Goal: Task Accomplishment & Management: Manage account settings

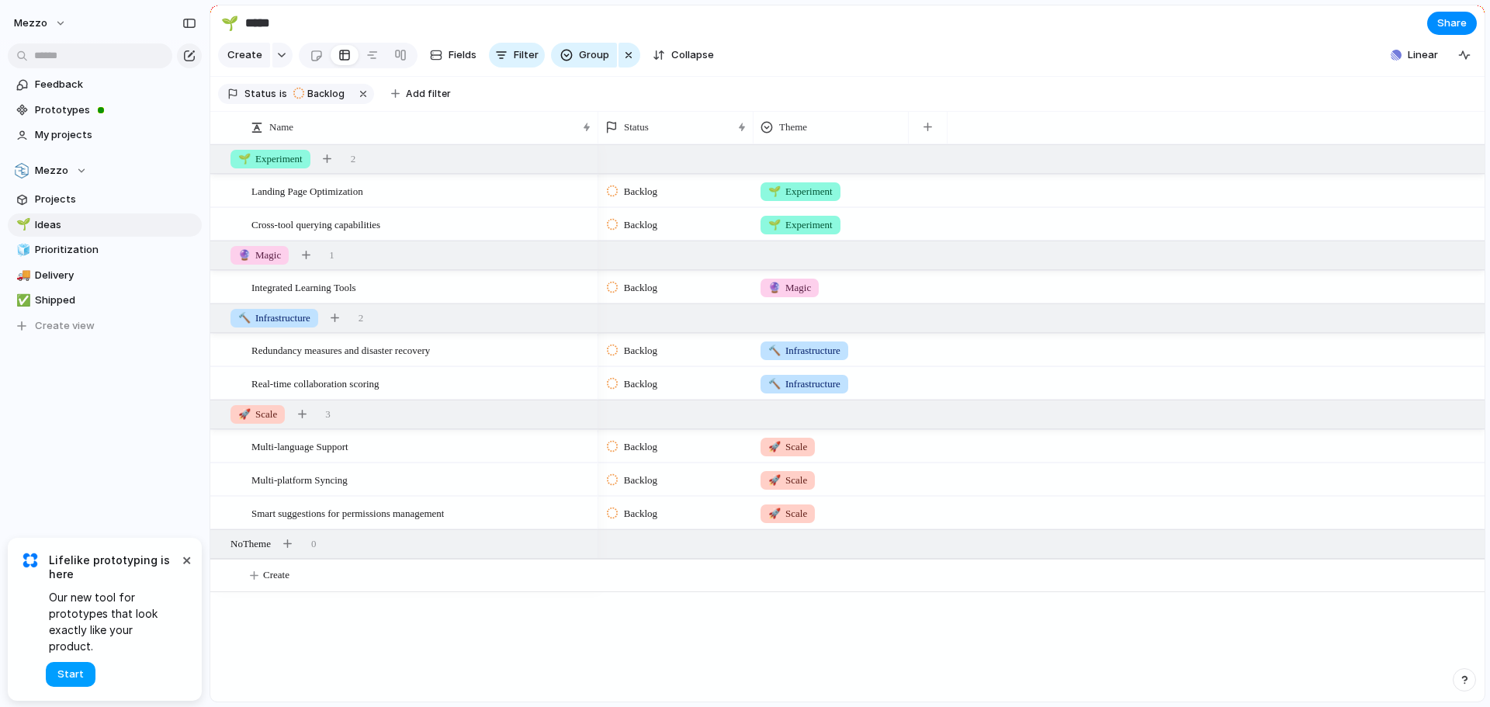
click at [79, 673] on span "Start" at bounding box center [70, 675] width 26 height 16
click at [68, 108] on span "Prototypes" at bounding box center [115, 110] width 161 height 16
click at [55, 194] on span "Projects" at bounding box center [115, 200] width 161 height 16
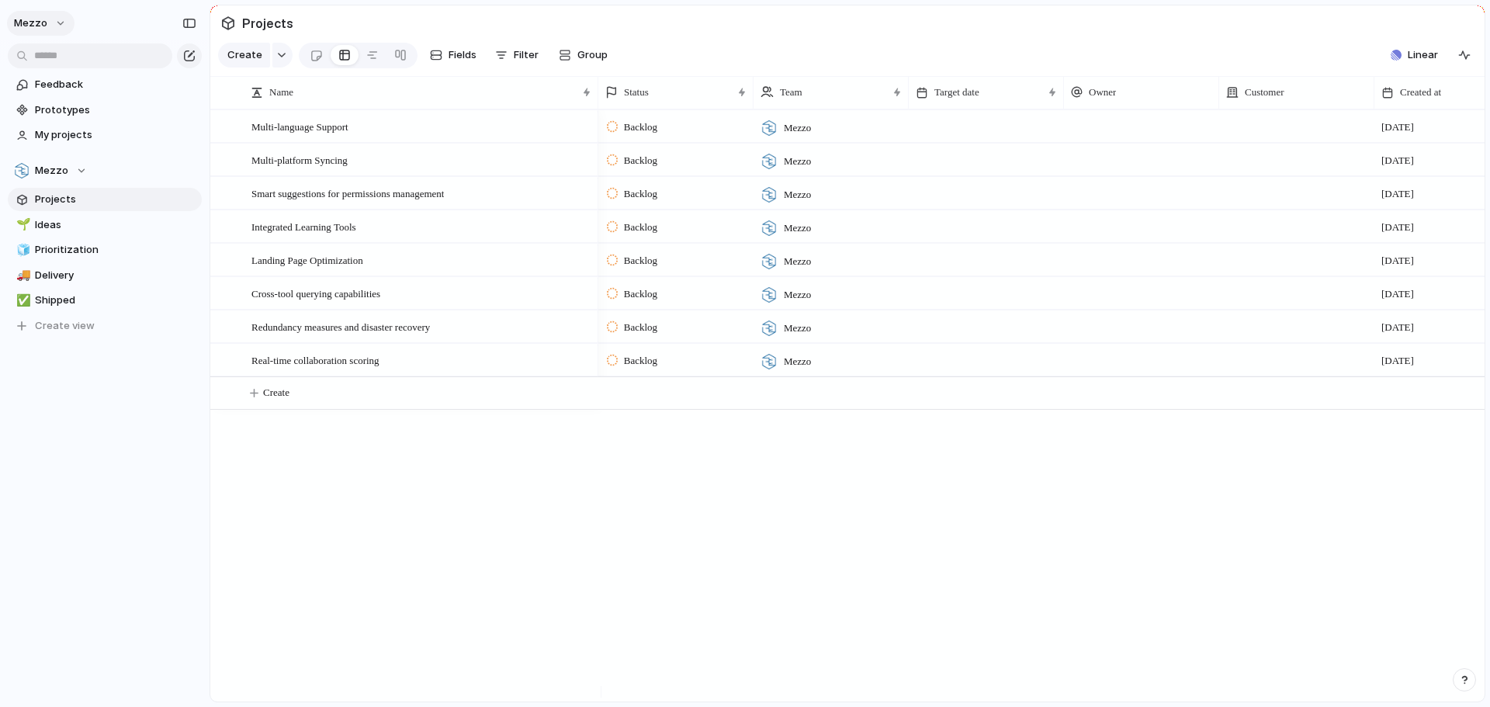
click at [58, 26] on button "Mezzo" at bounding box center [41, 23] width 68 height 25
click at [66, 58] on span "Settings" at bounding box center [57, 58] width 43 height 16
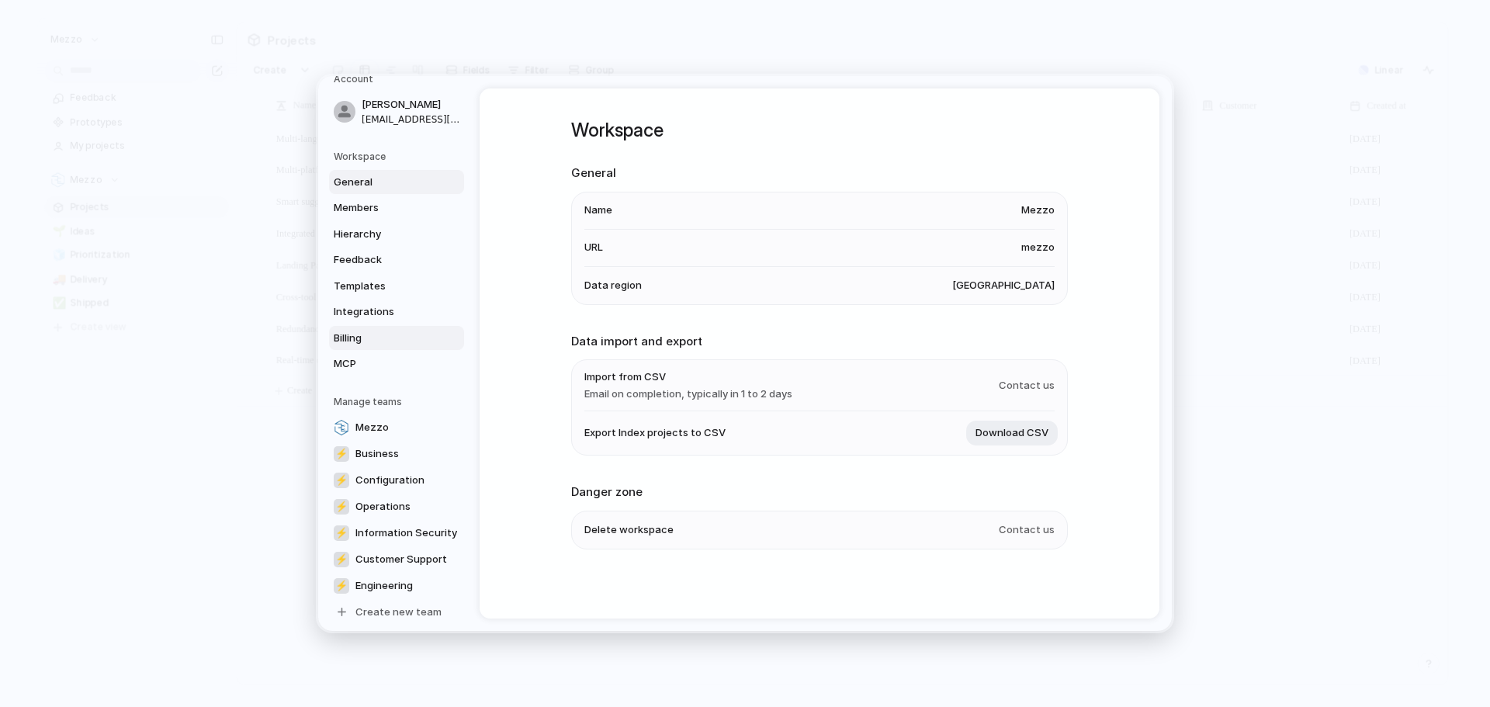
scroll to position [29, 0]
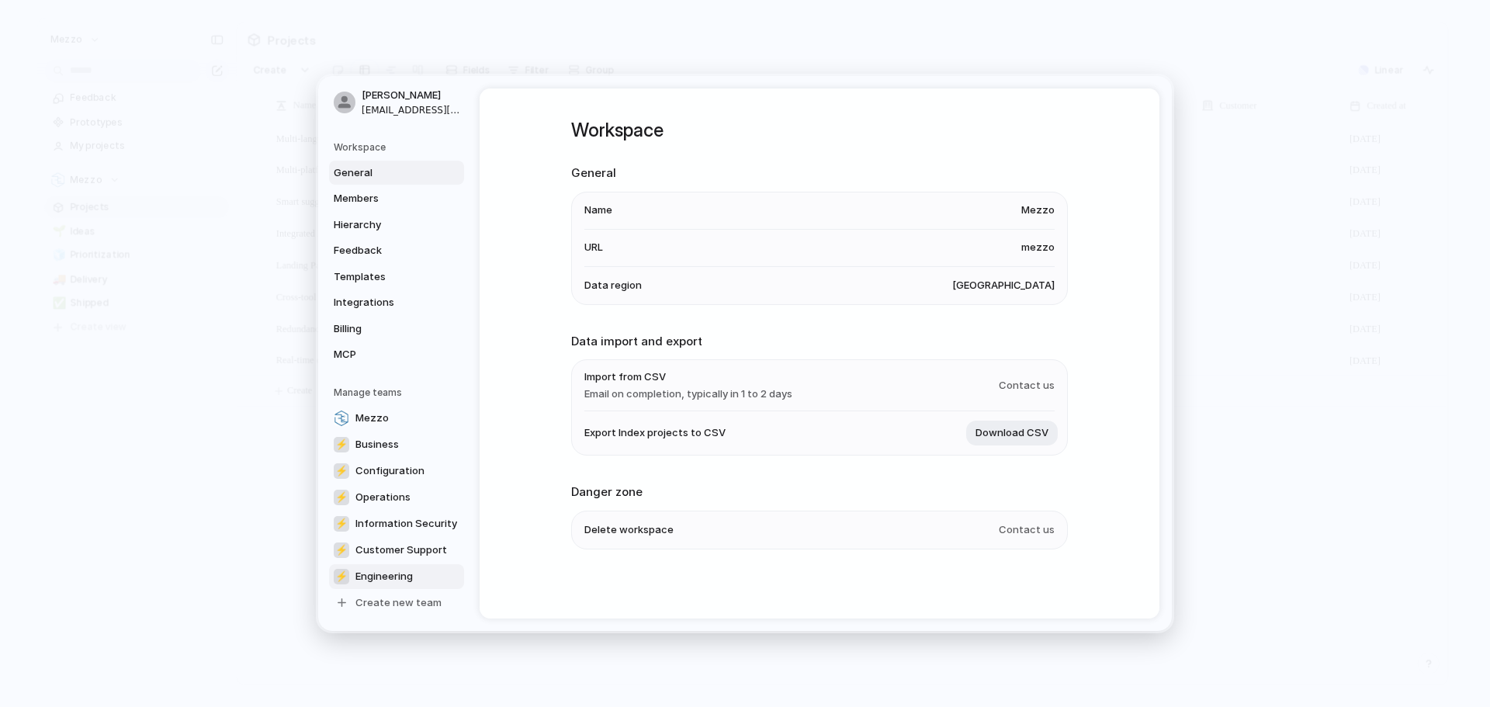
click at [390, 573] on span "Engineering" at bounding box center [383, 577] width 57 height 16
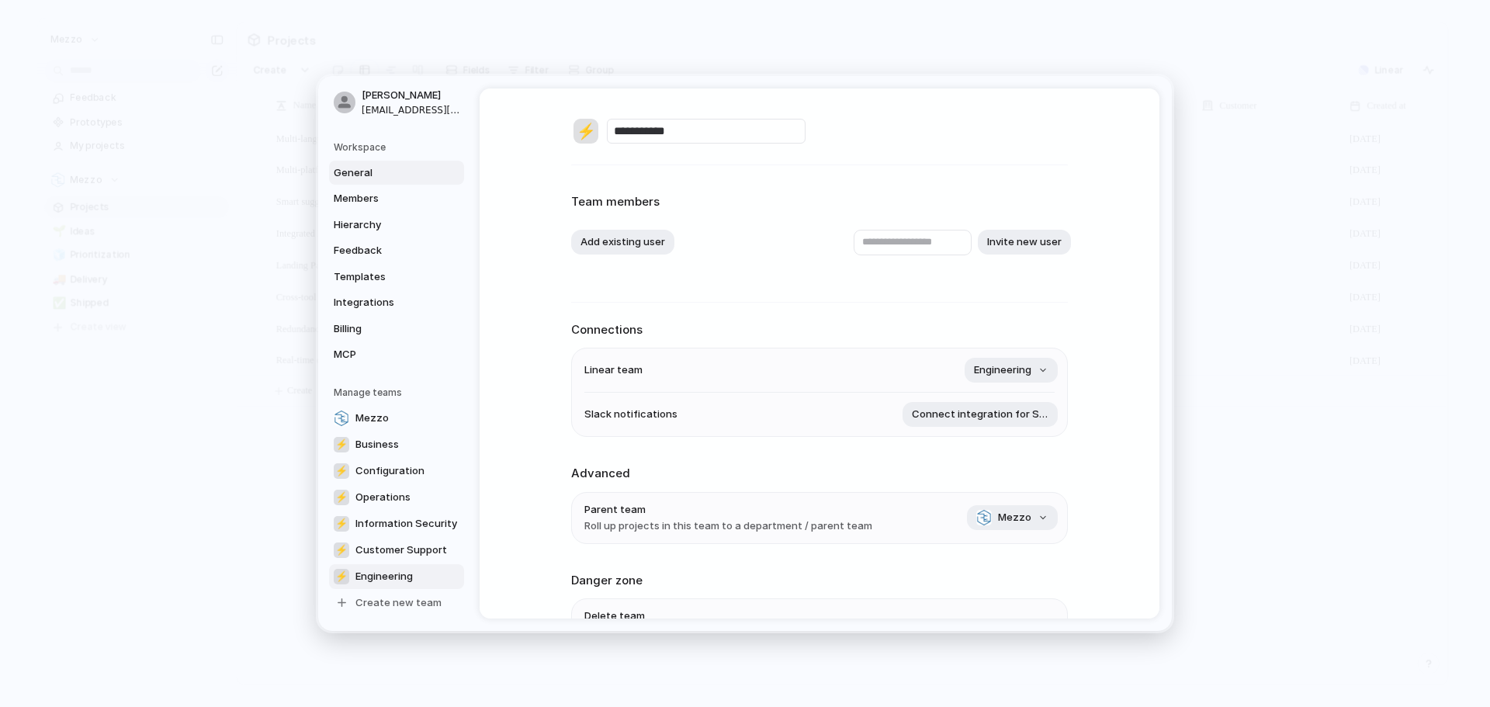
click at [366, 177] on span "General" at bounding box center [383, 173] width 99 height 16
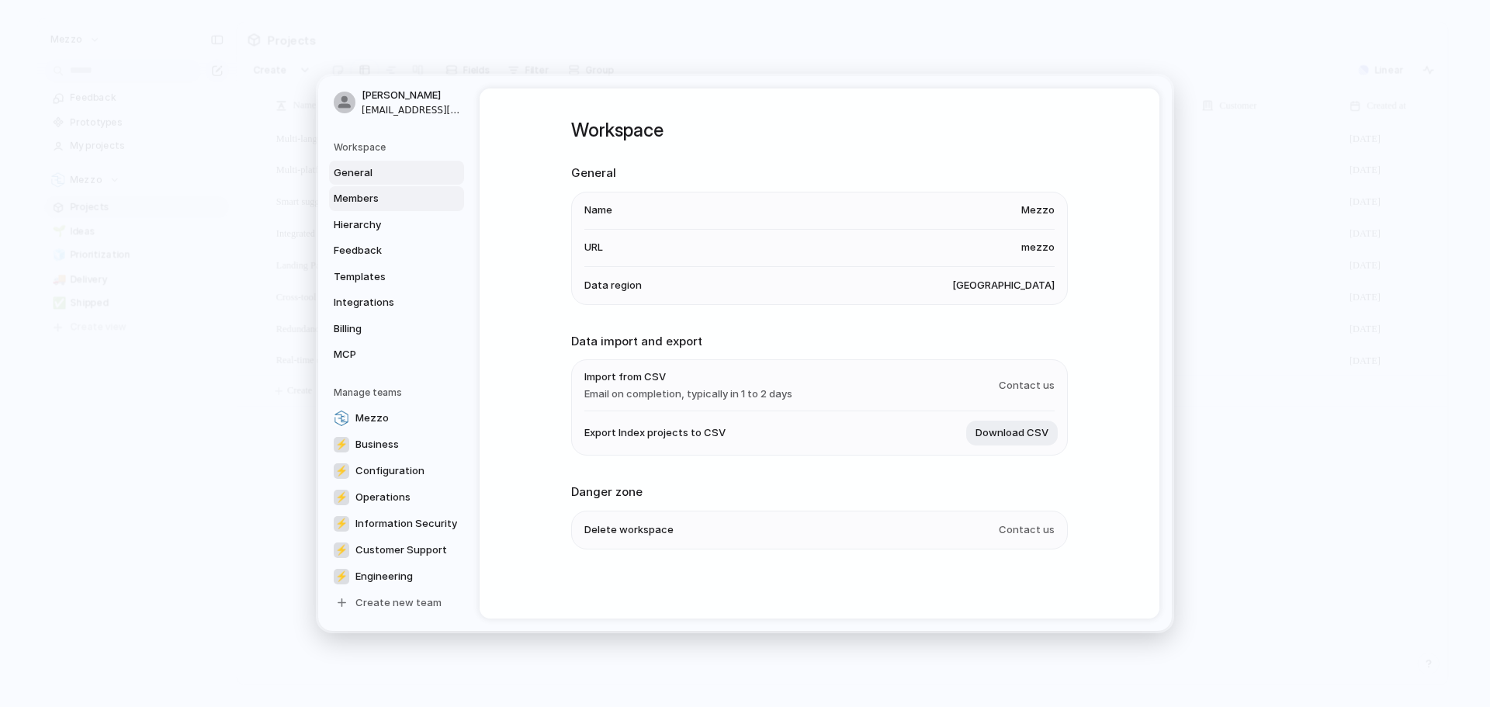
click at [366, 200] on span "Members" at bounding box center [383, 199] width 99 height 16
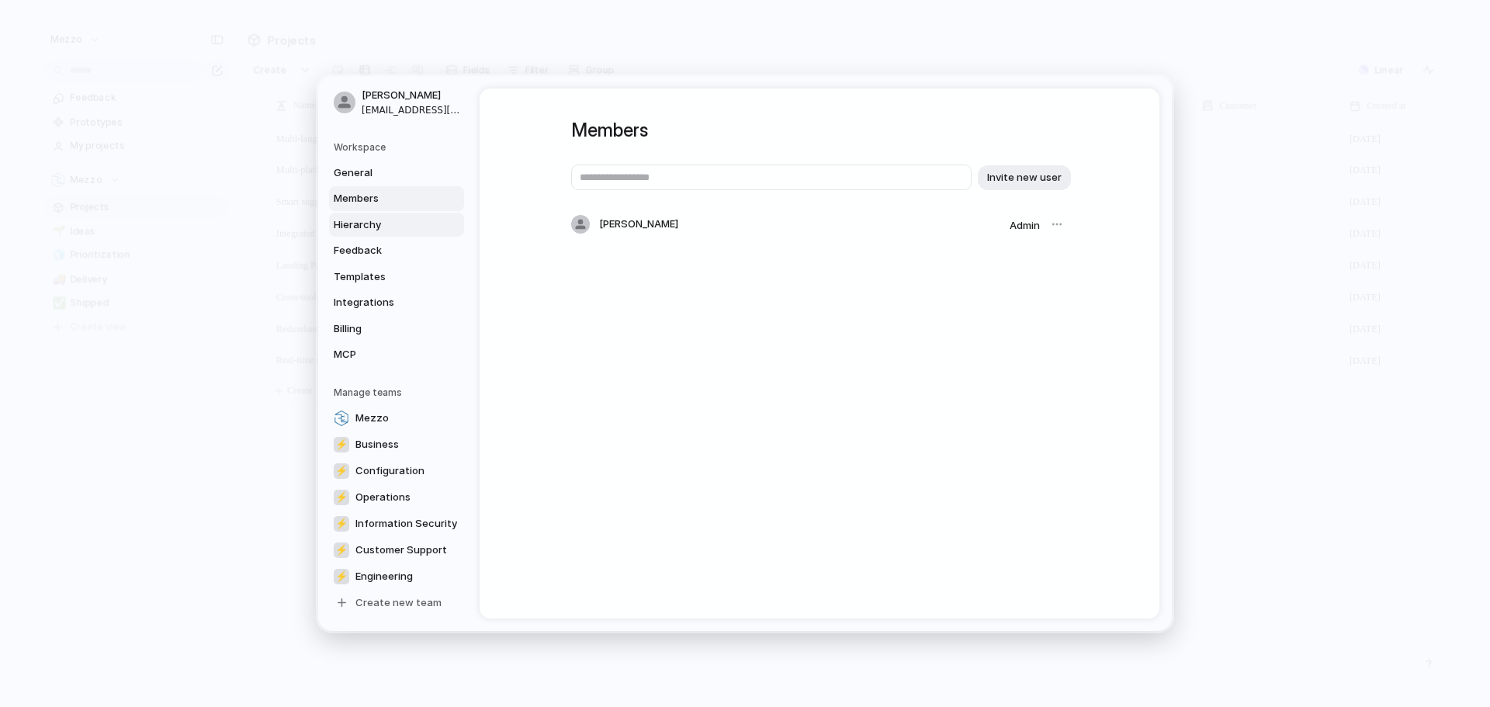
click at [366, 224] on span "Hierarchy" at bounding box center [383, 225] width 99 height 16
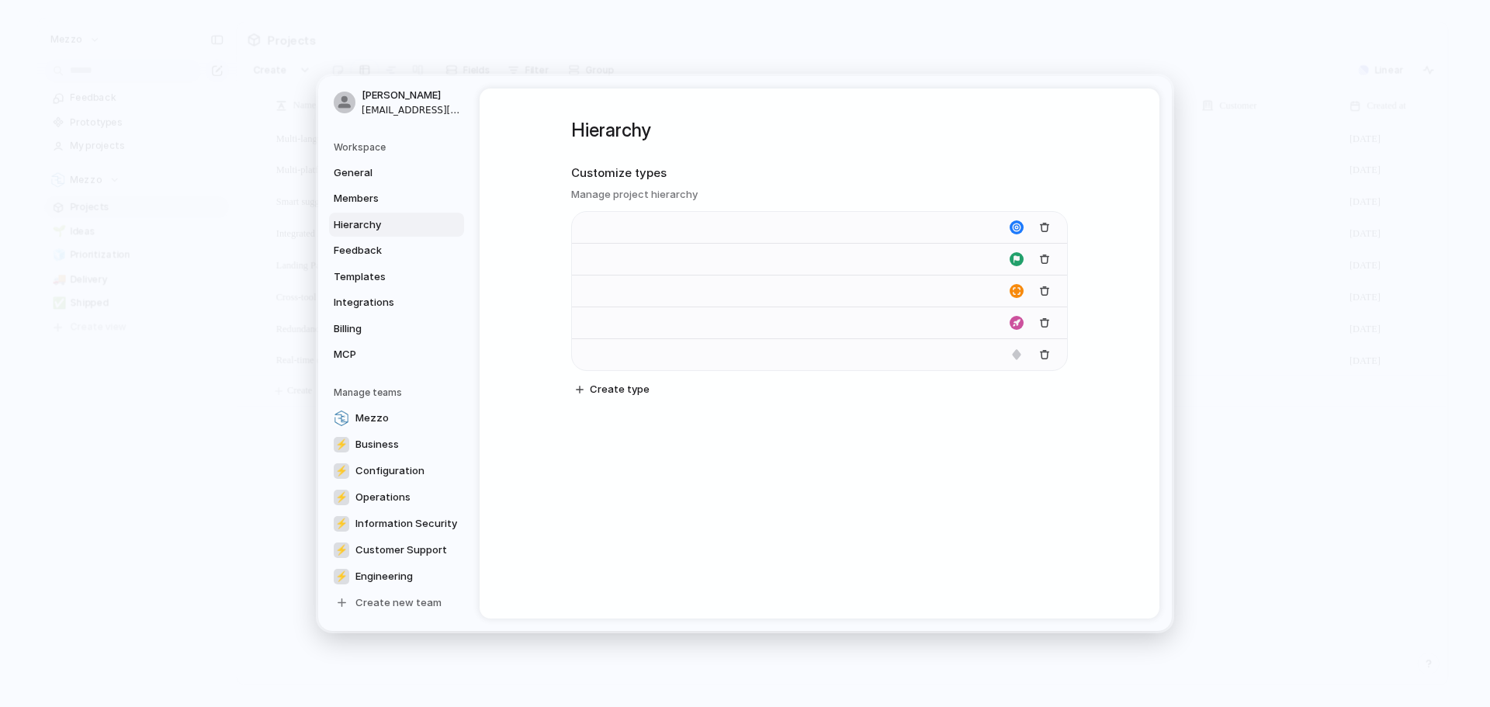
type input "****"
type input "*******"
type input "**********"
type input "******"
type input "*******"
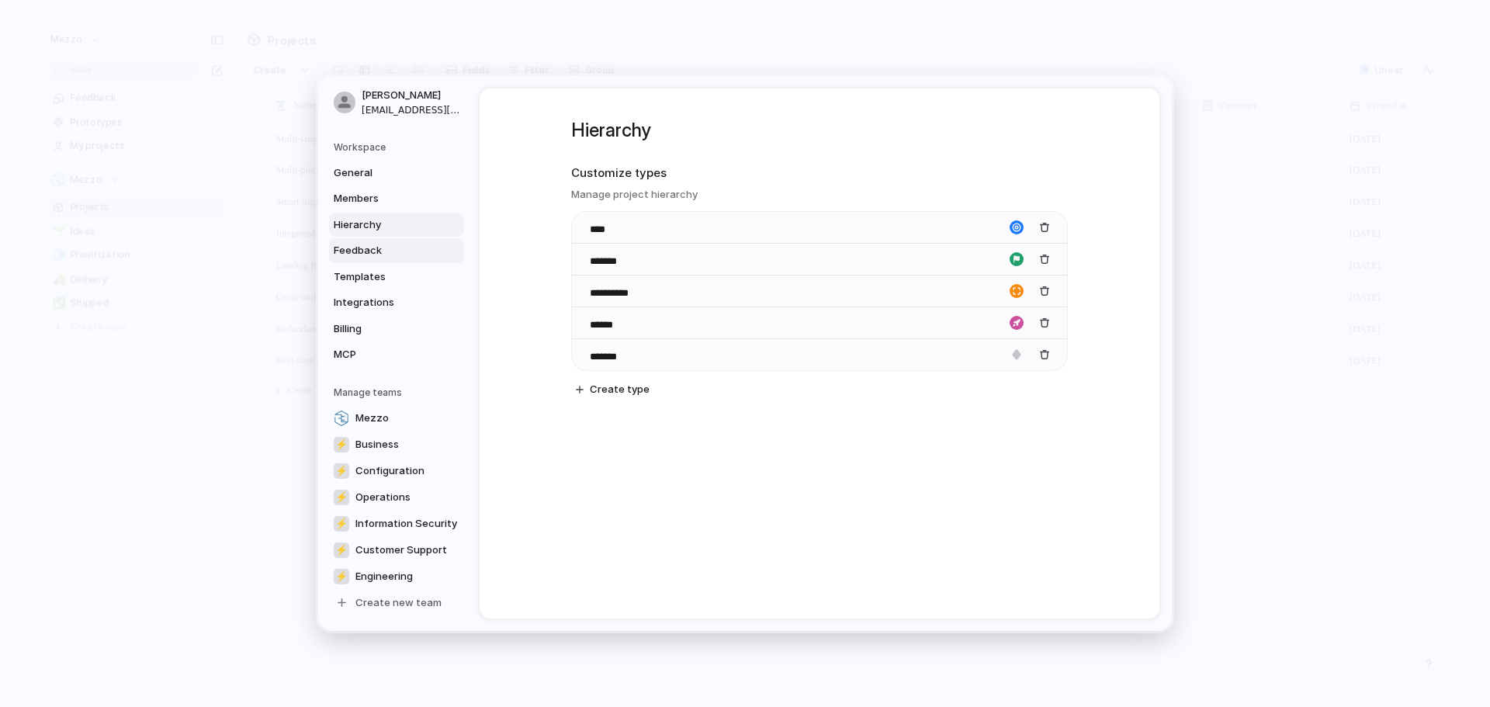
click at [366, 251] on span "Feedback" at bounding box center [383, 251] width 99 height 16
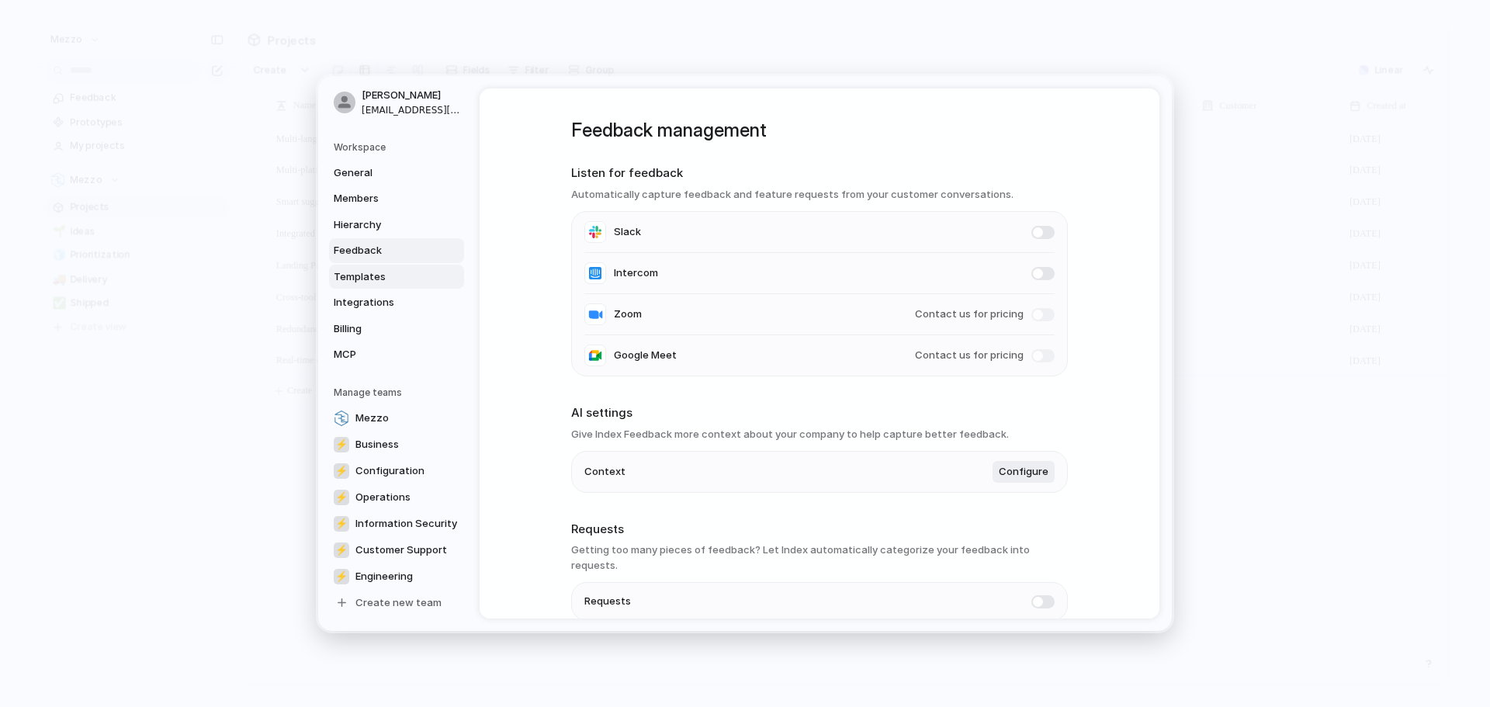
click at [368, 270] on span "Templates" at bounding box center [383, 277] width 99 height 16
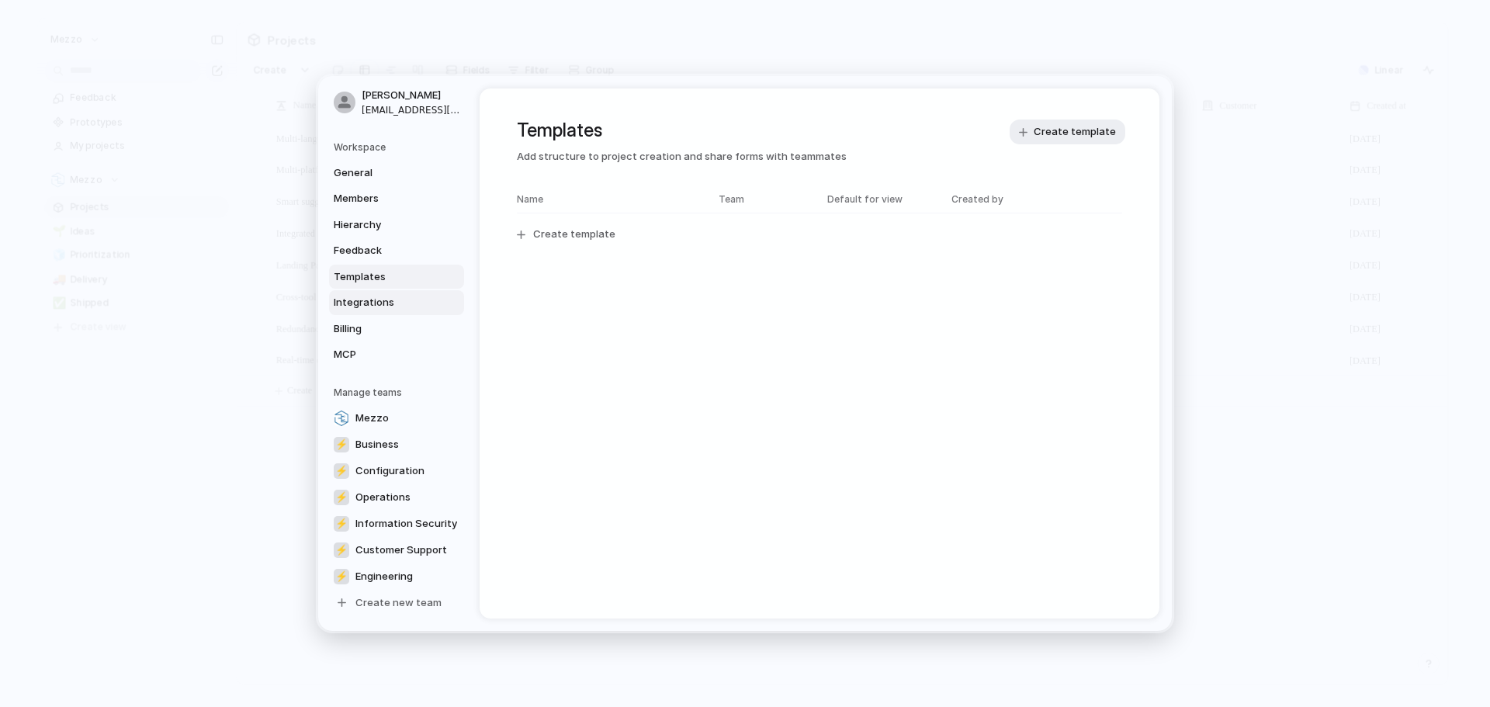
click at [369, 297] on span "Integrations" at bounding box center [383, 303] width 99 height 16
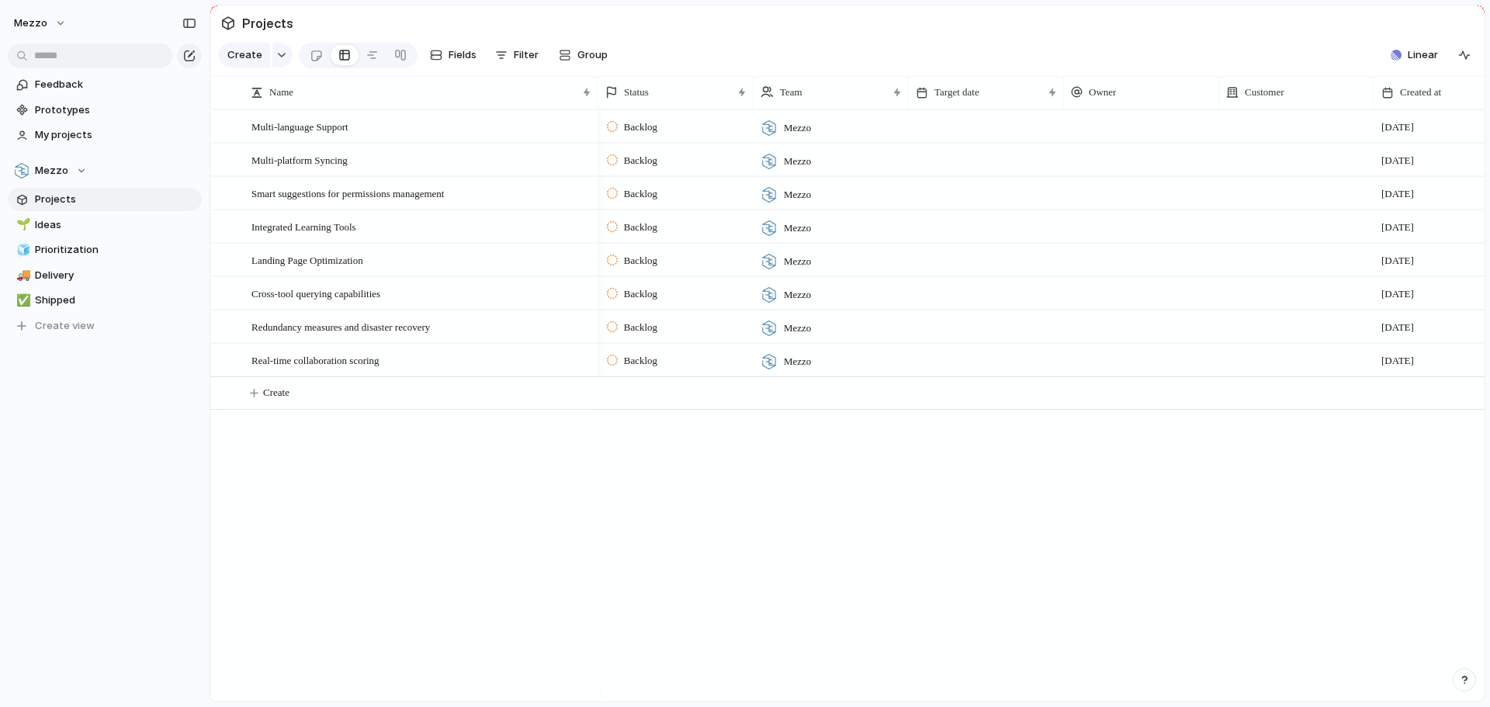
click at [51, 199] on span "Projects" at bounding box center [115, 200] width 161 height 16
click at [1419, 63] on span "Linear" at bounding box center [1423, 55] width 30 height 16
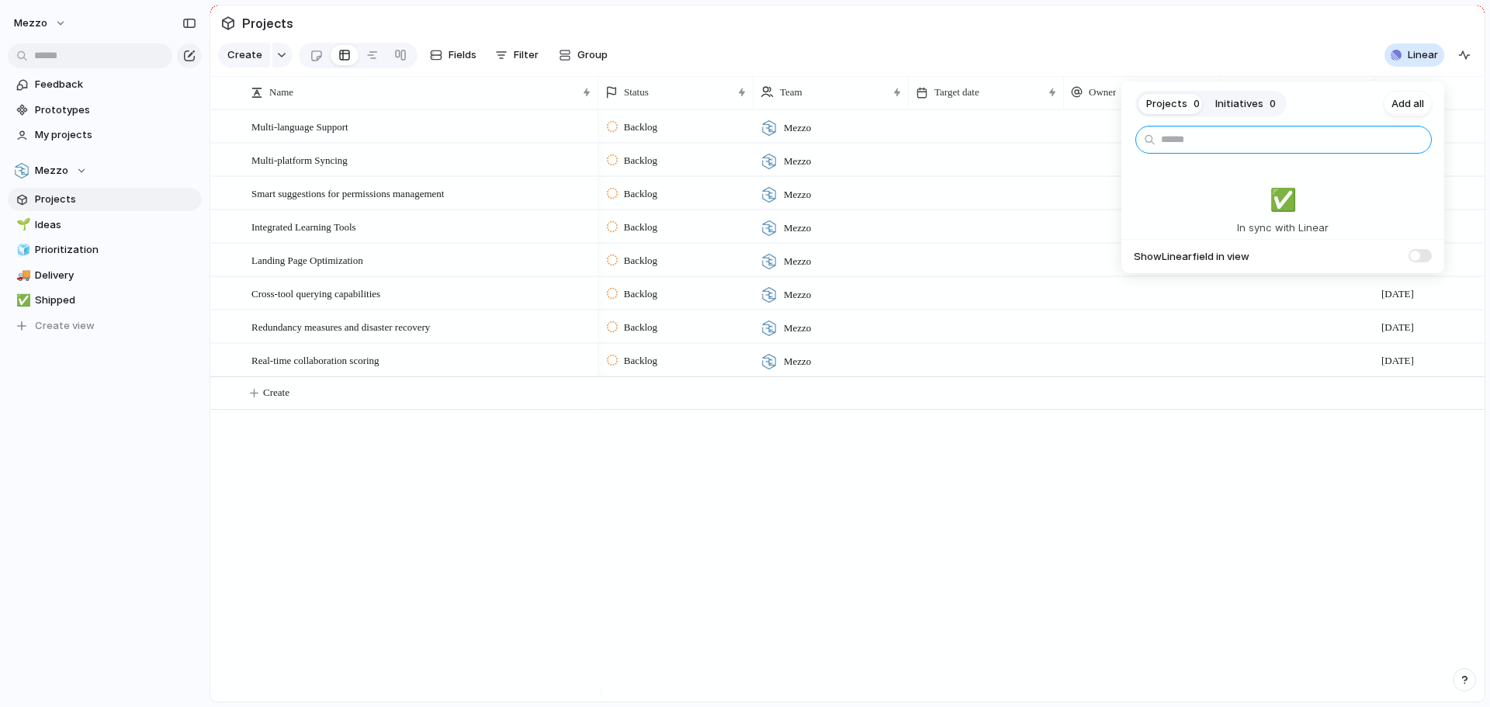
click at [1244, 140] on input "text" at bounding box center [1283, 140] width 296 height 28
type input "*********"
click at [1277, 201] on span "✅️" at bounding box center [1283, 199] width 27 height 33
click at [1246, 144] on input "*********" at bounding box center [1283, 140] width 296 height 28
click at [50, 223] on div "Projects 0 Initiatives 0 Add all ********* ✅️ In sync with Linear Show Linear f…" at bounding box center [745, 353] width 1490 height 707
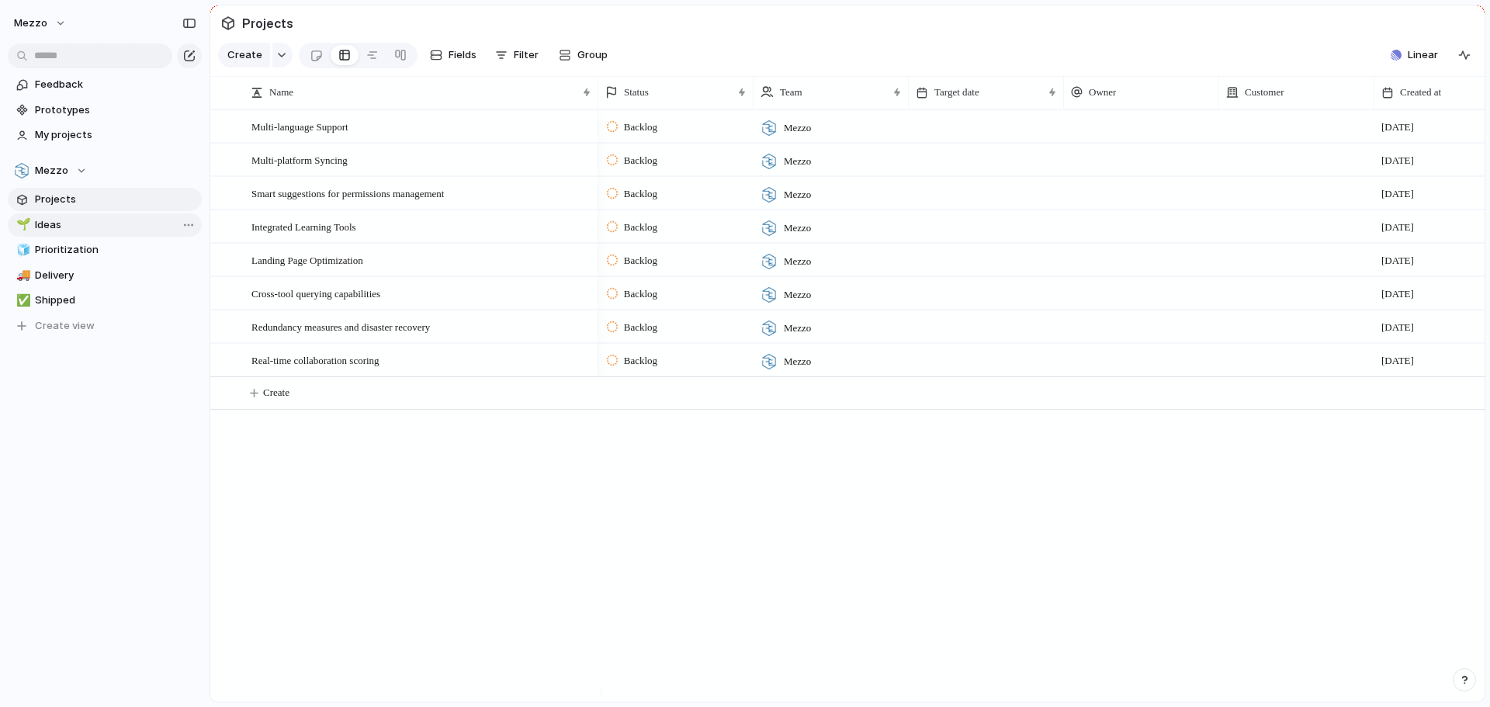
click at [51, 223] on span "Ideas" at bounding box center [115, 225] width 161 height 16
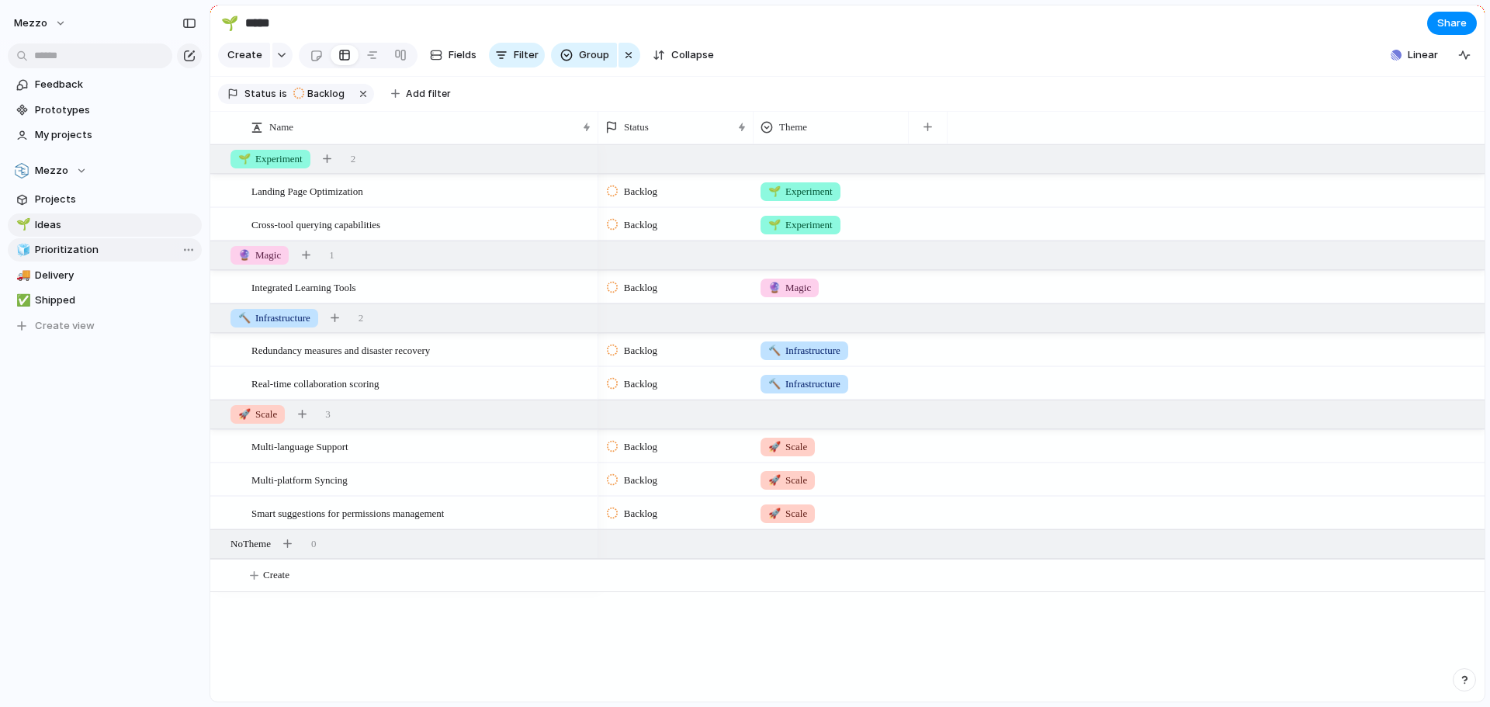
click at [54, 242] on span "Prioritization" at bounding box center [115, 250] width 161 height 16
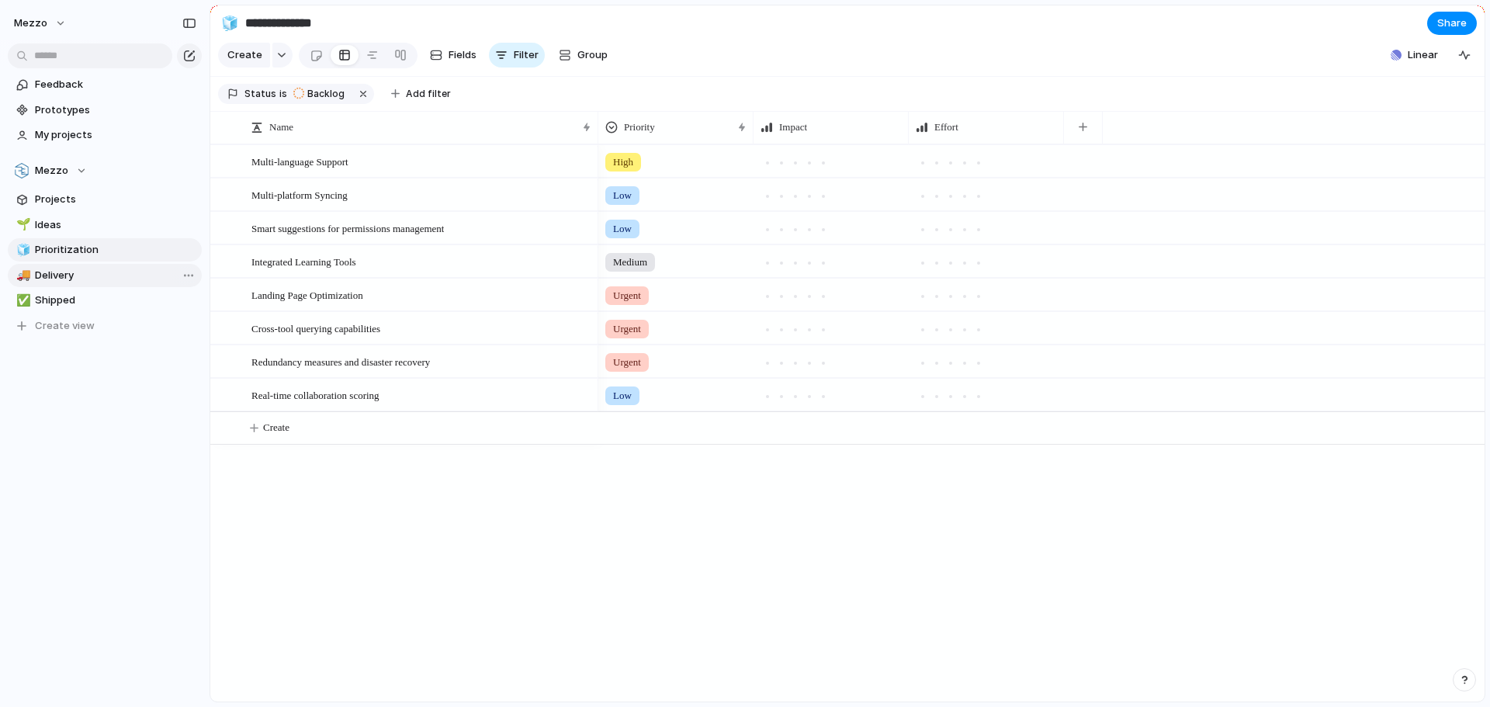
click at [61, 266] on link "🚚 Delivery" at bounding box center [105, 275] width 194 height 23
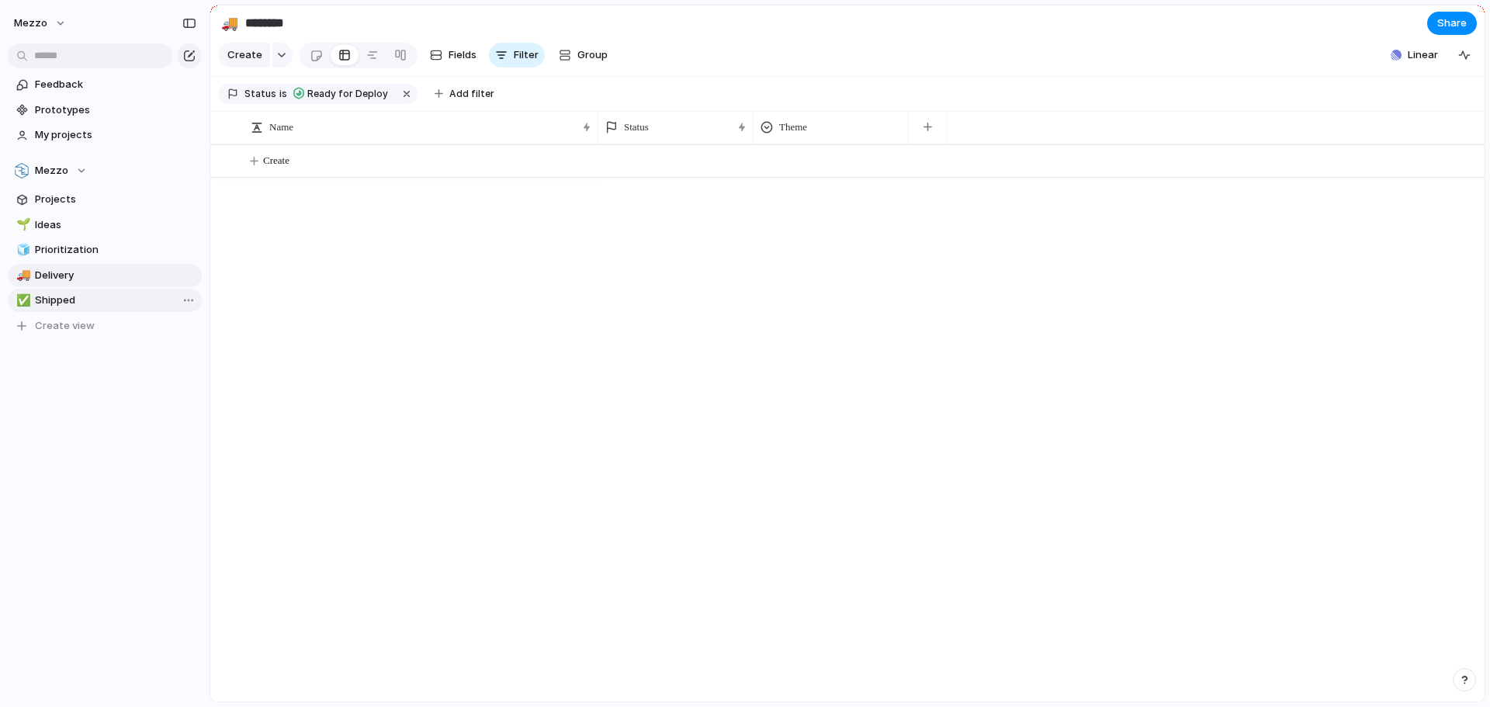
click at [68, 296] on span "Shipped" at bounding box center [115, 301] width 161 height 16
type input "*******"
click at [78, 203] on span "Projects" at bounding box center [115, 200] width 161 height 16
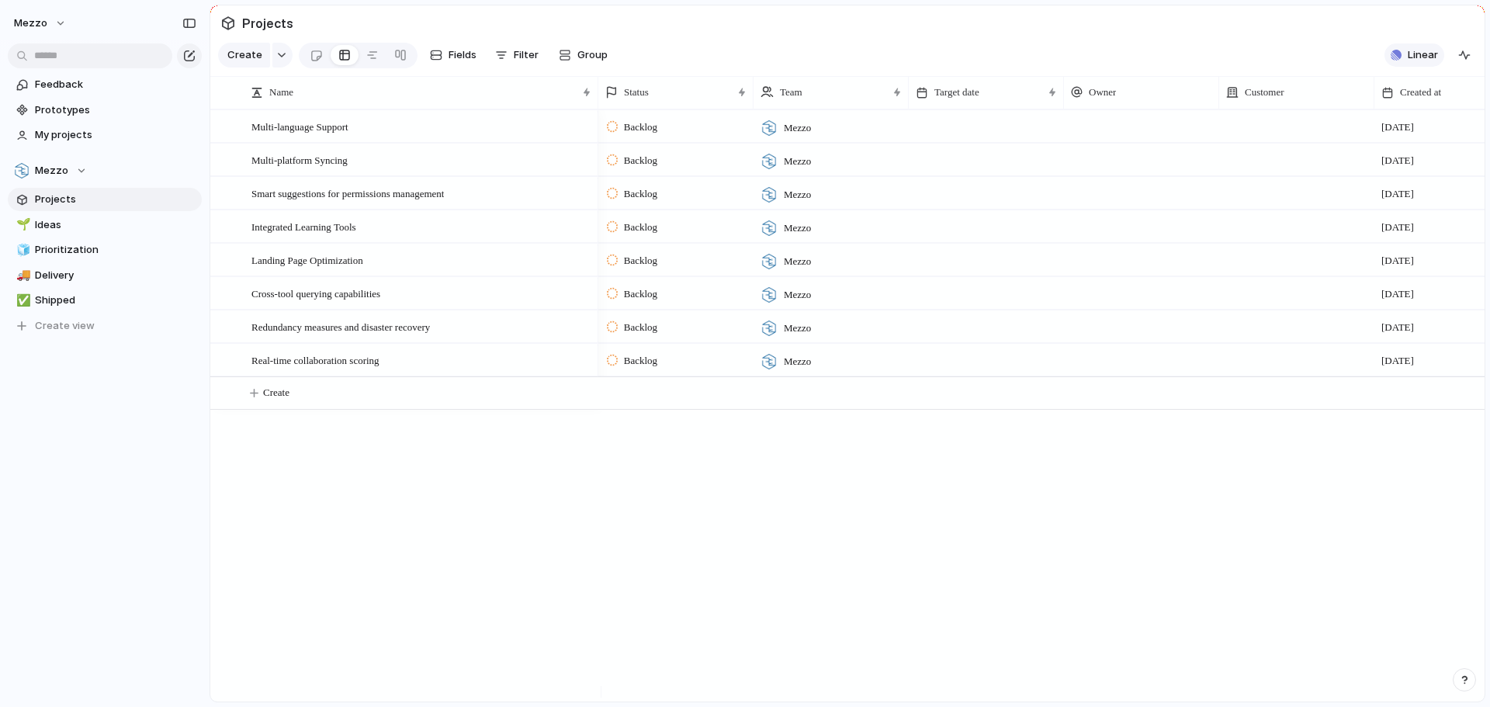
click at [1420, 62] on span "Linear" at bounding box center [1423, 55] width 30 height 16
click at [1468, 65] on div "Projects 0 Initiatives 0 Add all ✅️ In sync with Linear Show Linear field in vi…" at bounding box center [745, 353] width 1490 height 707
click at [1461, 61] on div "button" at bounding box center [1464, 55] width 12 height 12
click at [1424, 63] on span "Linear" at bounding box center [1423, 55] width 30 height 16
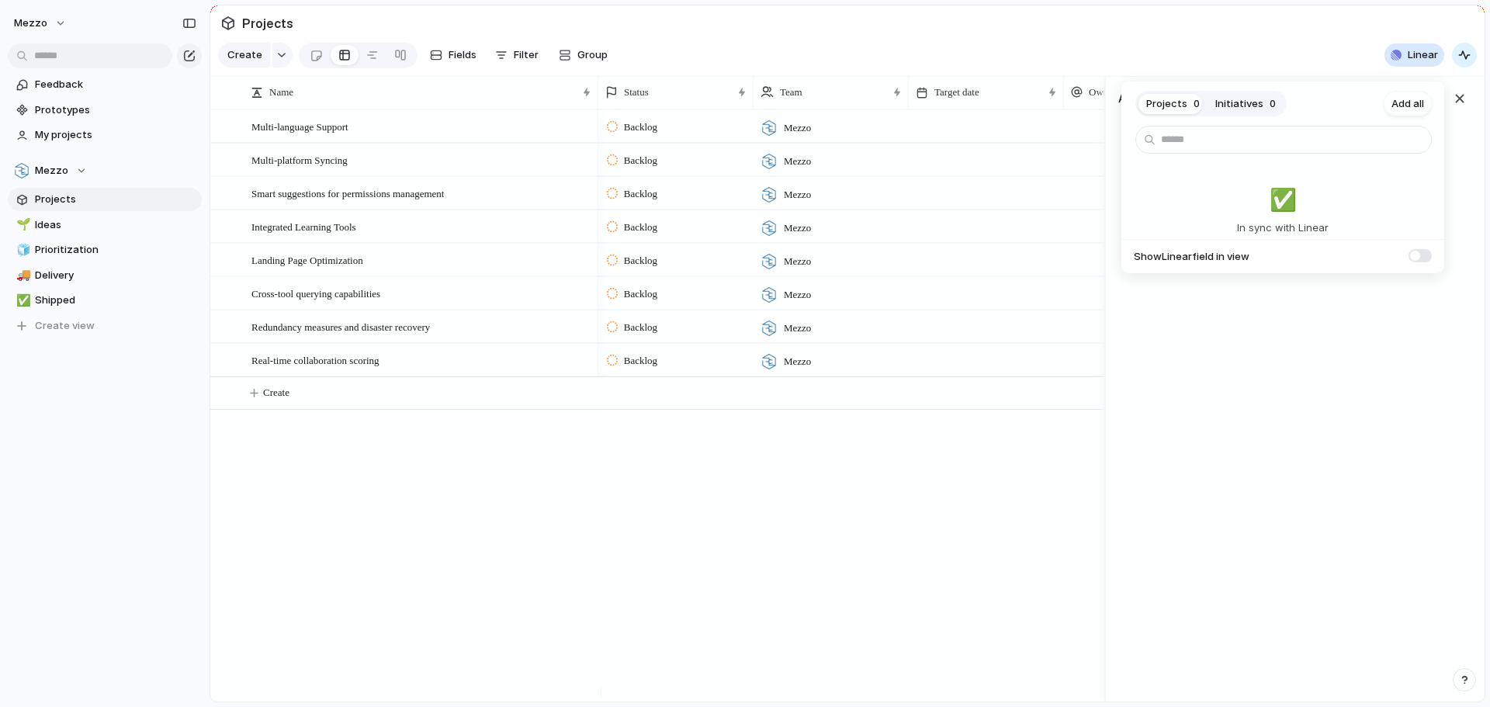
click at [1424, 255] on span at bounding box center [1420, 255] width 23 height 13
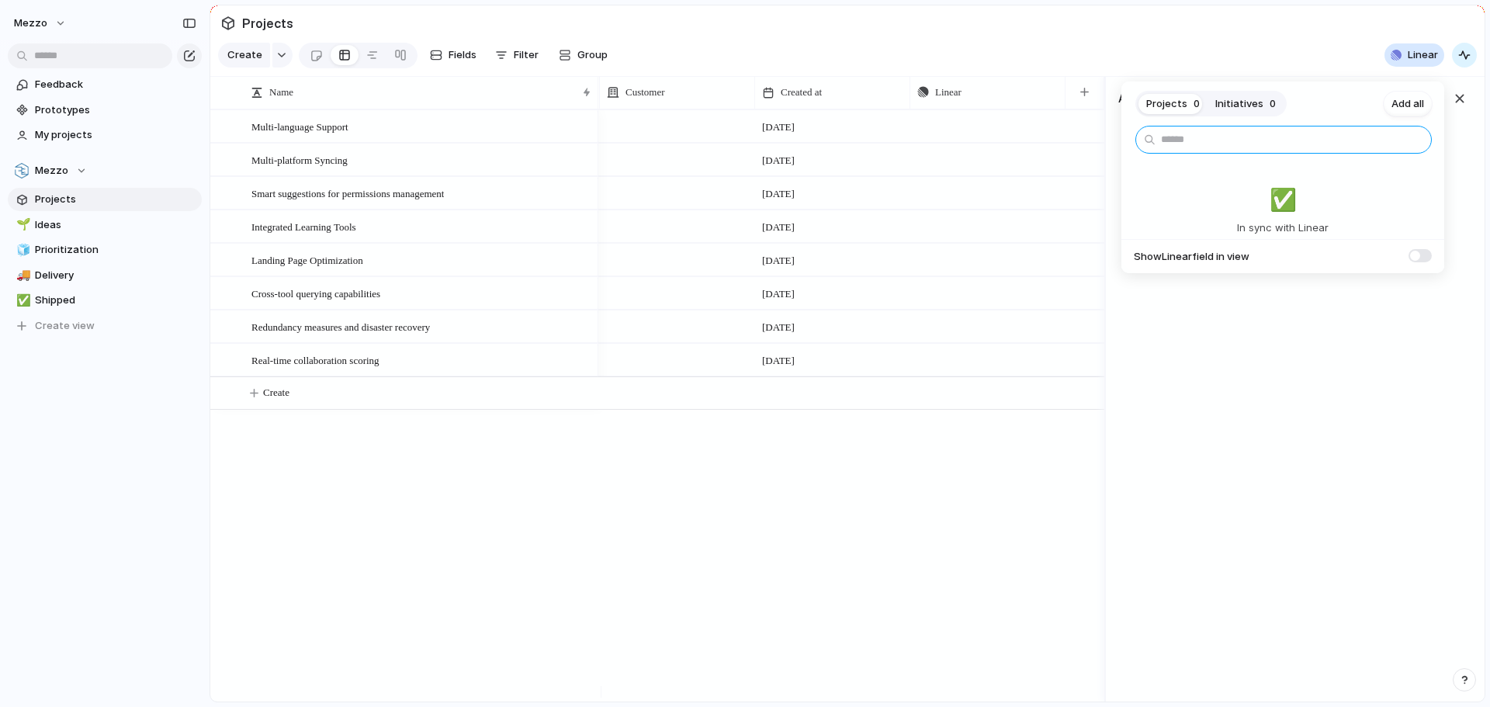
click at [1177, 141] on input "text" at bounding box center [1283, 140] width 296 height 28
click at [1408, 104] on span "Add all" at bounding box center [1408, 104] width 33 height 16
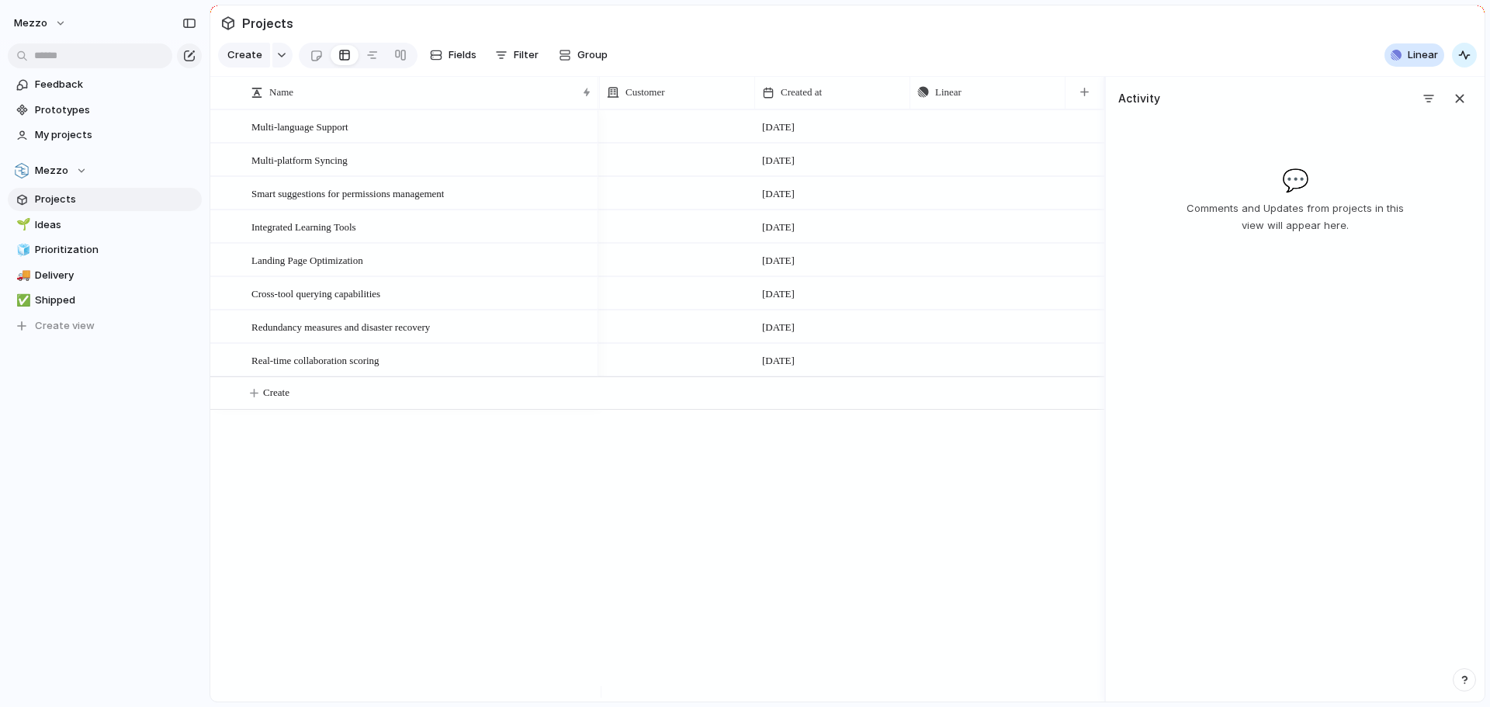
click at [1181, 44] on div "Projects 0 Initiatives 0 Add all ✅️ In sync with Linear Show Linear field in vi…" at bounding box center [745, 353] width 1490 height 707
click at [1411, 63] on span "Linear" at bounding box center [1423, 55] width 30 height 16
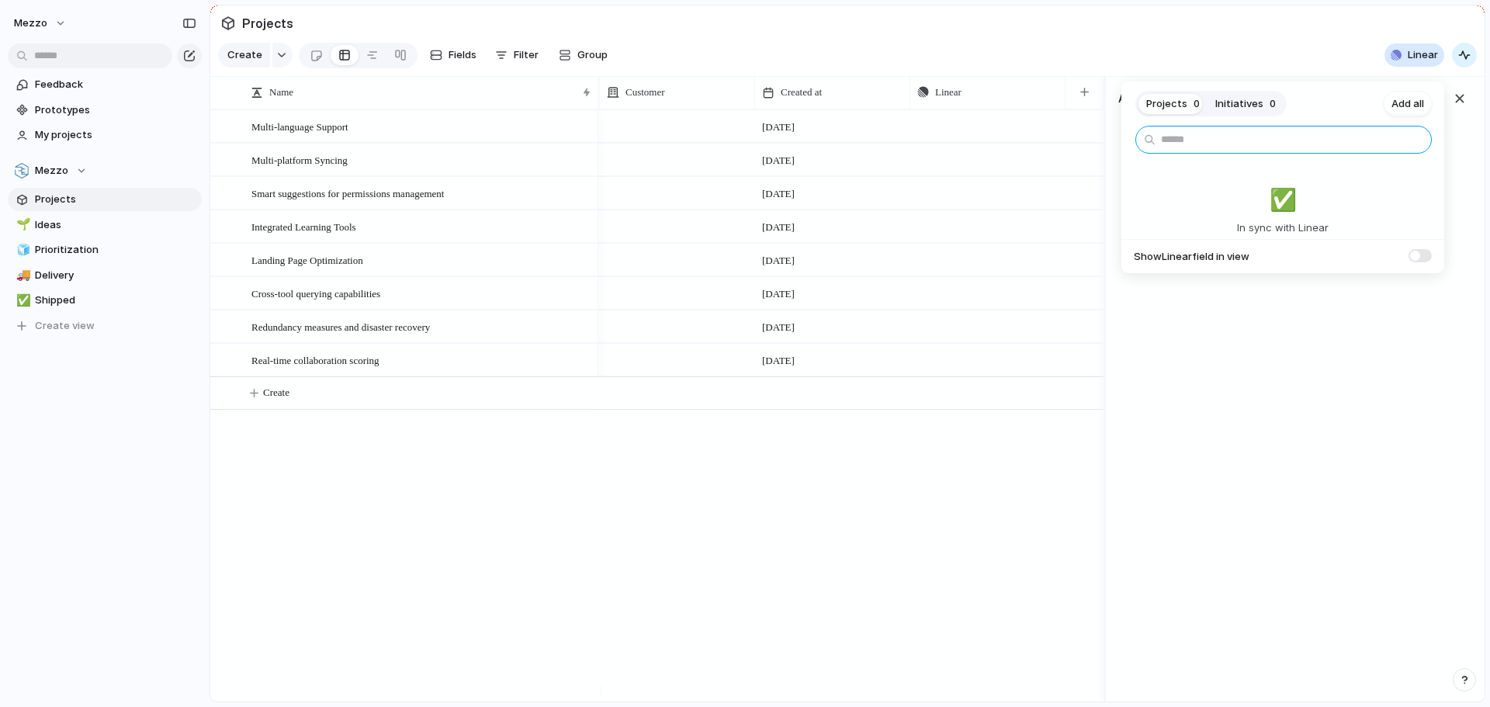
click at [1225, 134] on input "text" at bounding box center [1283, 140] width 296 height 28
type input "***"
drag, startPoint x: 1333, startPoint y: 316, endPoint x: 1348, endPoint y: 324, distance: 17.7
click at [1333, 316] on div "Projects 0 Initiatives 0 Add all *** ✅️ In sync with Linear Show Linear field i…" at bounding box center [745, 353] width 1490 height 707
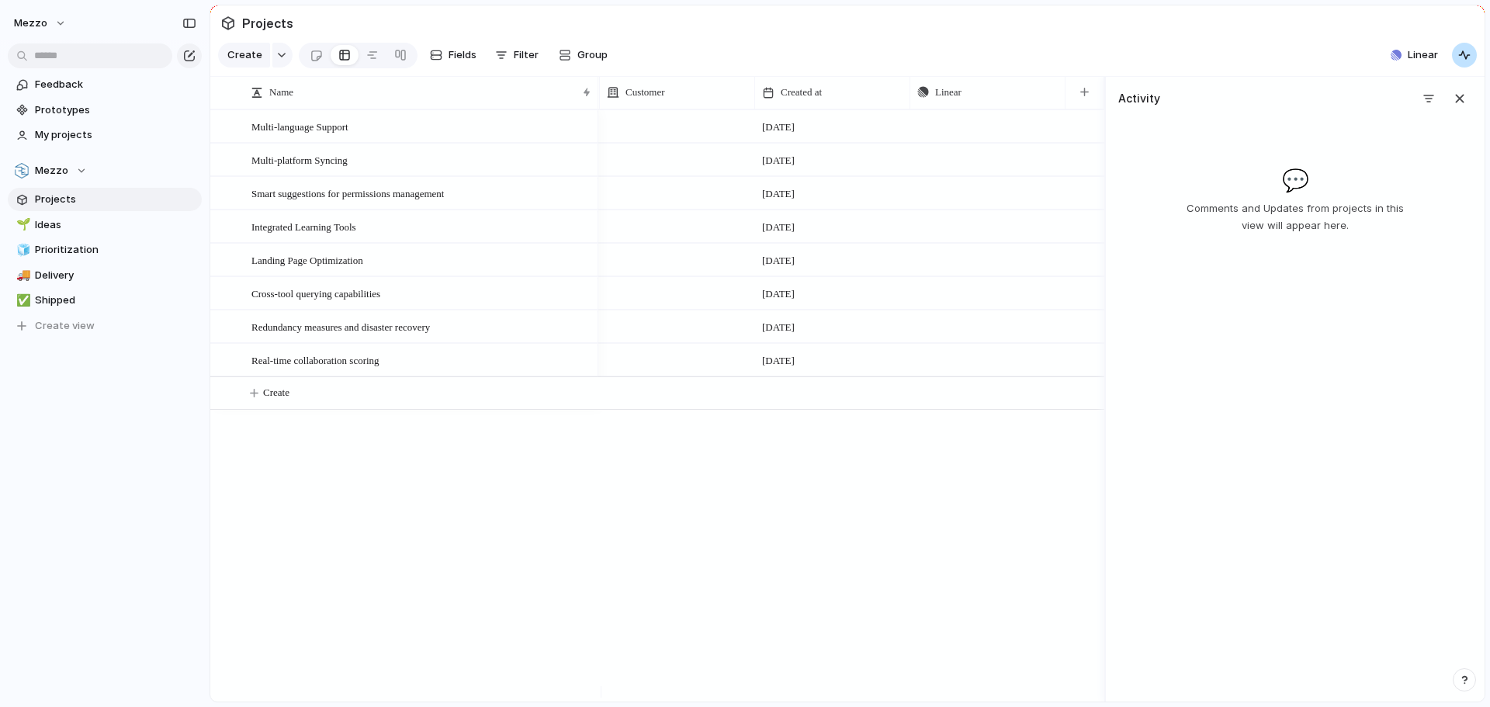
click at [1467, 58] on div "button" at bounding box center [1464, 55] width 12 height 12
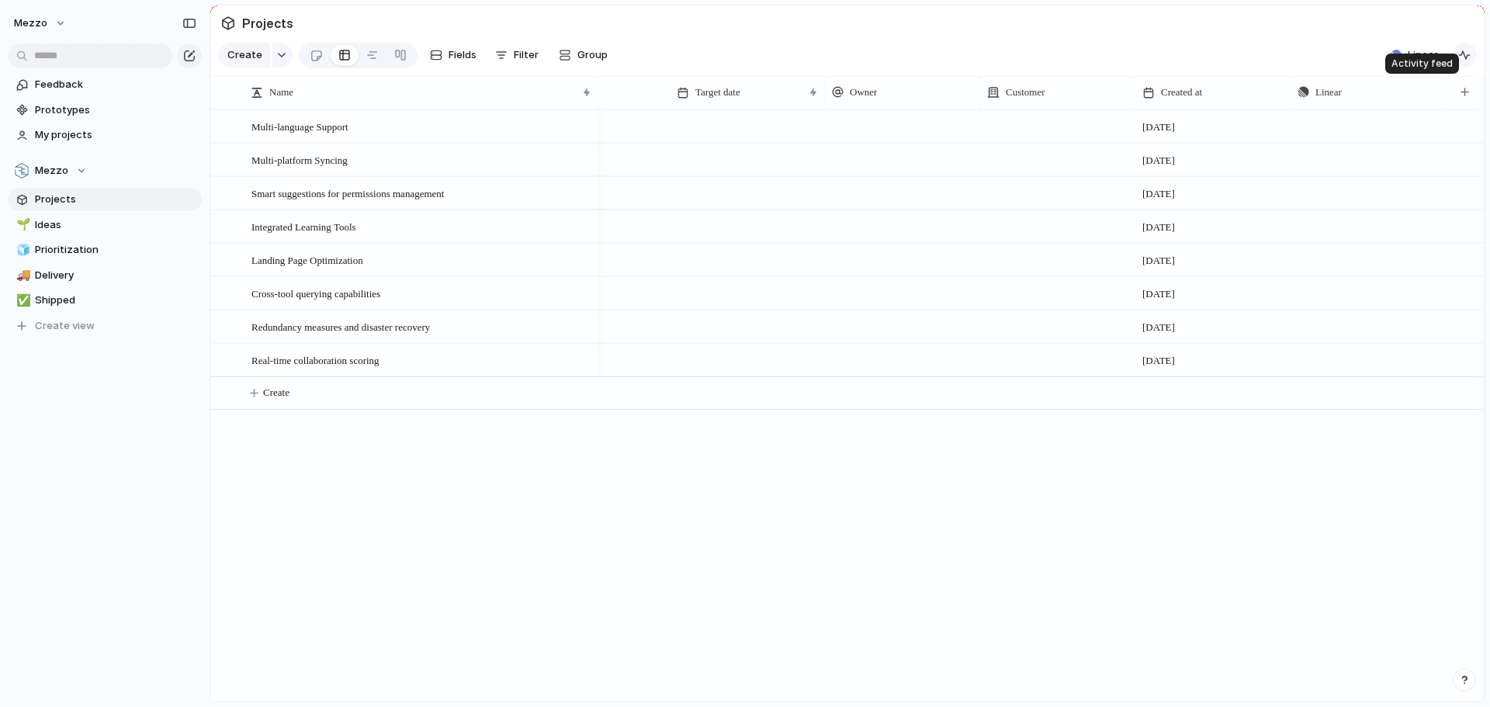
scroll to position [0, 239]
click at [1413, 63] on span "Linear" at bounding box center [1423, 55] width 30 height 16
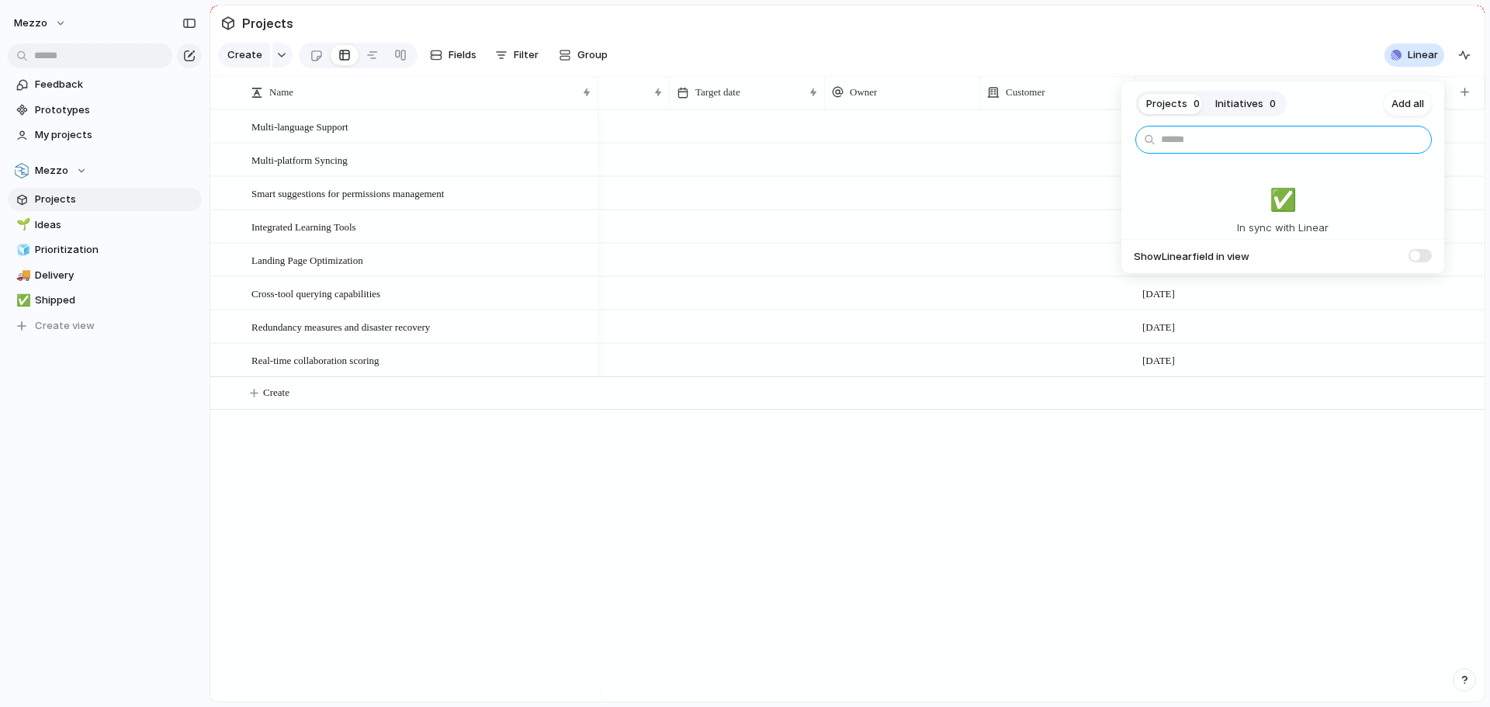
click at [1219, 136] on input "text" at bounding box center [1283, 140] width 296 height 28
click at [1272, 205] on span "✅️" at bounding box center [1283, 199] width 27 height 33
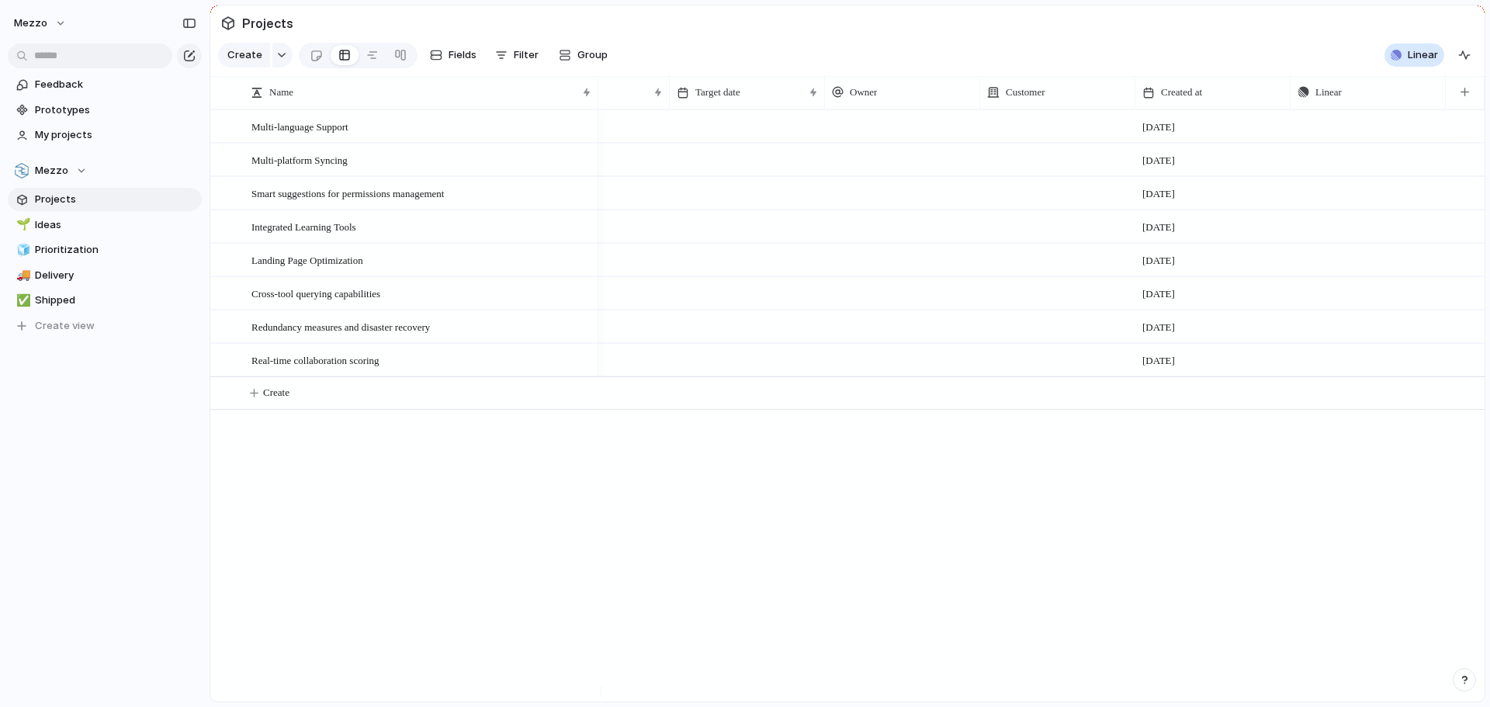
click at [948, 40] on div "Projects 0 Initiatives 0 Add all ✅️ In sync with Linear Show Linear field in vi…" at bounding box center [745, 353] width 1490 height 707
click at [432, 54] on div "button" at bounding box center [436, 55] width 12 height 12
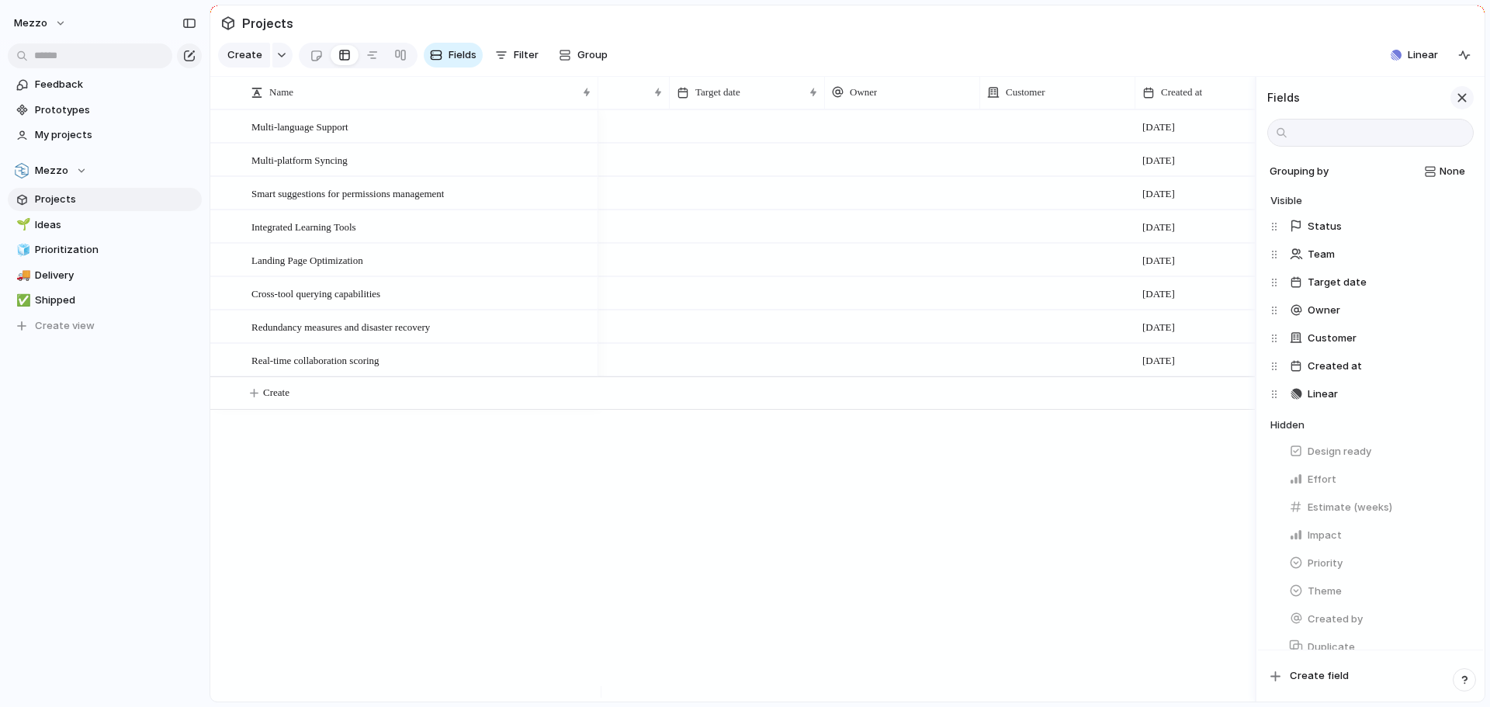
click at [1465, 106] on div "button" at bounding box center [1462, 97] width 17 height 17
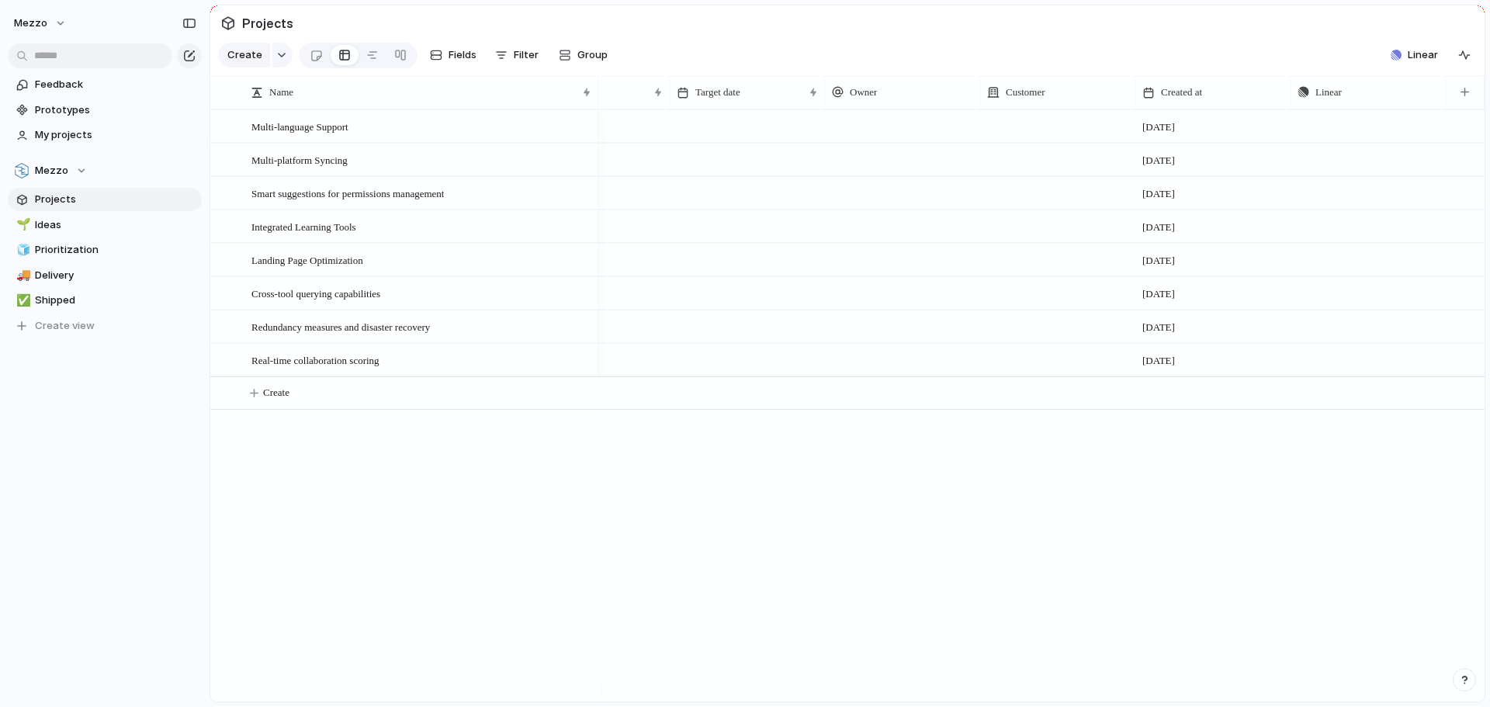
click at [752, 21] on section "Projects" at bounding box center [847, 22] width 1274 height 35
click at [56, 88] on span "Feedback" at bounding box center [115, 85] width 161 height 16
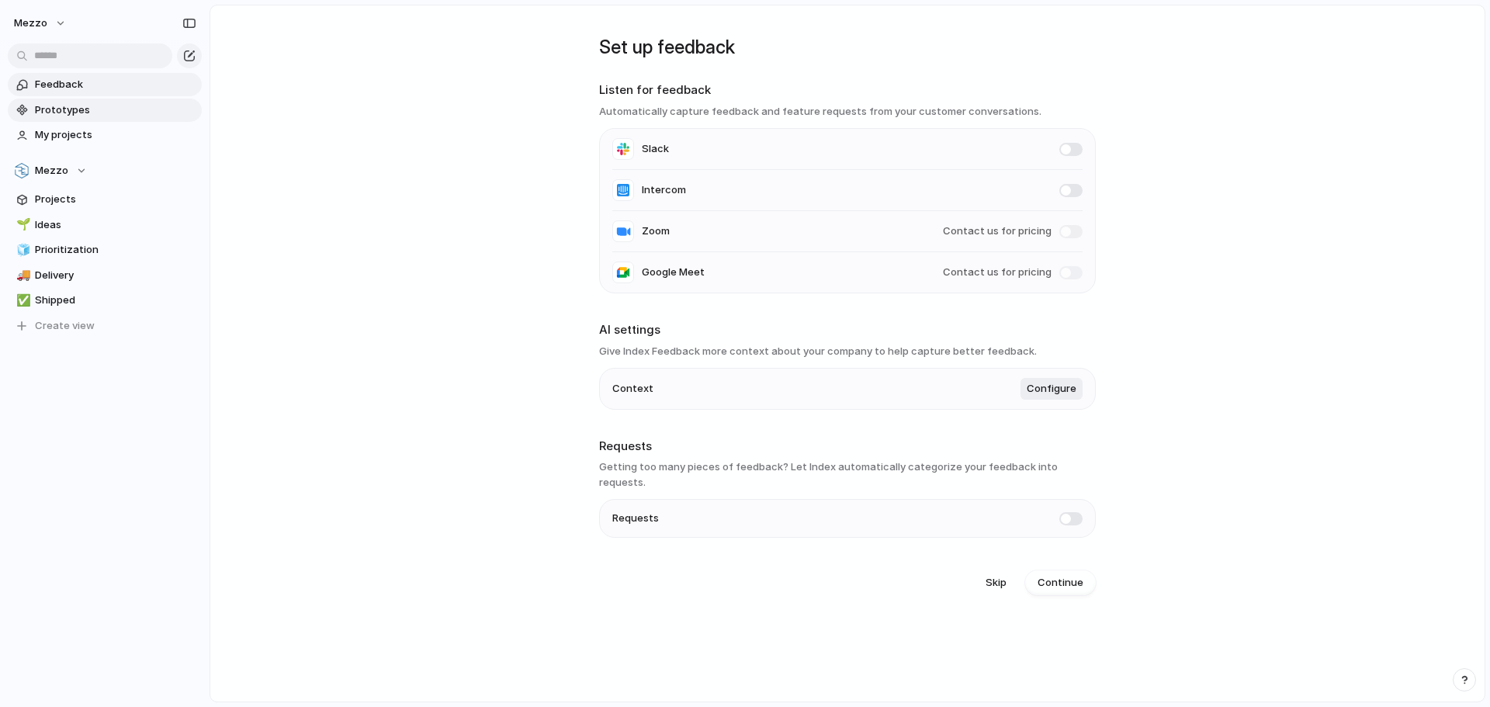
click at [56, 113] on span "Prototypes" at bounding box center [115, 110] width 161 height 16
click at [70, 128] on span "My projects" at bounding box center [115, 135] width 161 height 16
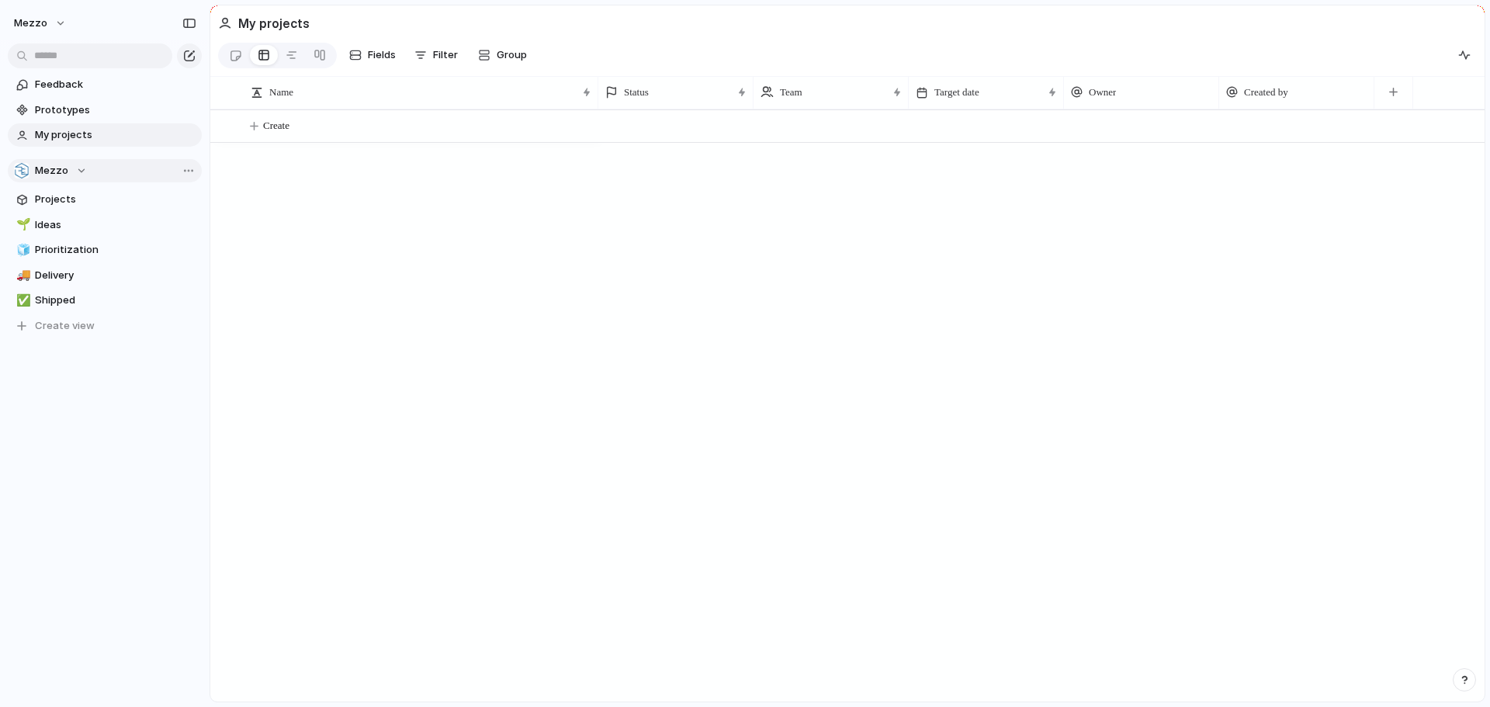
click at [78, 174] on div "Mezzo" at bounding box center [50, 171] width 73 height 16
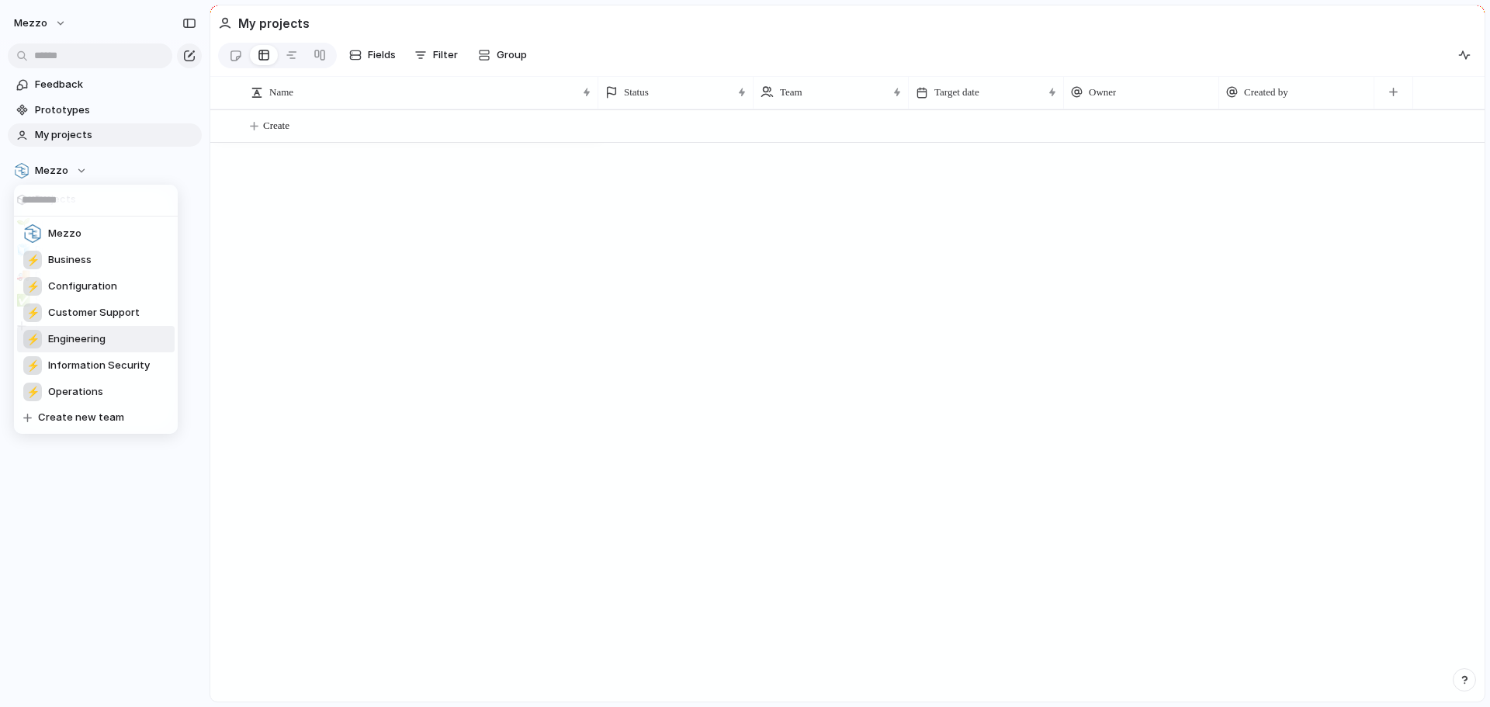
click at [78, 345] on span "Engineering" at bounding box center [76, 339] width 57 height 16
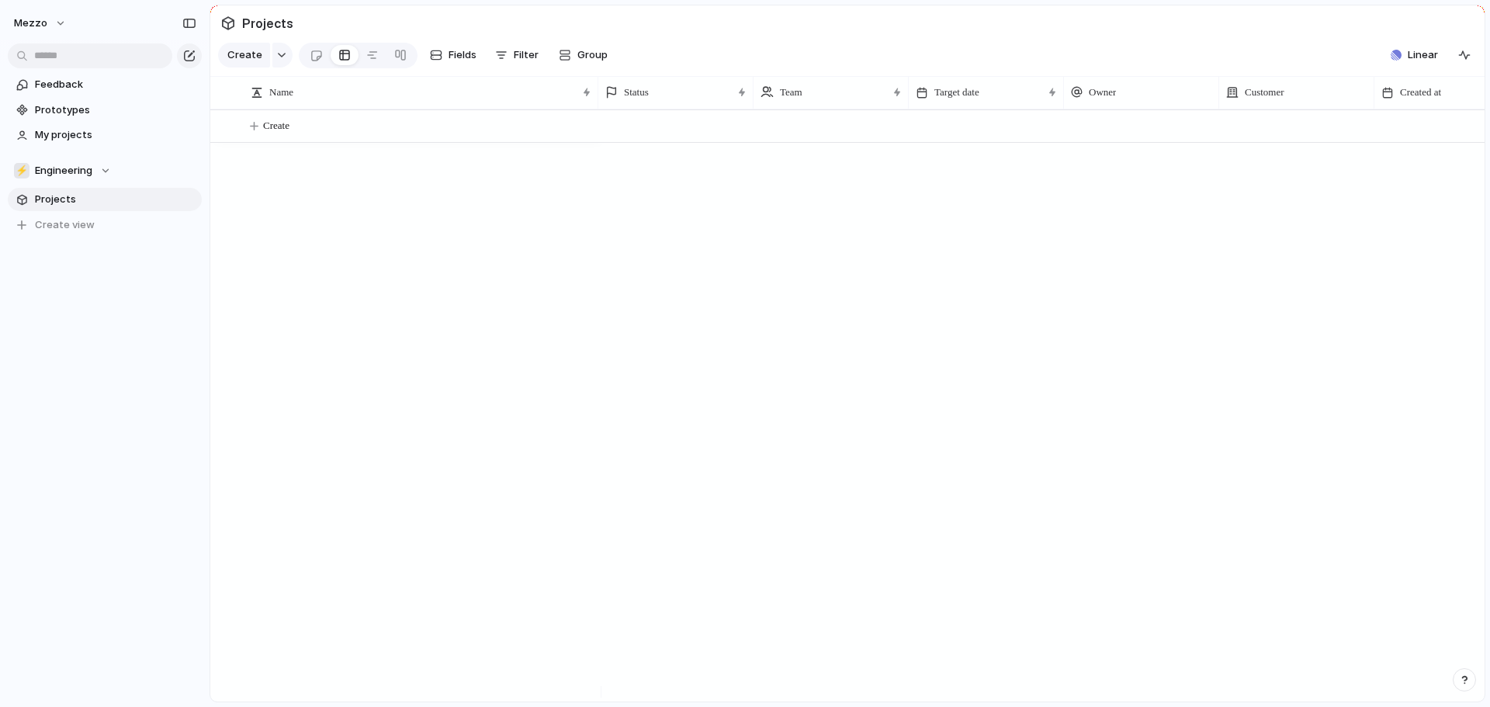
click at [60, 205] on span "Projects" at bounding box center [115, 200] width 161 height 16
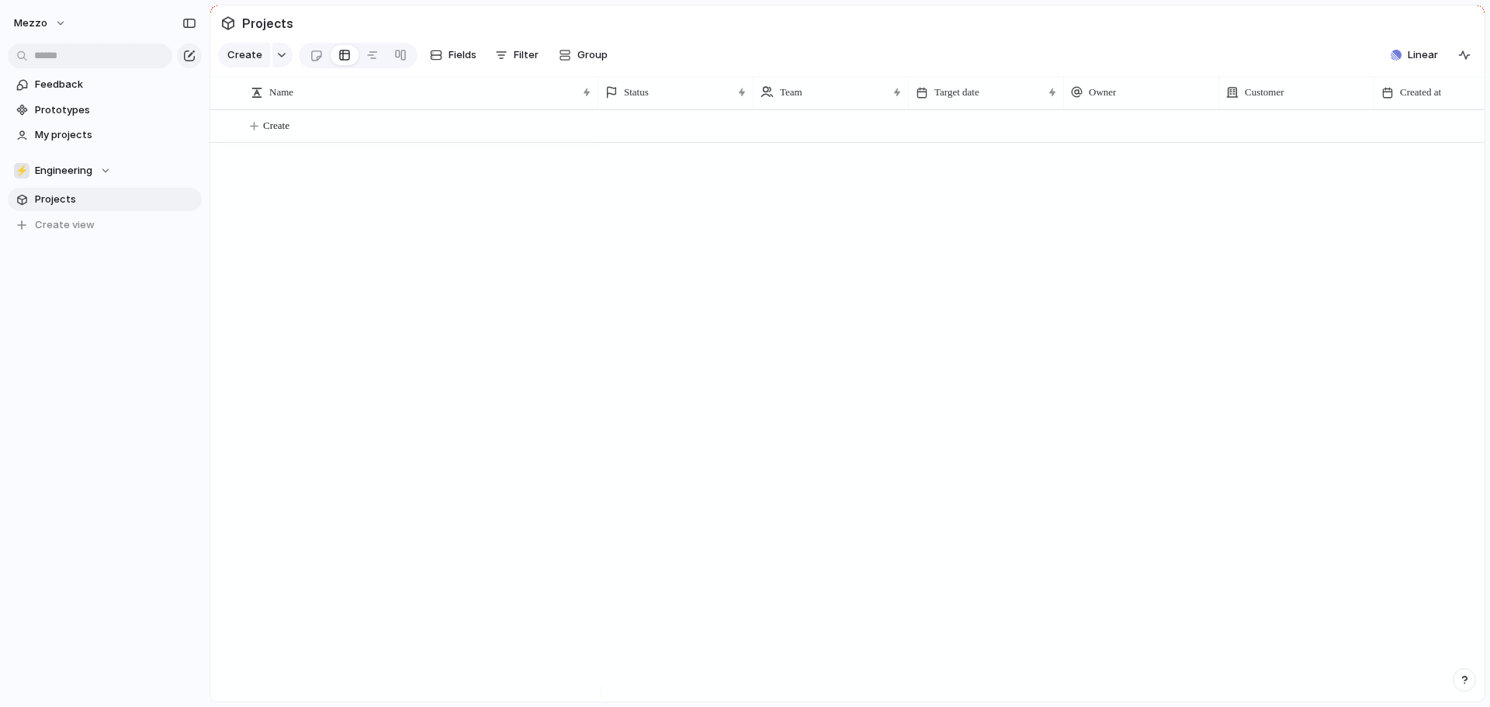
click at [60, 205] on span "Projects" at bounding box center [115, 200] width 161 height 16
click at [489, 260] on div "Create" at bounding box center [847, 405] width 1274 height 592
click at [1432, 63] on span "Linear" at bounding box center [1423, 55] width 30 height 16
click at [1222, 143] on input "text" at bounding box center [1283, 139] width 296 height 28
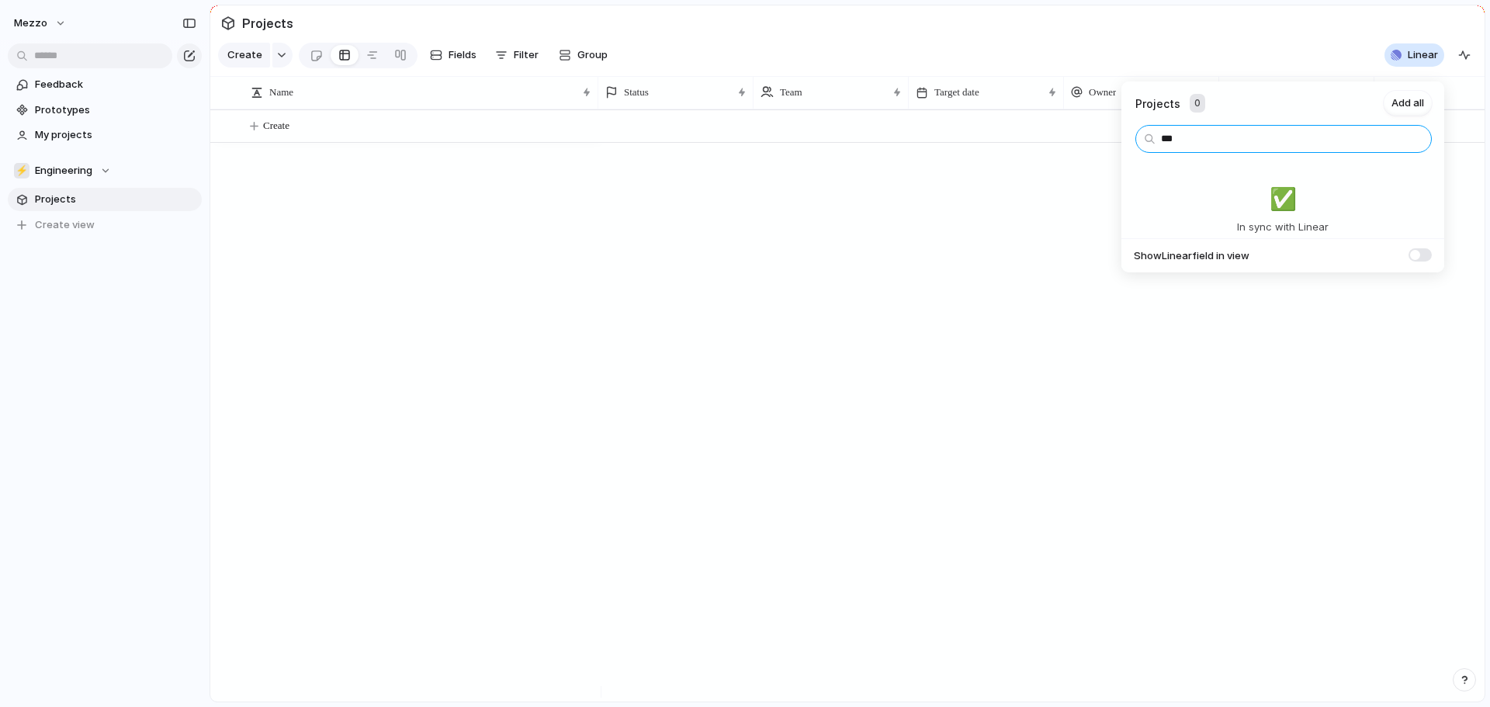
type input "***"
click at [1284, 199] on span "✅️" at bounding box center [1283, 198] width 27 height 33
drag, startPoint x: 1284, startPoint y: 199, endPoint x: 1298, endPoint y: 203, distance: 14.5
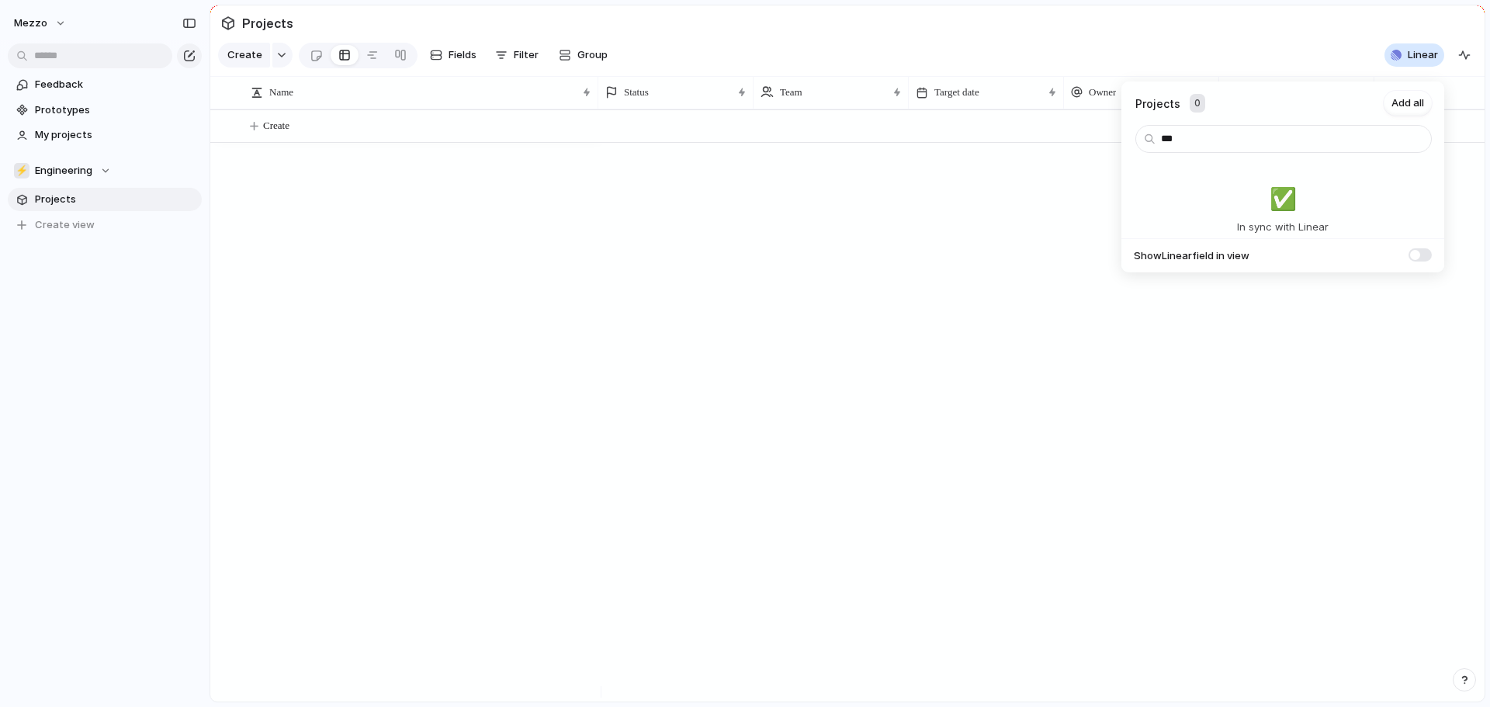
click at [1291, 202] on span "✅️" at bounding box center [1283, 198] width 27 height 33
click at [1430, 253] on span at bounding box center [1420, 254] width 23 height 13
click at [1367, 201] on div "✅️ In sync with Linear" at bounding box center [1283, 187] width 310 height 96
click at [1405, 107] on span "Add all" at bounding box center [1408, 103] width 33 height 16
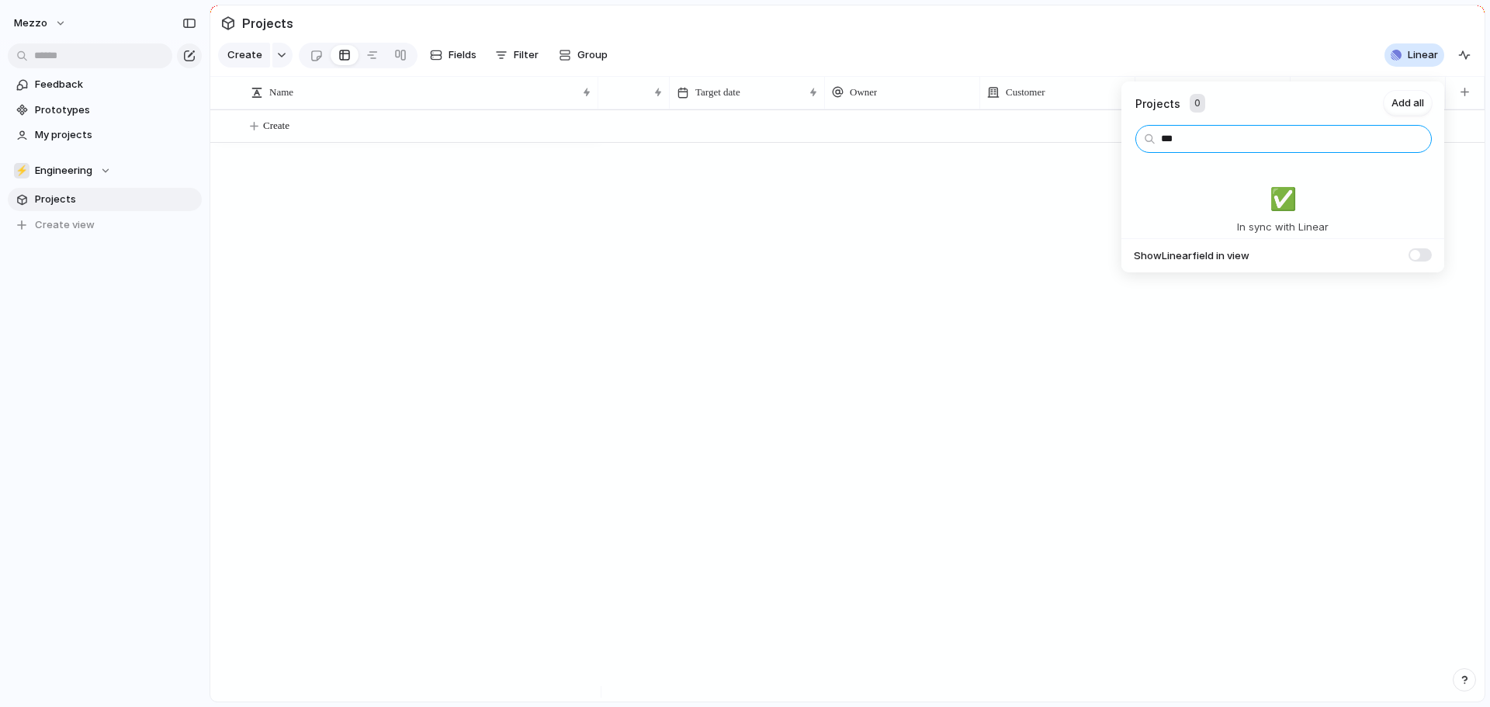
click at [1319, 144] on input "***" at bounding box center [1283, 139] width 296 height 28
click at [1246, 61] on div "Projects 0 Add all *** ✅️ In sync with Linear Show Linear field in view" at bounding box center [745, 353] width 1490 height 707
click at [55, 23] on button "Mezzo" at bounding box center [41, 23] width 68 height 25
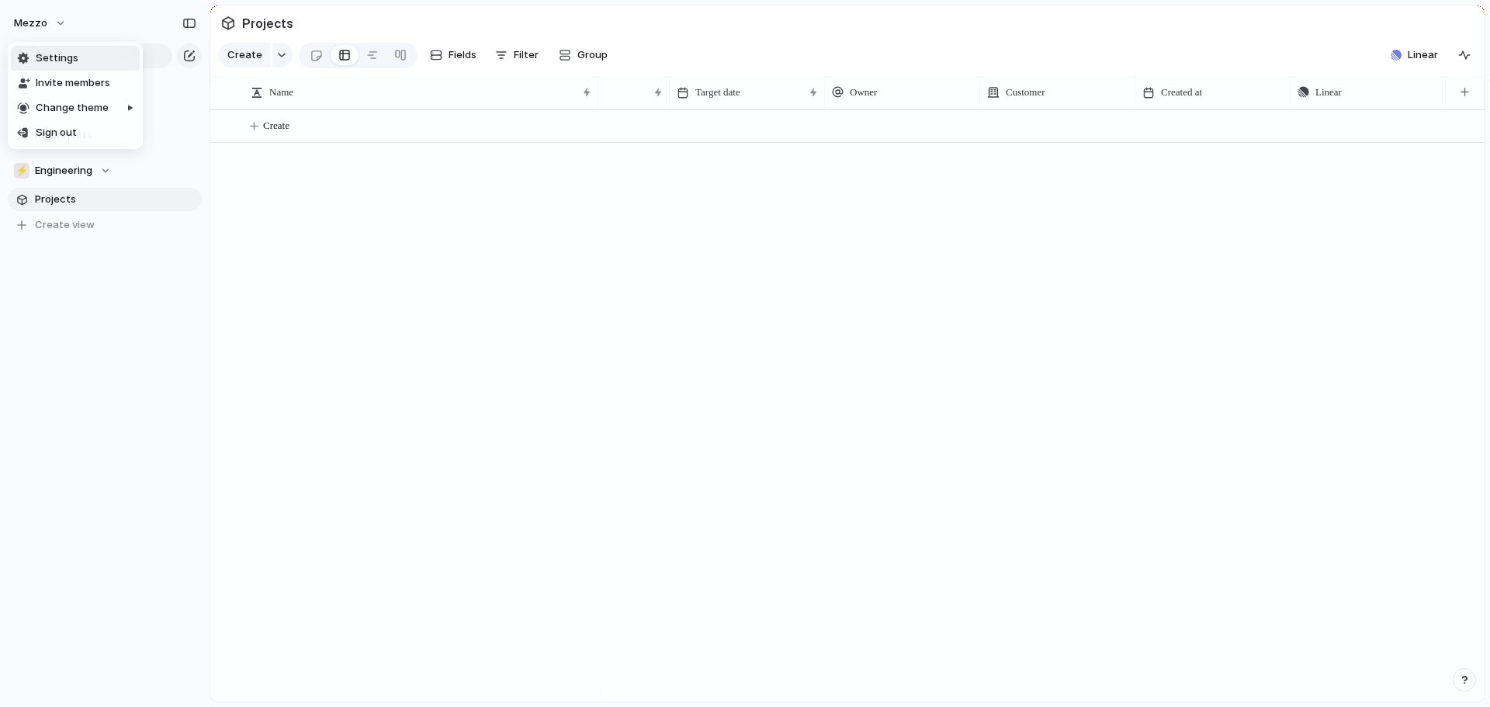
click at [54, 62] on span "Settings" at bounding box center [57, 58] width 43 height 16
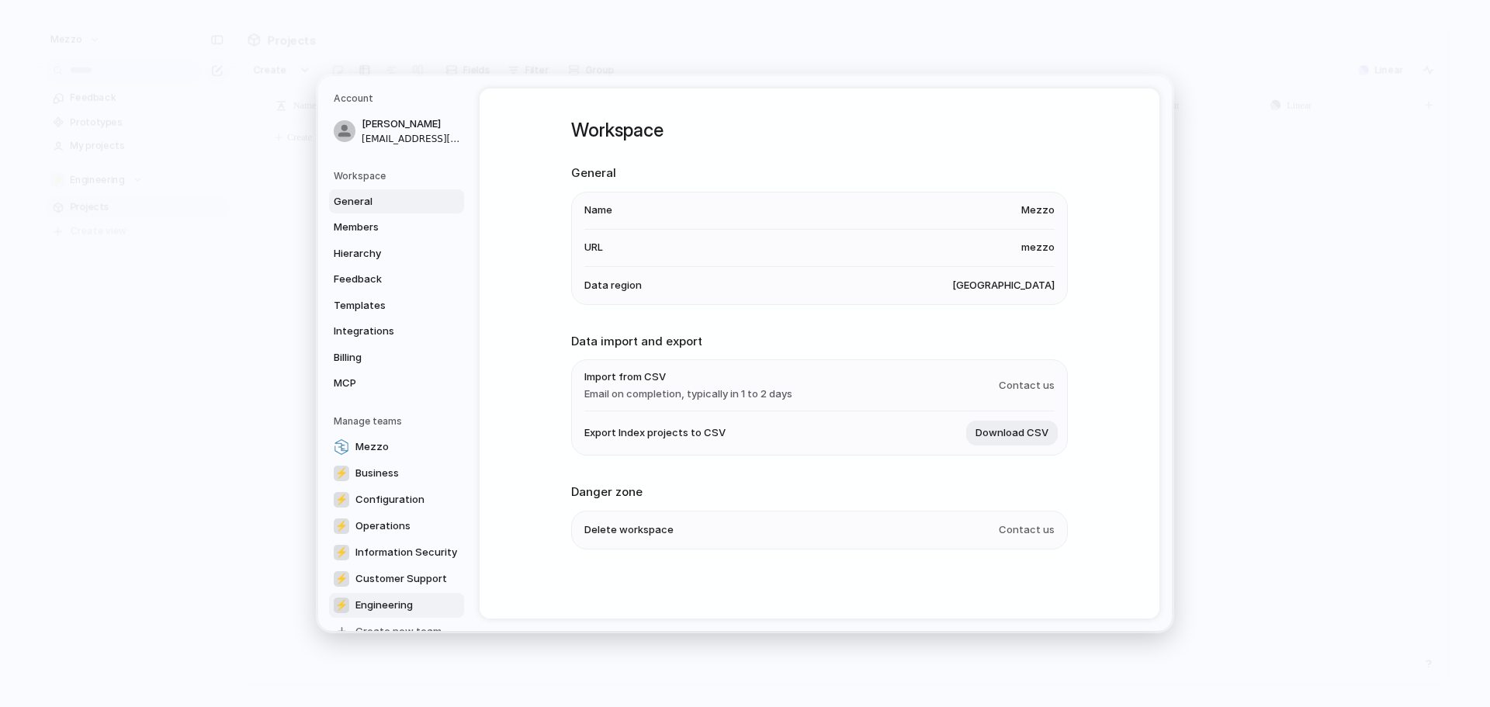
click at [416, 597] on link "⚡ Engineering" at bounding box center [396, 605] width 135 height 25
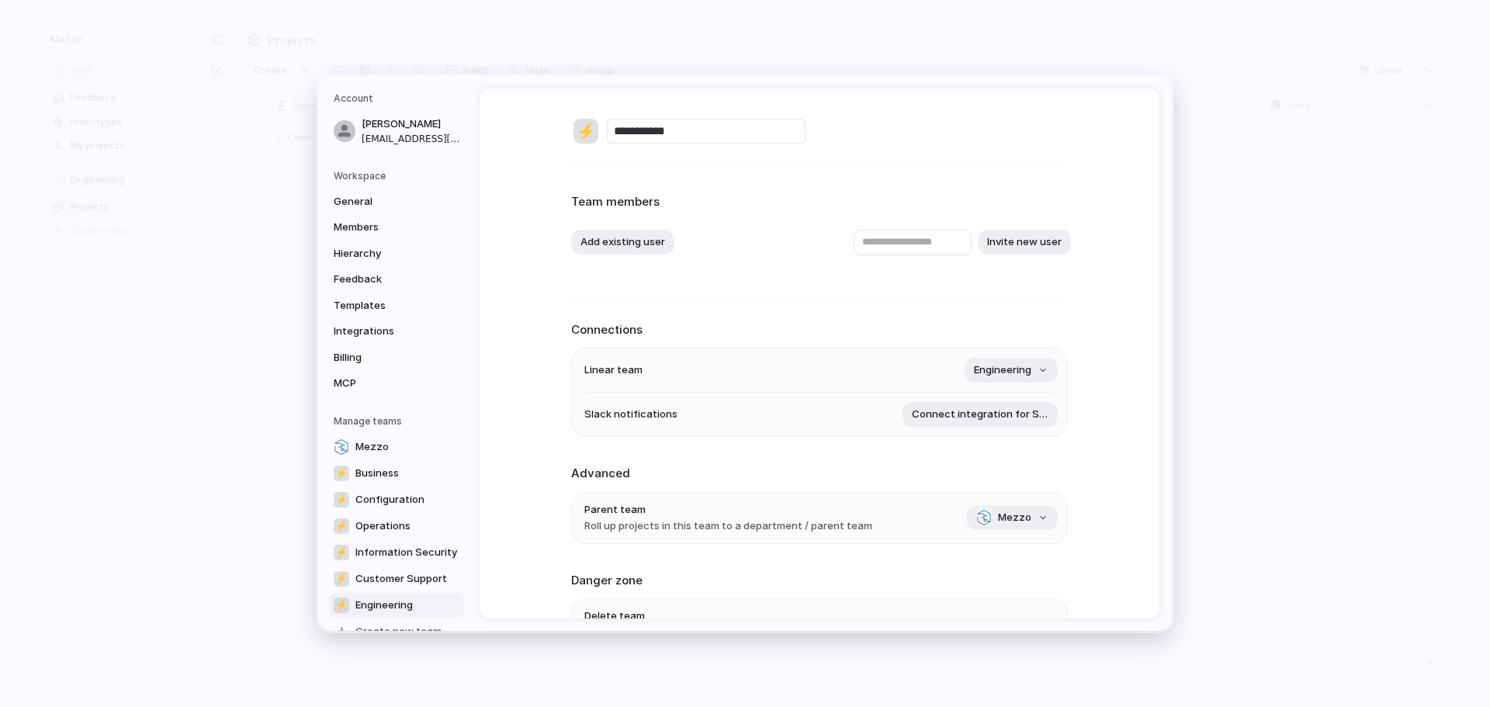
click at [542, 307] on div "**********" at bounding box center [820, 353] width 680 height 530
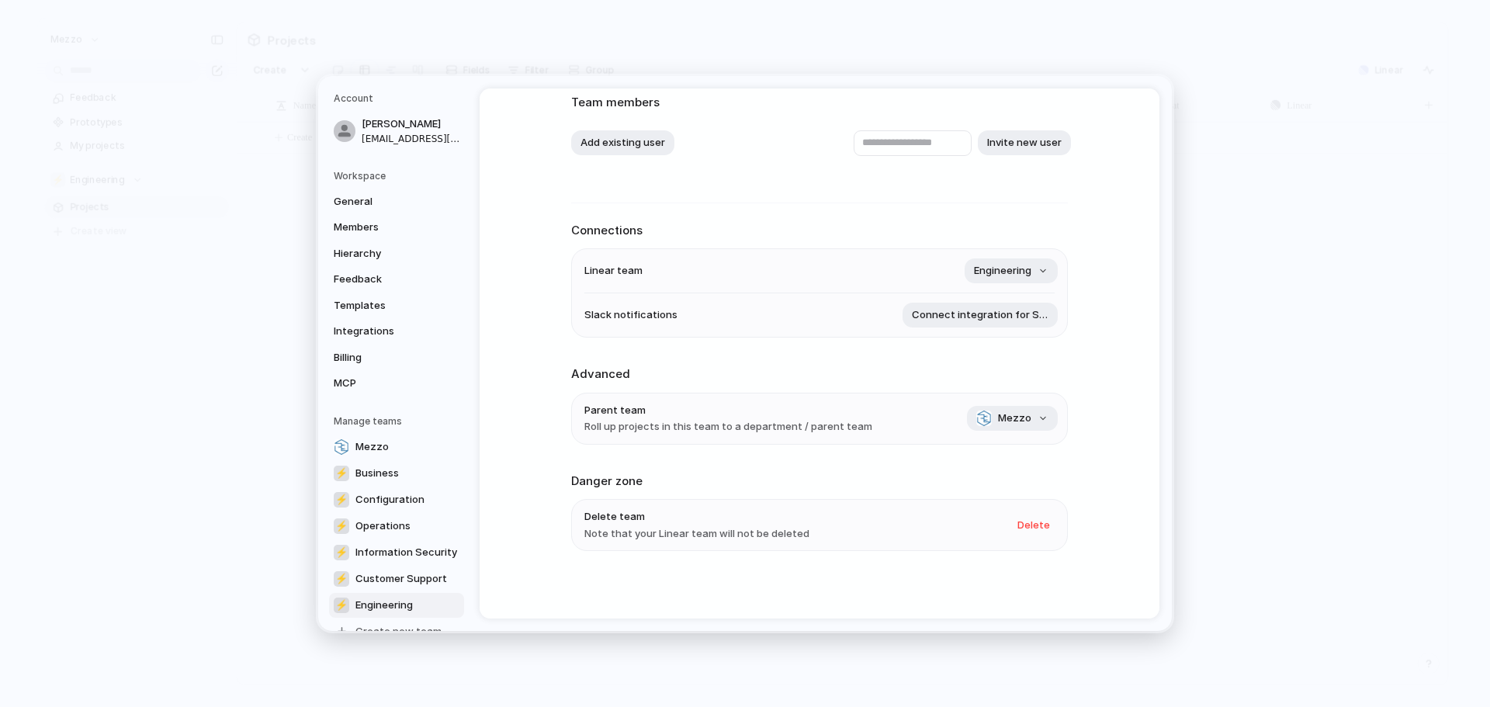
scroll to position [102, 0]
click at [1041, 416] on button "Mezzo" at bounding box center [1012, 416] width 91 height 25
click at [1106, 399] on div "No team Mezzo ⚡ Business ⚡ Configuration ⚡ Operations ⚡ Information Security ⚡ …" at bounding box center [745, 353] width 1490 height 707
click at [516, 353] on div "**********" at bounding box center [820, 353] width 680 height 530
click at [379, 362] on span "Billing" at bounding box center [383, 358] width 99 height 16
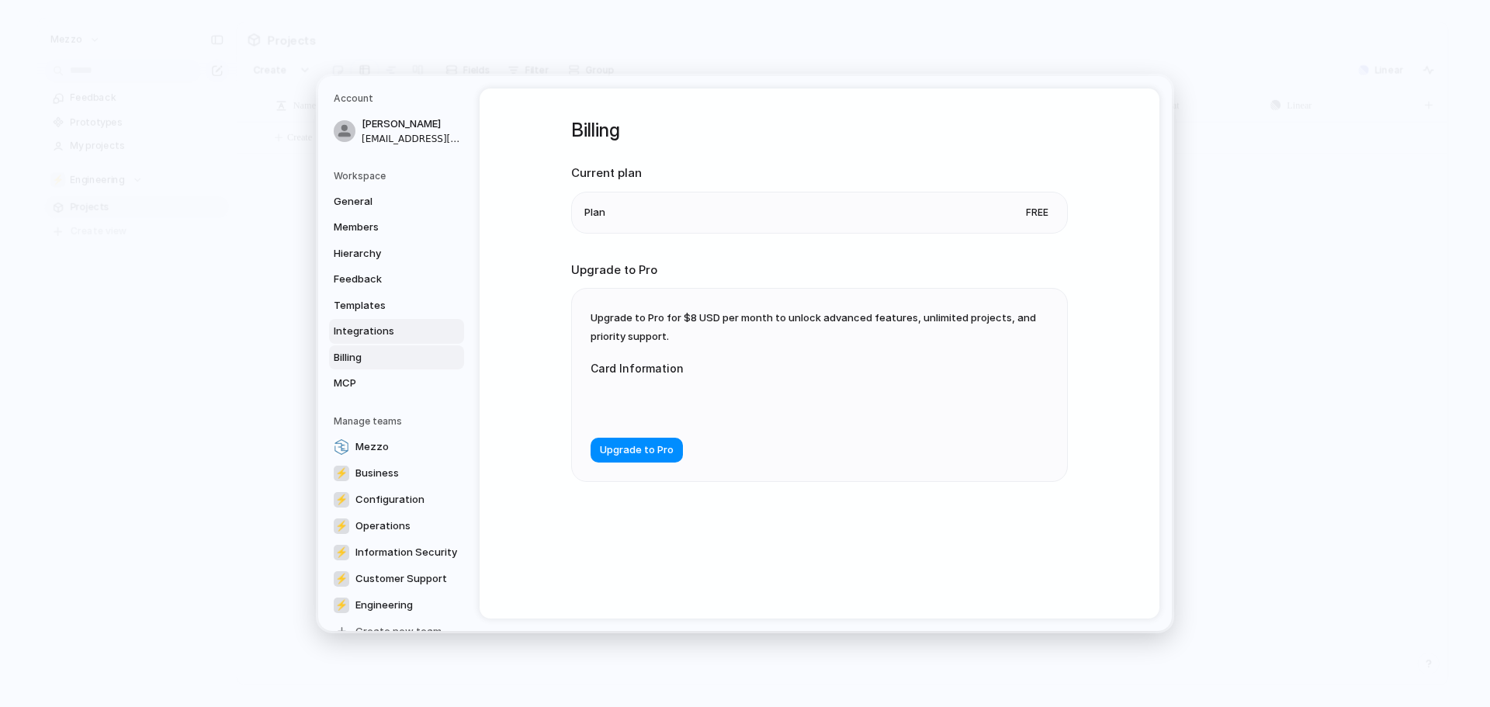
click at [376, 339] on link "Integrations" at bounding box center [396, 331] width 135 height 25
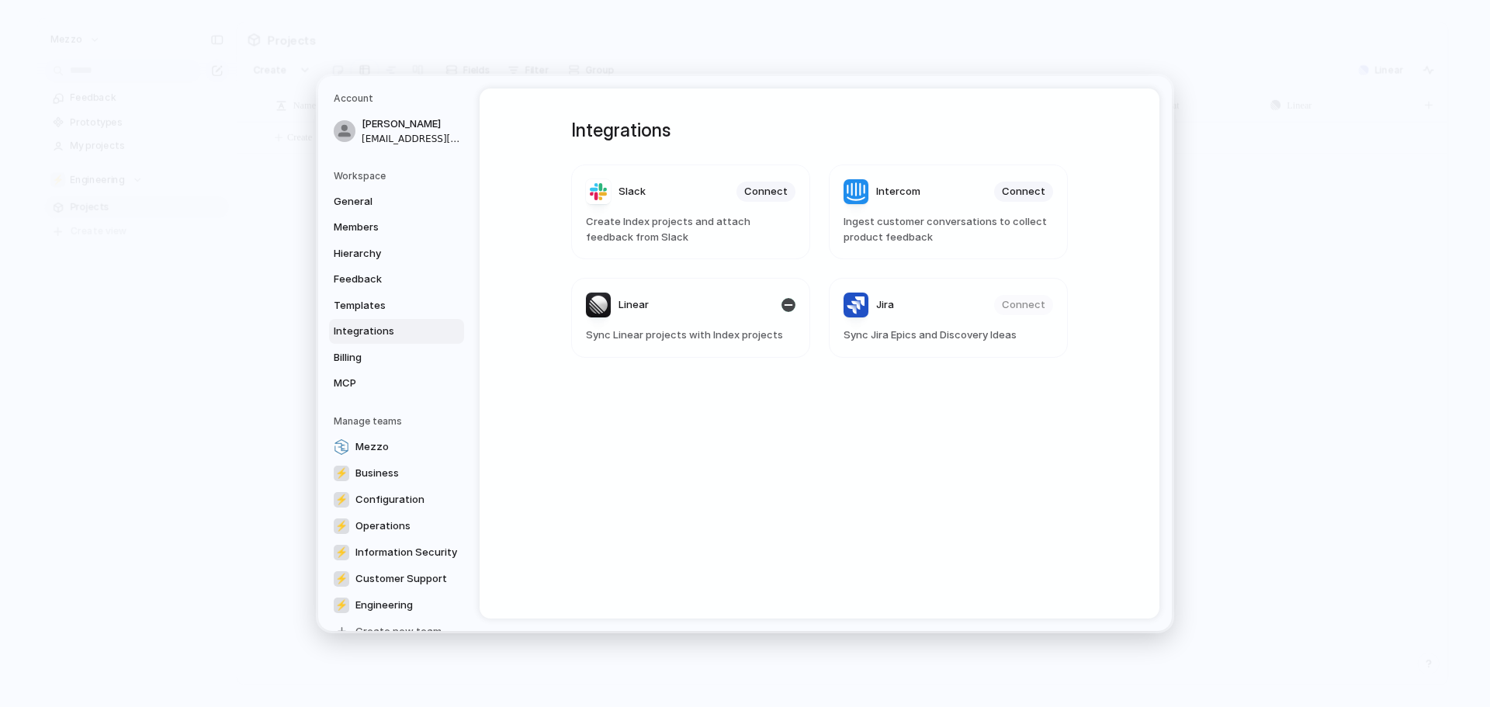
click at [681, 327] on article "Linear Sync Linear projects with Index projects" at bounding box center [690, 318] width 239 height 80
click at [622, 303] on span "Linear" at bounding box center [634, 305] width 30 height 16
click at [789, 307] on div "button" at bounding box center [789, 305] width 14 height 14
click at [764, 300] on span "Connect" at bounding box center [765, 305] width 43 height 16
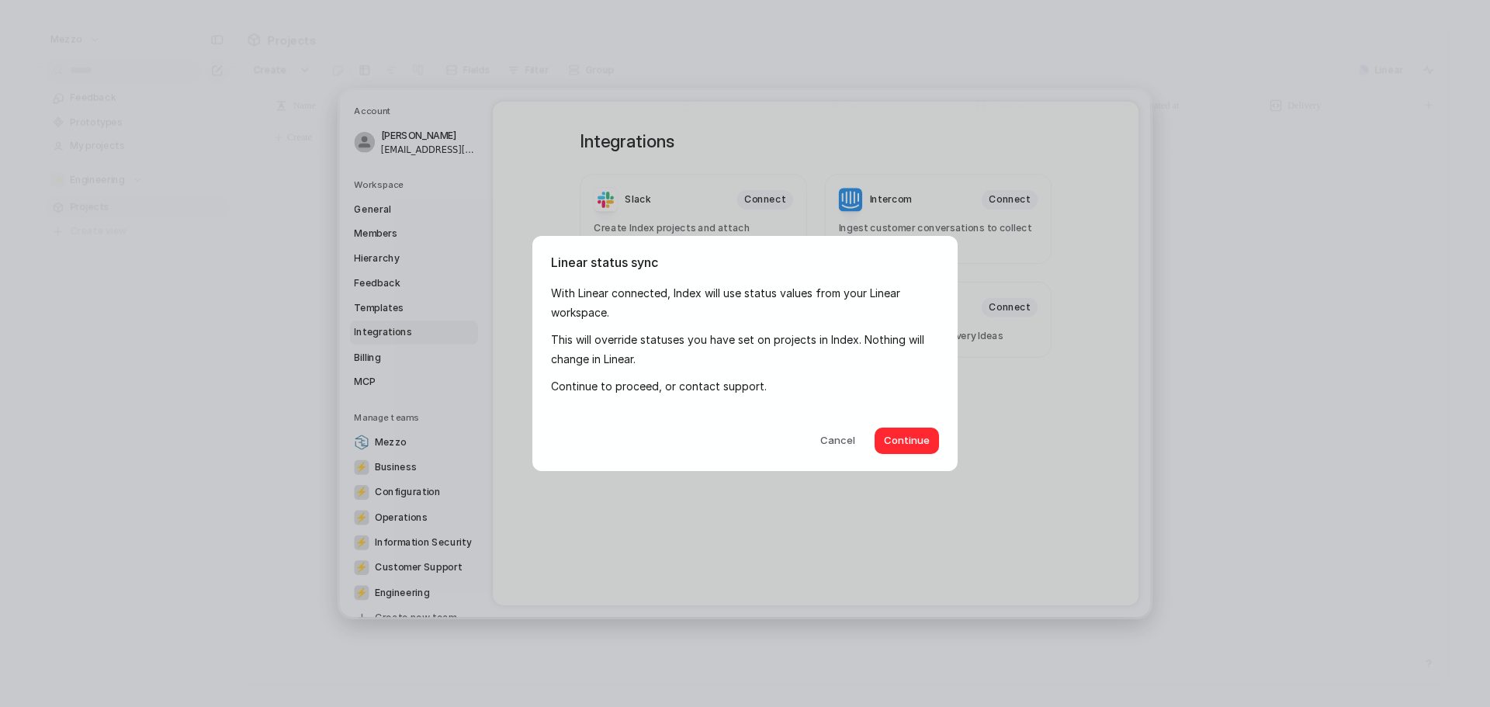
click at [901, 437] on span "Continue" at bounding box center [907, 441] width 46 height 16
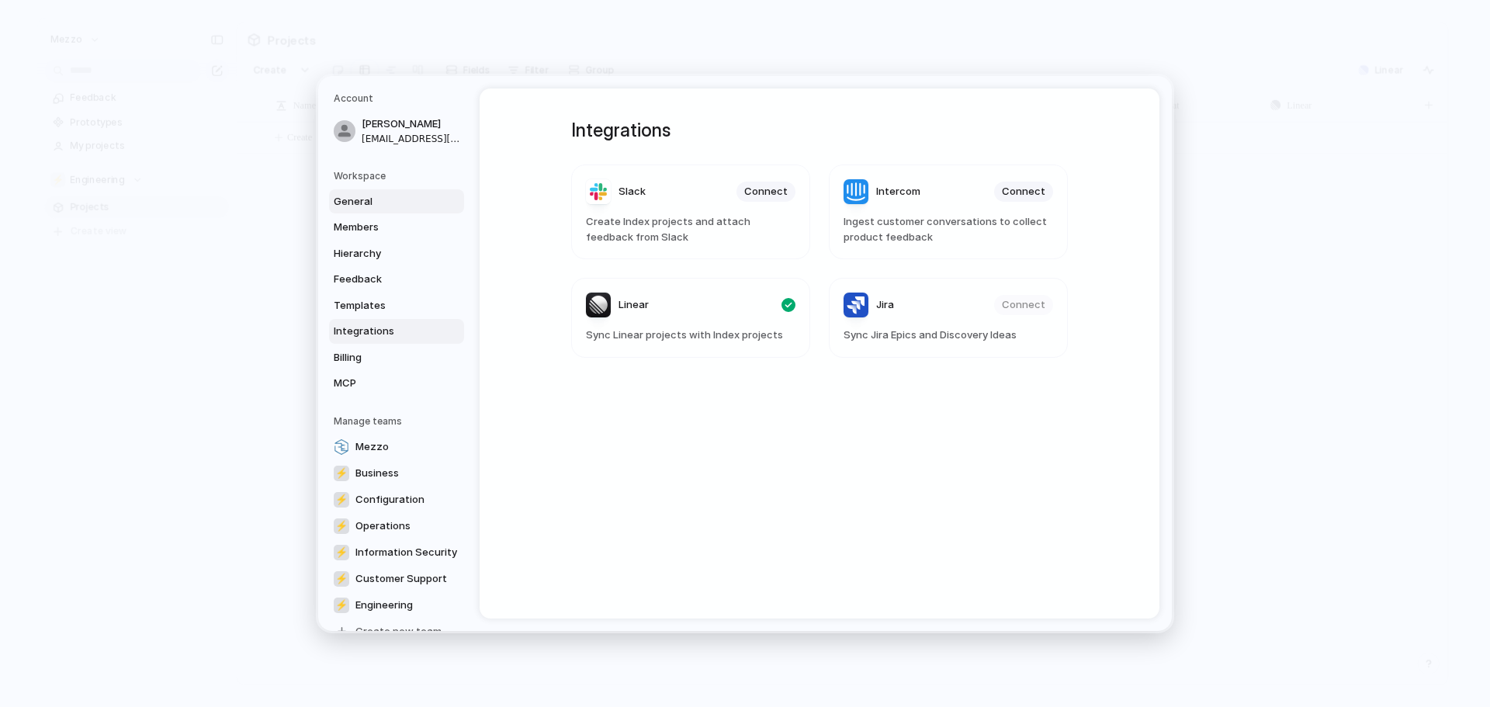
click at [371, 202] on span "General" at bounding box center [383, 202] width 99 height 16
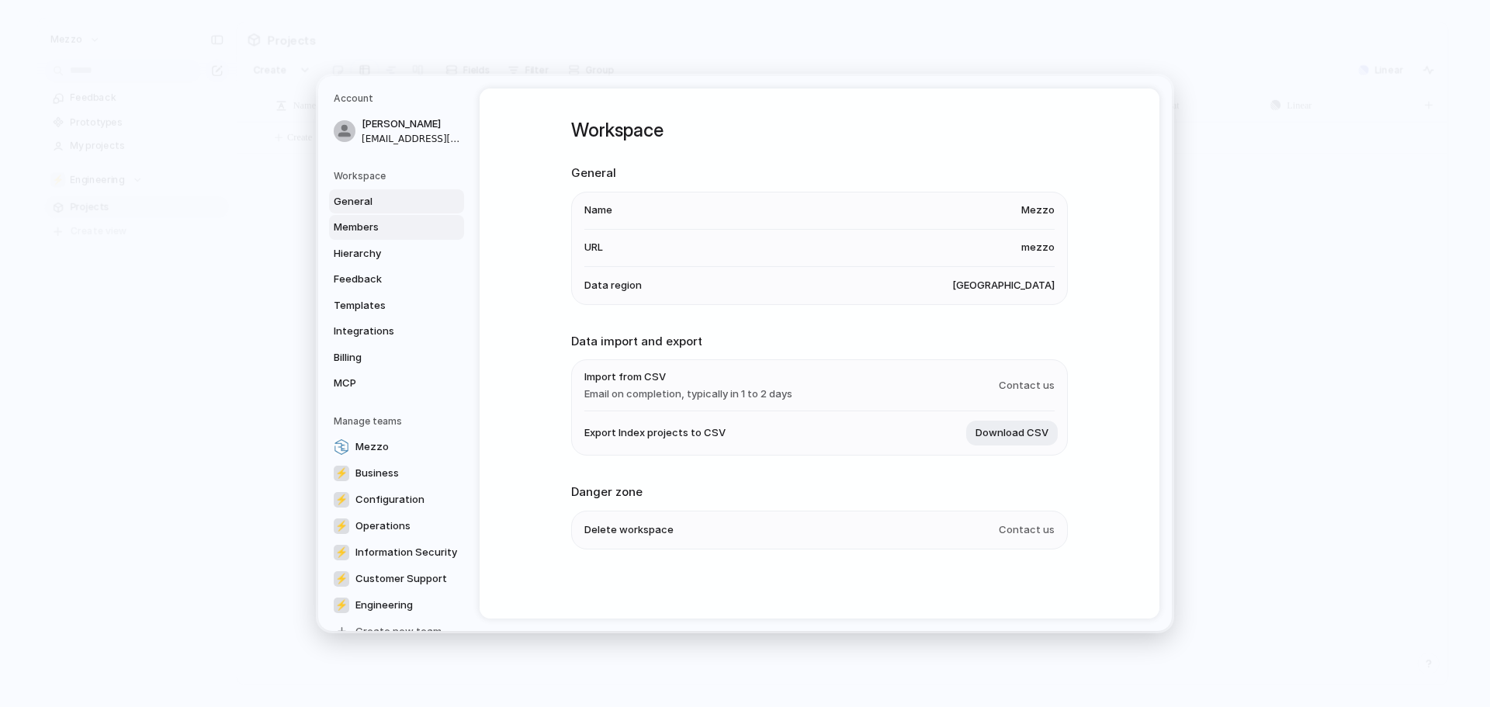
click at [373, 221] on span "Members" at bounding box center [383, 228] width 99 height 16
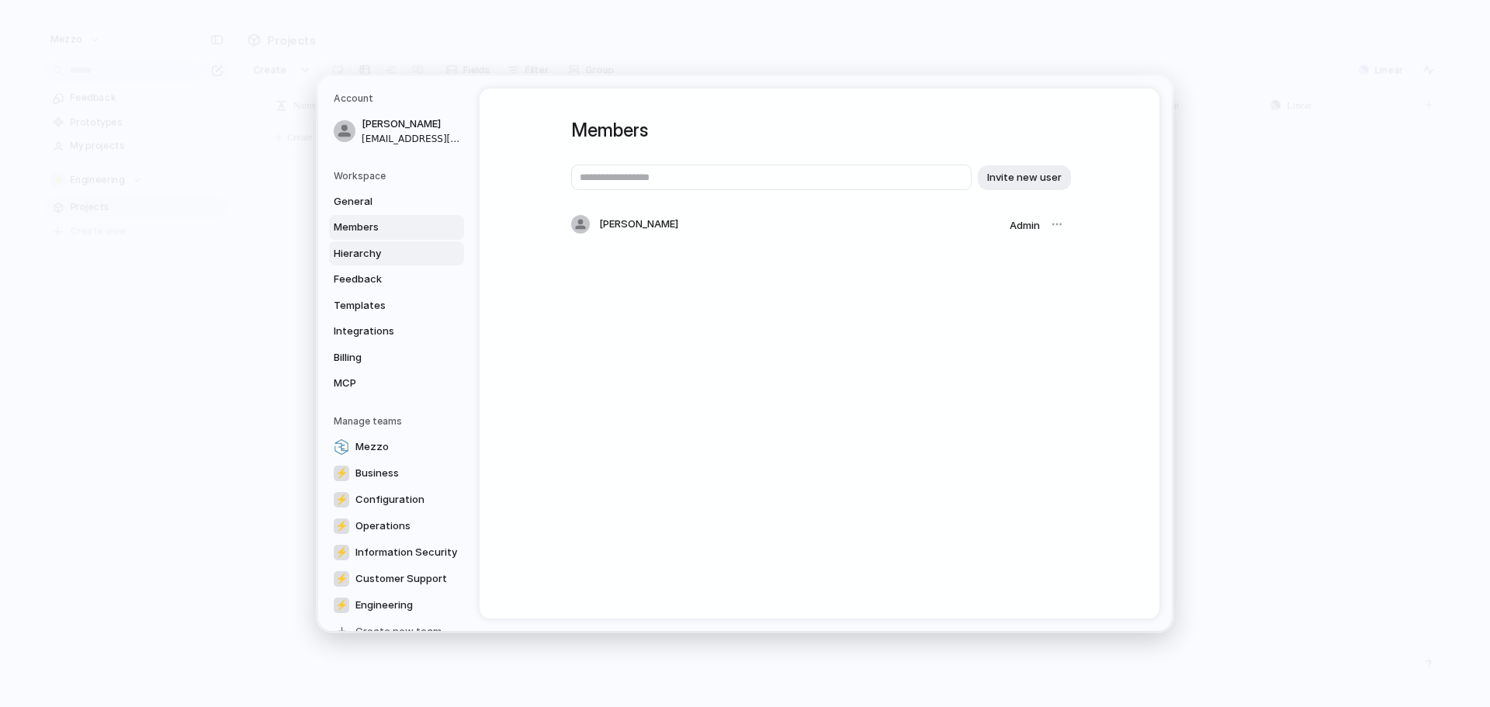
click at [376, 244] on link "Hierarchy" at bounding box center [396, 253] width 135 height 25
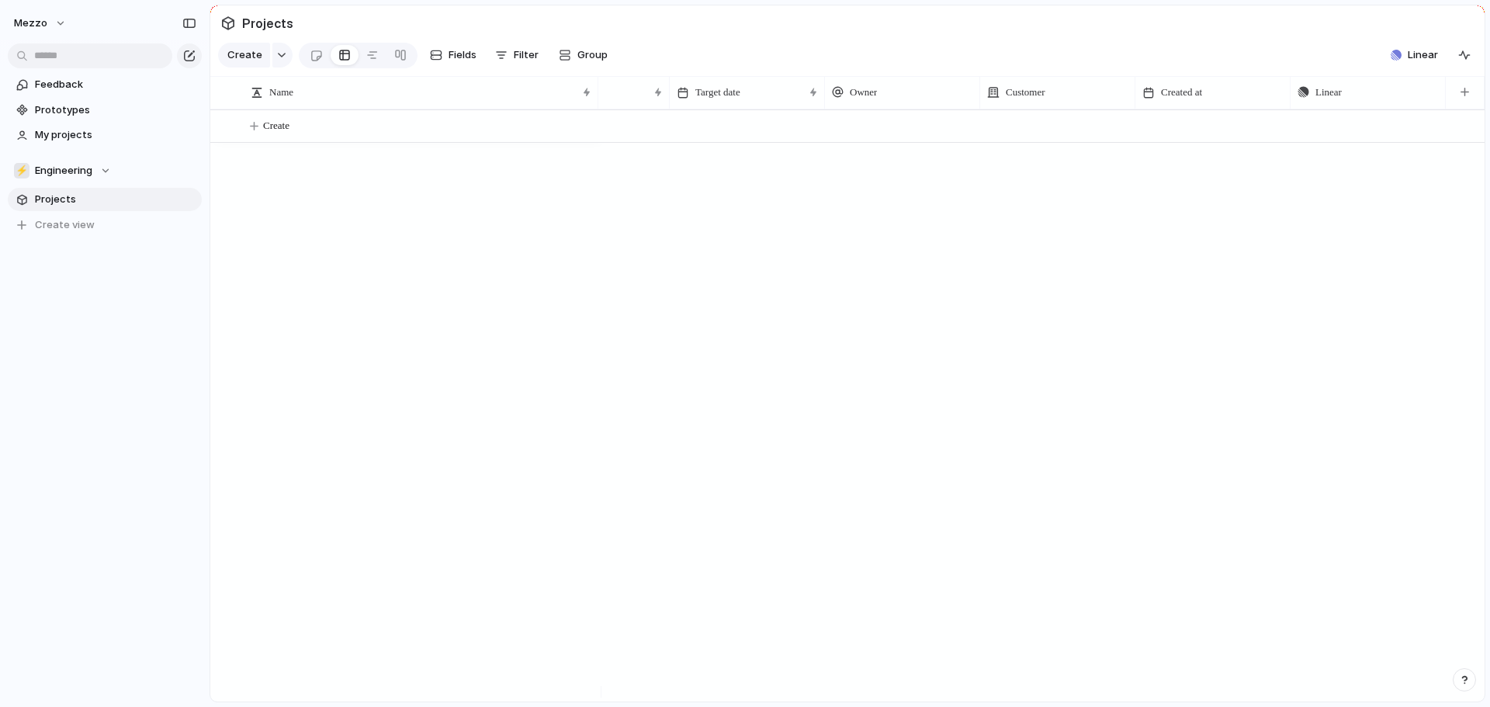
click at [59, 199] on span "Projects" at bounding box center [115, 200] width 161 height 16
click at [78, 177] on span "Engineering" at bounding box center [63, 171] width 57 height 16
click at [167, 173] on div "Mezzo ⚡ Business ⚡ Configuration ⚡ Customer Support ⚡ Engineering ⚡ Information…" at bounding box center [745, 353] width 1490 height 707
click at [82, 196] on div "Team settings Copy link Add members" at bounding box center [745, 353] width 1490 height 707
click at [61, 200] on span "Projects" at bounding box center [115, 200] width 161 height 16
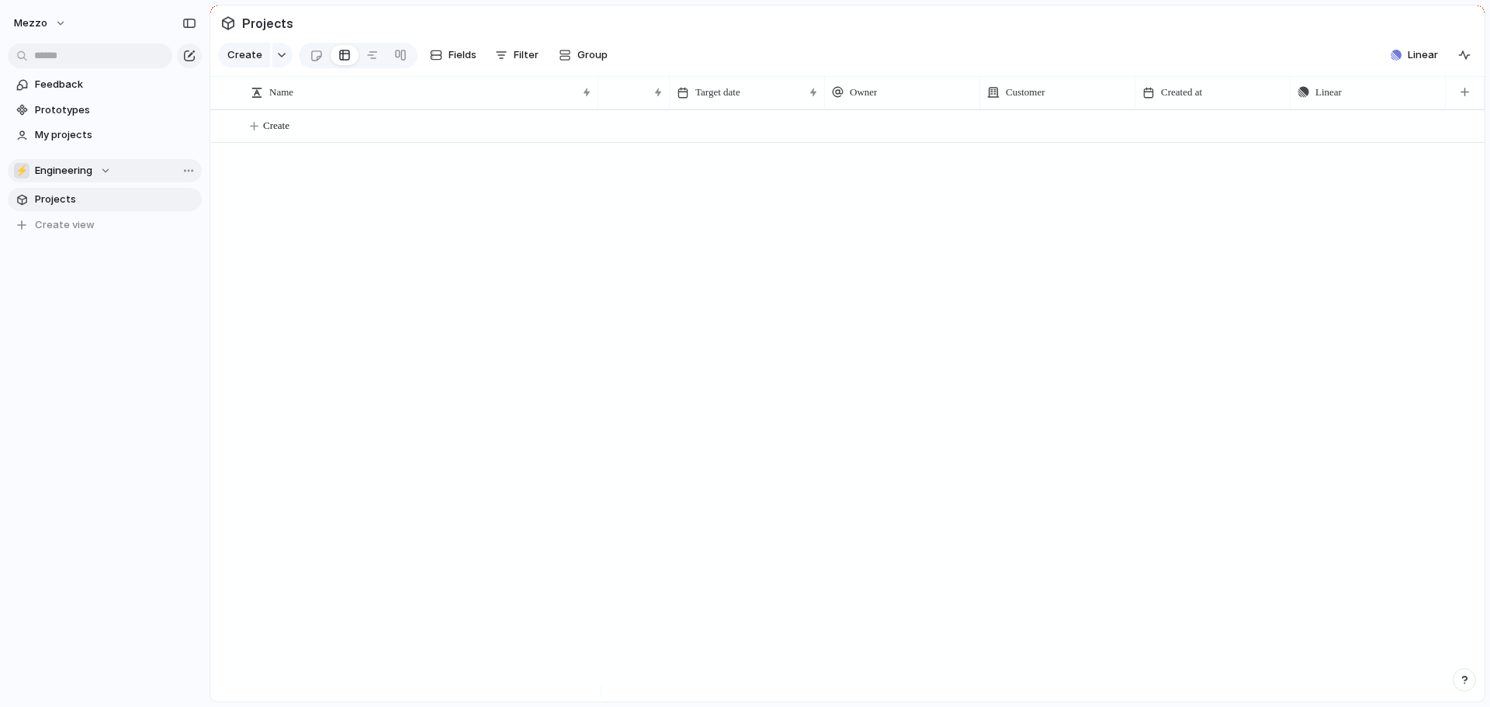
click at [61, 200] on span "Projects" at bounding box center [115, 200] width 161 height 16
click at [272, 220] on div "Create" at bounding box center [847, 405] width 1274 height 592
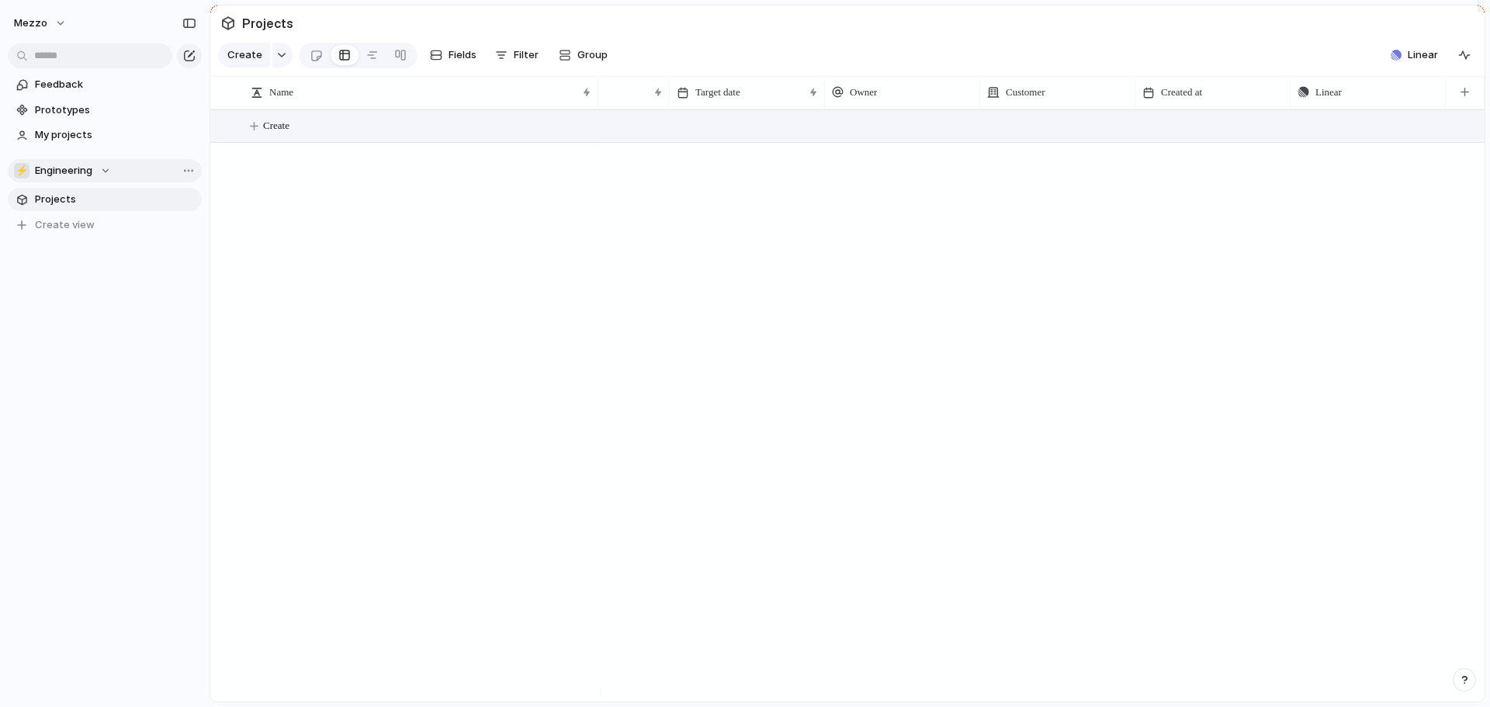
click at [277, 133] on span "Create" at bounding box center [276, 126] width 26 height 16
click at [1413, 63] on span "Linear" at bounding box center [1423, 55] width 30 height 16
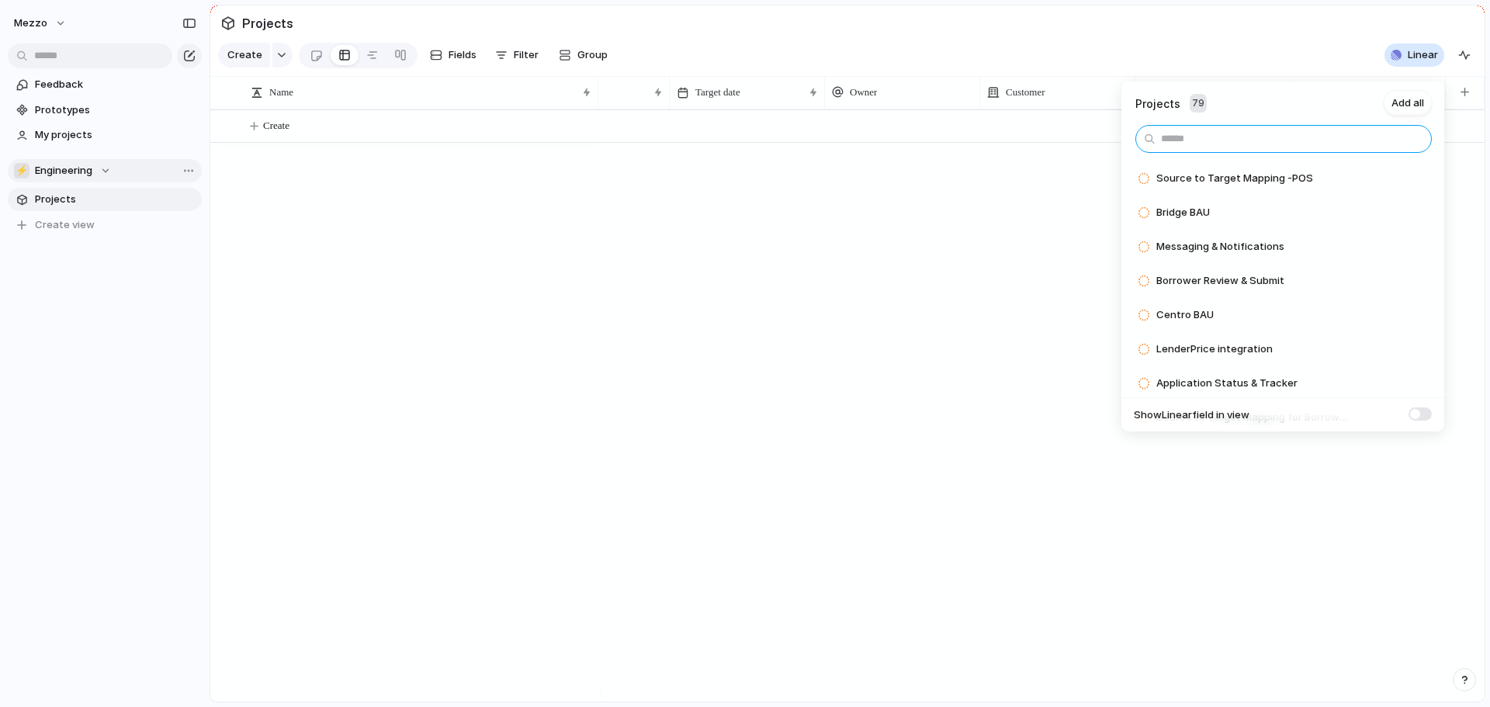
click at [1212, 137] on input "text" at bounding box center [1283, 139] width 296 height 28
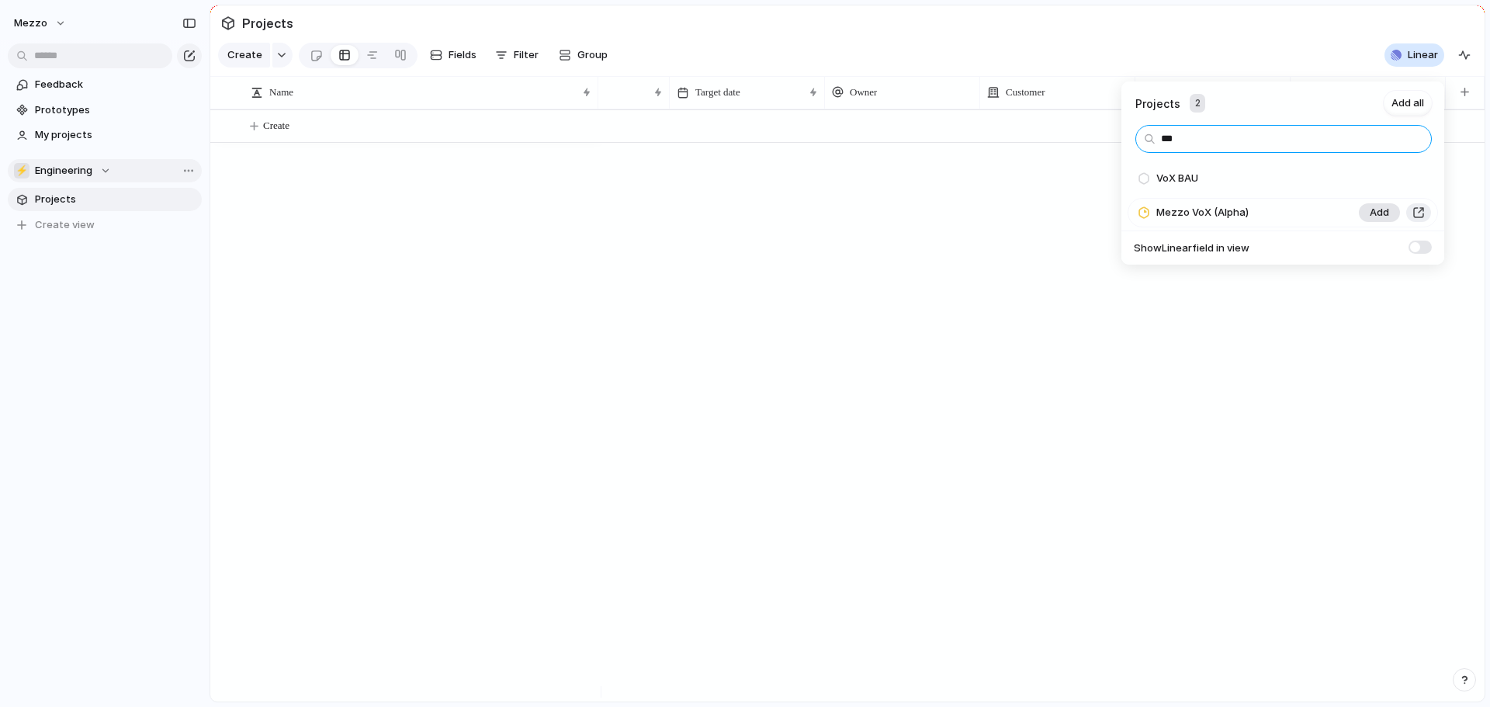
type input "***"
click at [1380, 212] on span "Add" at bounding box center [1379, 213] width 19 height 16
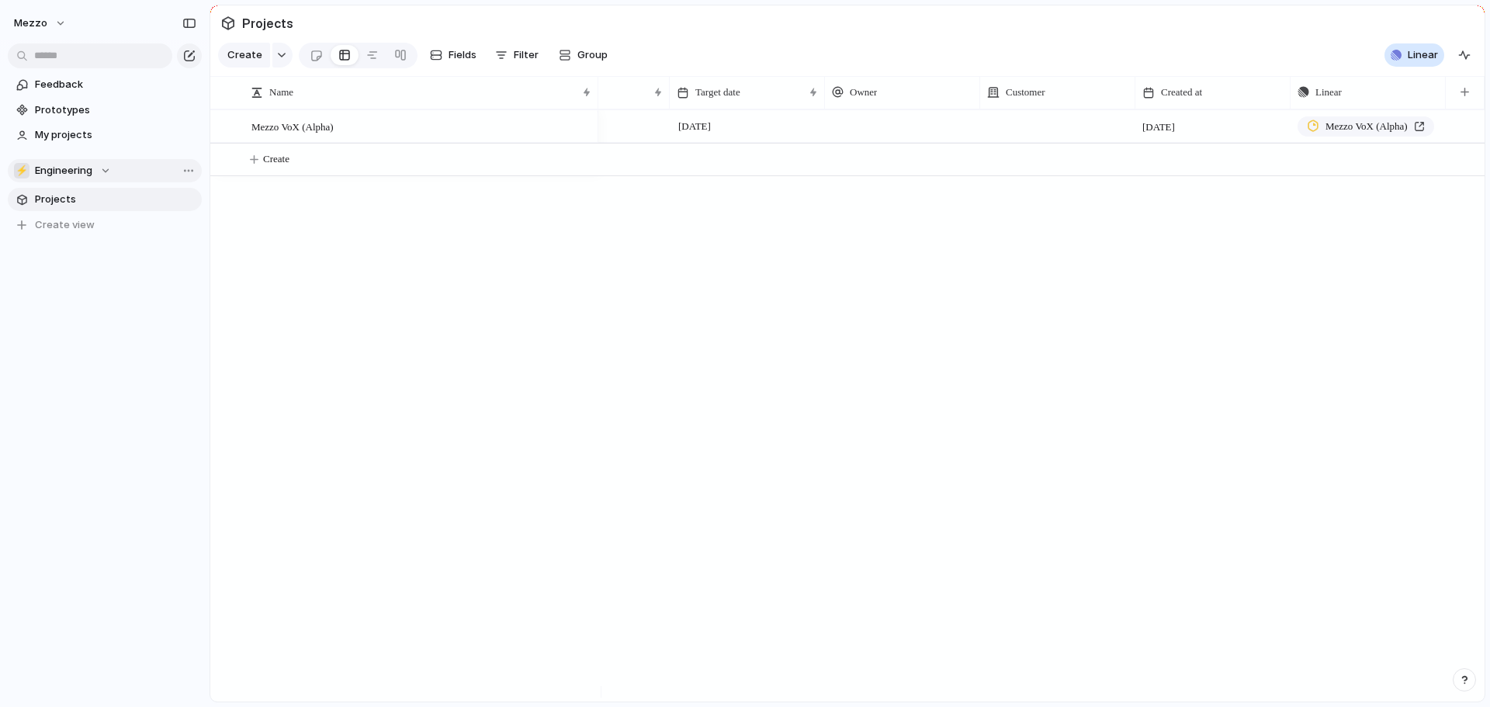
click at [608, 329] on div "Projects 1 Add all *** VoX BAU Add Show Linear field in view" at bounding box center [745, 353] width 1490 height 707
click at [306, 135] on span "Mezzo VoX (Alpha)" at bounding box center [292, 126] width 82 height 18
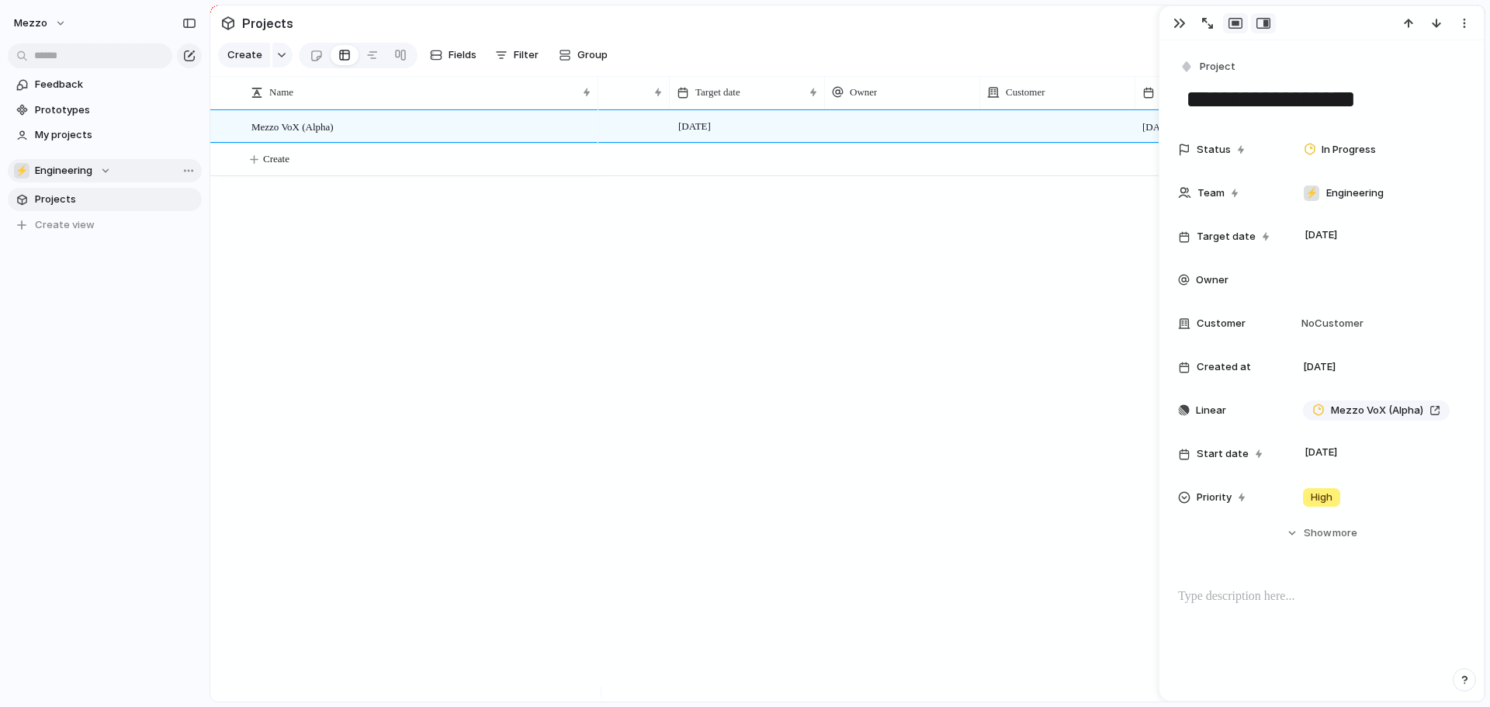
click at [1234, 32] on button "button" at bounding box center [1235, 23] width 25 height 20
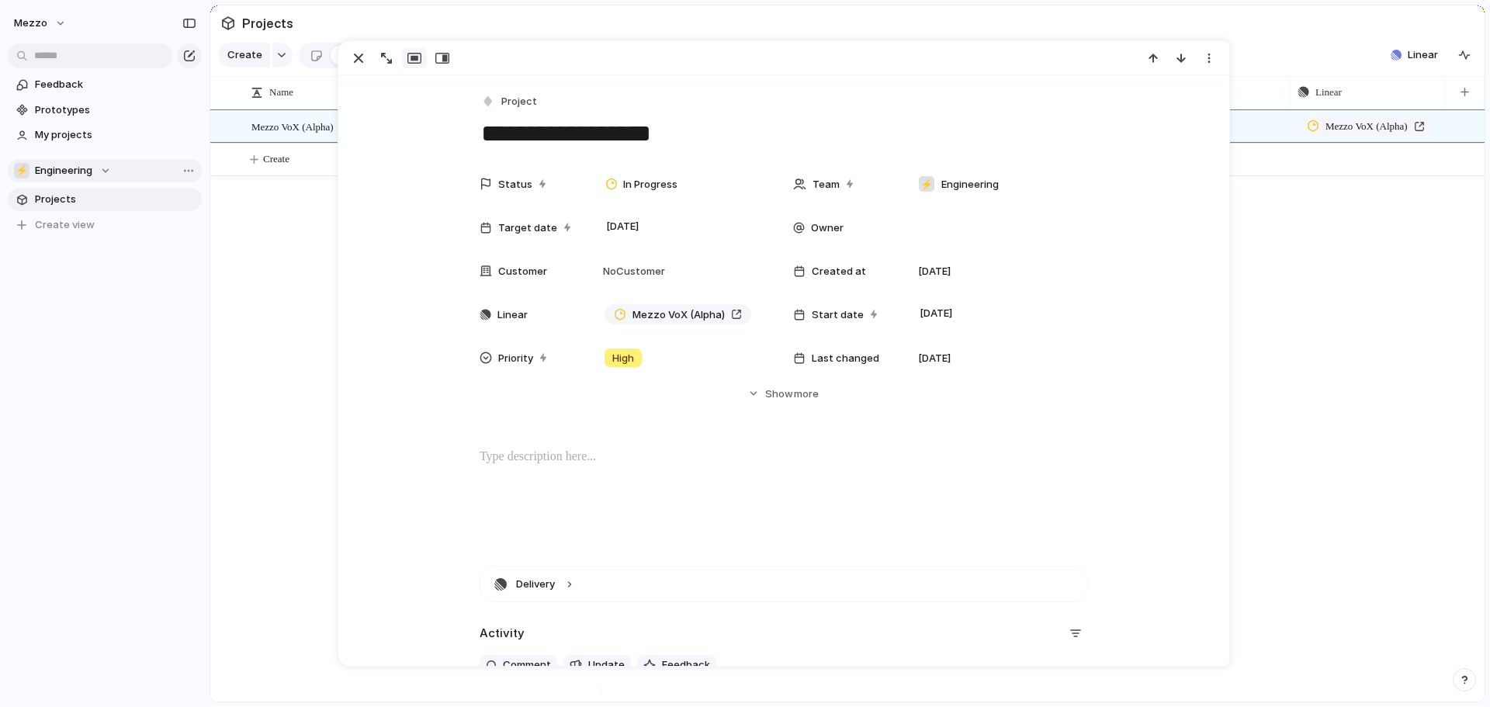
scroll to position [137, 0]
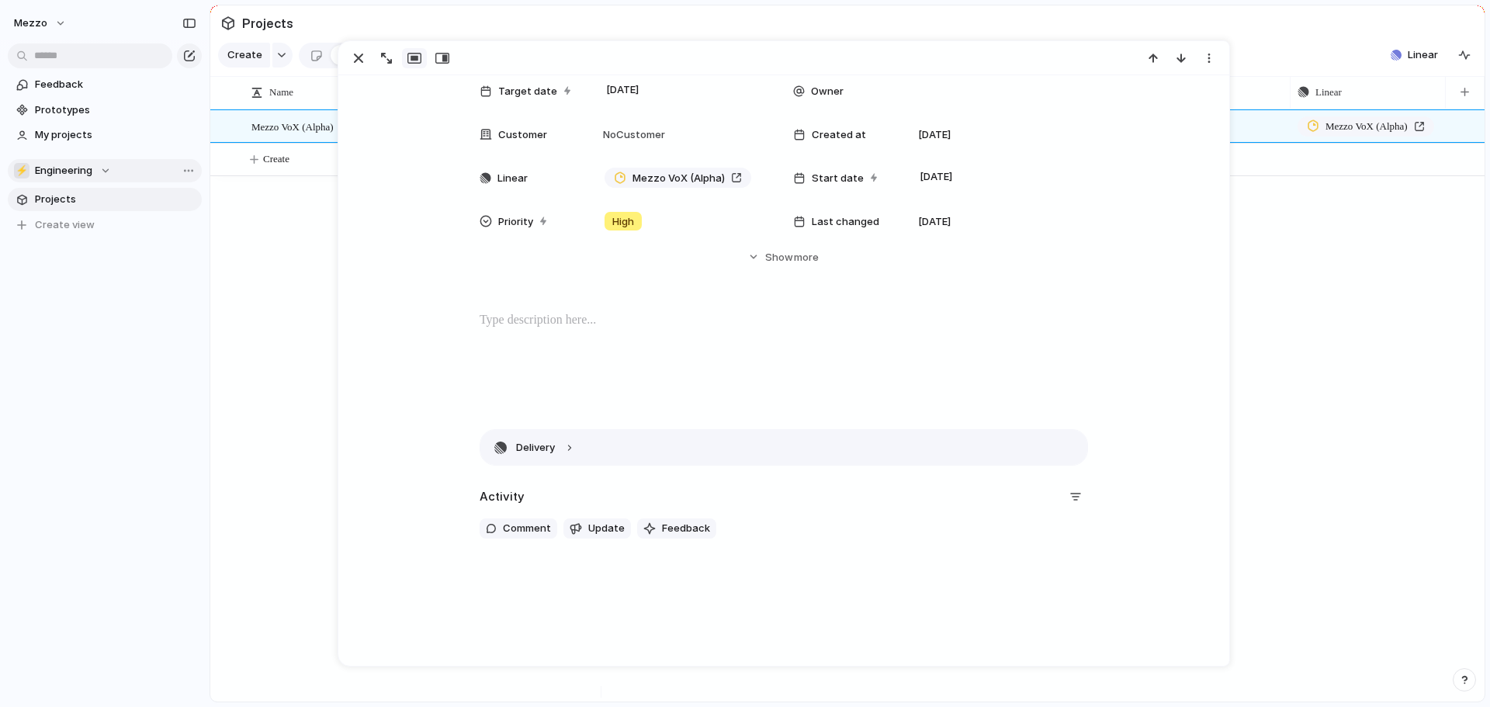
click at [561, 452] on button "Delivery" at bounding box center [783, 447] width 607 height 35
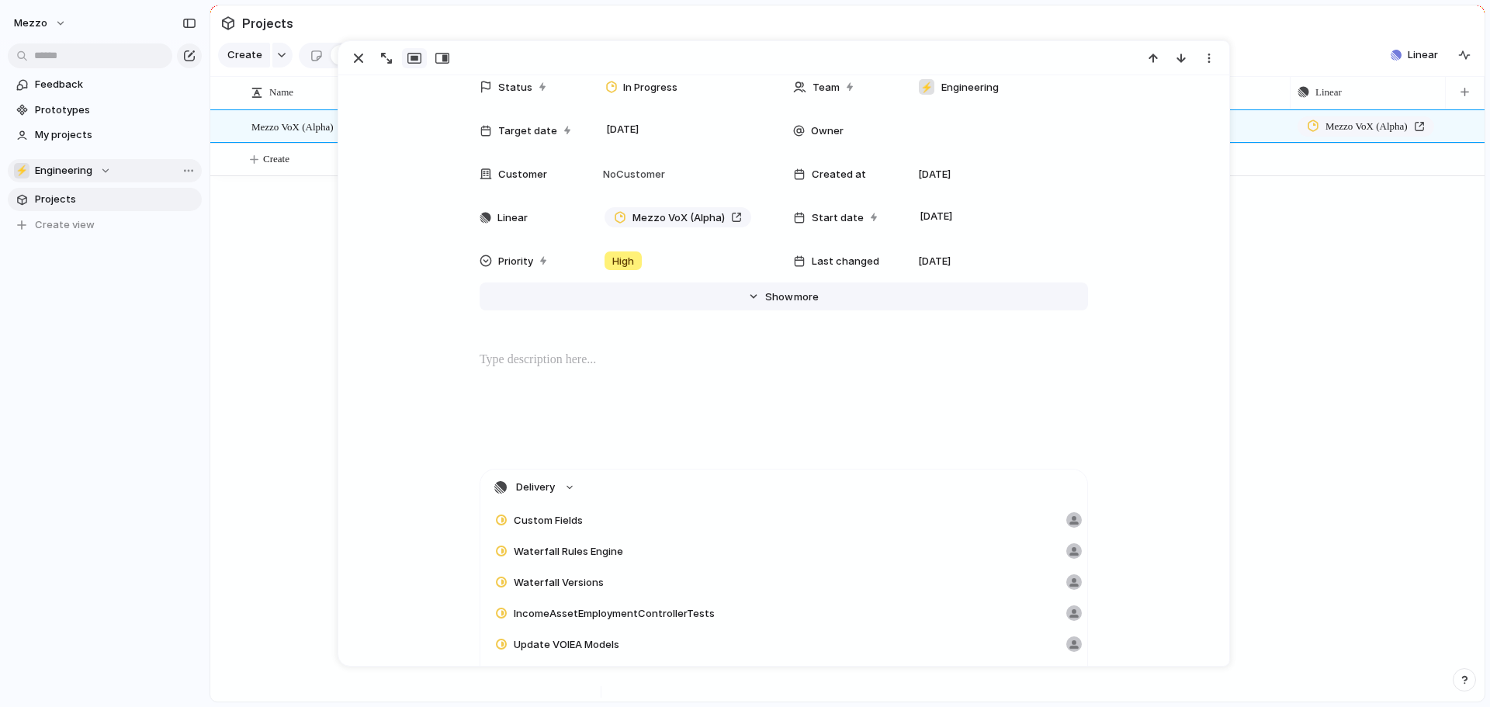
scroll to position [0, 0]
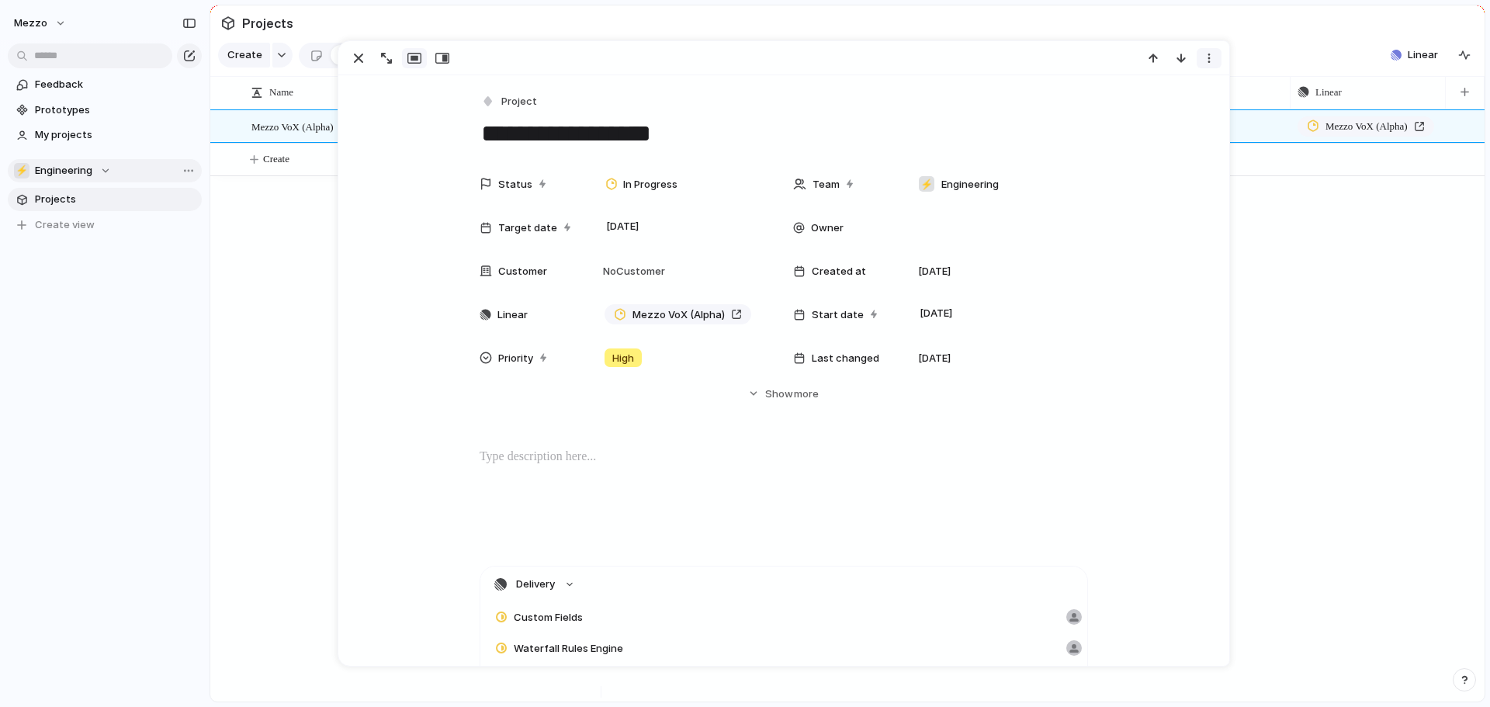
click at [1210, 57] on div "button" at bounding box center [1209, 58] width 12 height 12
click at [1261, 57] on div "Mark as duplicate Delete" at bounding box center [745, 353] width 1490 height 707
click at [1261, 57] on section "Create Fields Filter Group Zoom Collapse Linear" at bounding box center [847, 58] width 1274 height 37
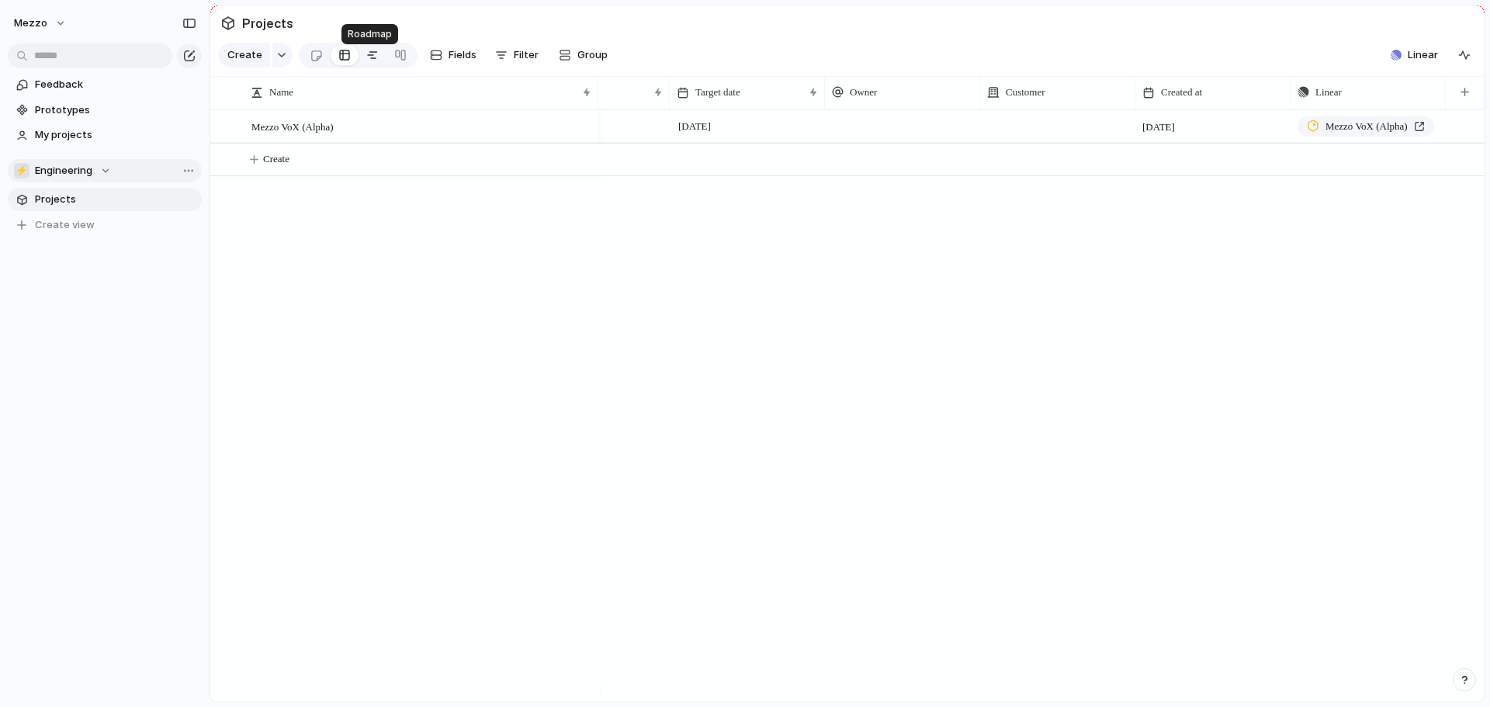
click at [373, 64] on div at bounding box center [372, 55] width 12 height 25
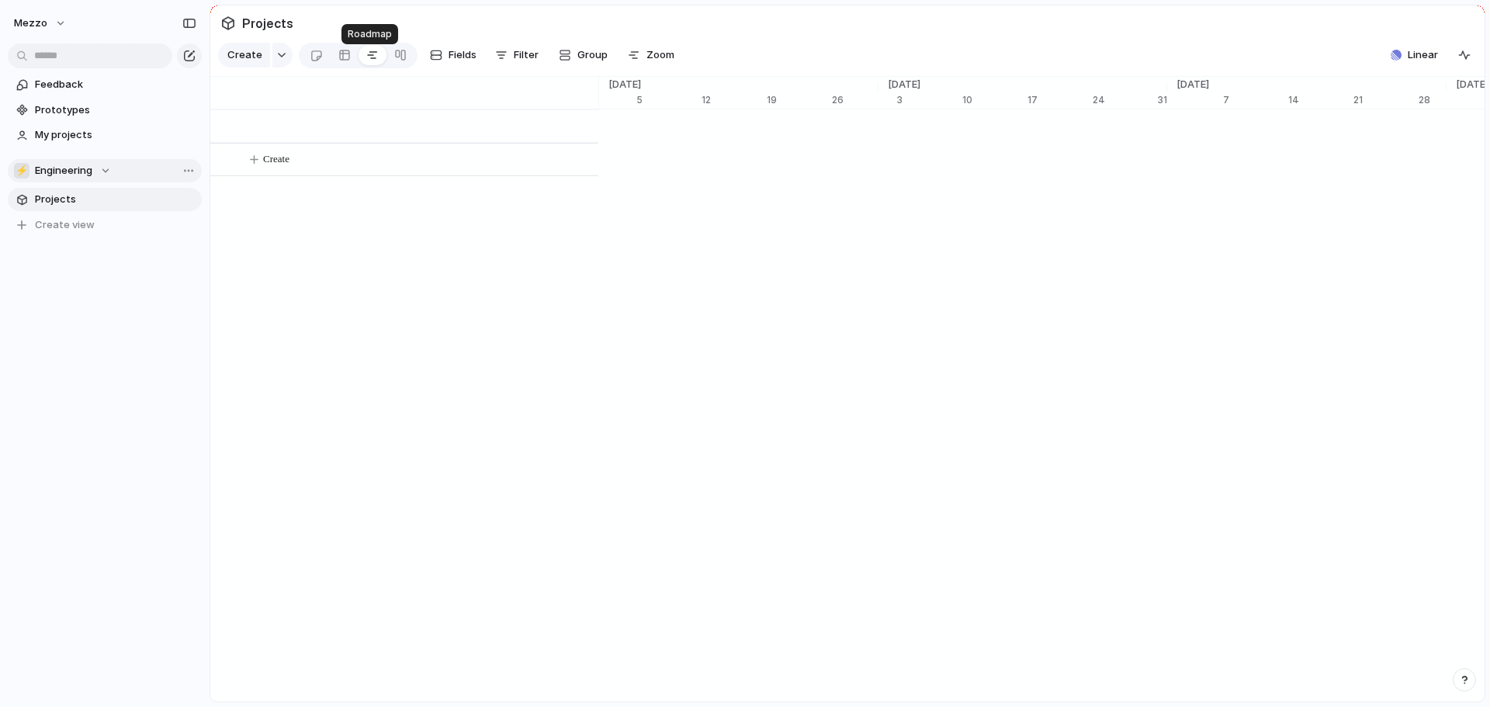
scroll to position [0, 9992]
click at [328, 135] on span "Mezzo VoX (Alpha)" at bounding box center [292, 126] width 82 height 18
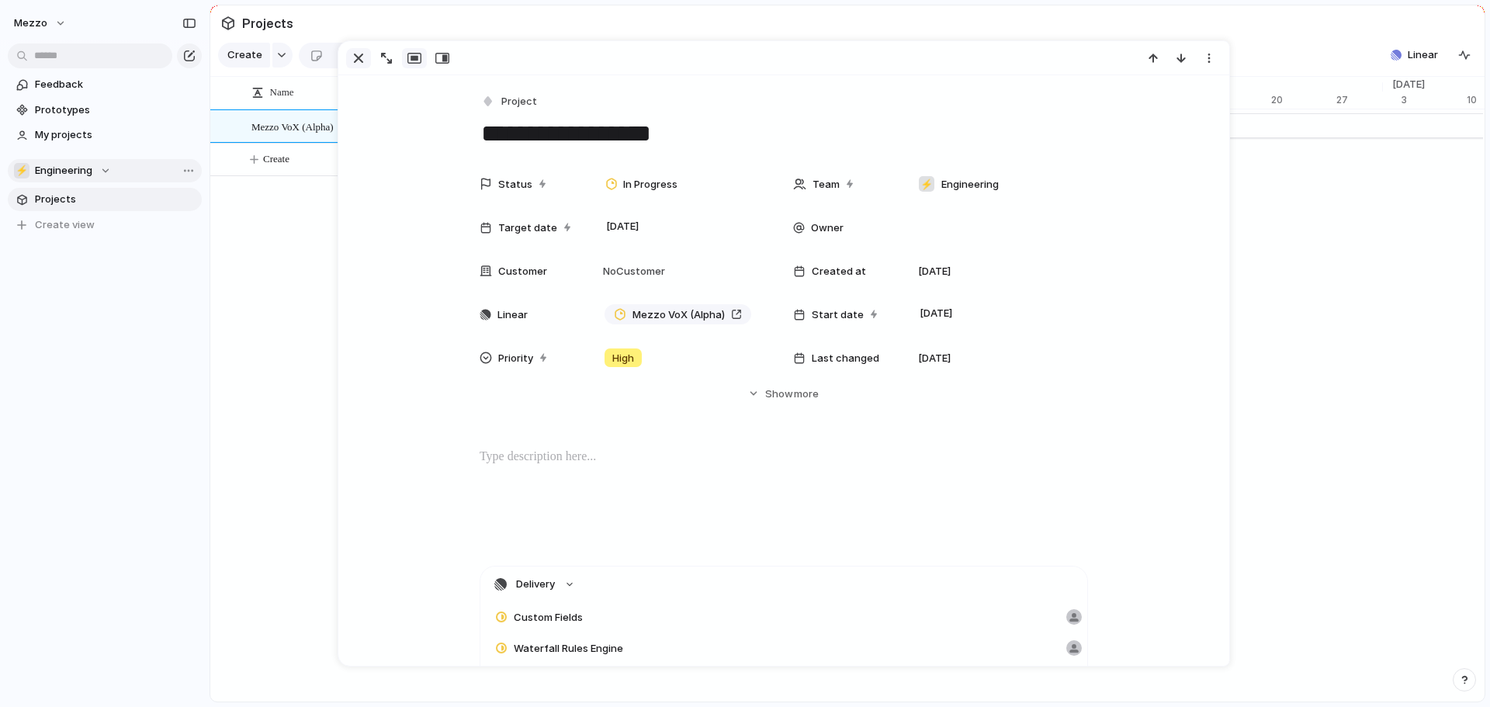
click at [351, 57] on div "button" at bounding box center [358, 58] width 19 height 19
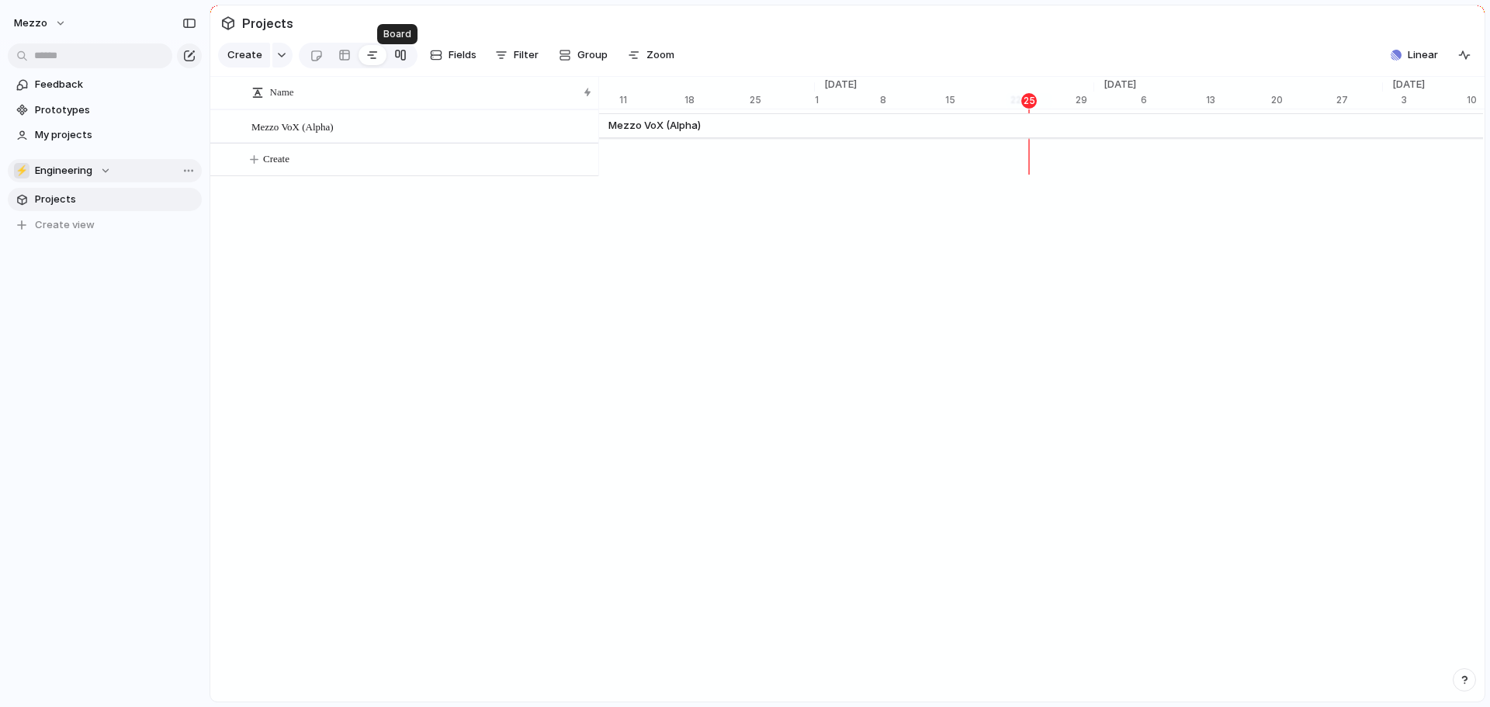
click at [396, 61] on div at bounding box center [400, 55] width 12 height 25
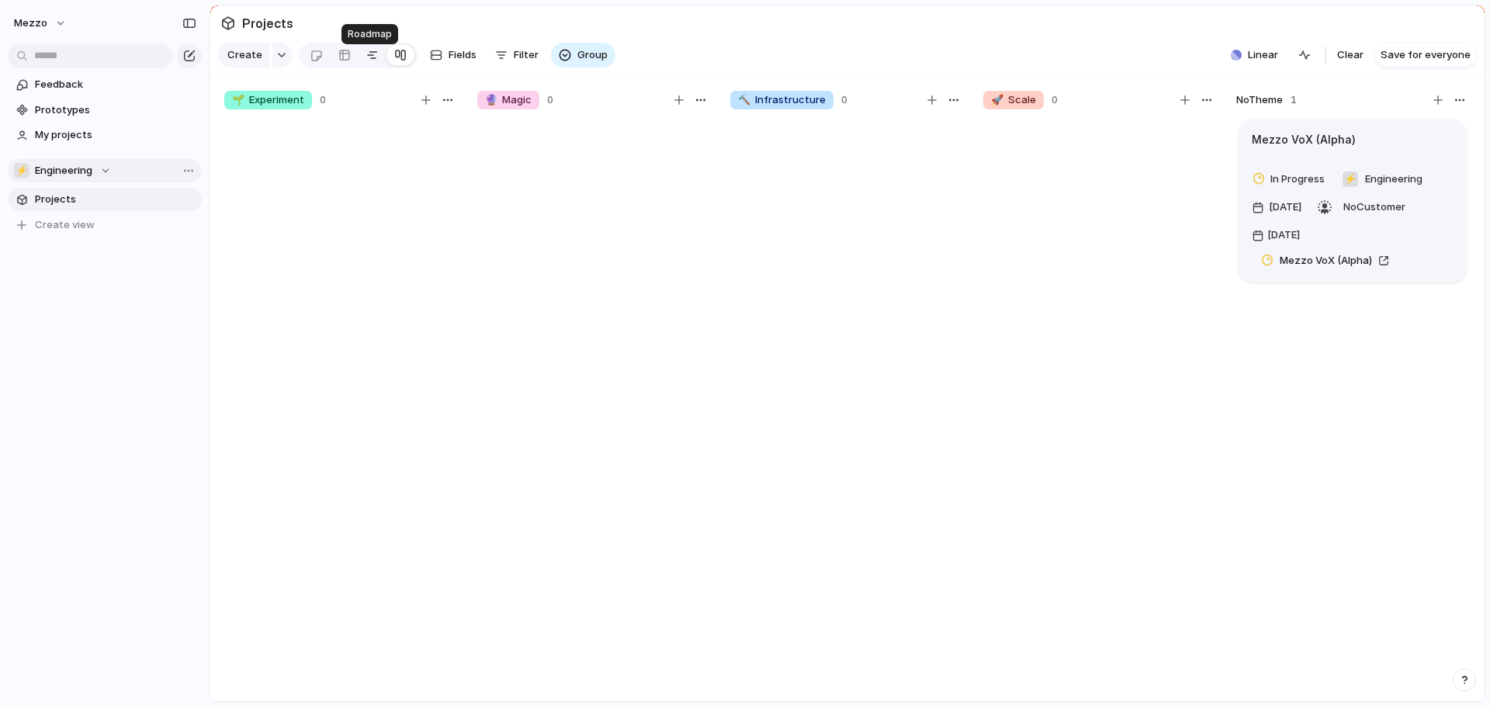
click at [370, 61] on div at bounding box center [372, 55] width 12 height 25
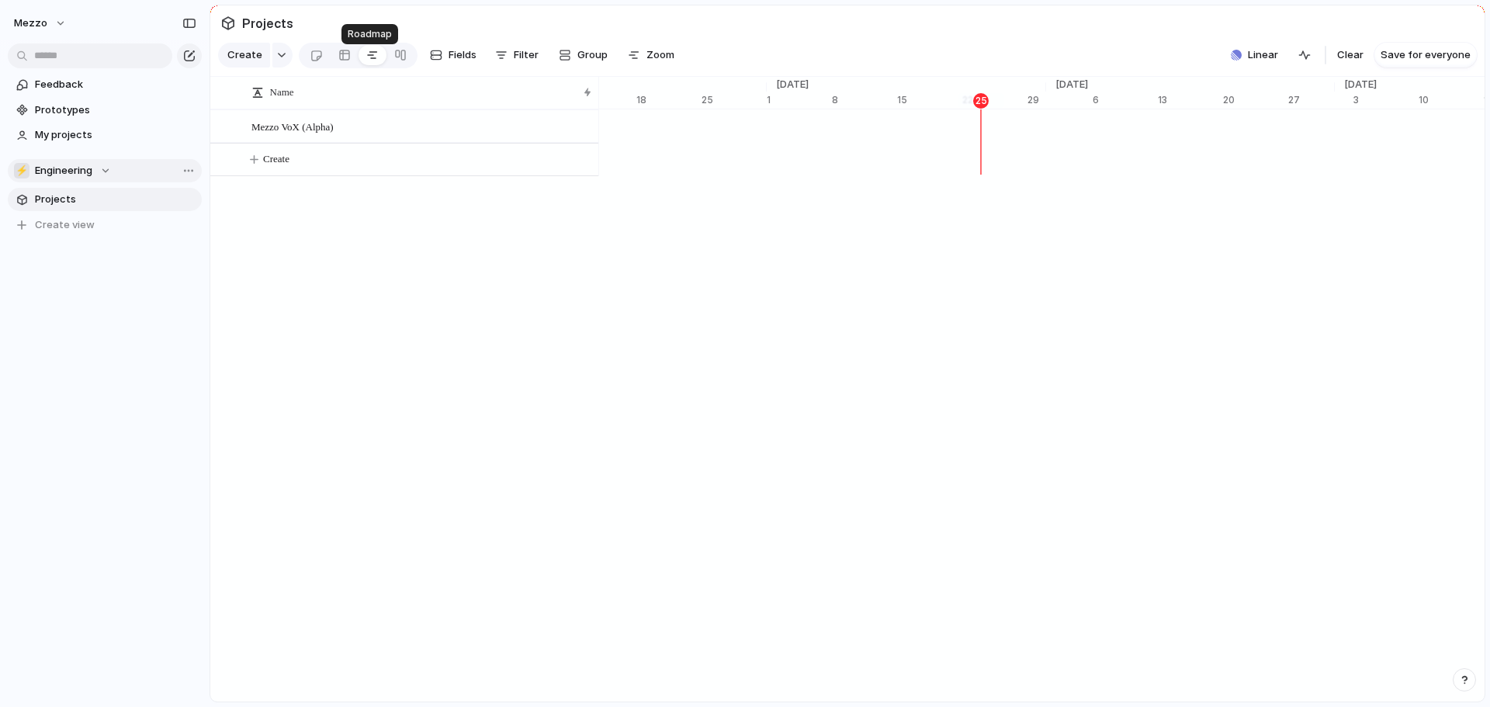
scroll to position [0, 10040]
click at [309, 135] on span "Mezzo VoX (Alpha)" at bounding box center [292, 126] width 82 height 18
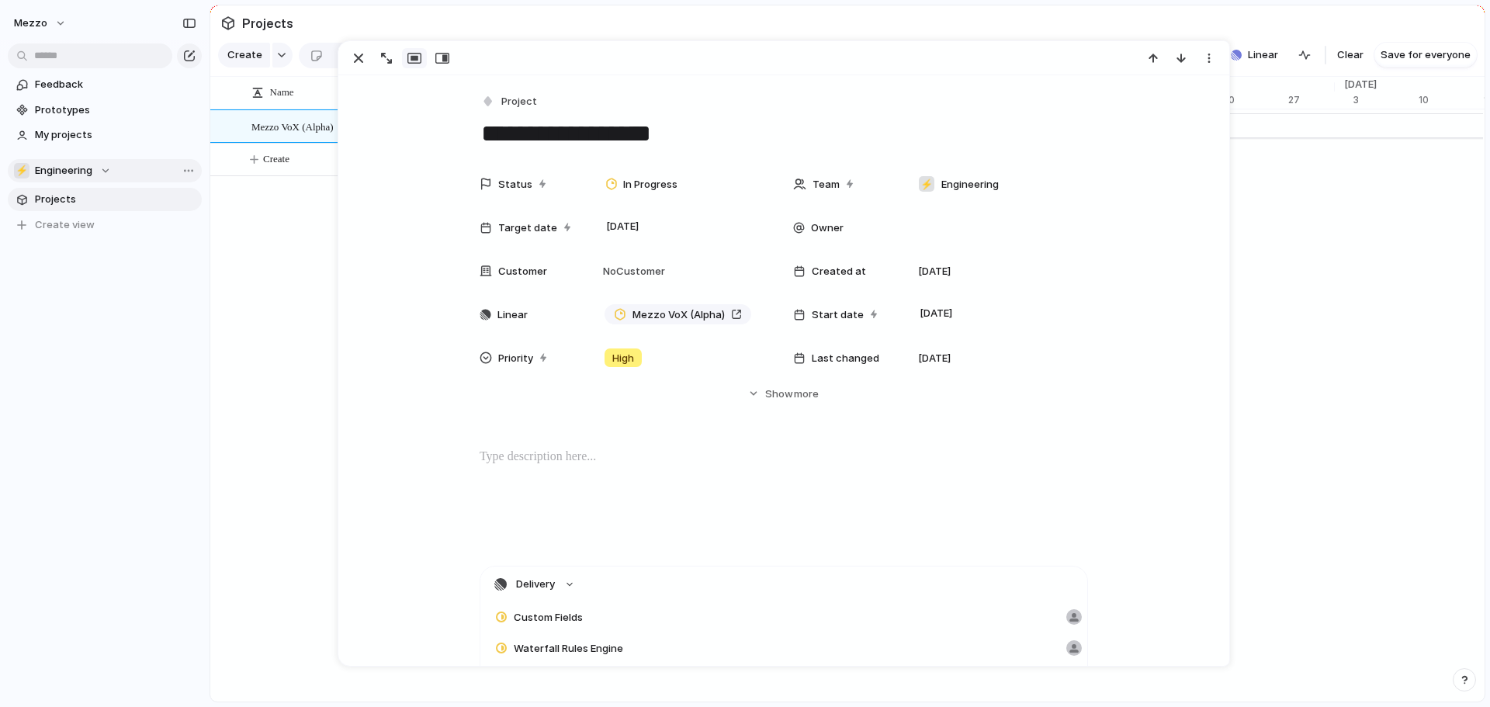
click at [1312, 242] on div "Name Mezzo VoX (Alpha) Create [DATE] 5 12 19 [DATE] 3 10 17 24 31 Nov '22 7 14 …" at bounding box center [847, 390] width 1274 height 626
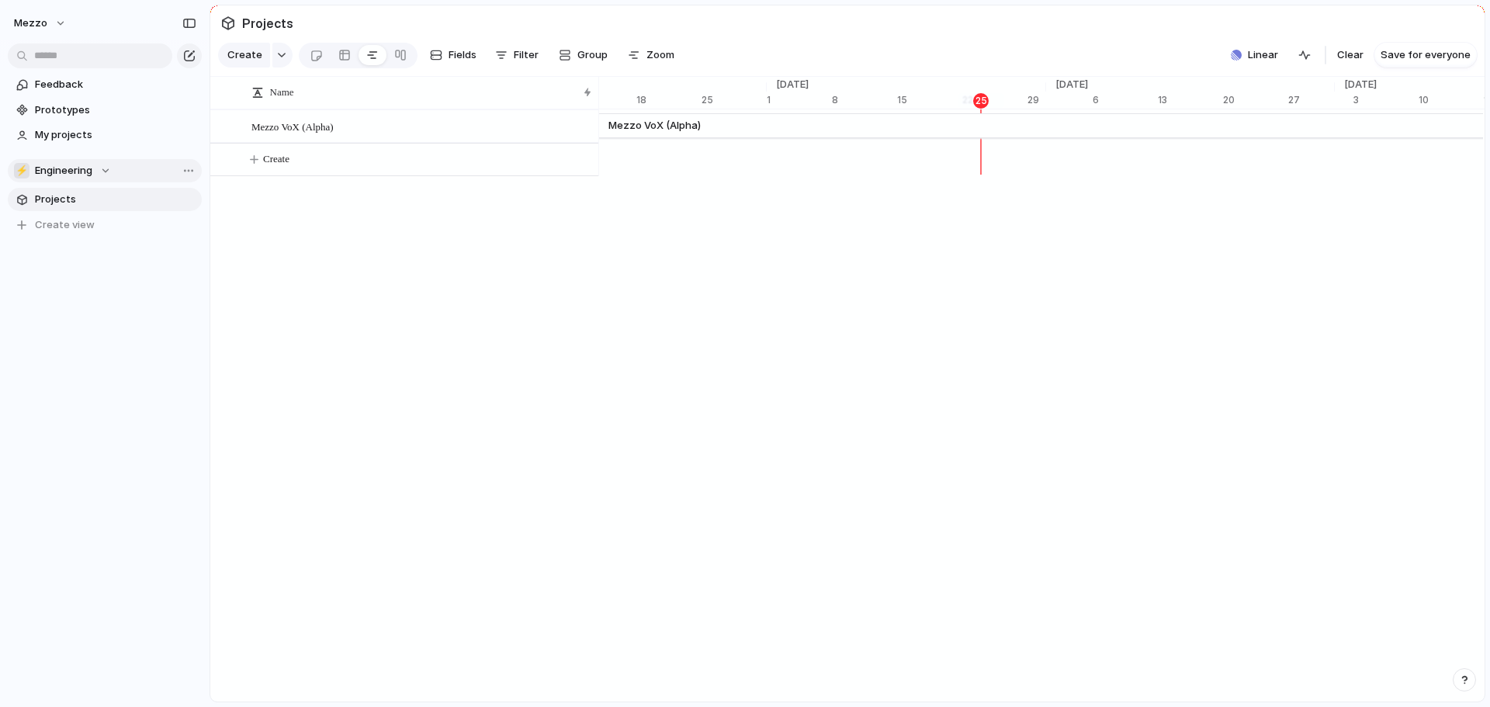
click at [51, 198] on span "Projects" at bounding box center [115, 200] width 161 height 16
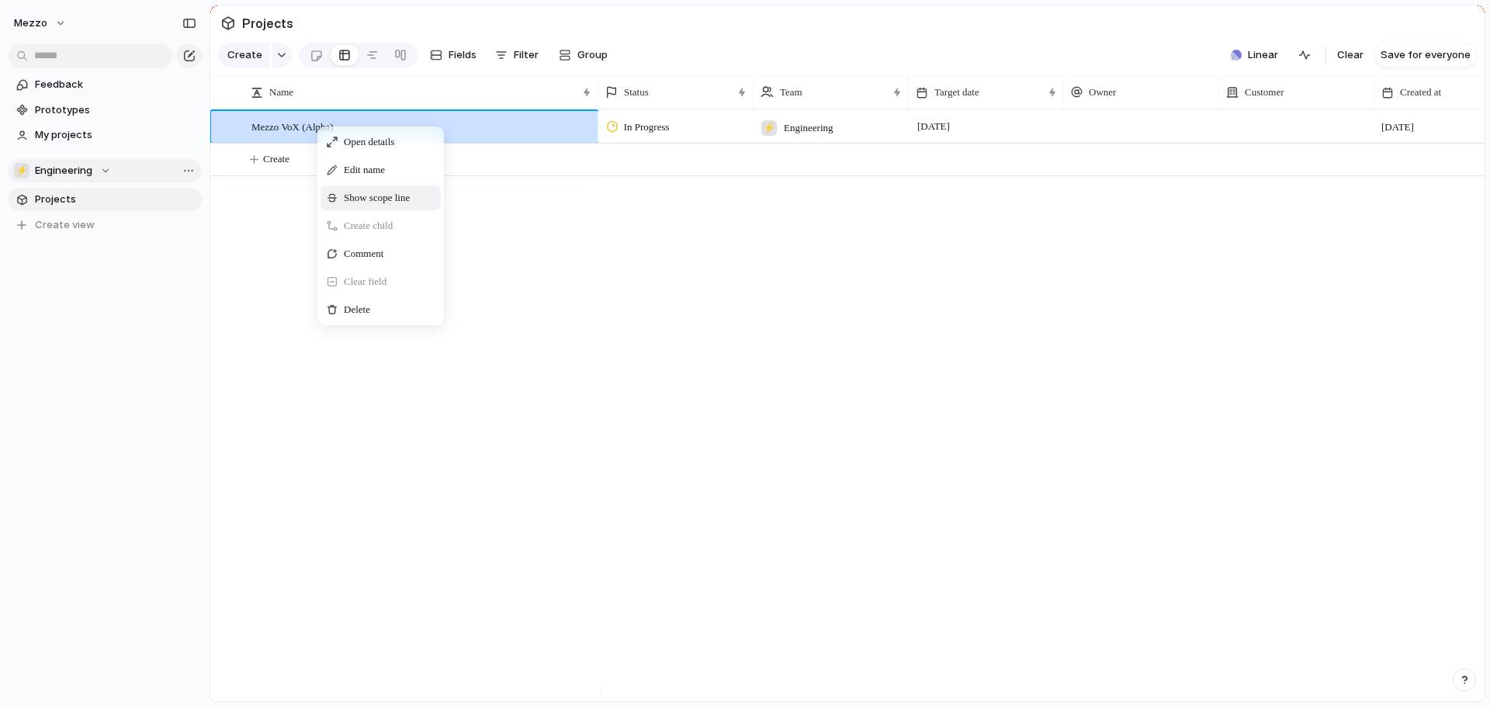
click at [353, 206] on span "Show scope line" at bounding box center [377, 198] width 66 height 16
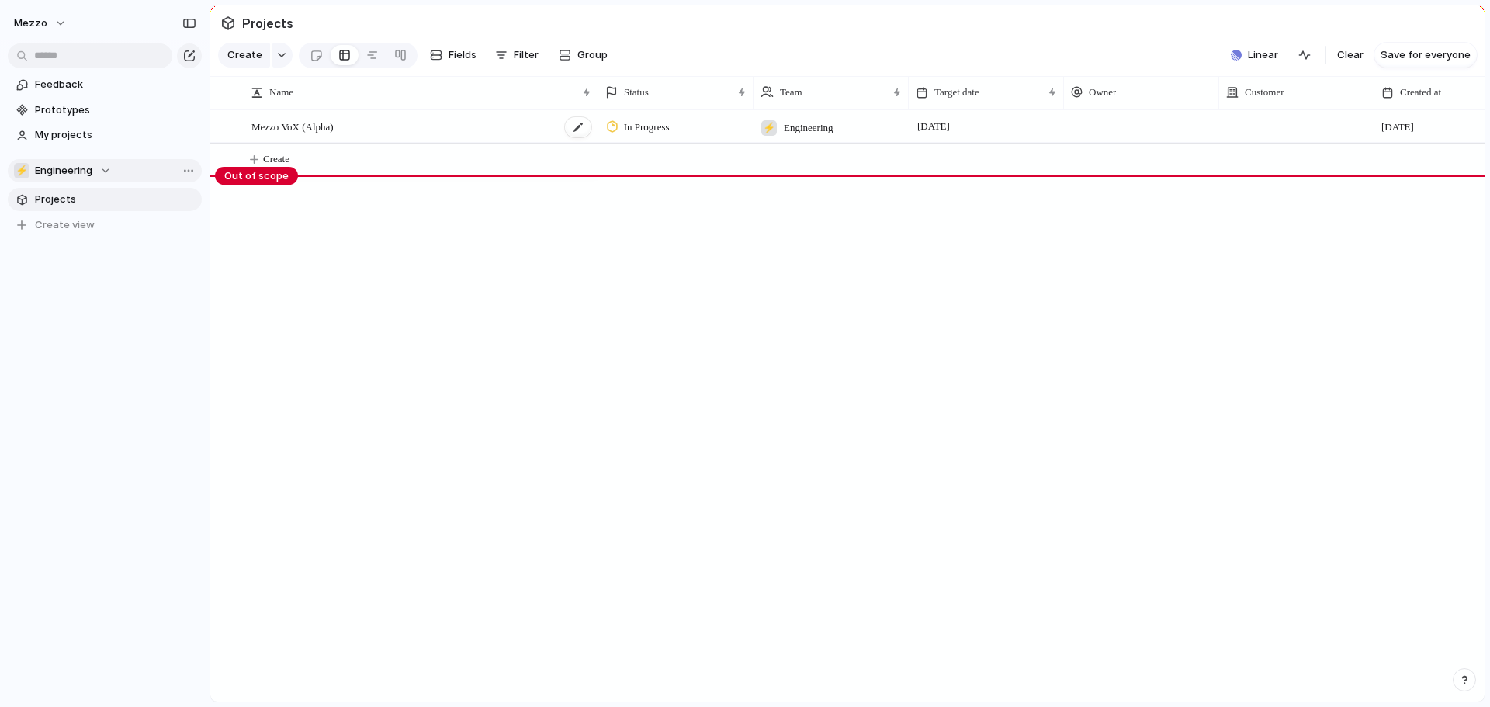
click at [334, 135] on span "Mezzo VoX (Alpha)" at bounding box center [292, 126] width 82 height 18
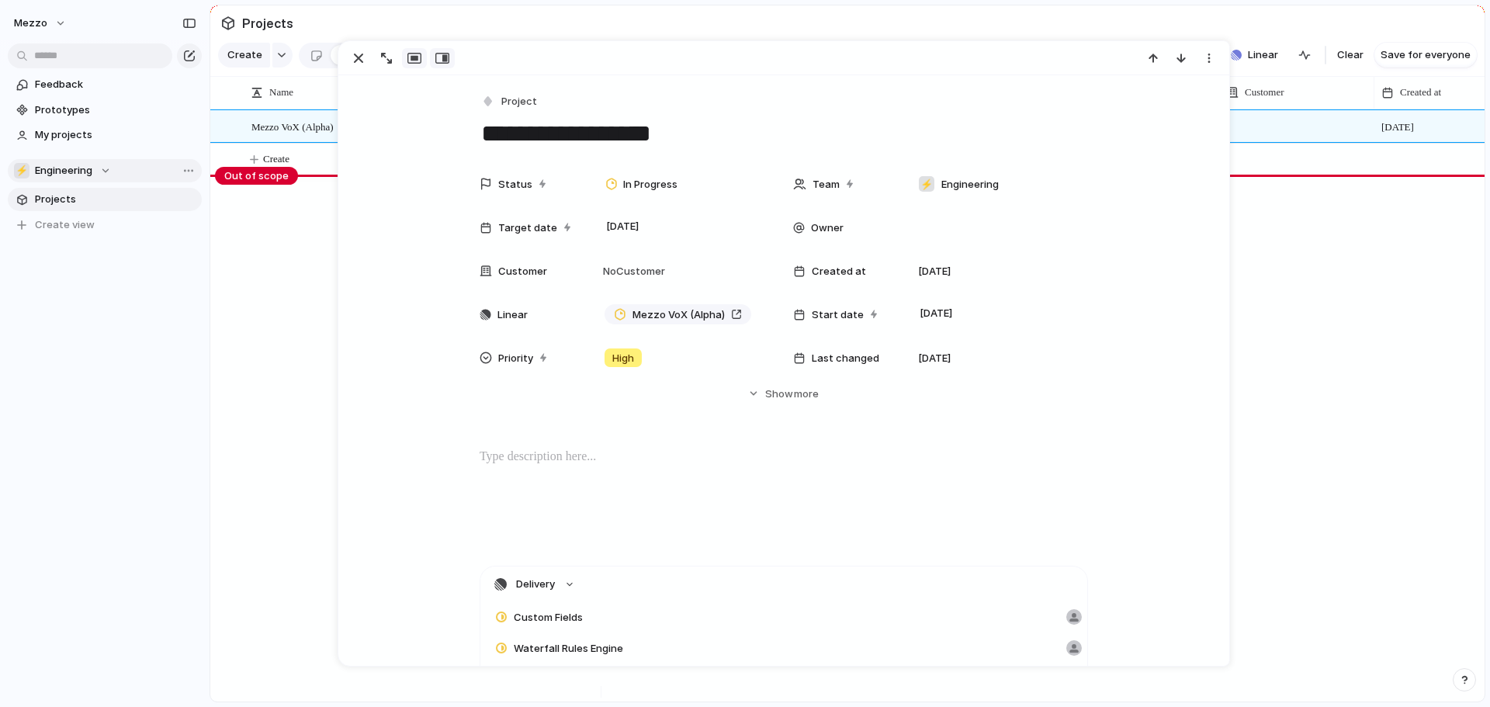
click at [449, 62] on div "button" at bounding box center [442, 58] width 14 height 12
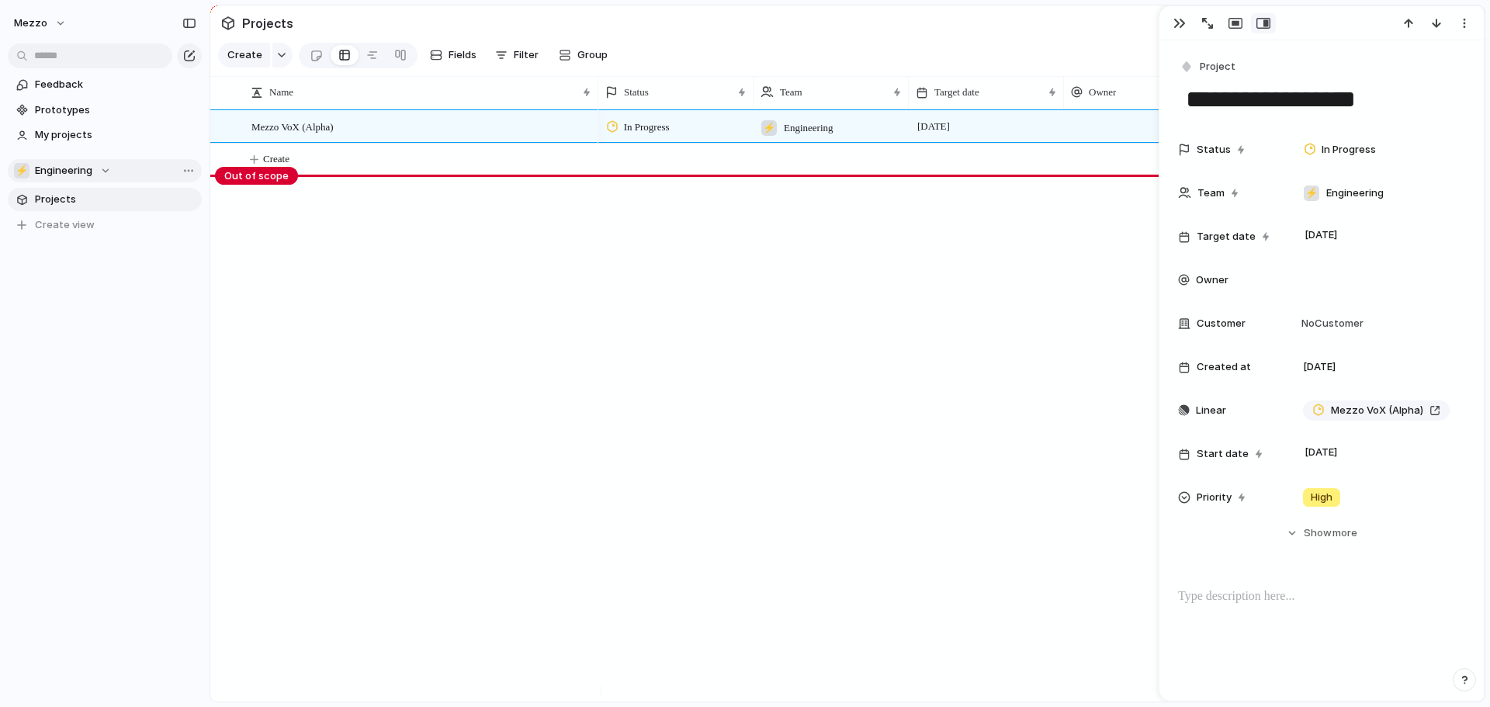
click at [981, 369] on div "In Progress ⚡ Engineering [DATE] [DATE] Mezzo VoX (Alpha)" at bounding box center [1041, 405] width 886 height 592
click at [812, 61] on section "Create Fields Filter Group Zoom Collapse Linear Clear Save for everyone" at bounding box center [847, 58] width 1274 height 37
click at [449, 63] on span "Fields" at bounding box center [463, 55] width 28 height 16
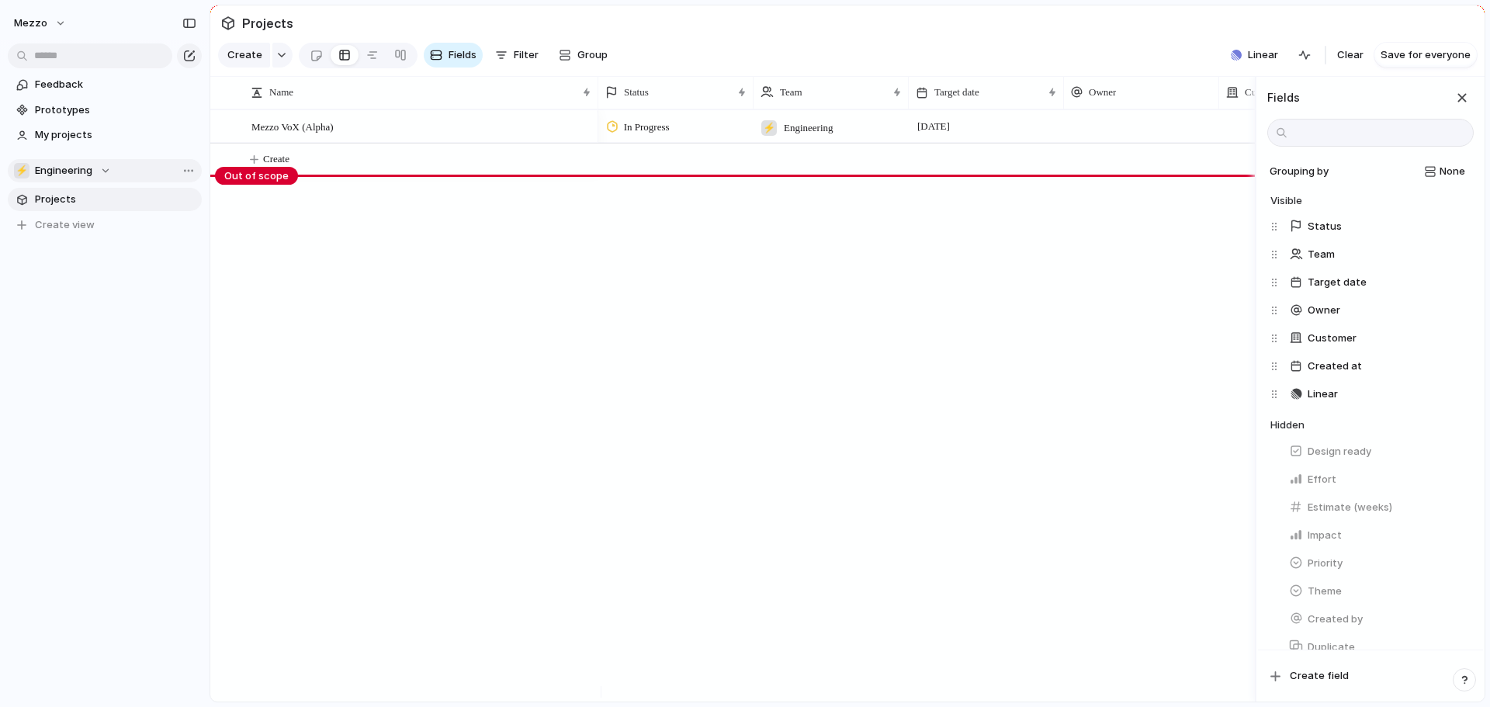
click at [490, 25] on section "Projects" at bounding box center [847, 22] width 1274 height 35
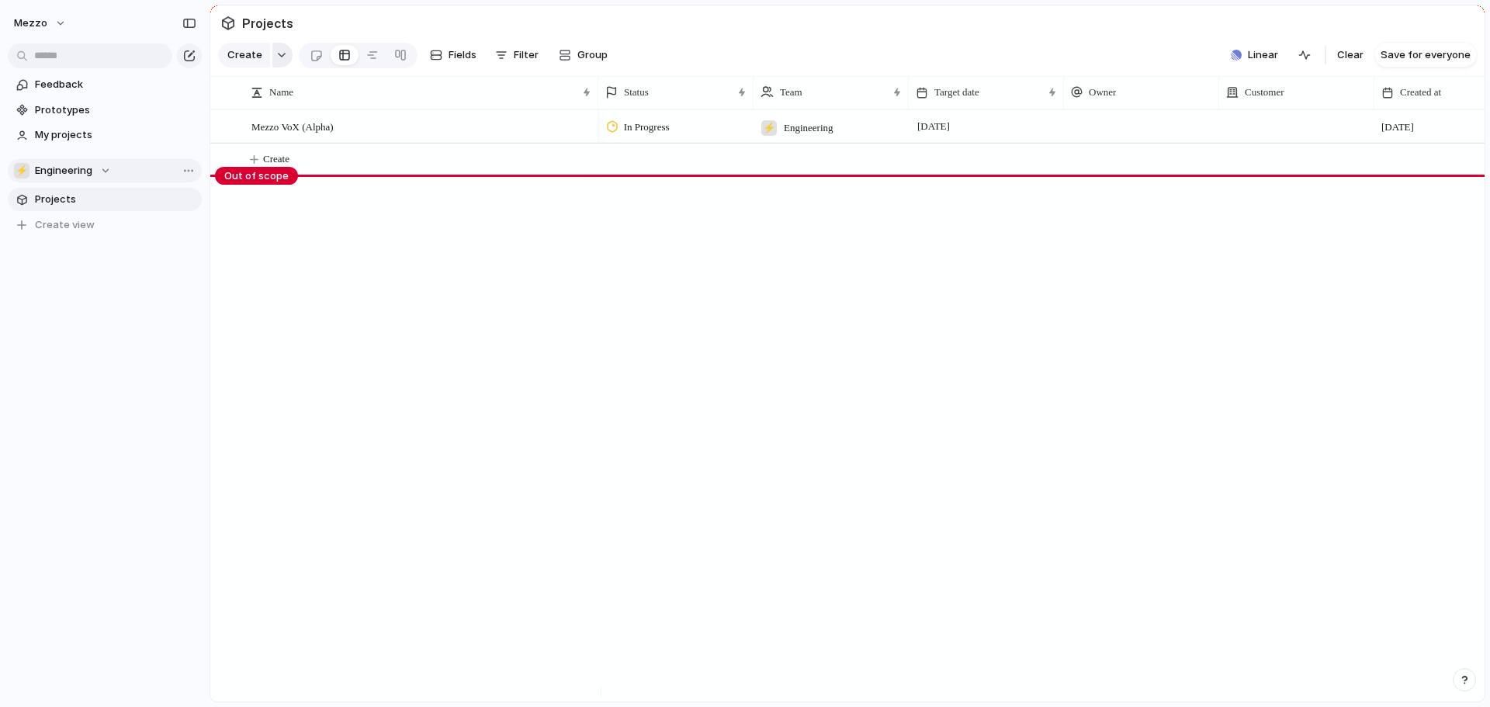
click at [276, 58] on div "button" at bounding box center [281, 55] width 11 height 6
click at [504, 263] on div "Goal Program Initiative Launch Project Customize" at bounding box center [745, 353] width 1490 height 707
click at [94, 220] on button "Create view" at bounding box center [105, 224] width 194 height 23
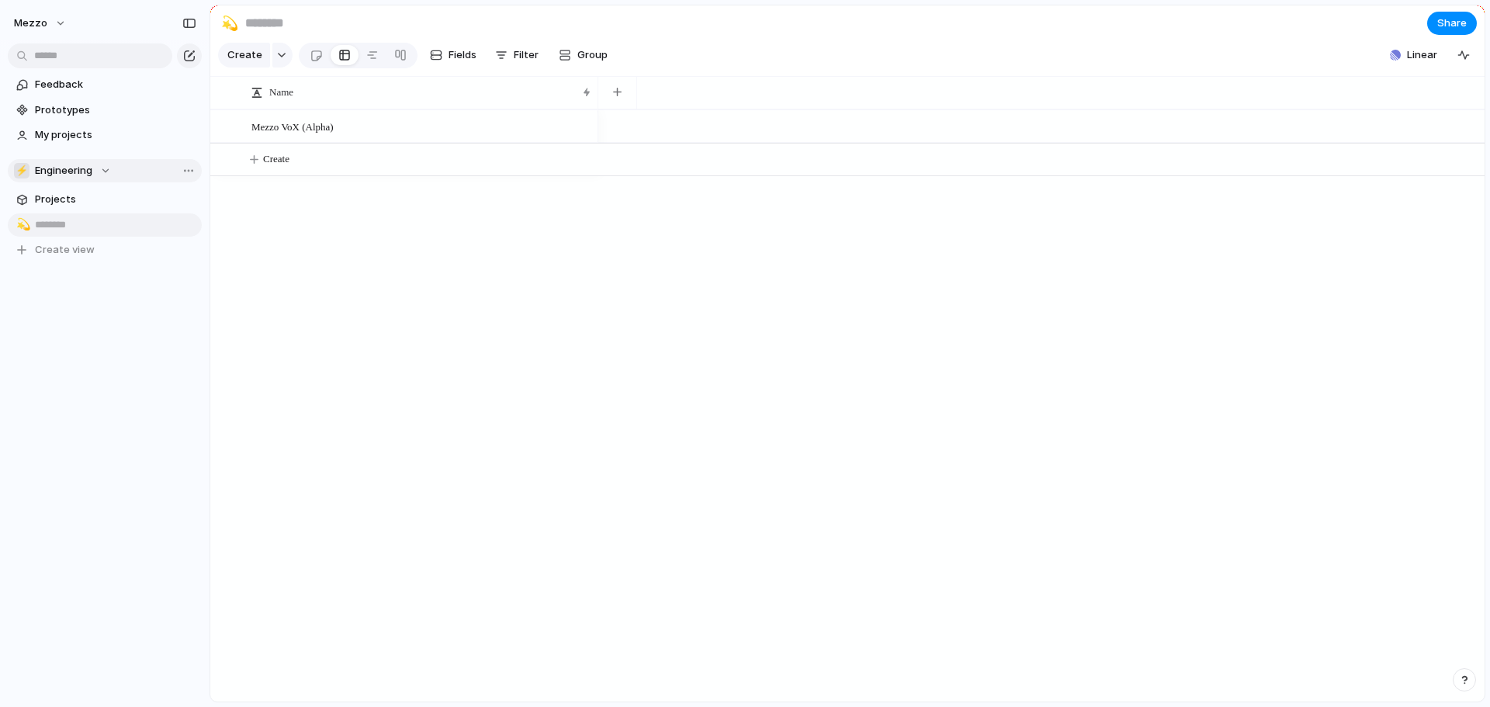
click at [64, 225] on input "text" at bounding box center [115, 225] width 161 height 16
click at [122, 324] on div "Feedback Prototypes My projects ⚡ Engineering Projects 💫 To pick up a draggable…" at bounding box center [105, 193] width 210 height 387
click at [238, 342] on span "Delete view" at bounding box center [238, 347] width 57 height 16
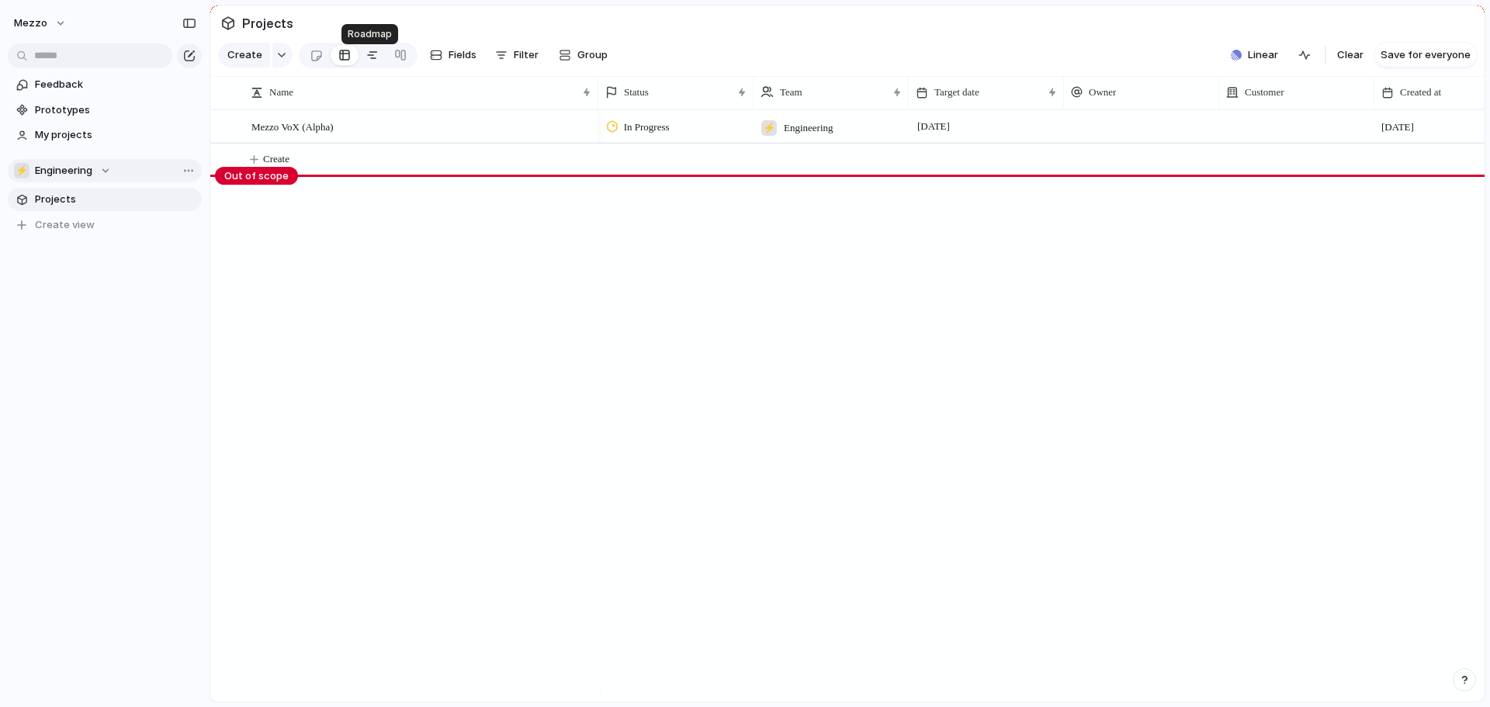
click at [373, 66] on div at bounding box center [372, 55] width 12 height 25
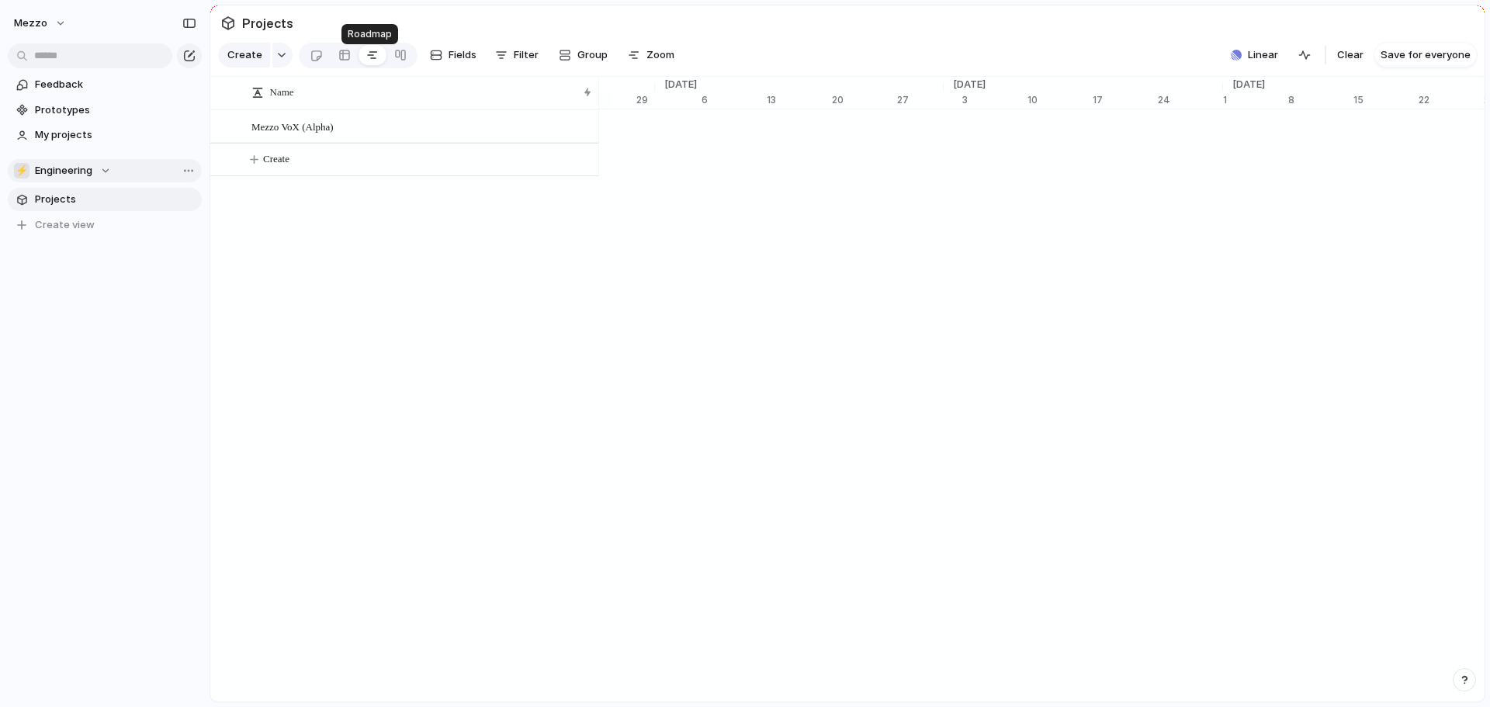
scroll to position [0, 10431]
click at [343, 66] on div at bounding box center [344, 55] width 12 height 25
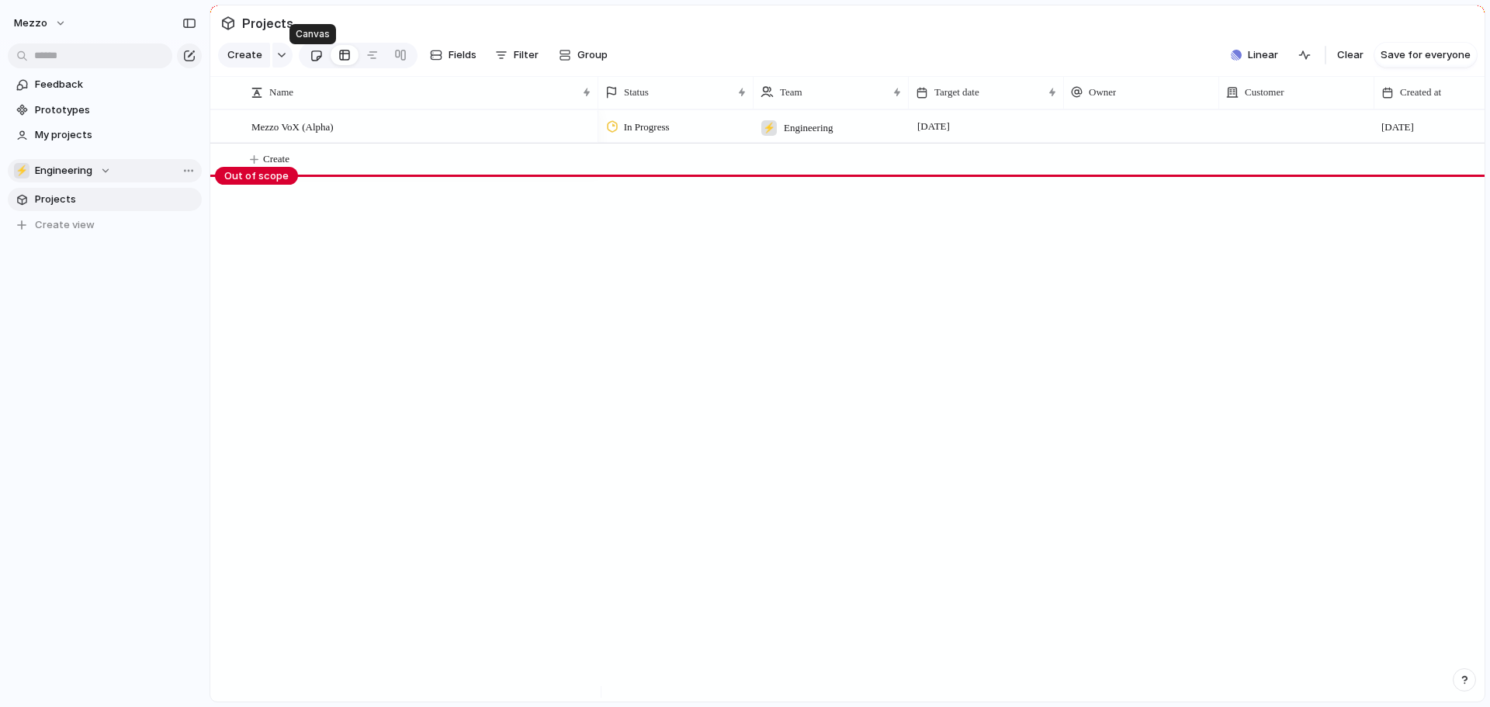
click at [319, 68] on link at bounding box center [316, 55] width 29 height 25
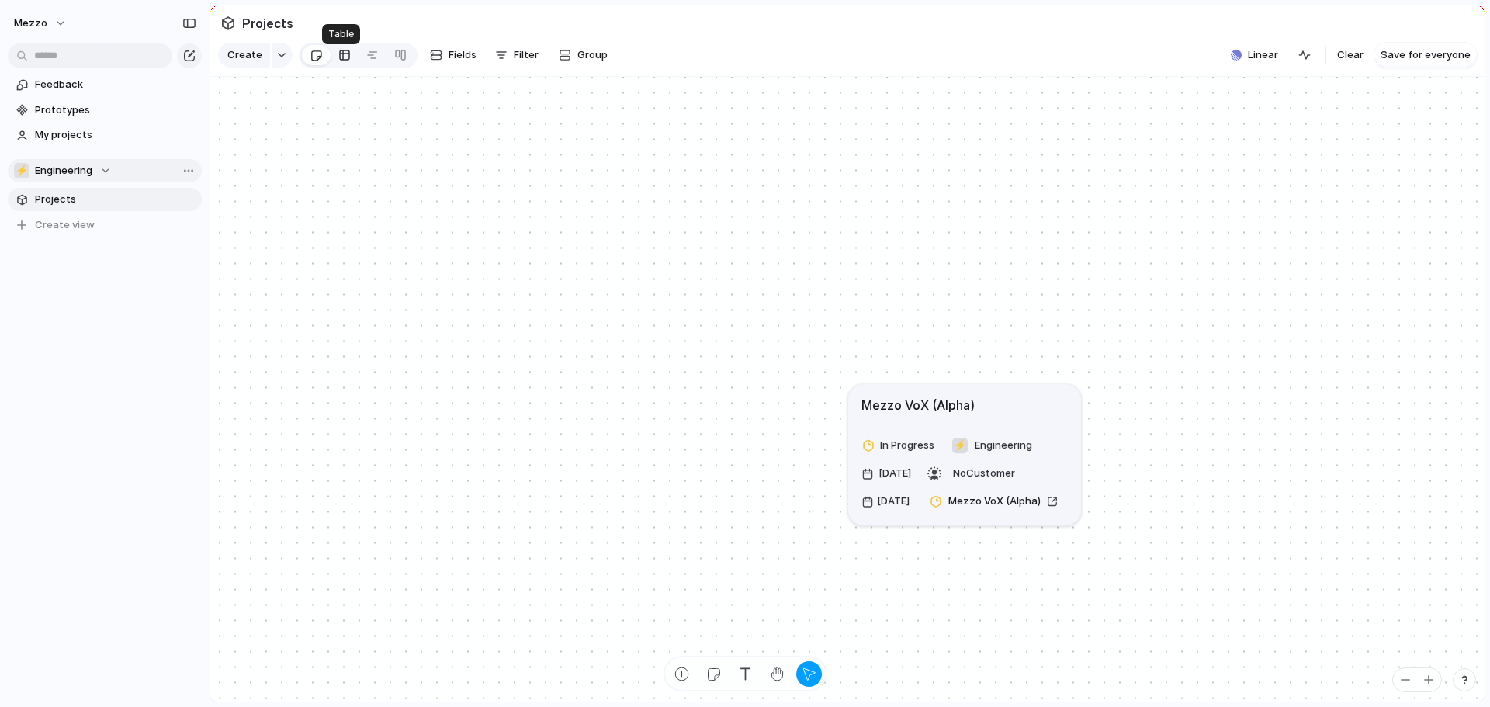
click at [339, 67] on div at bounding box center [344, 55] width 12 height 25
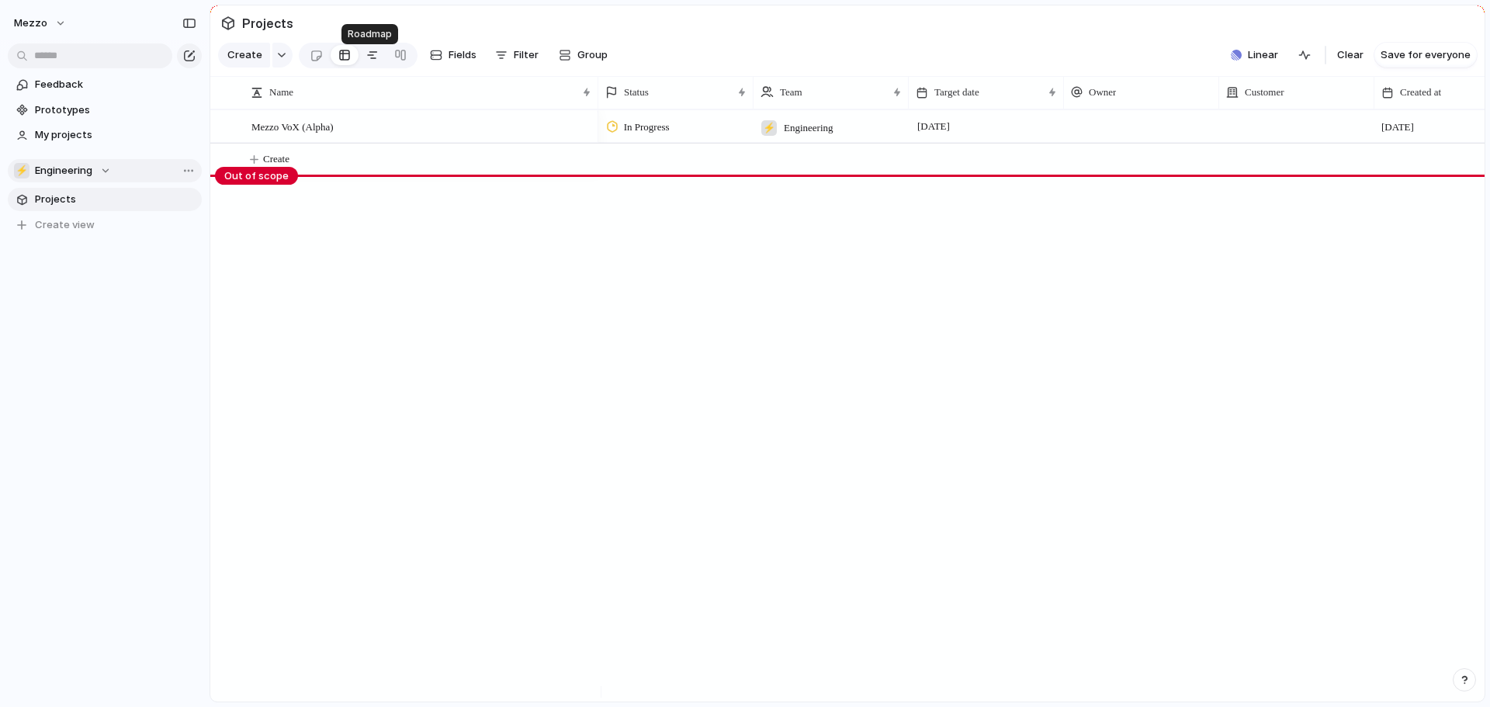
click at [366, 67] on div at bounding box center [372, 55] width 12 height 25
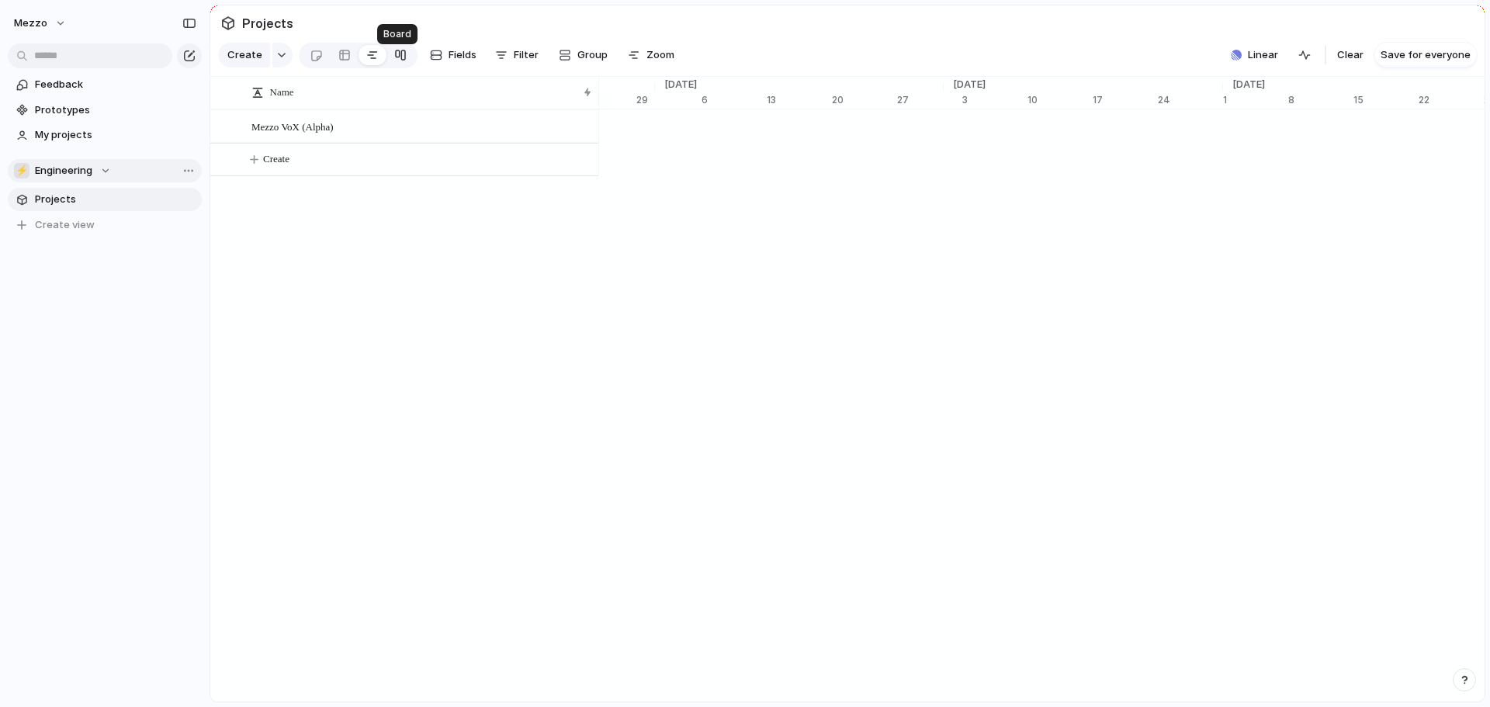
scroll to position [0, 10431]
click at [394, 68] on div at bounding box center [400, 55] width 12 height 25
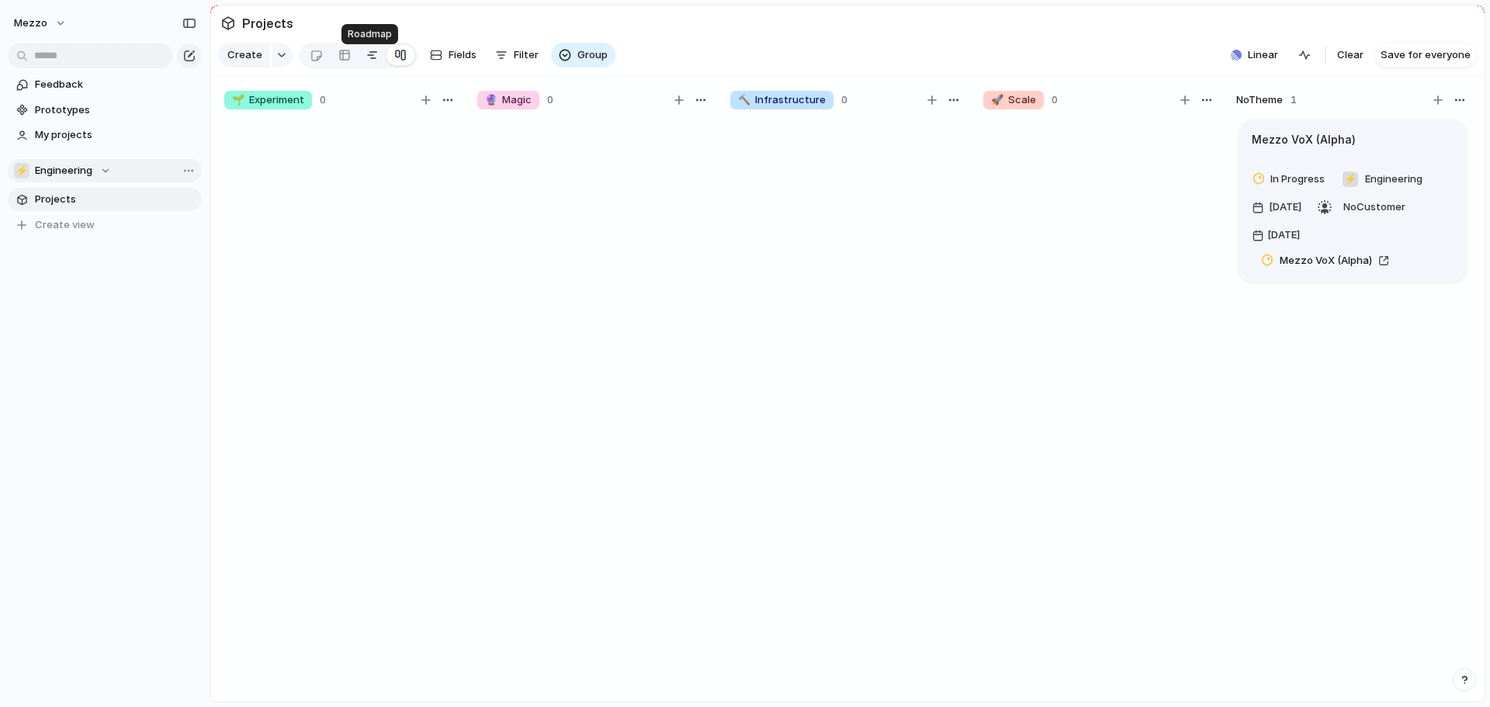
click at [369, 65] on div at bounding box center [372, 55] width 12 height 25
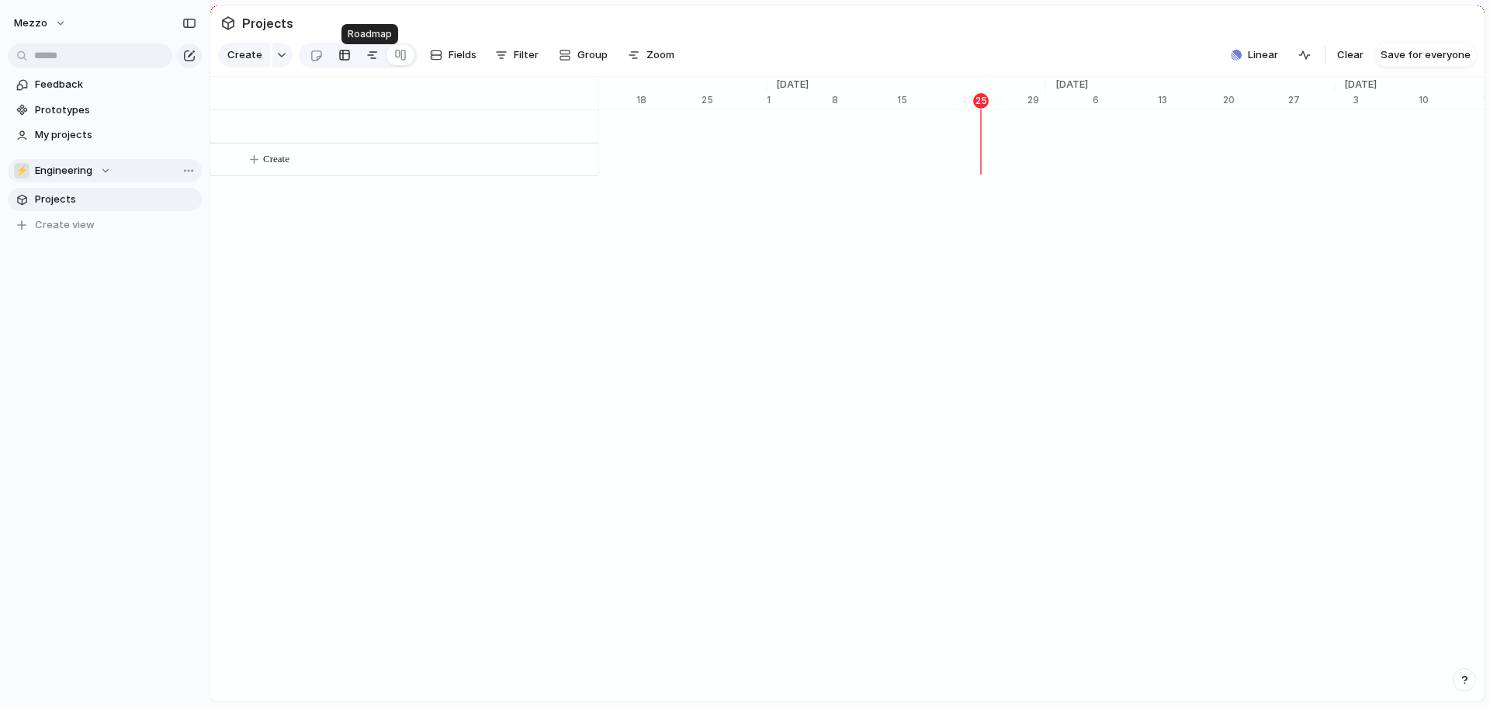
scroll to position [0, 10040]
click at [343, 63] on div at bounding box center [344, 55] width 12 height 25
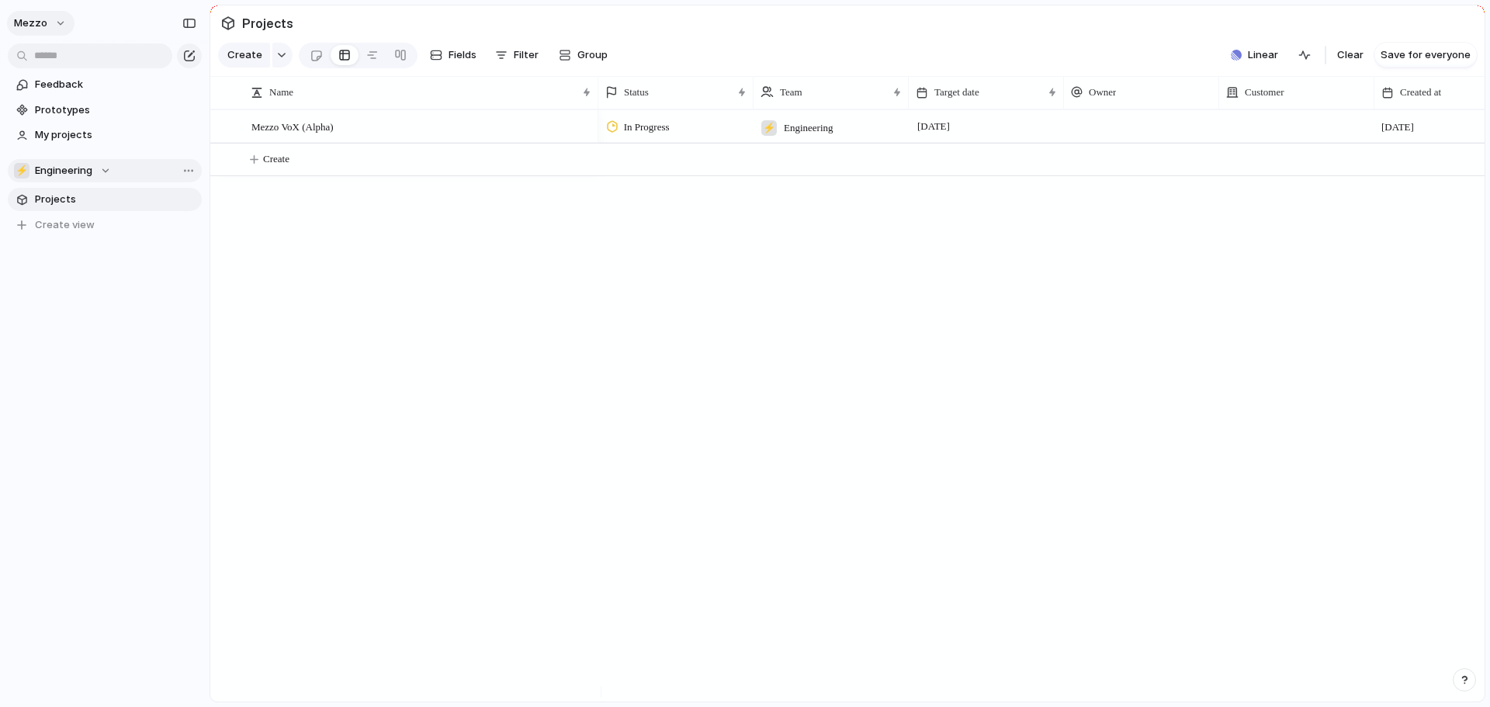
click at [59, 25] on button "Mezzo" at bounding box center [41, 23] width 68 height 25
click at [493, 393] on div "Settings Invite members Change theme Sign out" at bounding box center [745, 353] width 1490 height 707
click at [87, 169] on span "Engineering" at bounding box center [63, 171] width 57 height 16
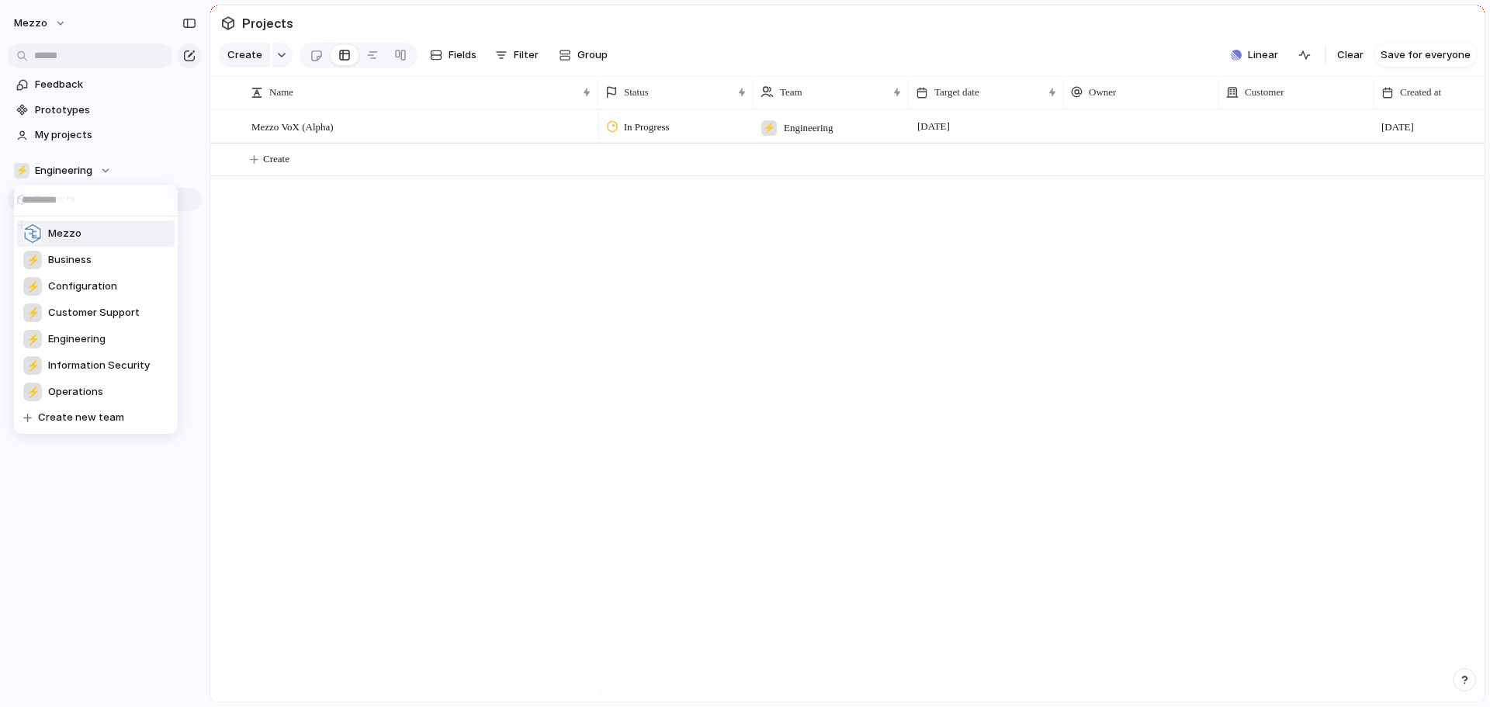
click at [82, 241] on li "Mezzo" at bounding box center [96, 233] width 158 height 26
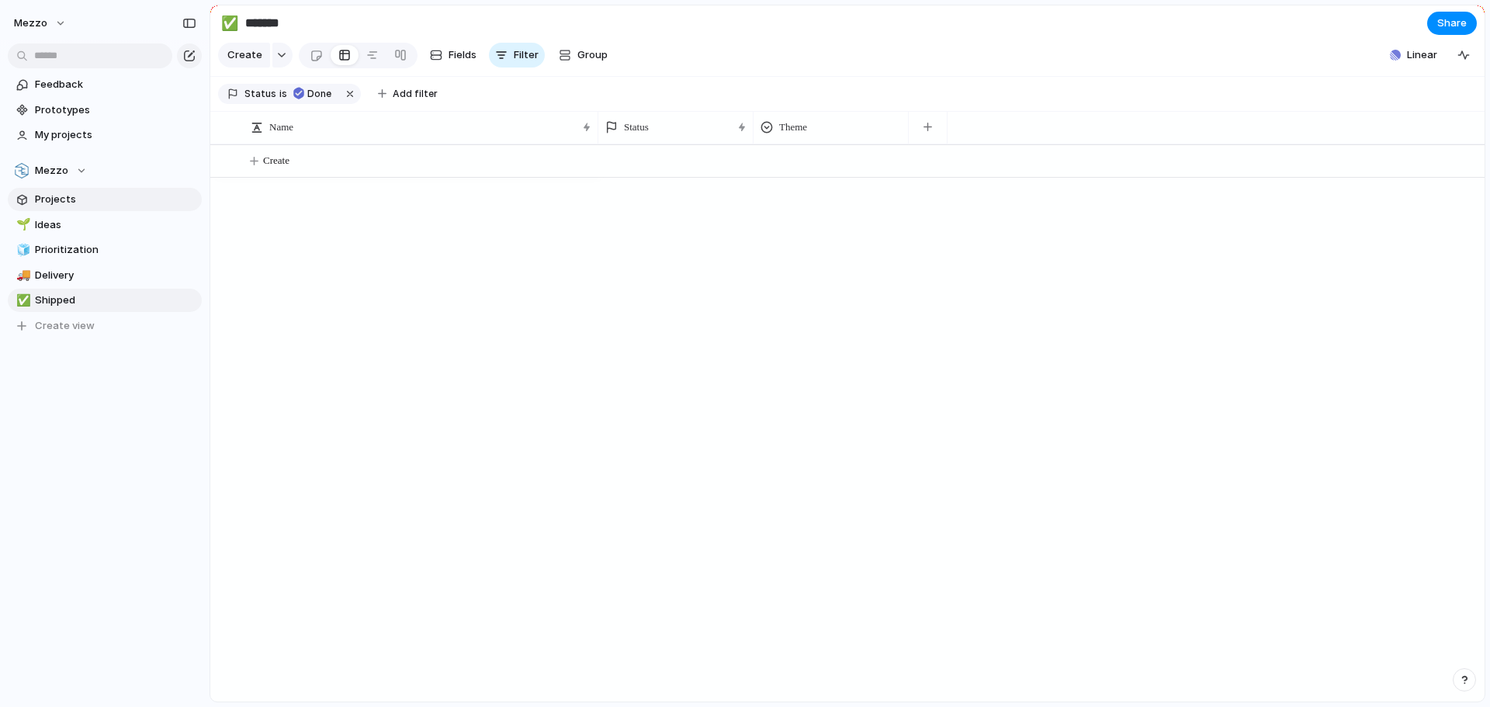
click at [69, 199] on span "Projects" at bounding box center [115, 200] width 161 height 16
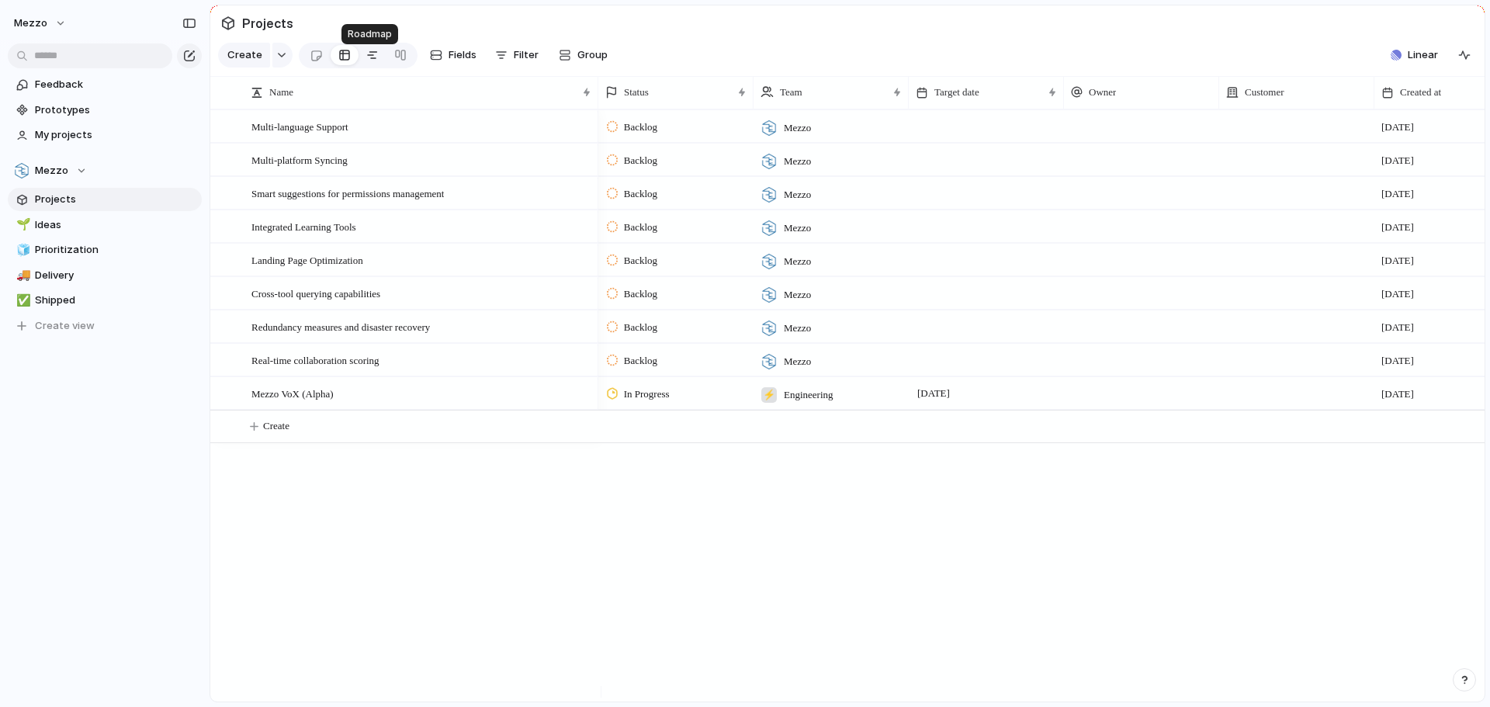
click at [373, 61] on div at bounding box center [372, 55] width 12 height 25
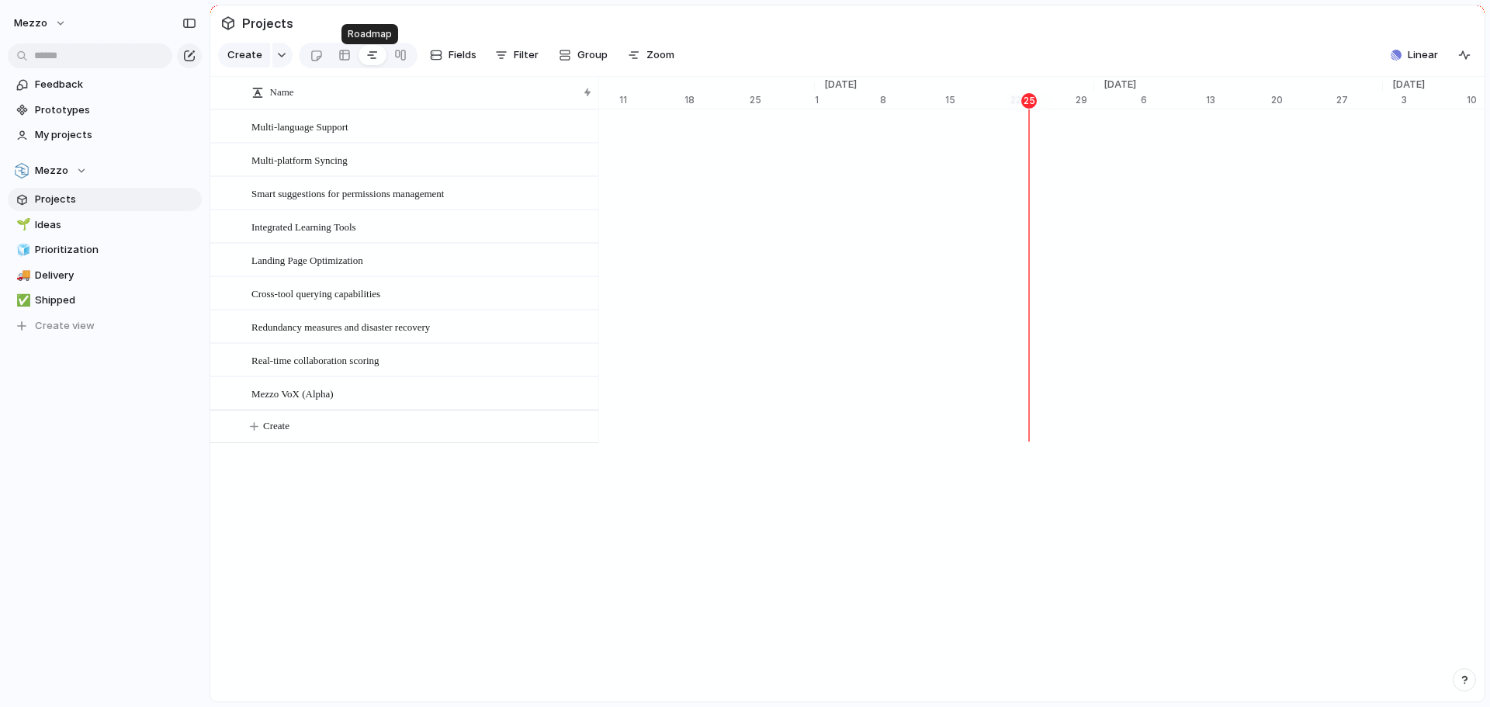
scroll to position [0, 9992]
click at [386, 139] on div "Multi-language Support" at bounding box center [421, 127] width 341 height 32
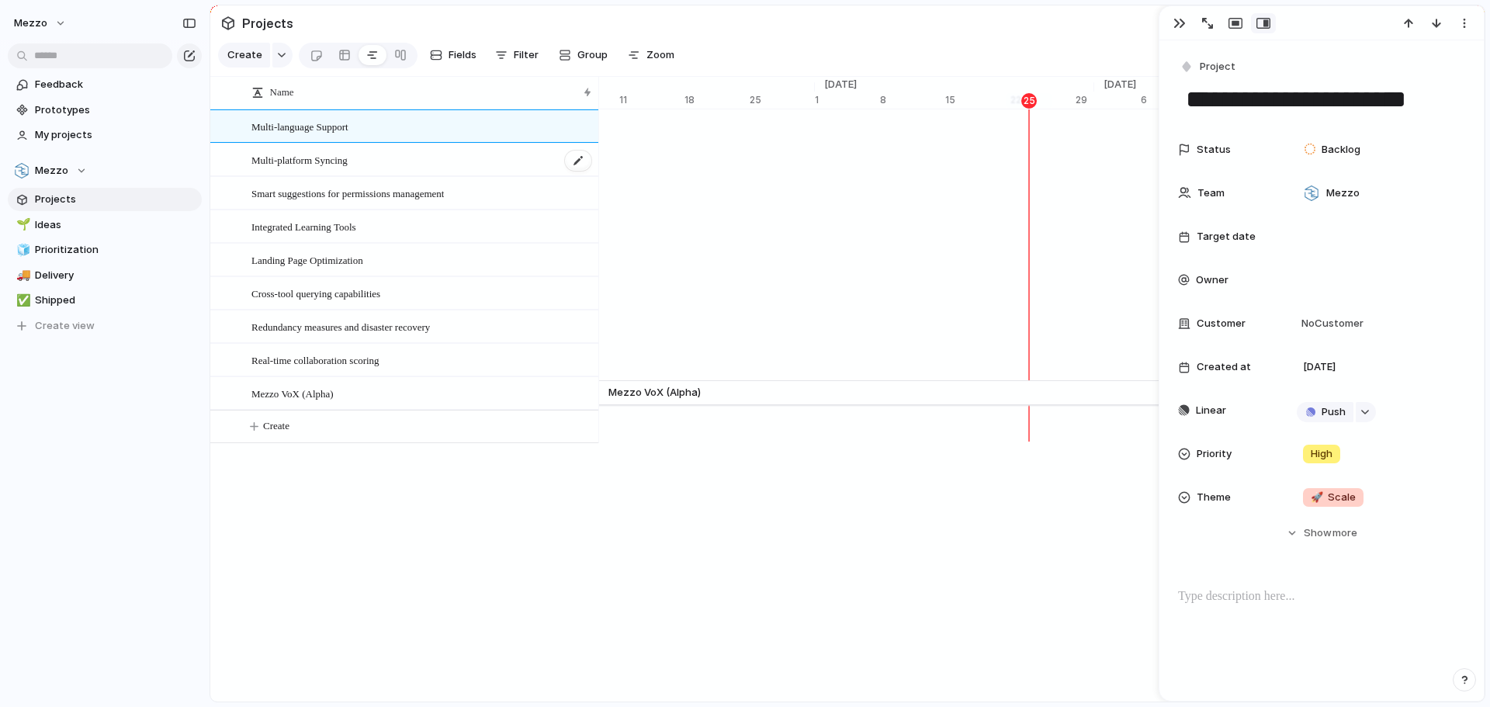
click at [391, 171] on div "Multi-platform Syncing" at bounding box center [421, 160] width 341 height 32
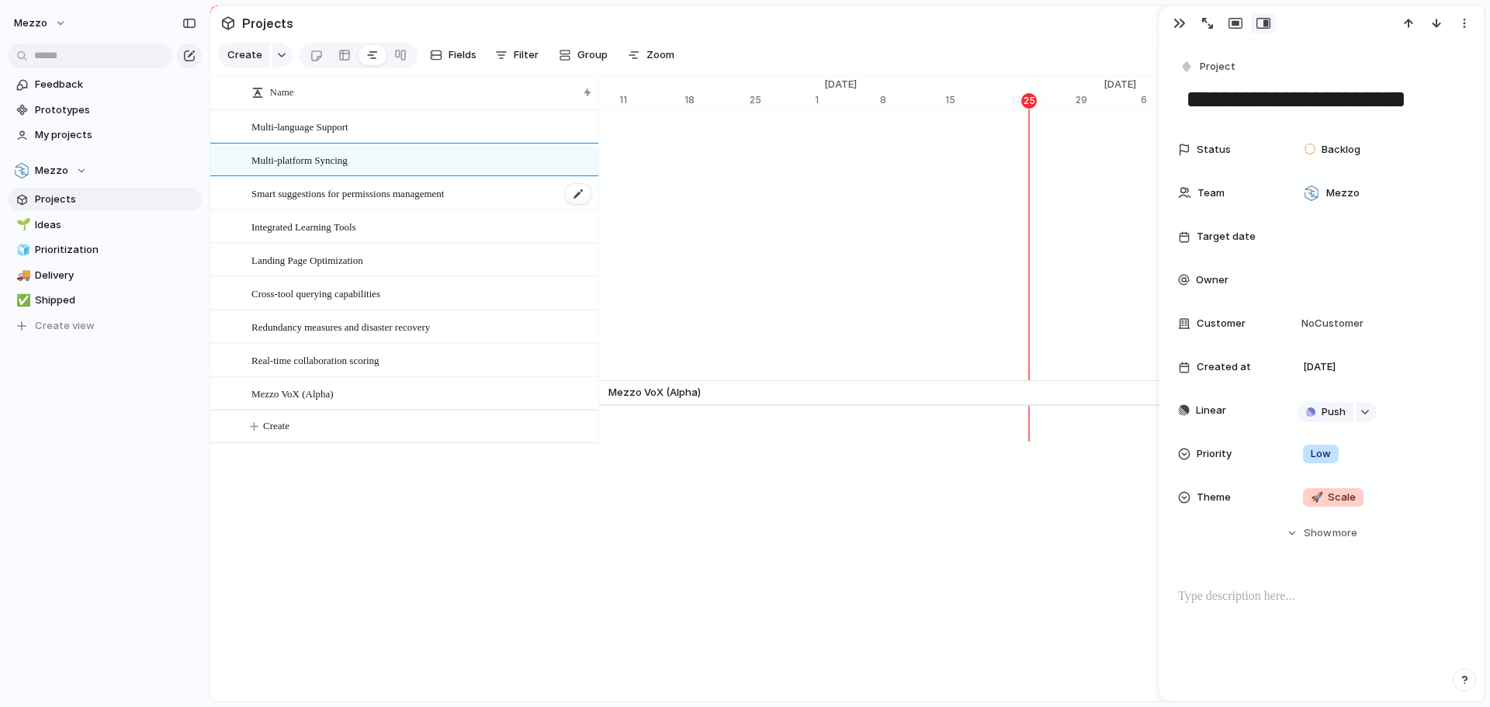
click at [403, 202] on span "Smart suggestions for permissions management" at bounding box center [347, 193] width 192 height 18
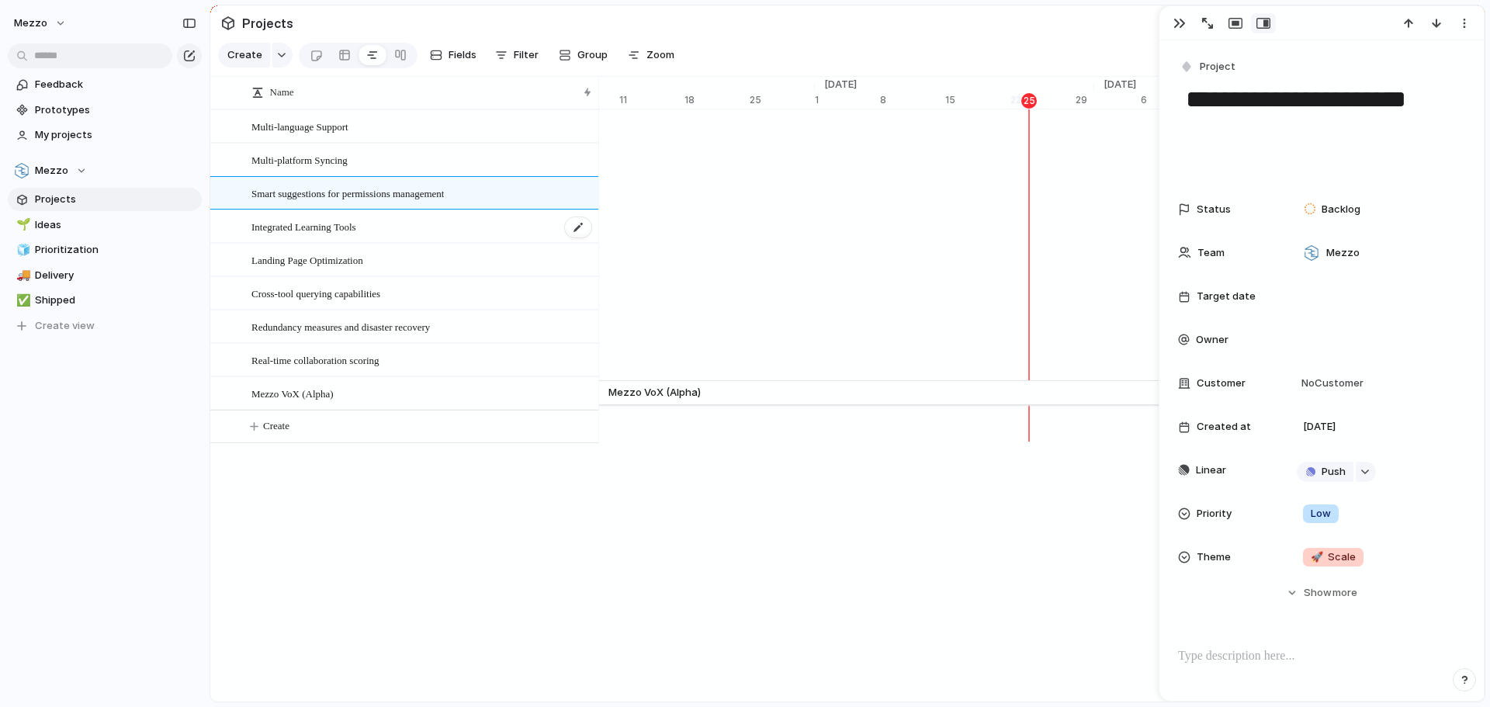
click at [400, 234] on div "Integrated Learning Tools" at bounding box center [421, 227] width 341 height 32
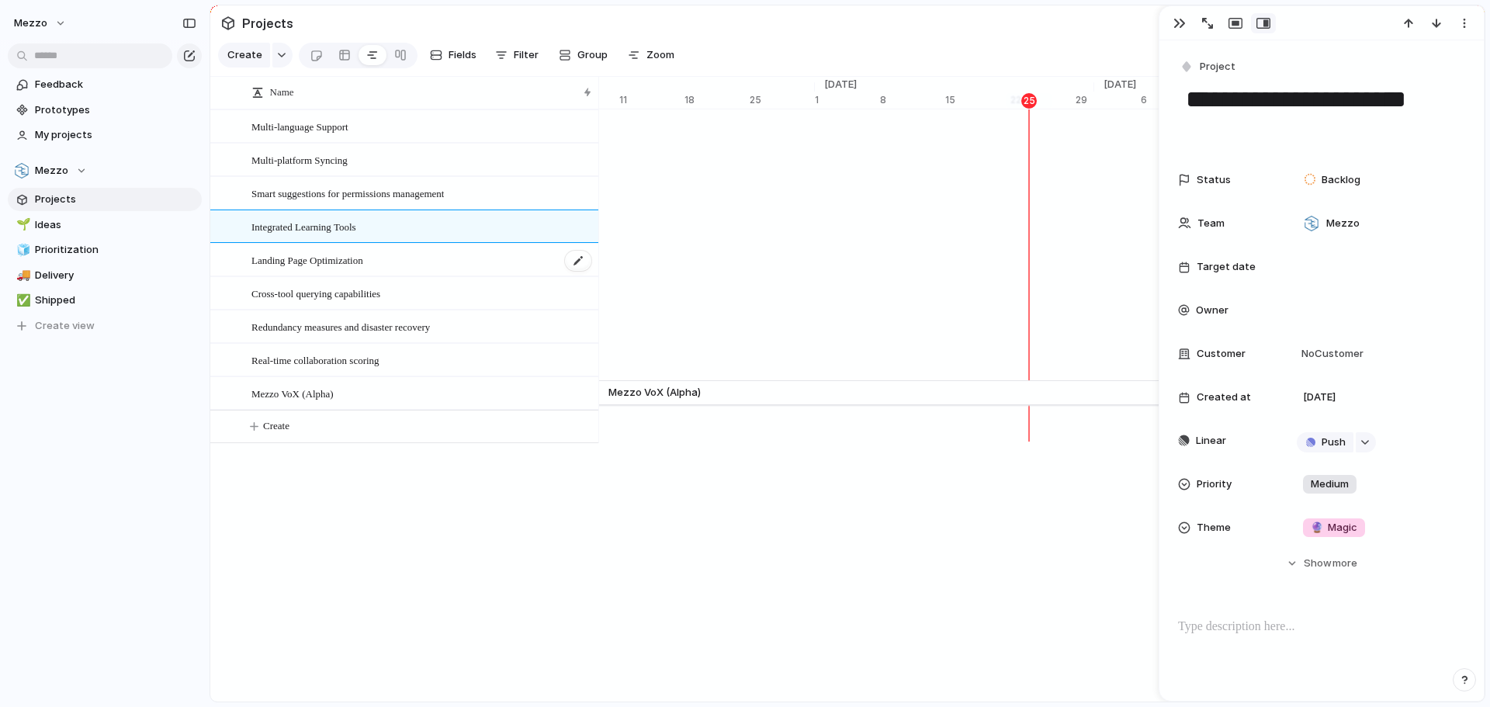
click at [404, 272] on div "Landing Page Optimization" at bounding box center [421, 260] width 341 height 32
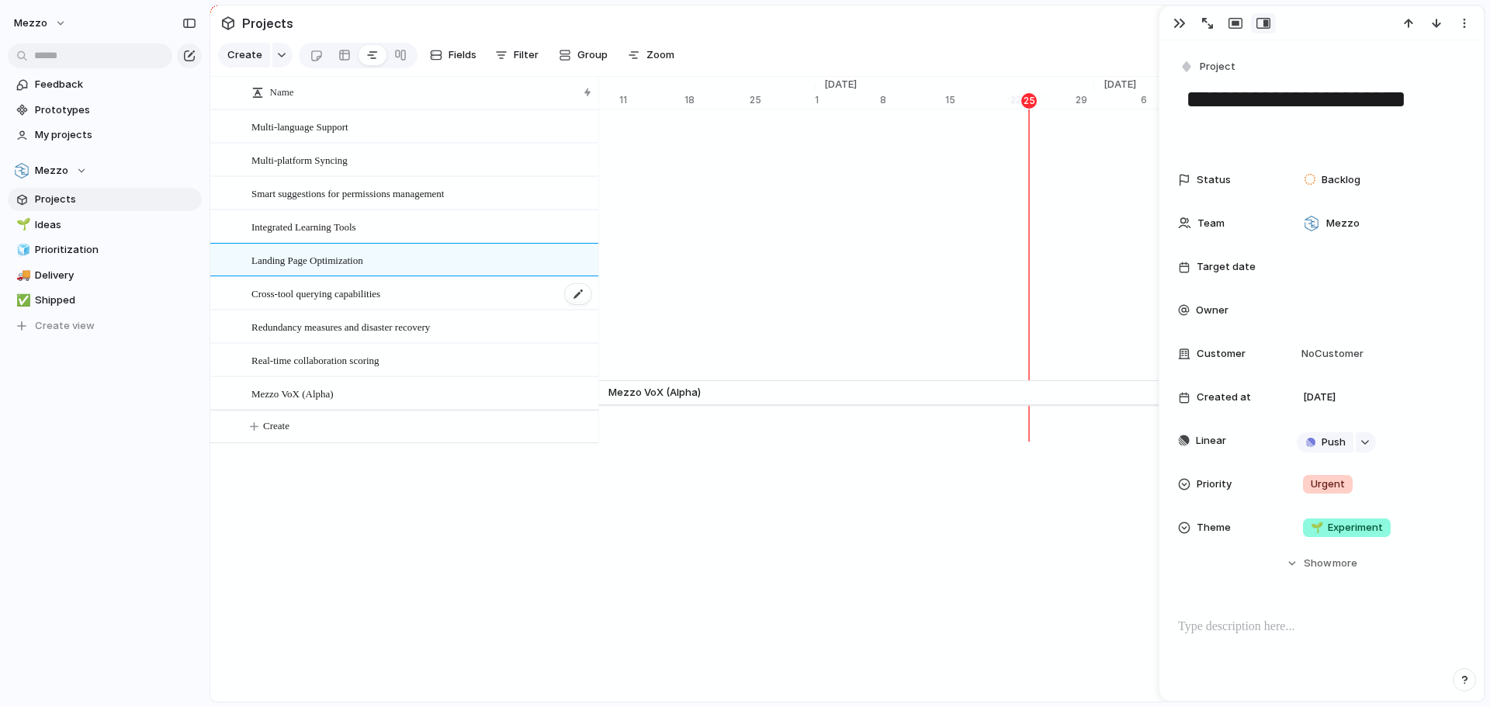
click at [411, 293] on div "Cross-tool querying capabilities" at bounding box center [421, 294] width 341 height 32
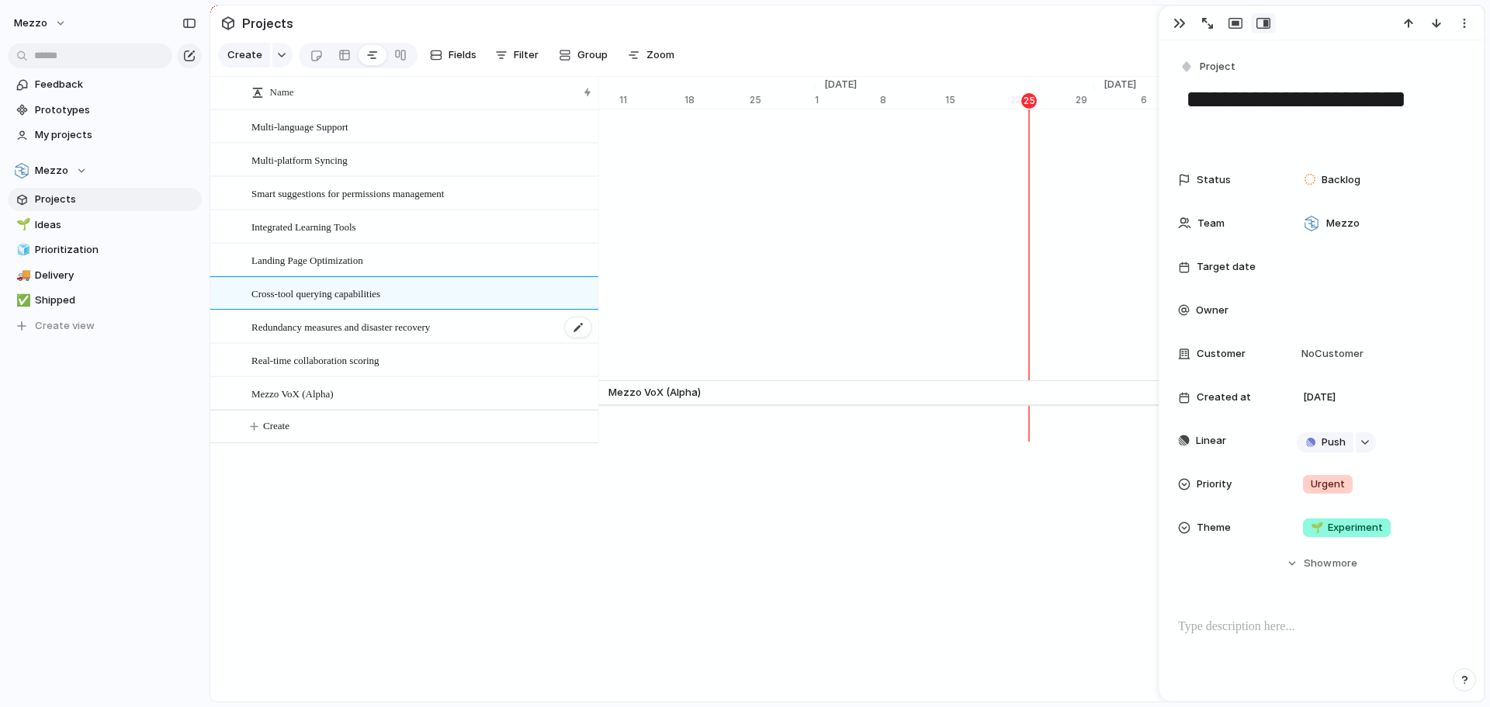
click at [417, 343] on div "Redundancy measures and disaster recovery" at bounding box center [421, 327] width 341 height 32
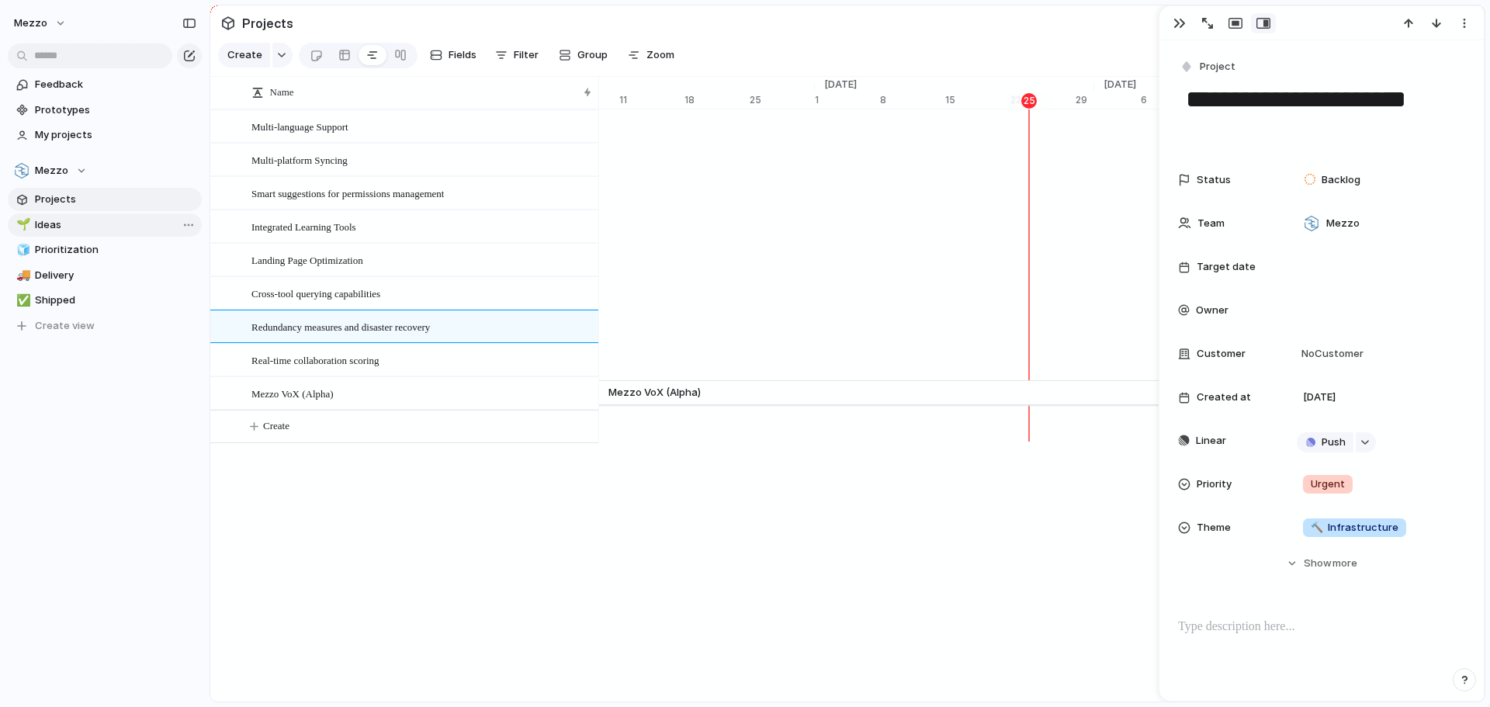
click at [88, 234] on link "🌱 Ideas" at bounding box center [105, 224] width 194 height 23
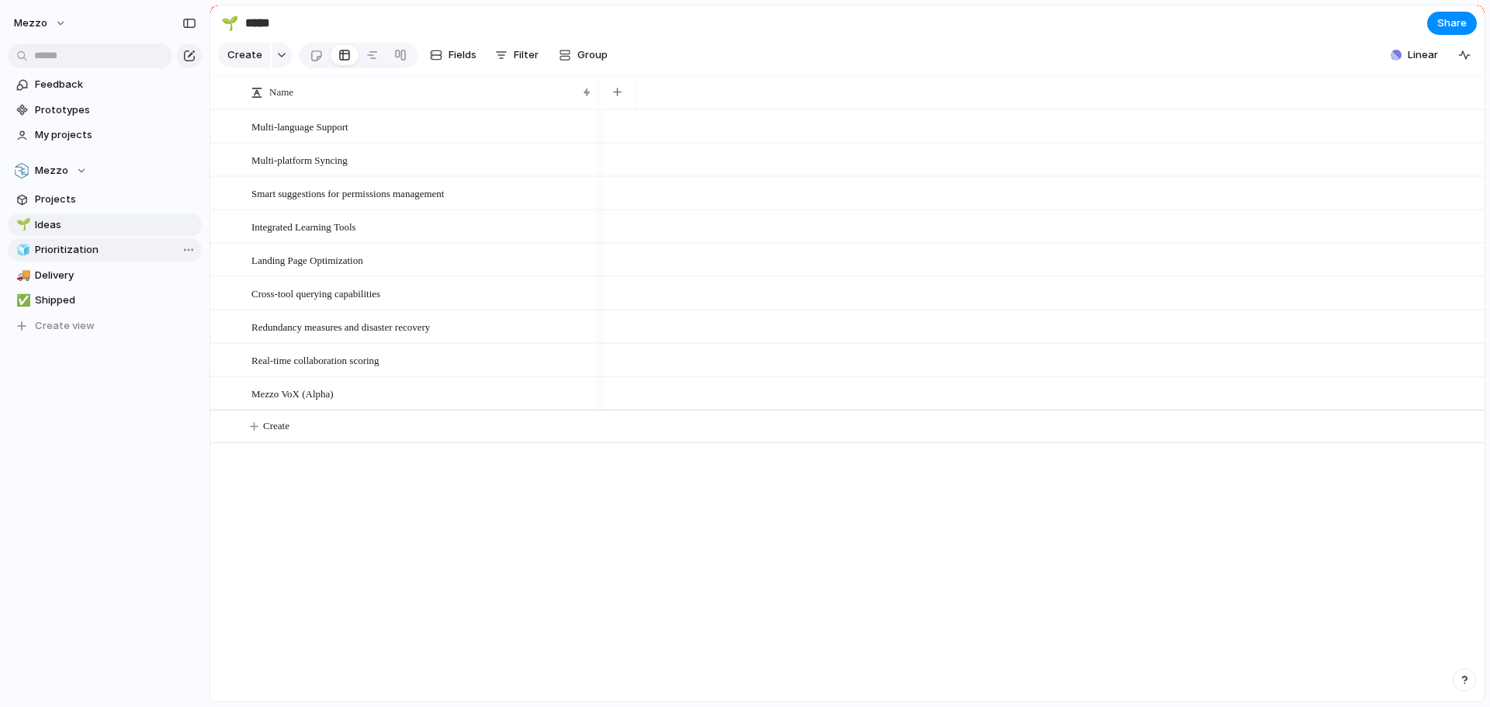
click at [84, 251] on span "Prioritization" at bounding box center [115, 250] width 161 height 16
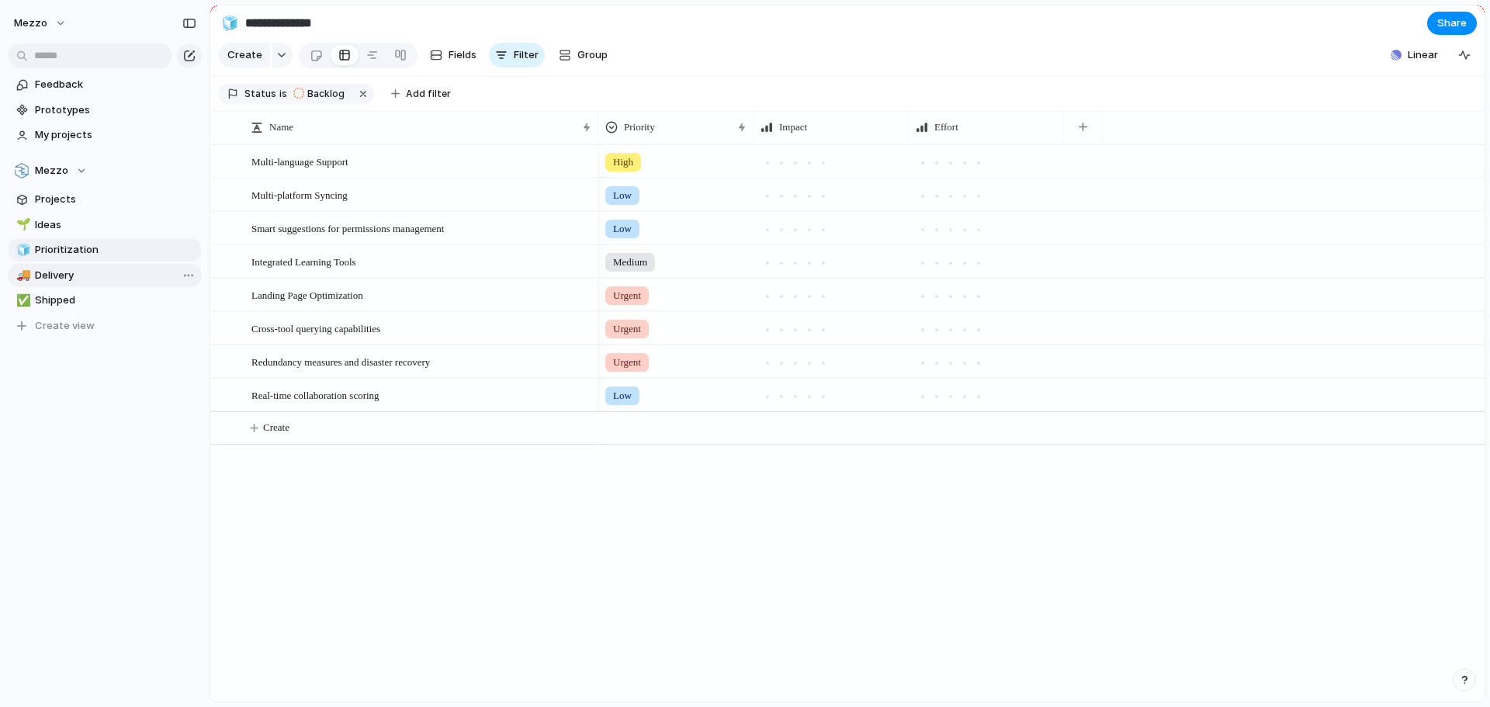
click at [78, 279] on span "Delivery" at bounding box center [115, 276] width 161 height 16
type input "********"
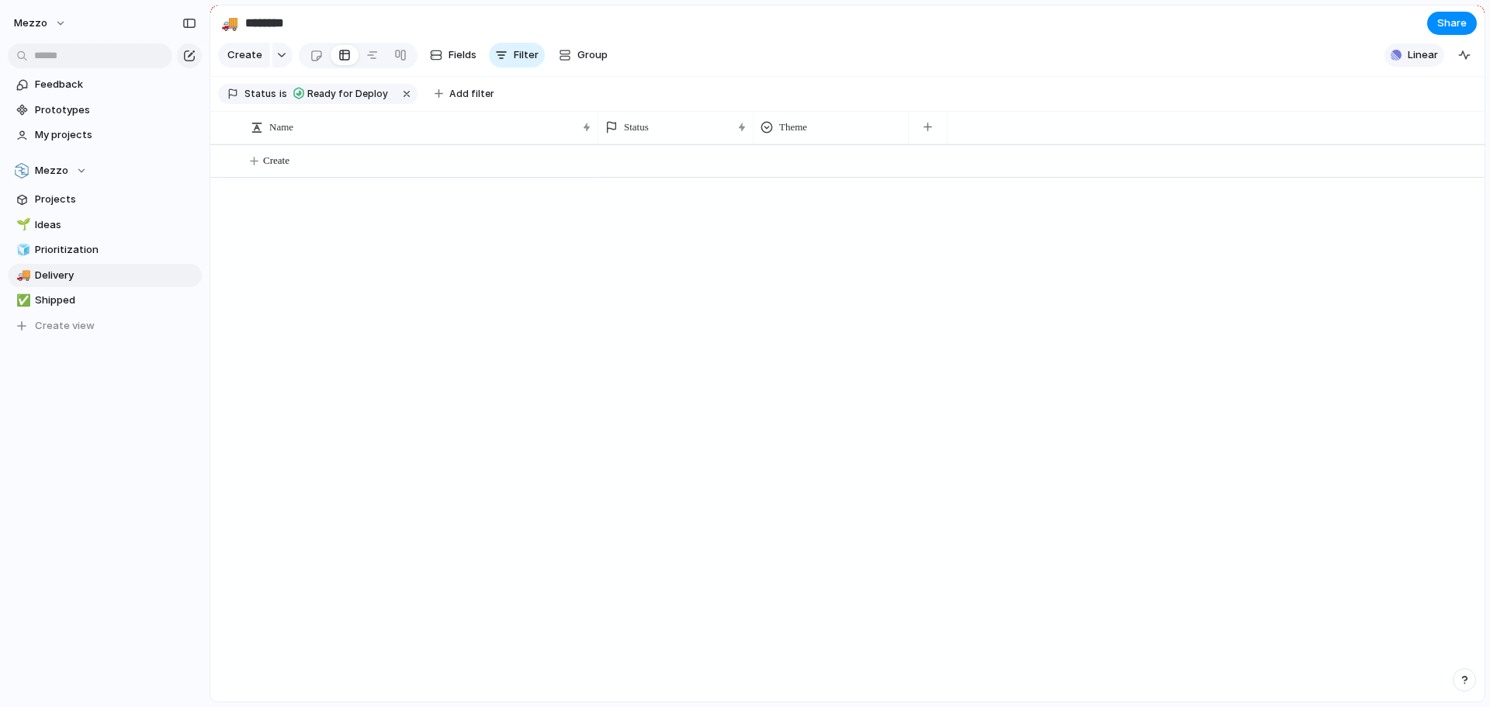
click at [1425, 63] on span "Linear" at bounding box center [1423, 55] width 30 height 16
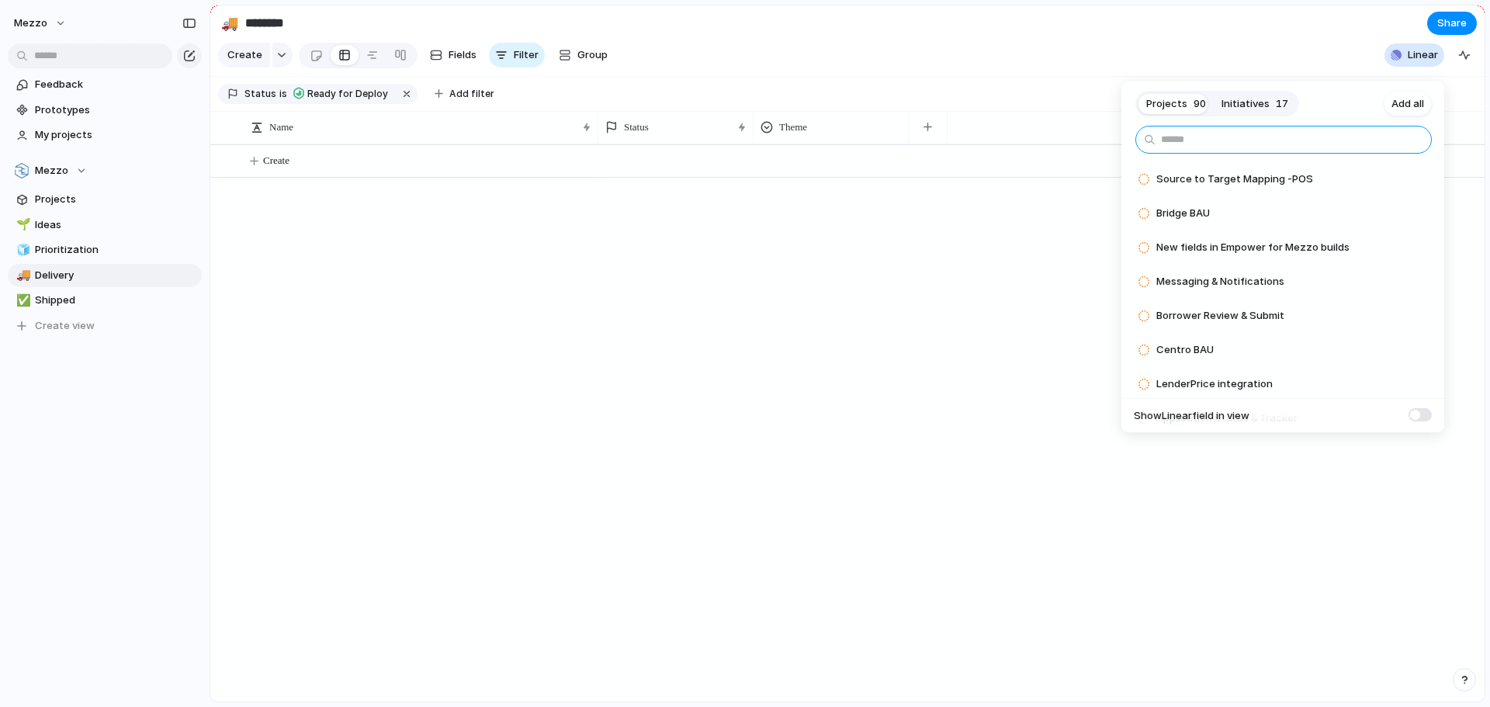
click at [1252, 145] on input "text" at bounding box center [1283, 140] width 296 height 28
type input "***"
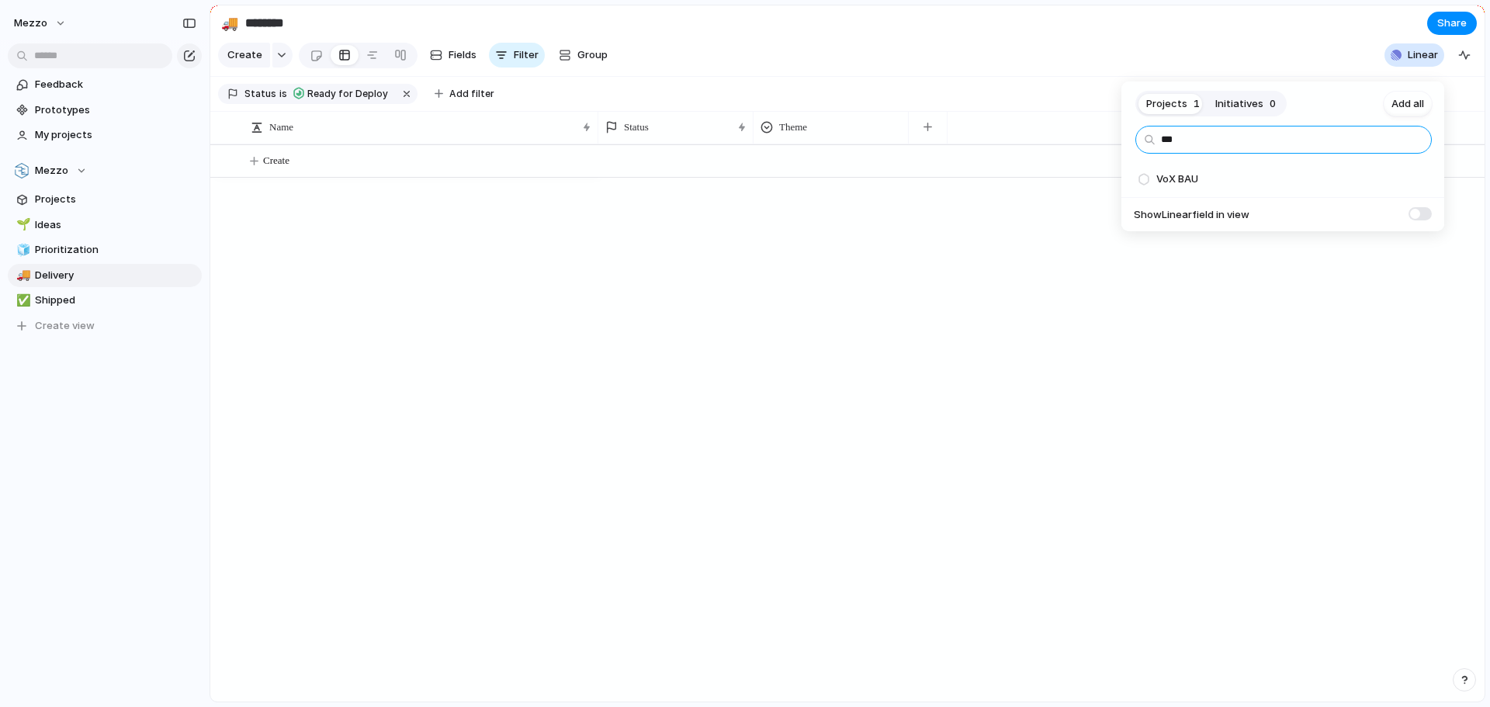
drag, startPoint x: 1197, startPoint y: 147, endPoint x: 1160, endPoint y: 141, distance: 37.8
click at [1160, 141] on input "***" at bounding box center [1283, 140] width 296 height 28
click at [1204, 143] on input "***" at bounding box center [1283, 140] width 296 height 28
drag, startPoint x: 1204, startPoint y: 143, endPoint x: 1129, endPoint y: 140, distance: 74.5
click at [1129, 140] on ul "*** VoX BAU Add" at bounding box center [1282, 179] width 323 height 106
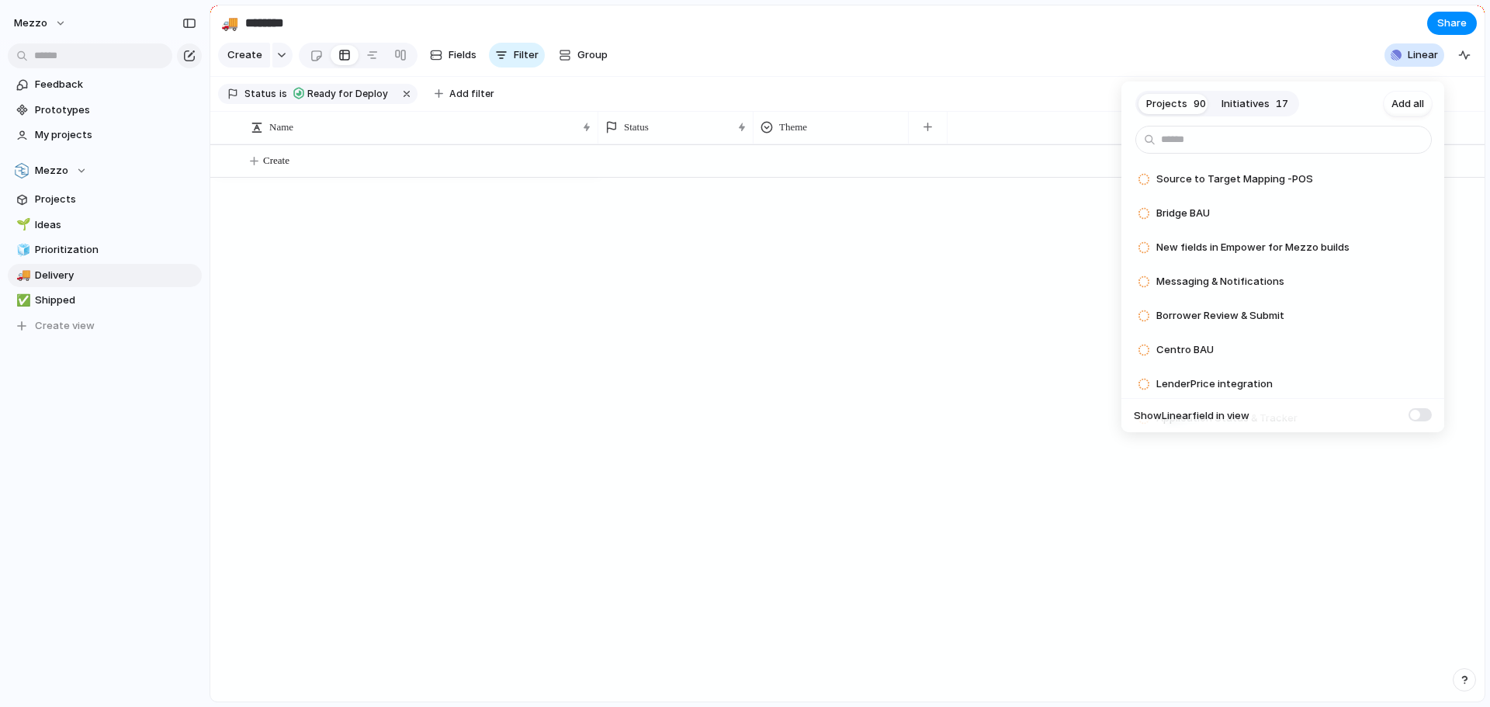
click at [1089, 50] on div "Projects 90 Initiatives 17 Add all Source to Target Mapping -POS Add Bridge BAU…" at bounding box center [745, 353] width 1490 height 707
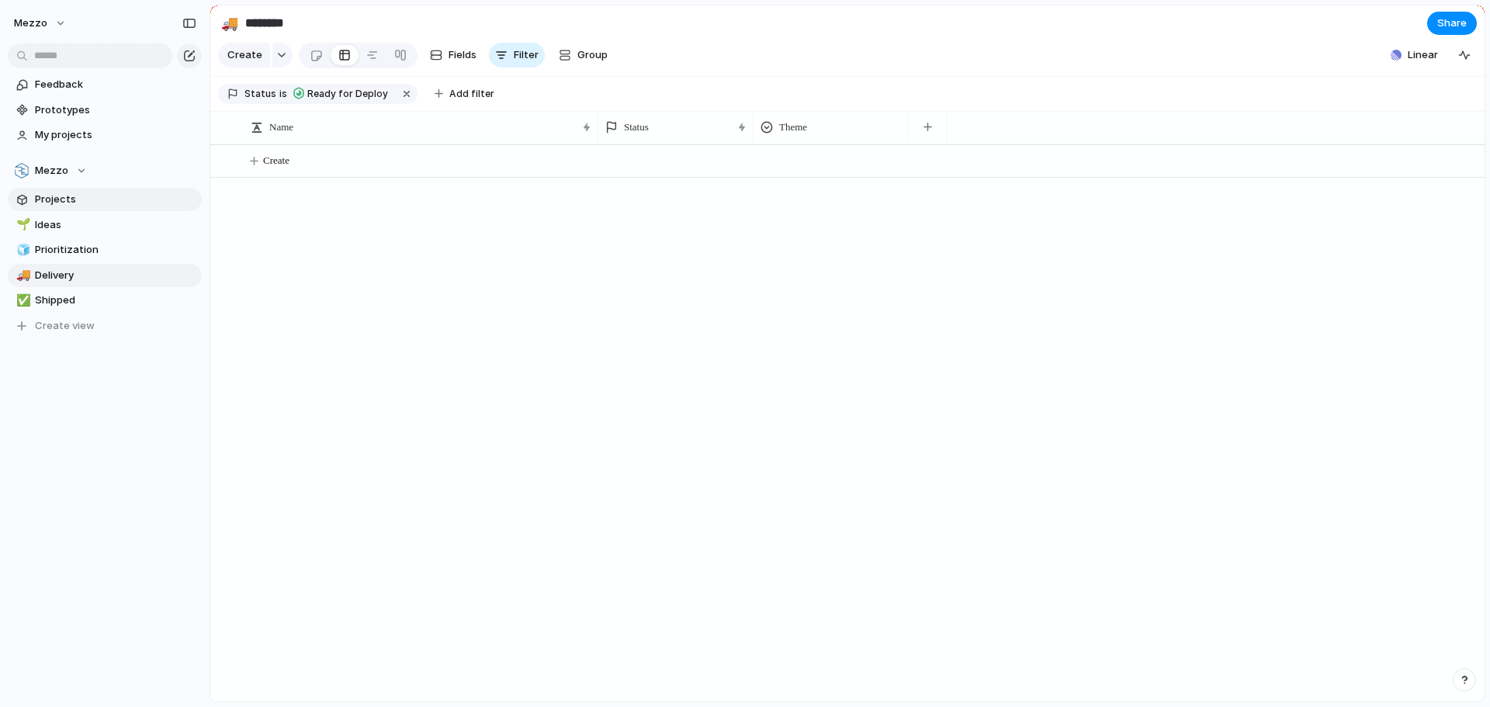
click at [85, 203] on span "Projects" at bounding box center [115, 200] width 161 height 16
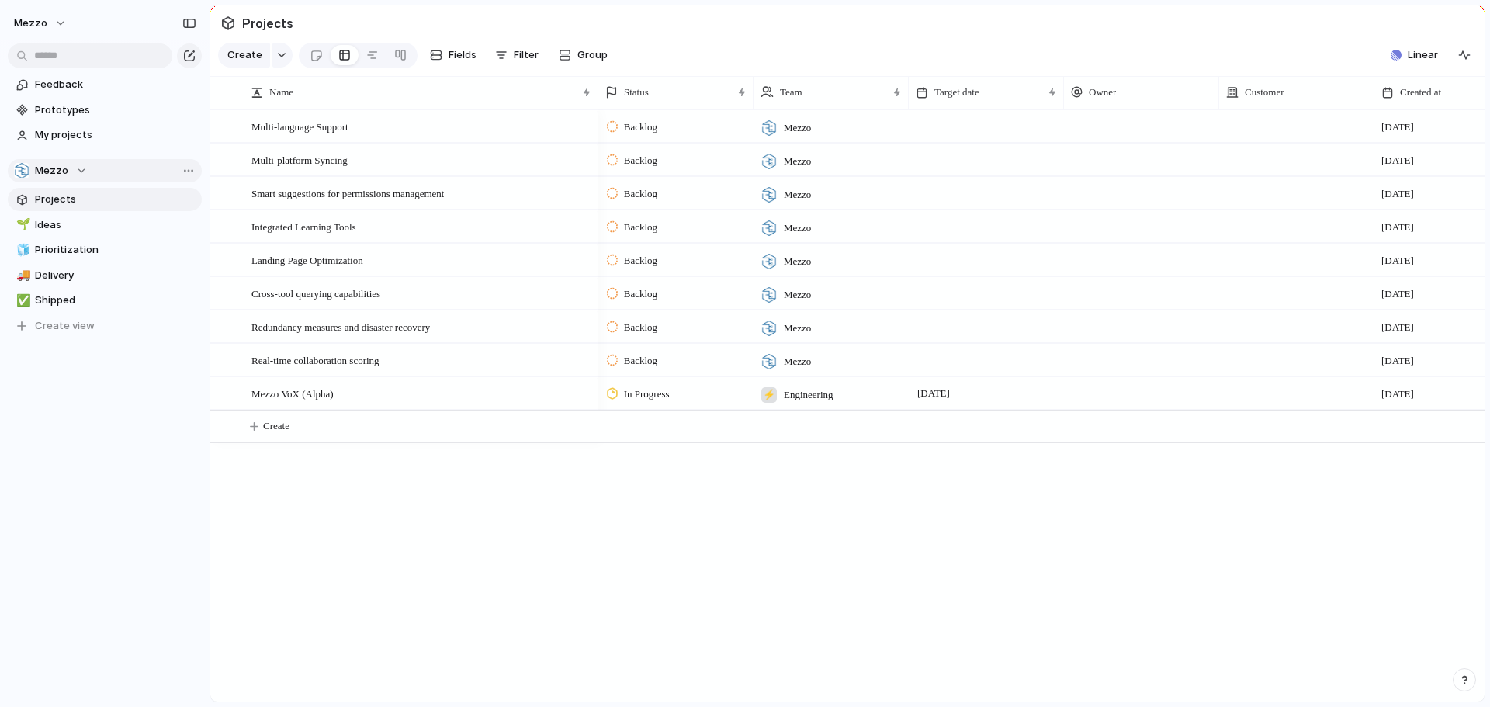
click at [71, 171] on div "Mezzo" at bounding box center [50, 171] width 73 height 16
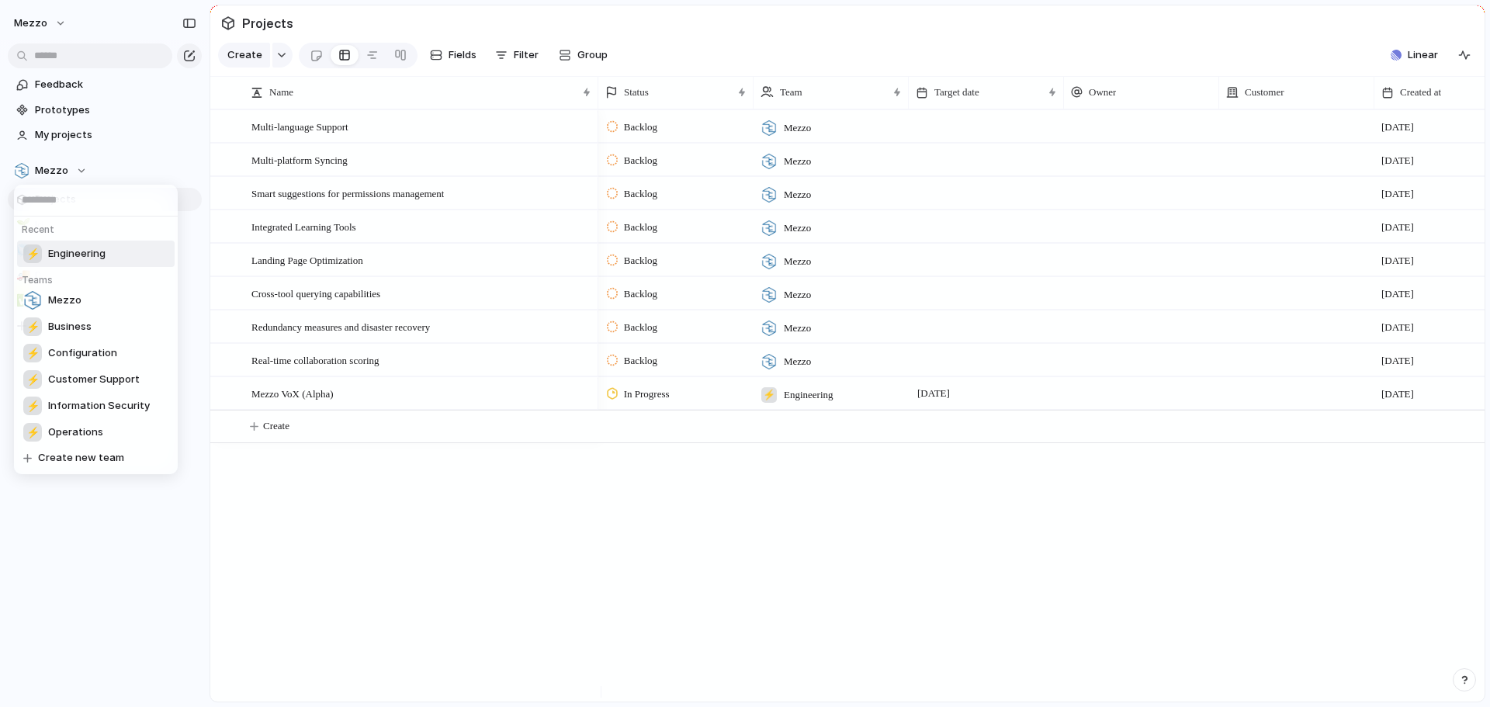
click at [82, 252] on span "Engineering" at bounding box center [76, 254] width 57 height 16
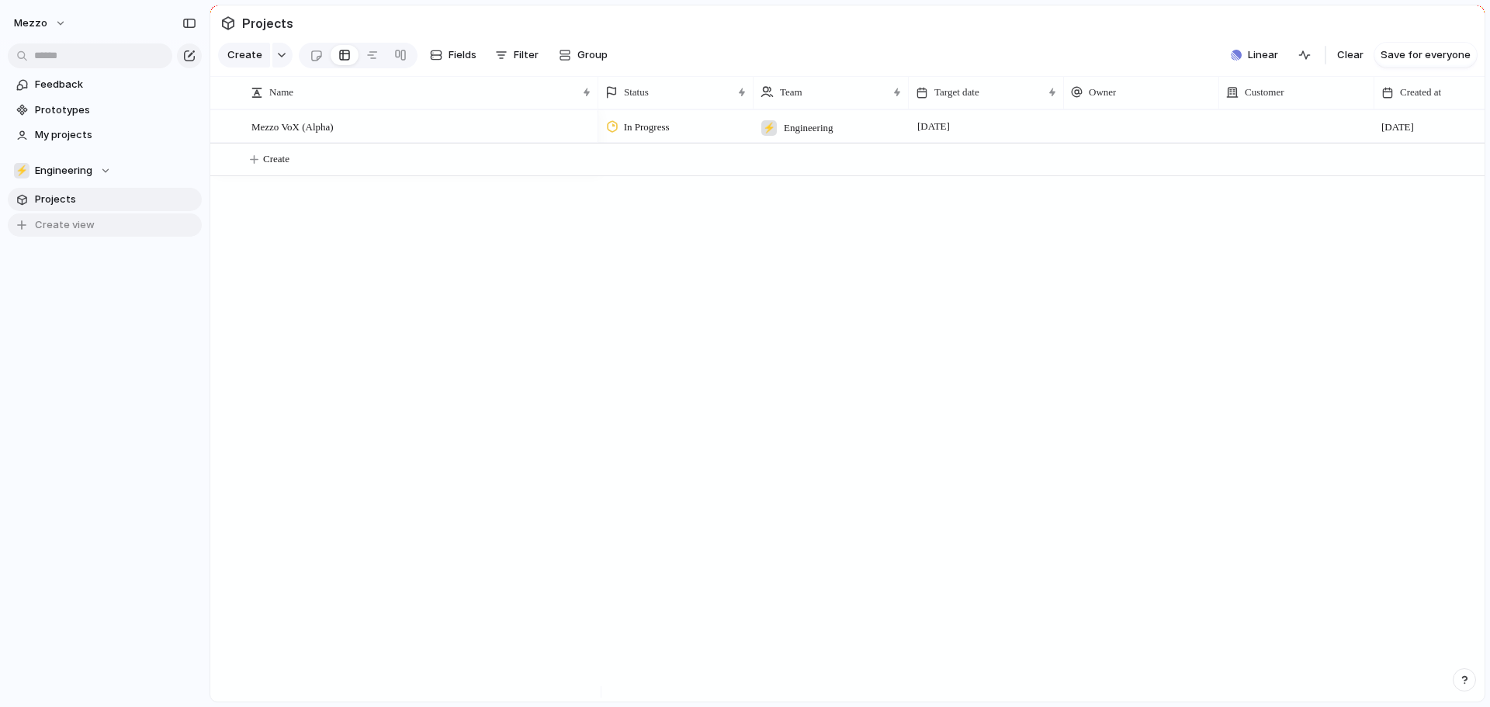
click at [77, 228] on span "Create view" at bounding box center [65, 225] width 60 height 16
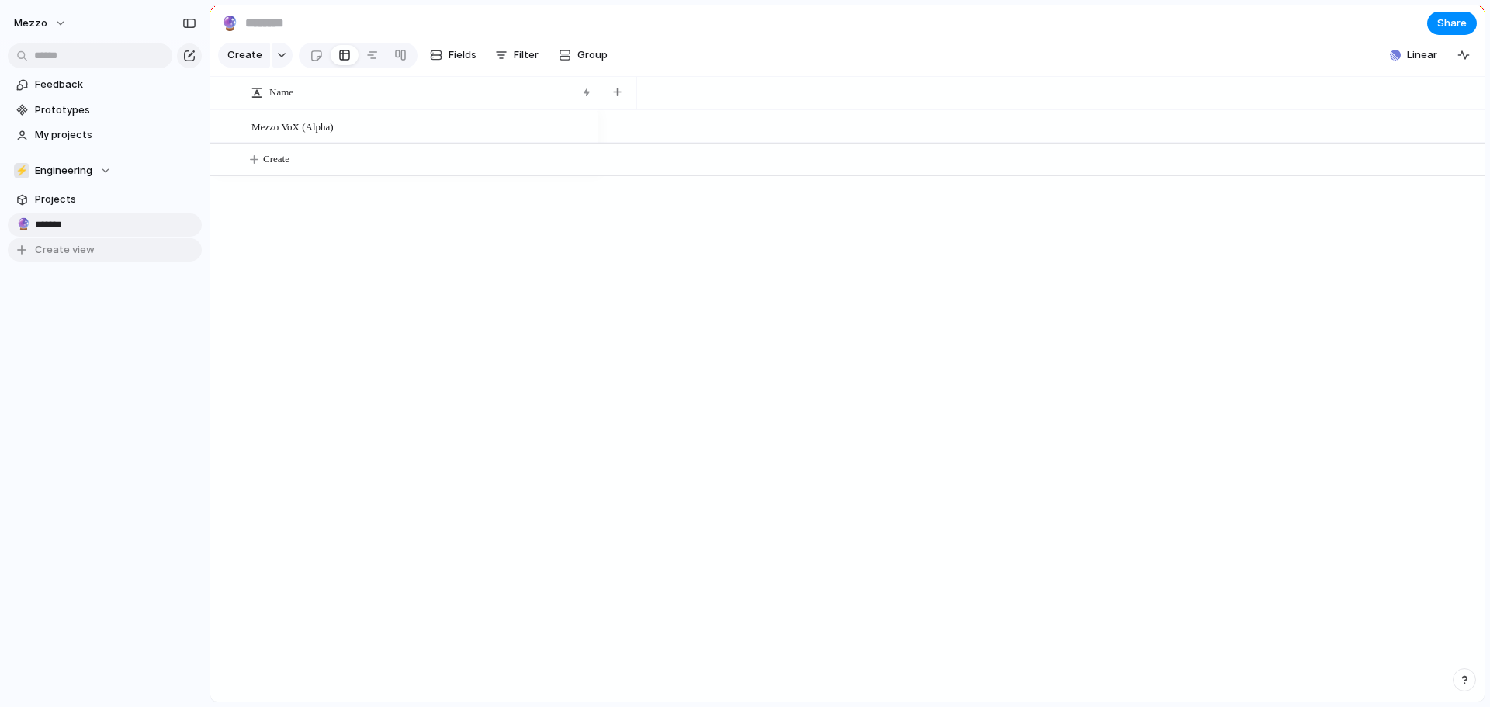
type input "********"
click at [231, 349] on span "Delete view" at bounding box center [241, 353] width 57 height 16
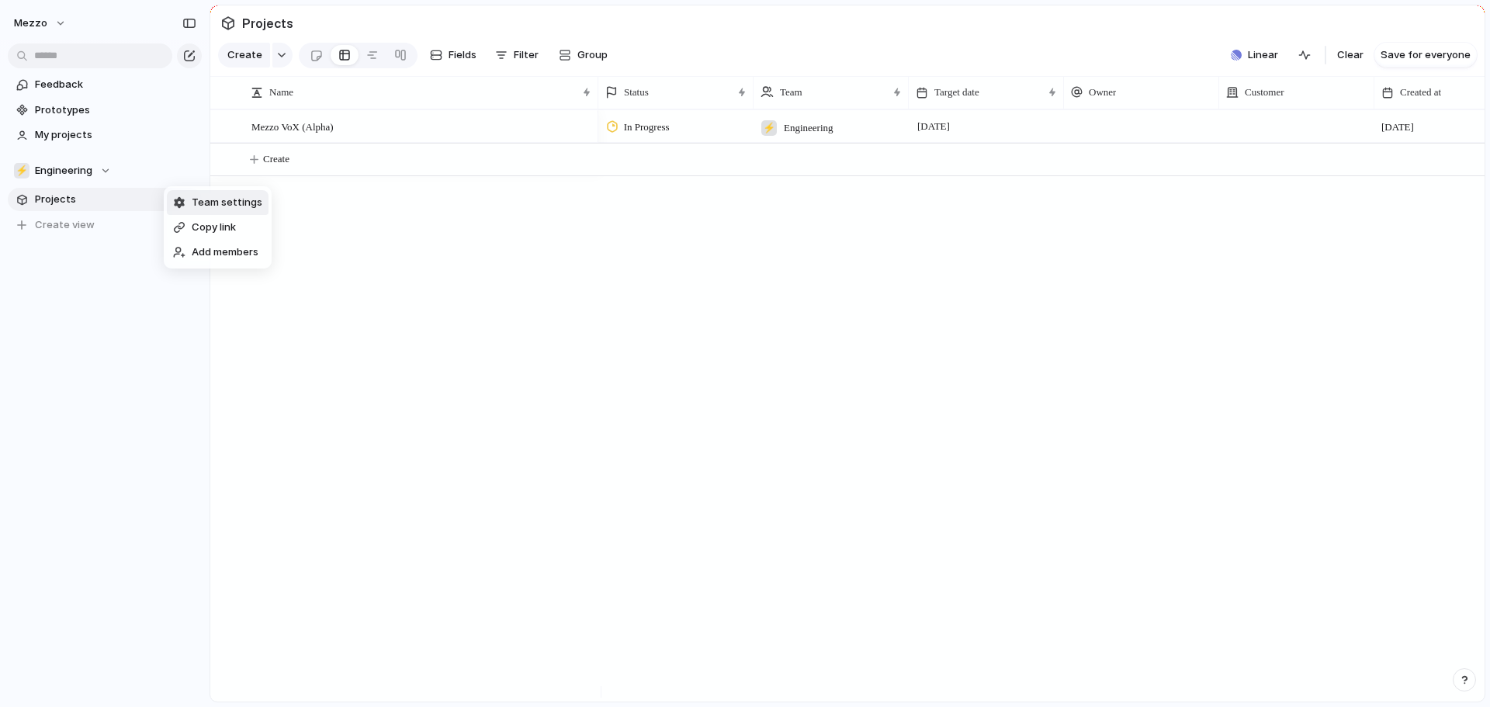
click at [188, 203] on div "Team settings" at bounding box center [217, 203] width 89 height 16
click at [89, 170] on div "⚡ Engineering" at bounding box center [62, 171] width 97 height 16
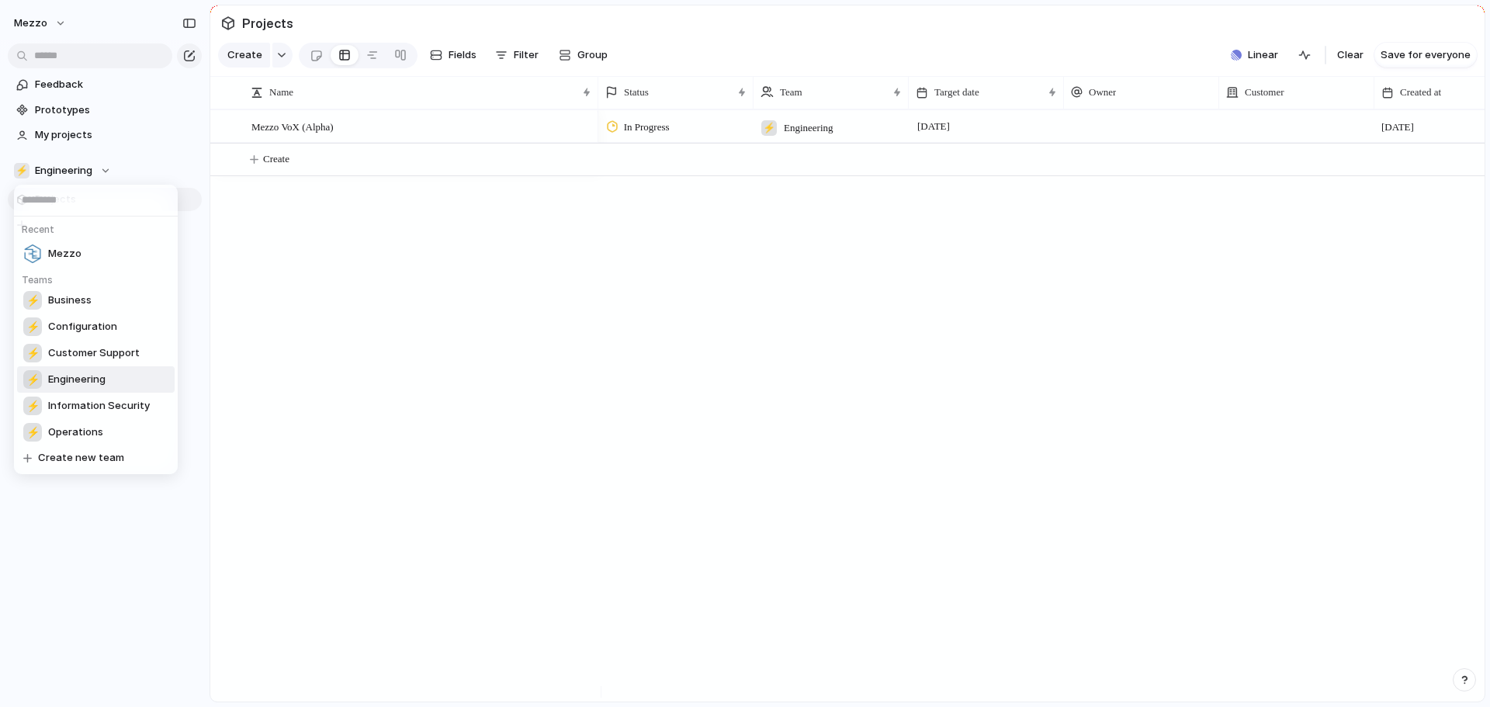
click at [93, 375] on span "Engineering" at bounding box center [76, 380] width 57 height 16
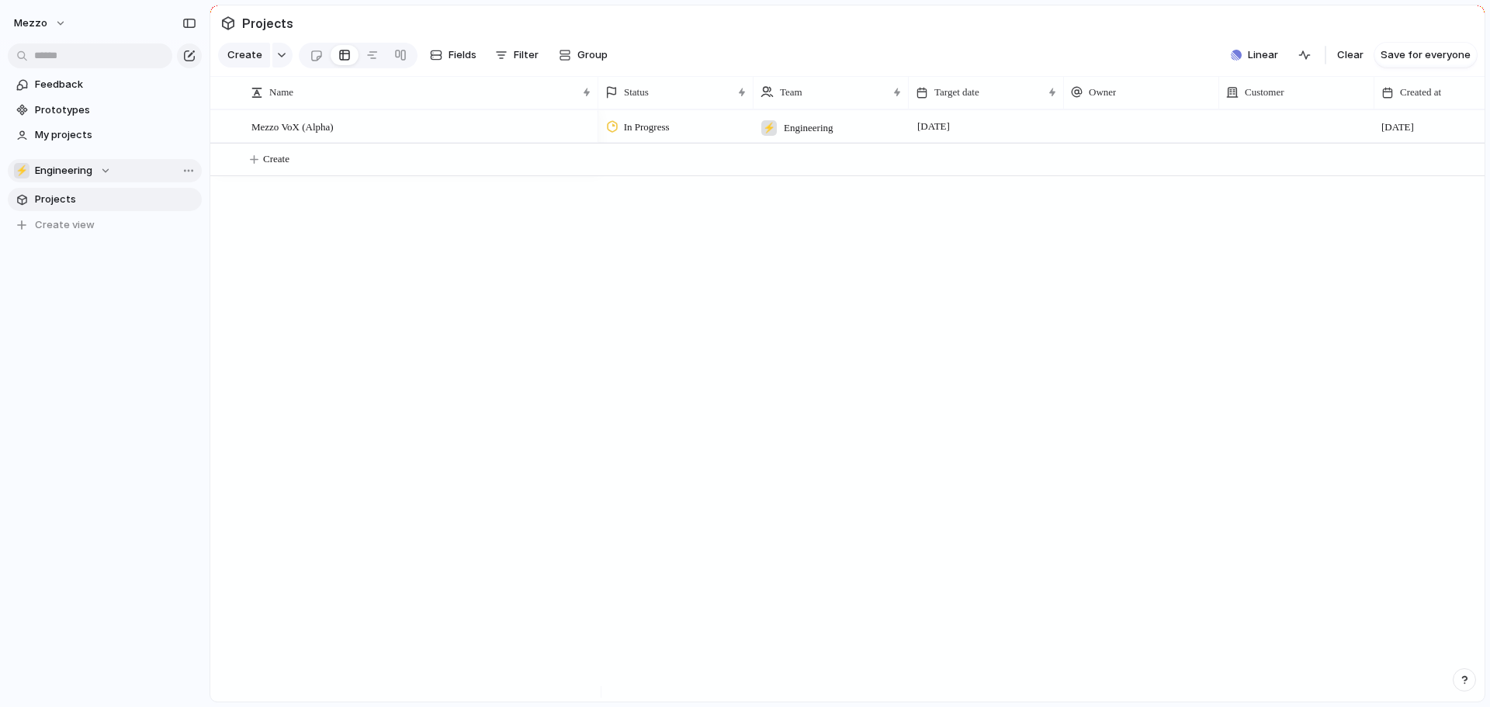
click at [85, 175] on span "Engineering" at bounding box center [63, 171] width 57 height 16
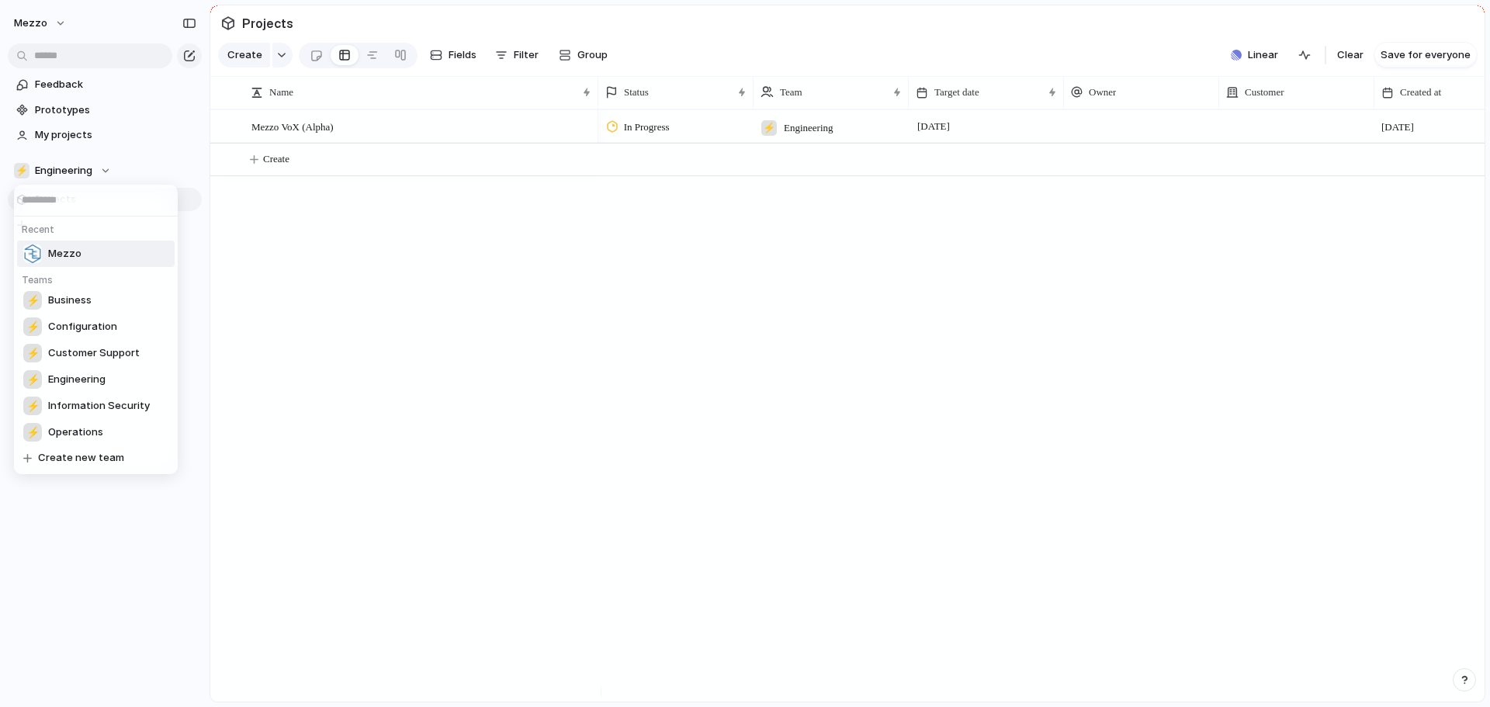
click at [76, 252] on span "Mezzo" at bounding box center [64, 254] width 33 height 16
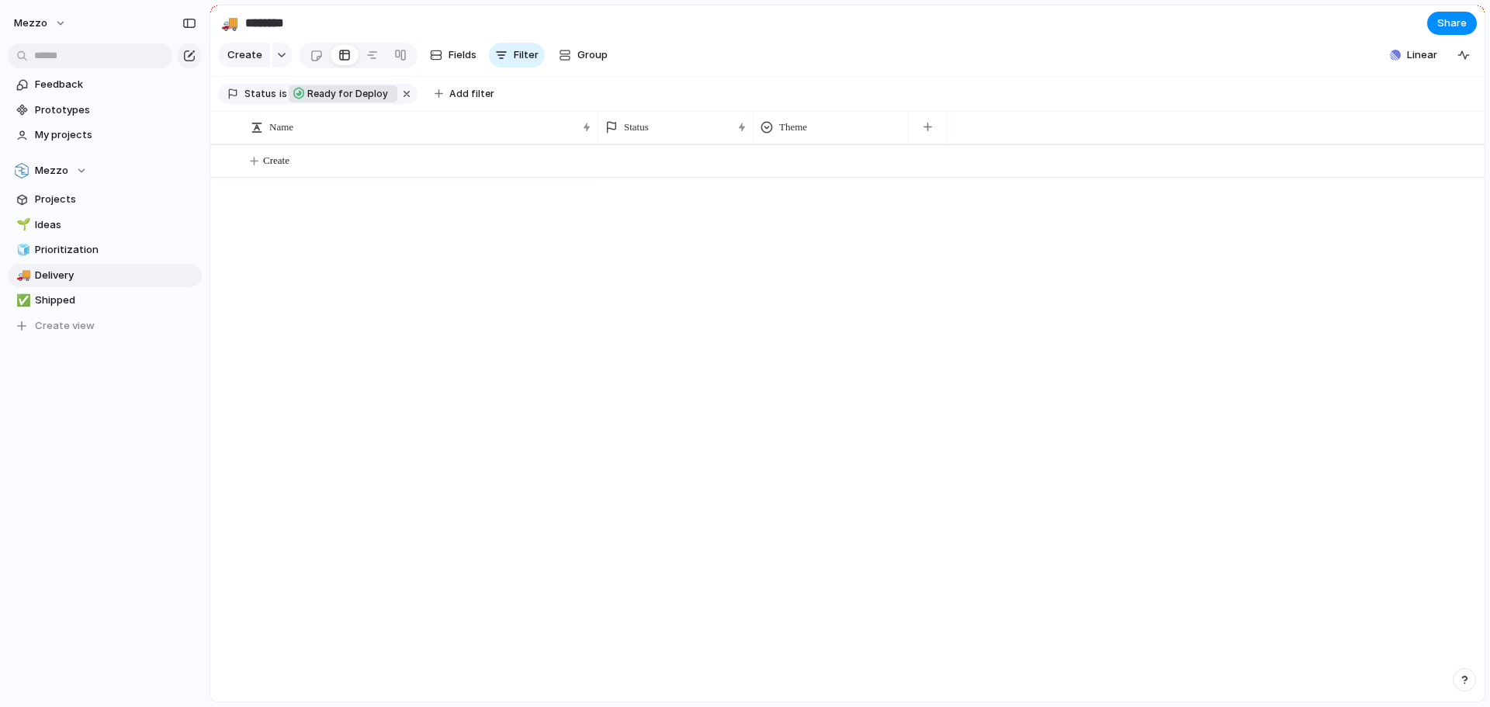
click at [368, 101] on span "Ready for Deploy" at bounding box center [347, 94] width 81 height 14
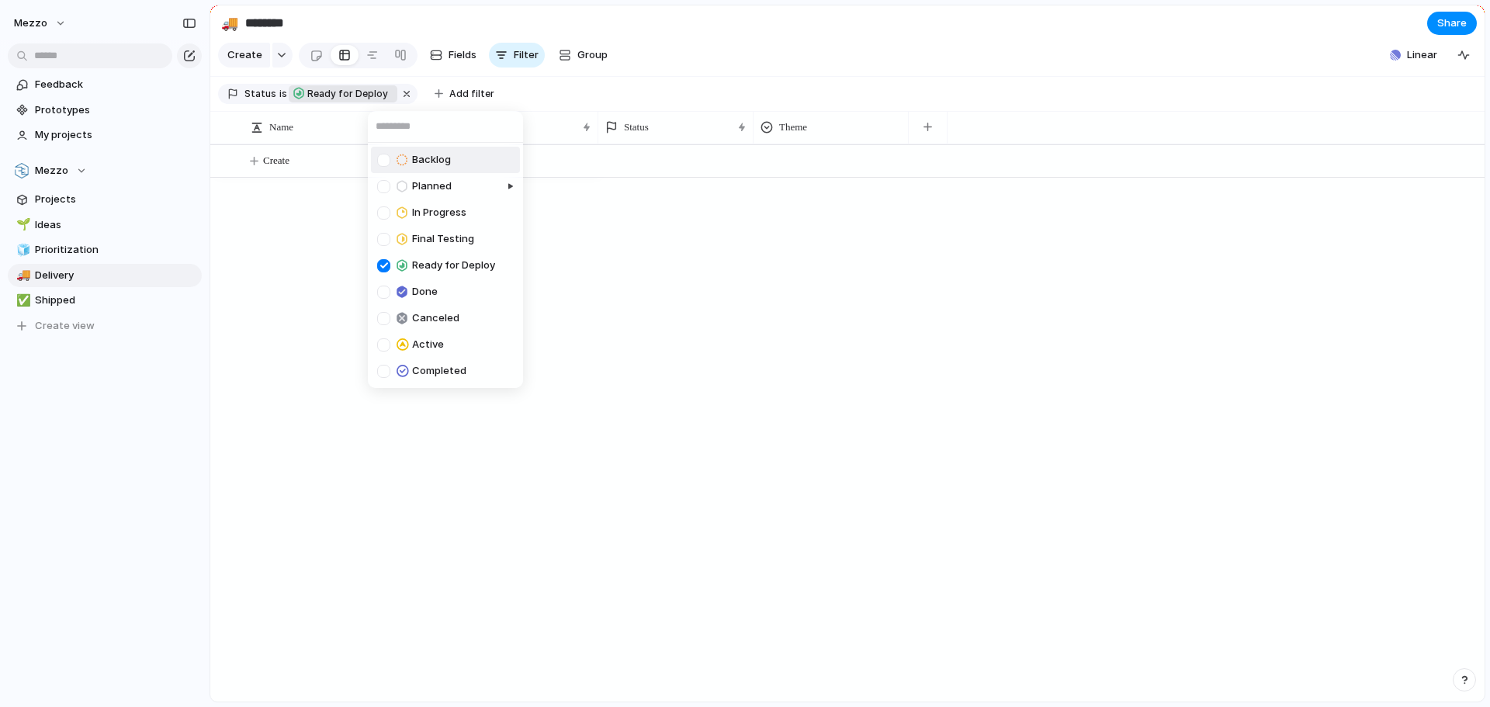
click at [304, 259] on div "Backlog Planned In Progress Final Testing Ready for Deploy Done Canceled Active…" at bounding box center [745, 353] width 1490 height 707
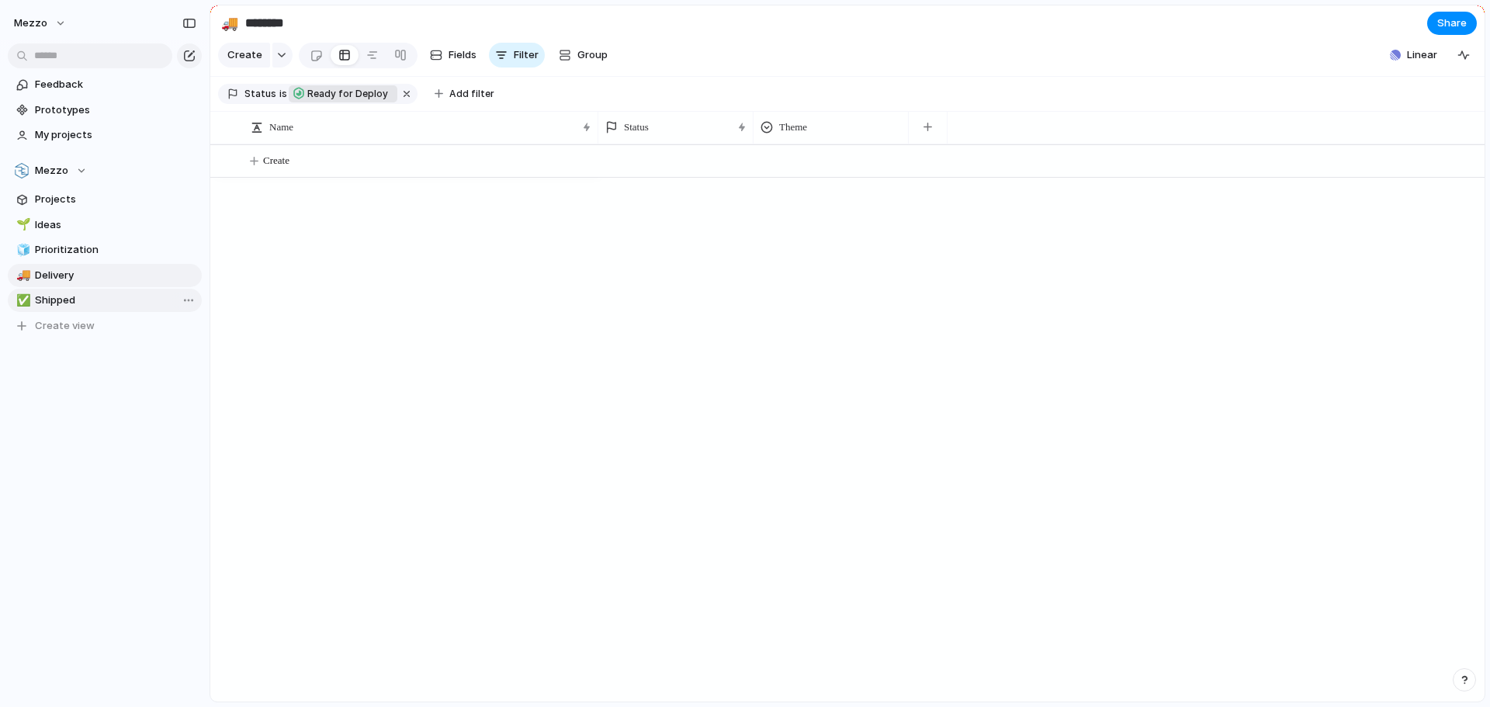
click at [93, 298] on span "Shipped" at bounding box center [115, 301] width 161 height 16
click at [99, 268] on span "Delivery" at bounding box center [115, 276] width 161 height 16
click at [100, 251] on span "Prioritization" at bounding box center [115, 250] width 161 height 16
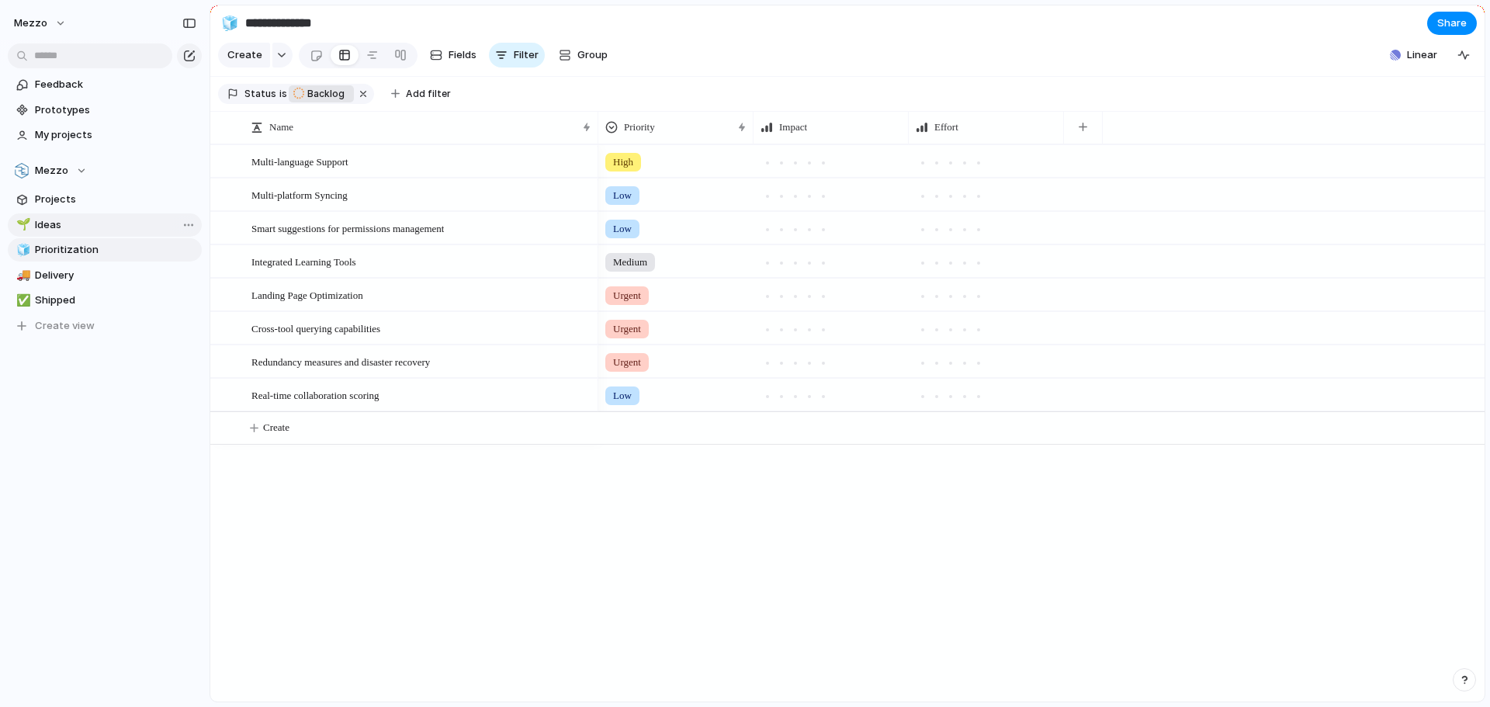
click at [94, 224] on span "Ideas" at bounding box center [115, 225] width 161 height 16
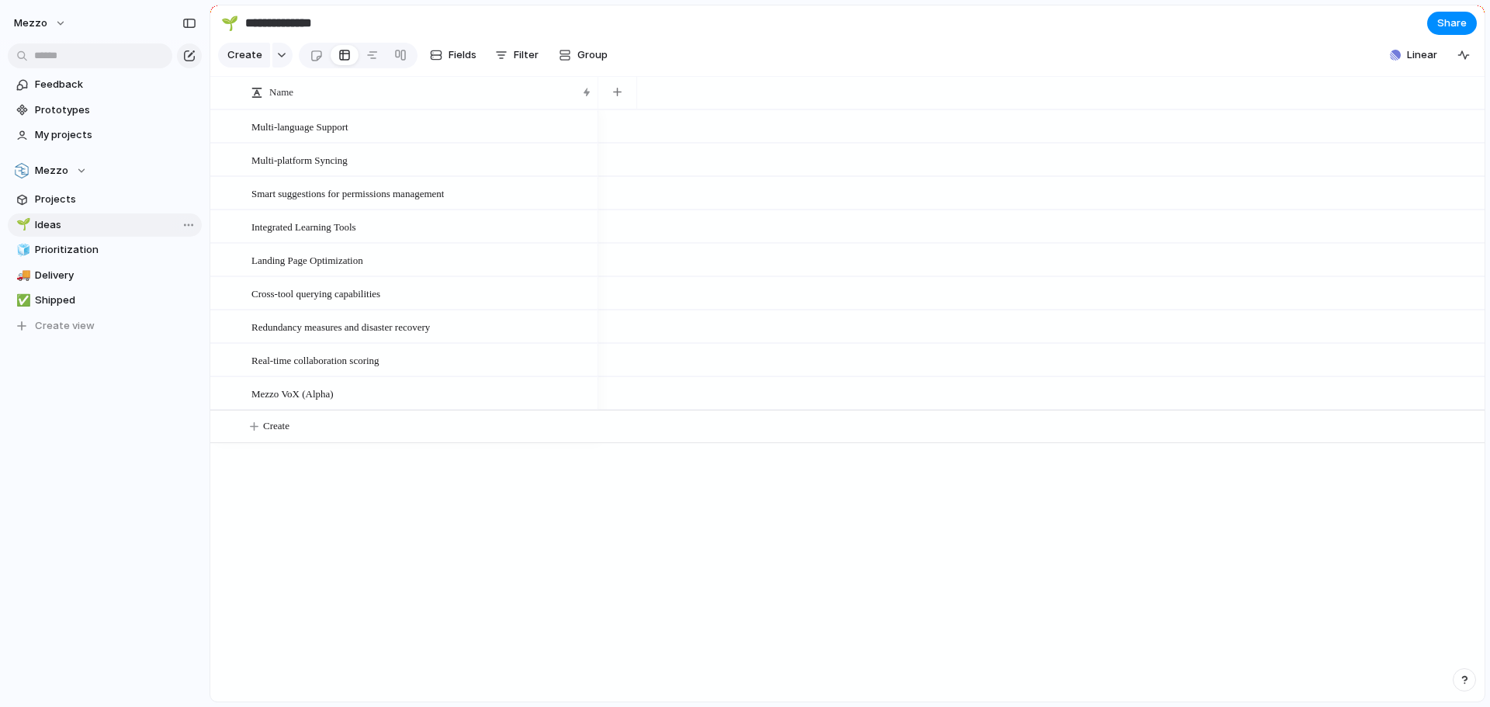
type input "*****"
click at [98, 203] on span "Projects" at bounding box center [115, 200] width 161 height 16
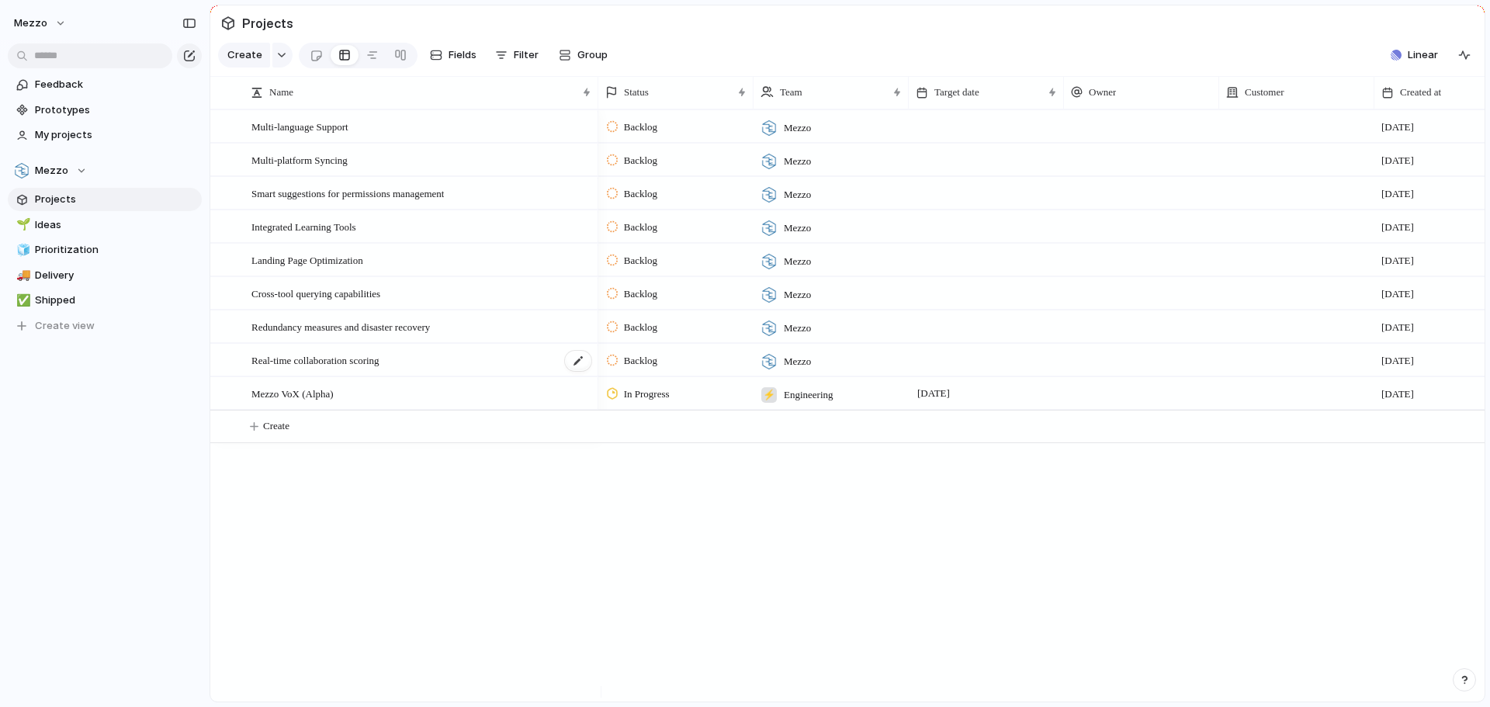
click at [380, 367] on span "Real-time collaboration scoring" at bounding box center [315, 360] width 128 height 18
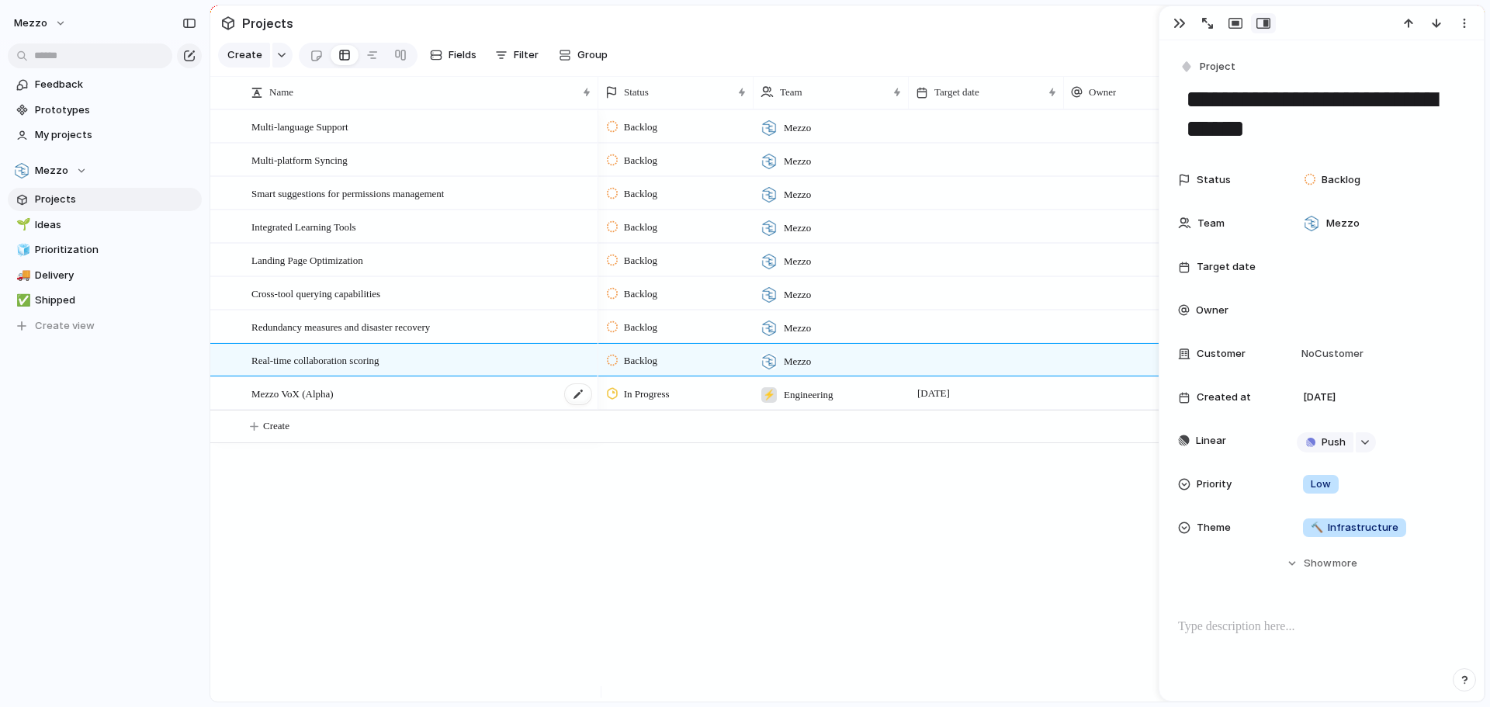
click at [380, 399] on div "Mezzo VoX (Alpha)" at bounding box center [421, 394] width 341 height 32
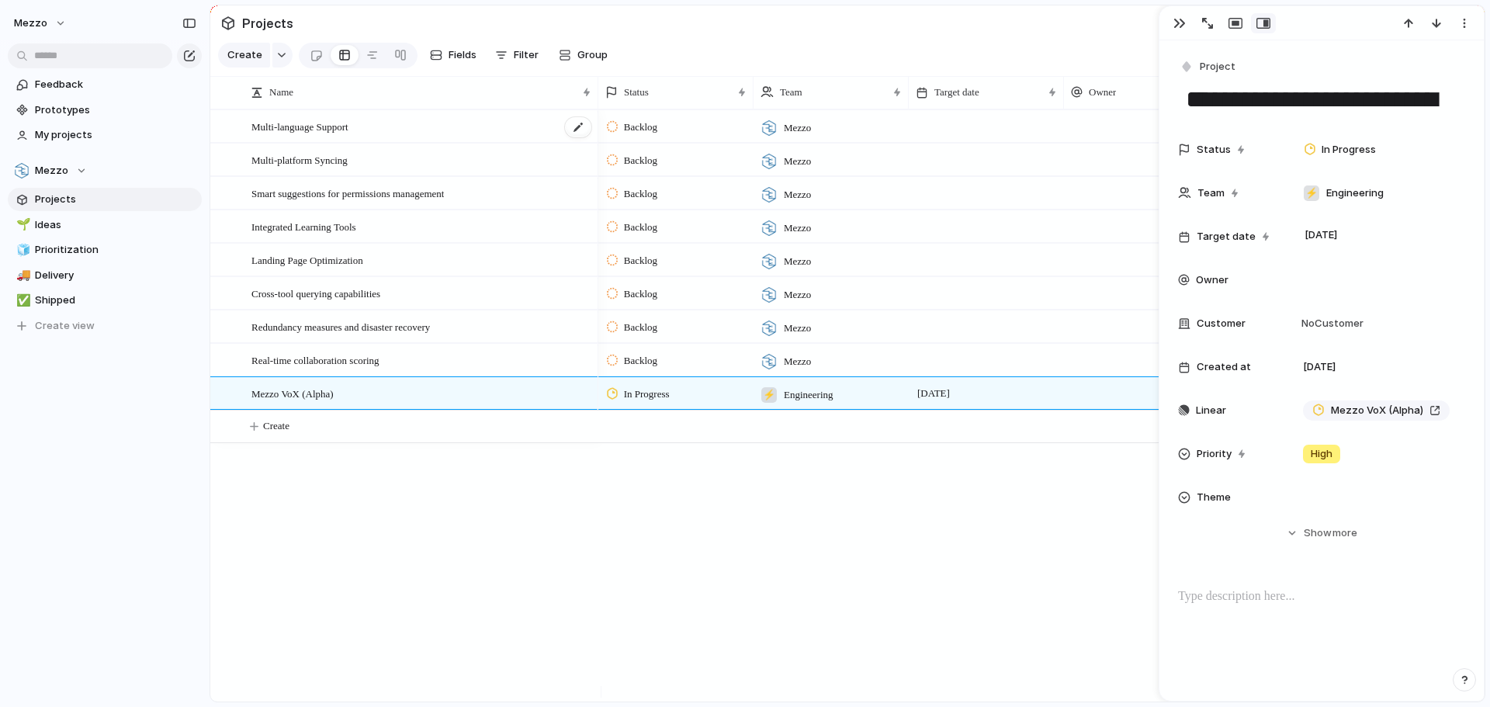
click at [407, 140] on div "Multi-language Support" at bounding box center [421, 127] width 341 height 32
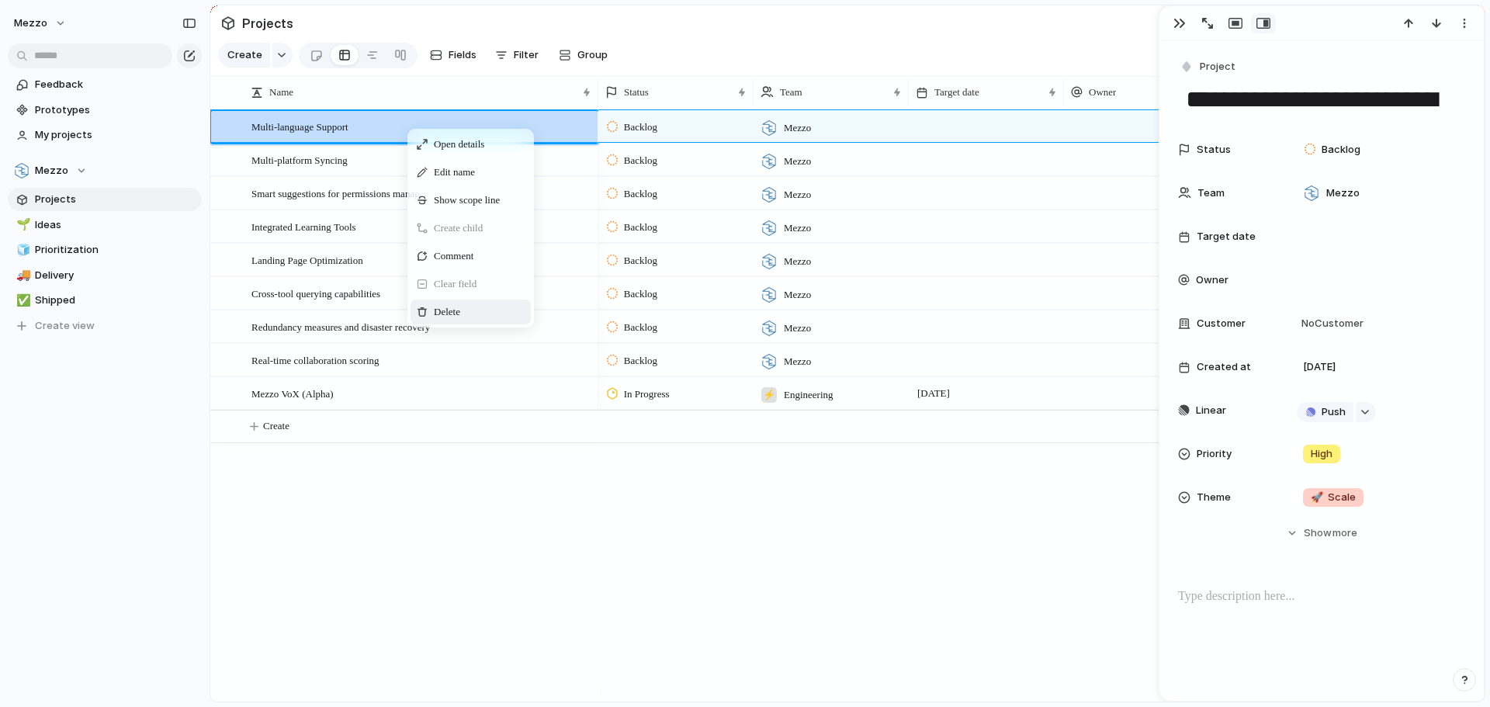
click at [458, 320] on span "Delete" at bounding box center [447, 312] width 26 height 16
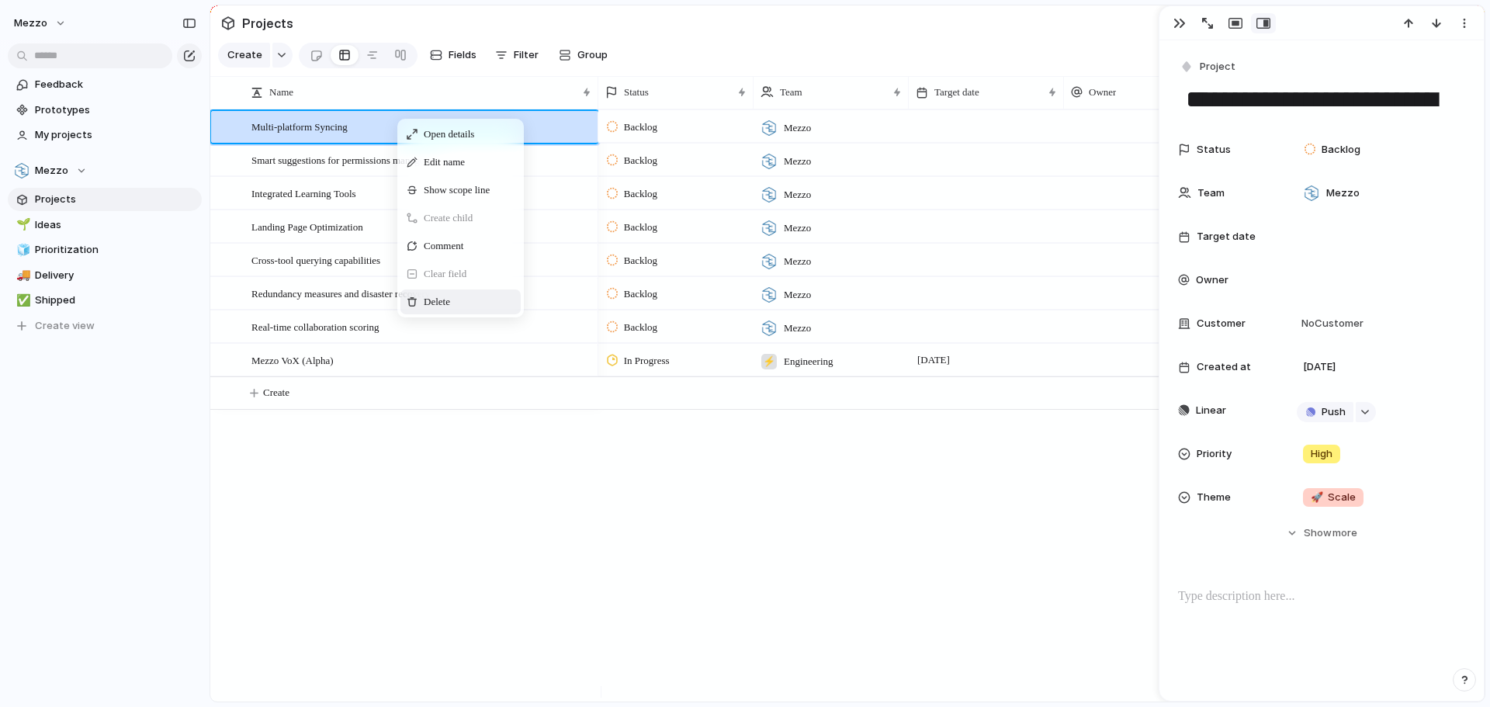
click at [436, 310] on span "Delete" at bounding box center [437, 302] width 26 height 16
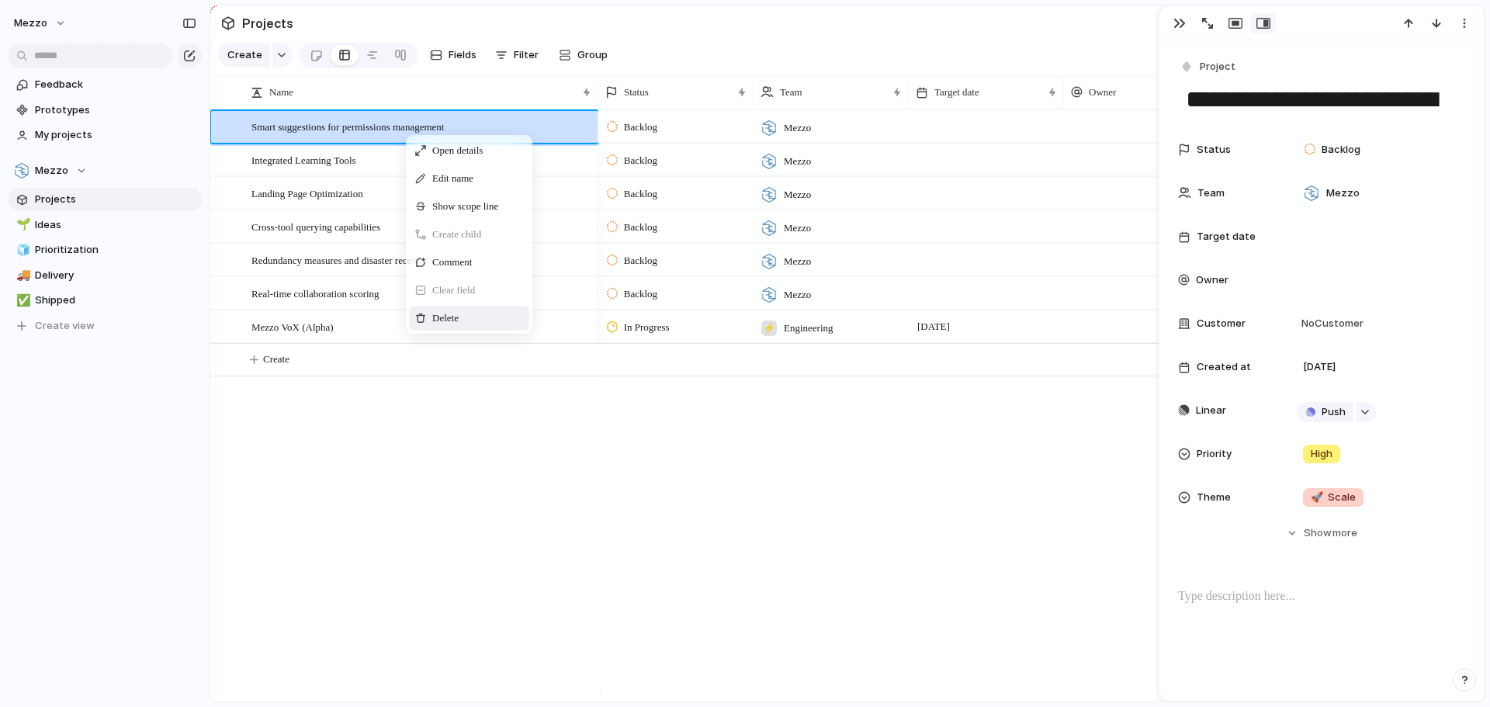
click at [450, 326] on span "Delete" at bounding box center [445, 318] width 26 height 16
click at [425, 323] on span "Delete" at bounding box center [426, 315] width 26 height 16
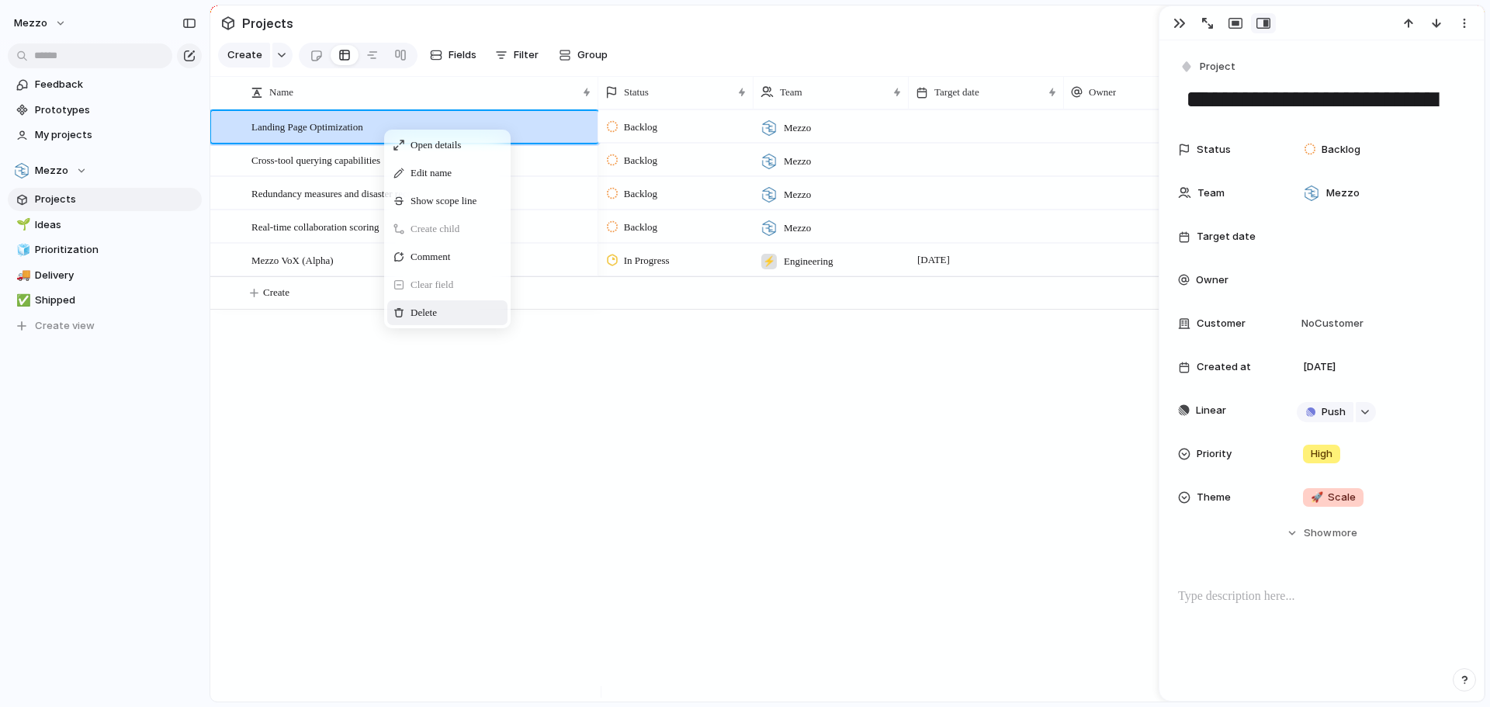
click at [420, 321] on span "Delete" at bounding box center [424, 313] width 26 height 16
click at [421, 314] on span "Delete" at bounding box center [420, 310] width 26 height 16
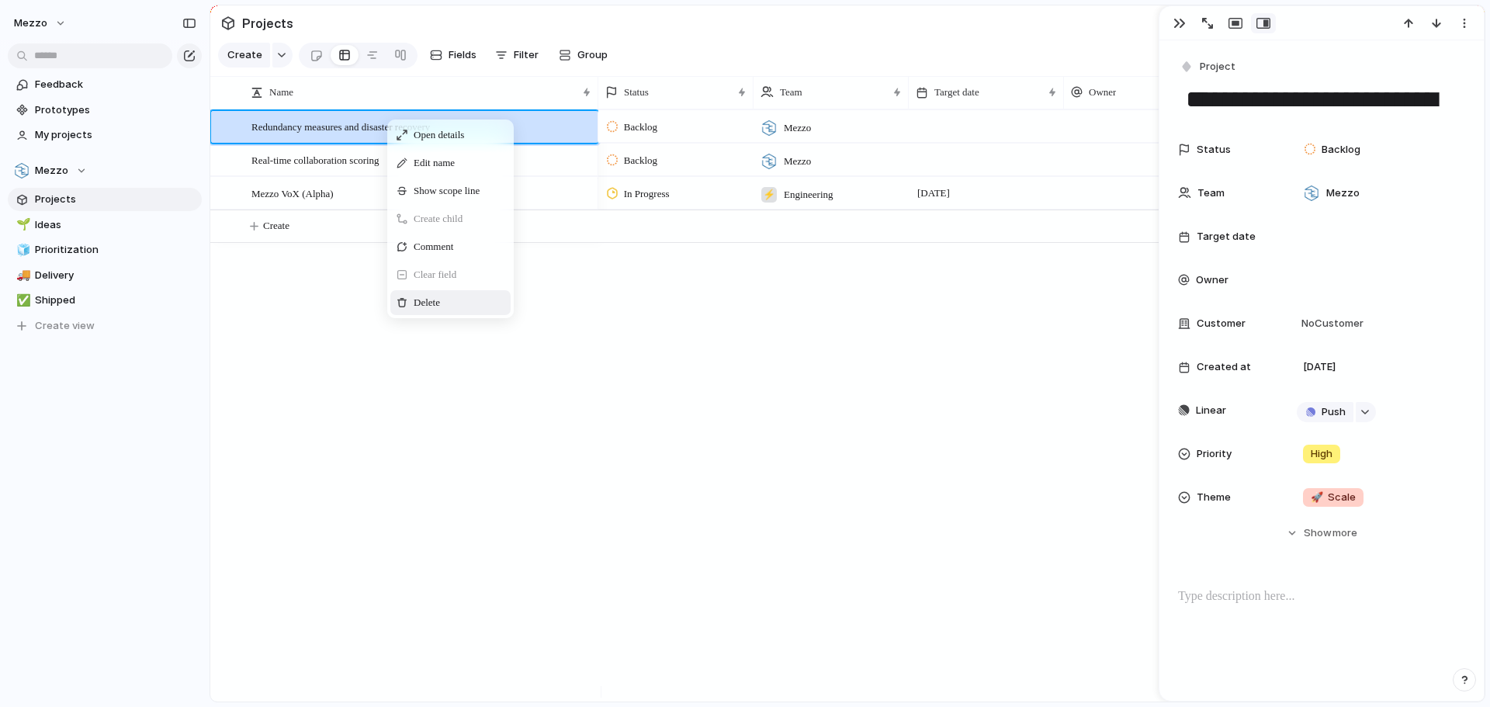
click at [439, 310] on span "Delete" at bounding box center [427, 303] width 26 height 16
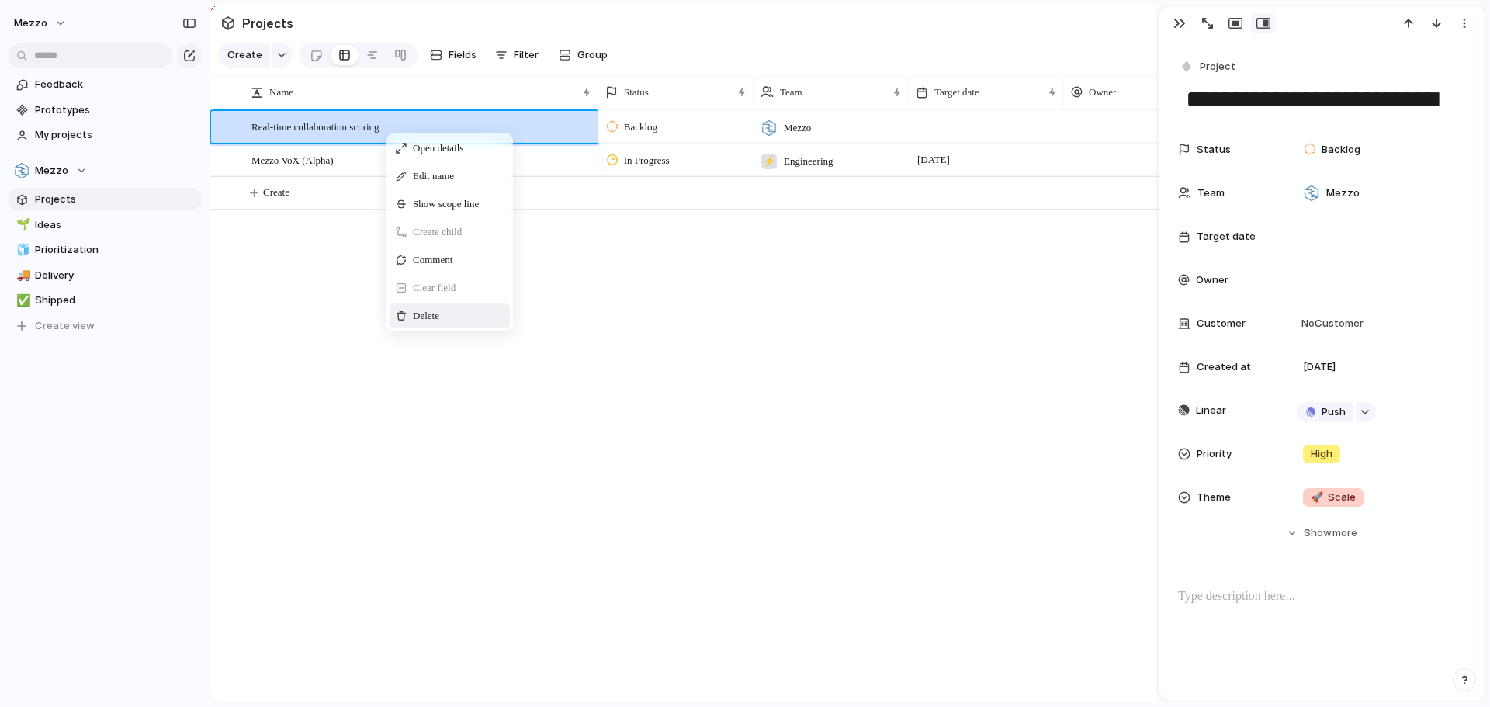
click at [452, 324] on span "Context Menu" at bounding box center [448, 316] width 6 height 16
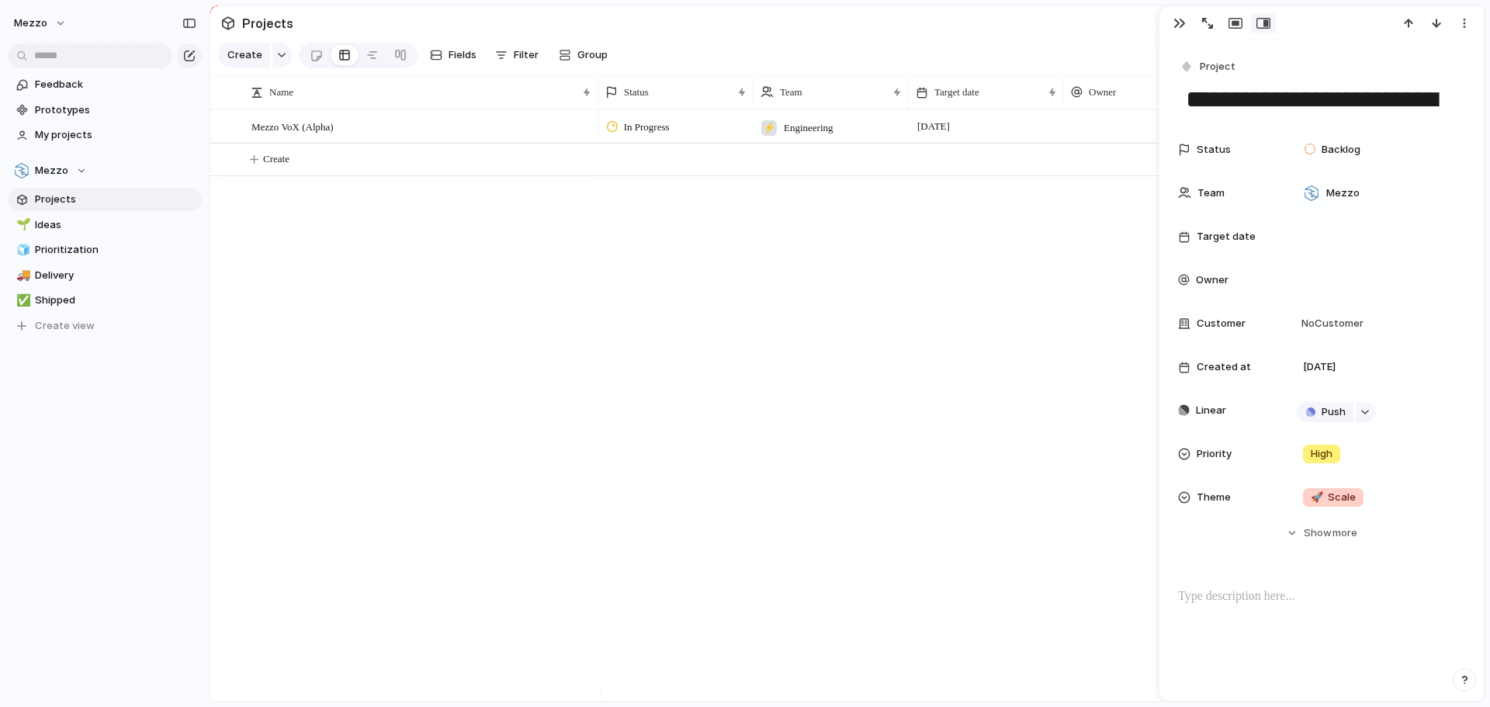
click at [388, 333] on div "Real-time collaboration scoring Mezzo VoX (Alpha) Backlog Mezzo [DATE] Push In …" at bounding box center [847, 405] width 1274 height 592
click at [352, 133] on div "Mezzo VoX (Alpha)" at bounding box center [421, 127] width 341 height 32
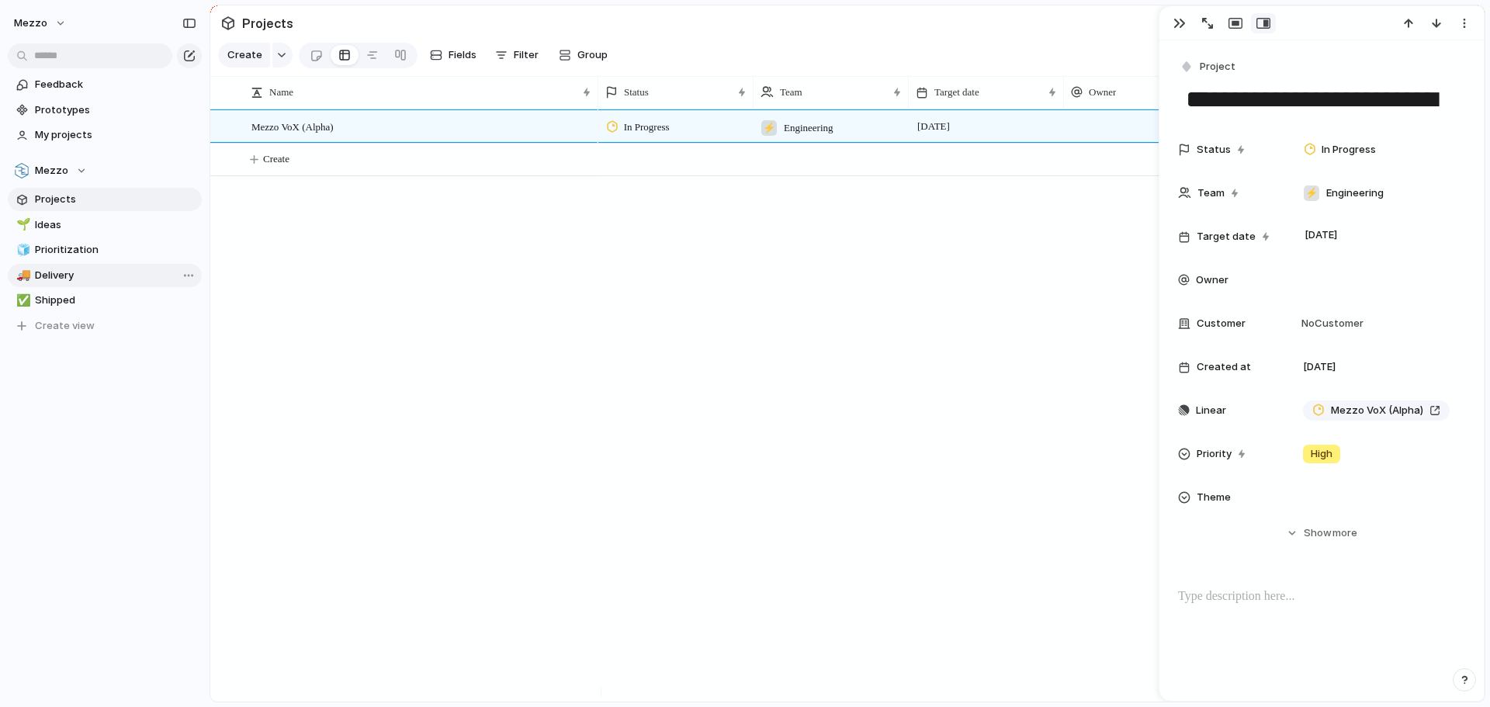
click at [92, 281] on span "Delivery" at bounding box center [115, 276] width 161 height 16
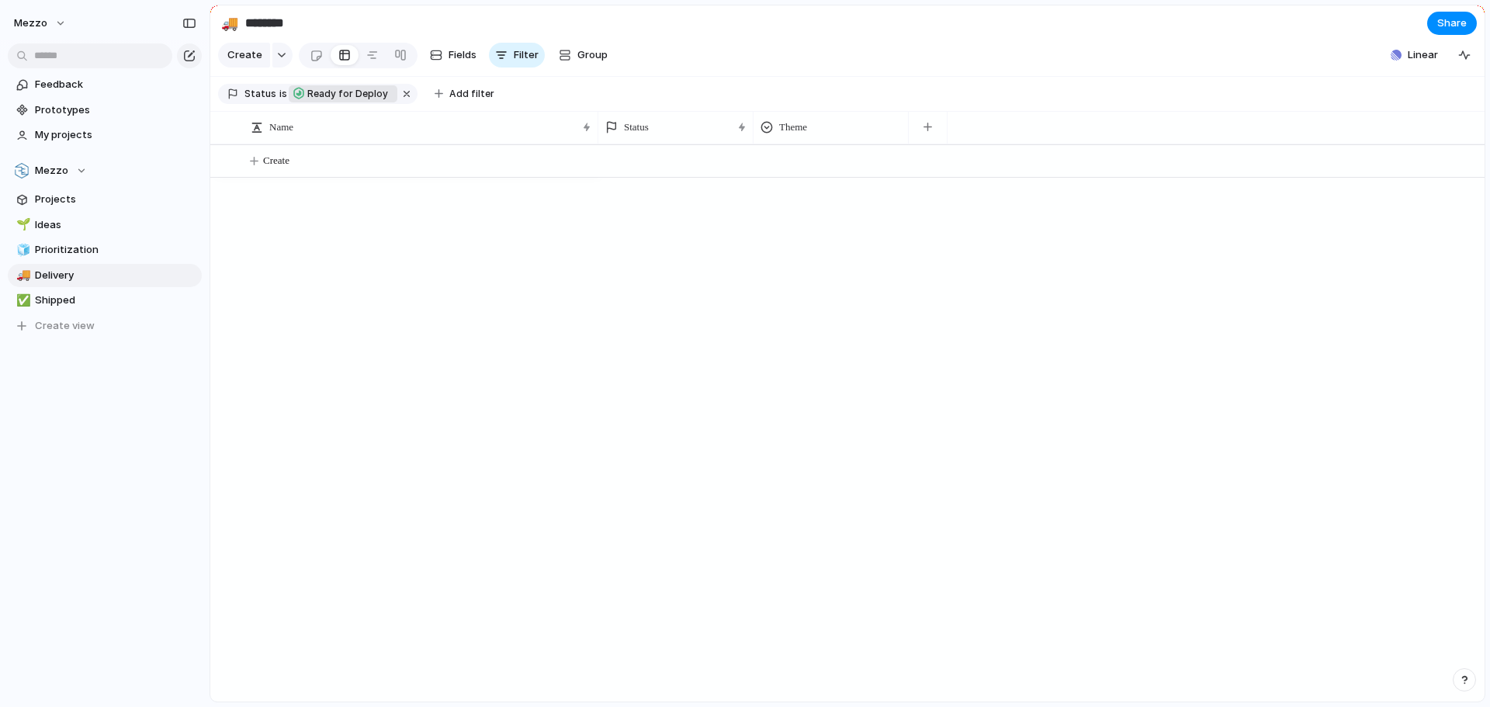
click at [323, 97] on span "Ready for Deploy" at bounding box center [347, 94] width 81 height 14
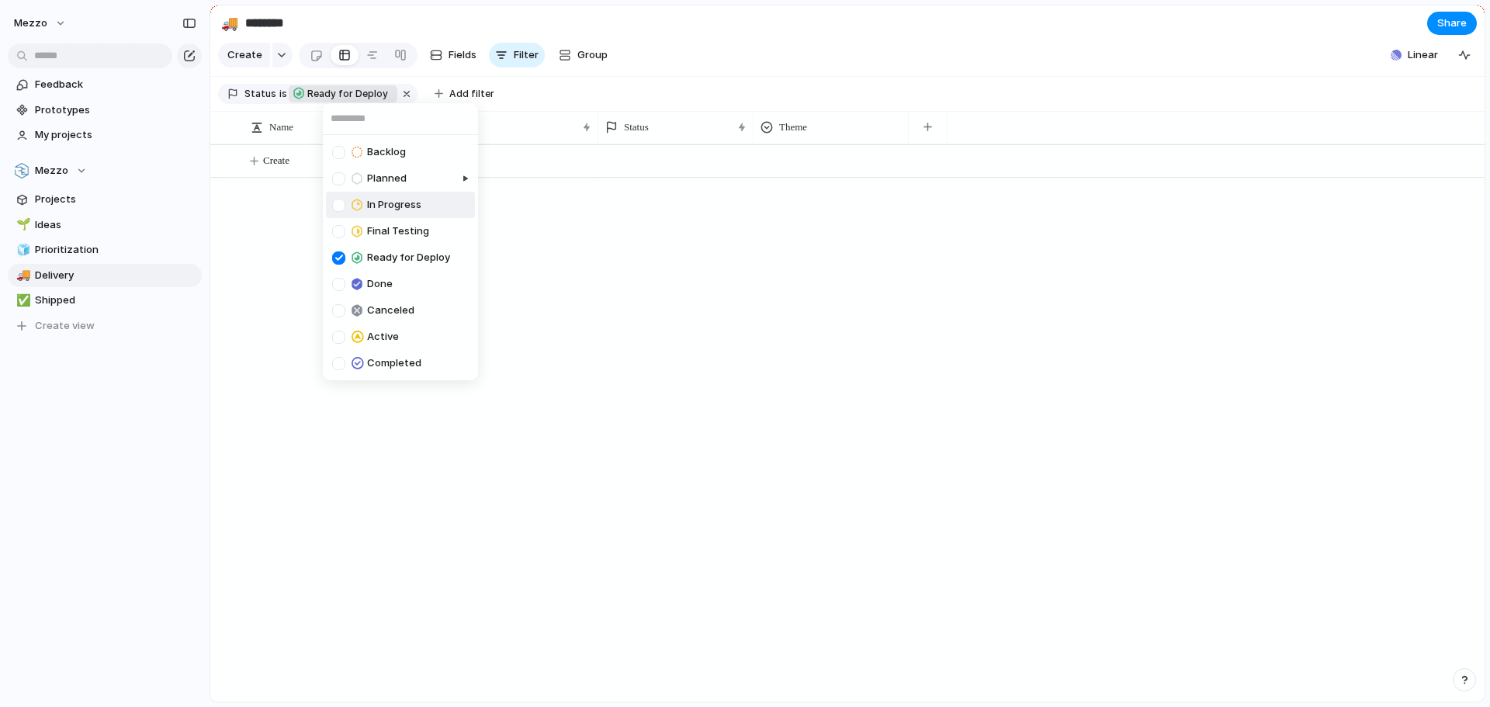
click at [338, 201] on div at bounding box center [338, 205] width 13 height 13
click at [339, 230] on div at bounding box center [338, 231] width 13 height 13
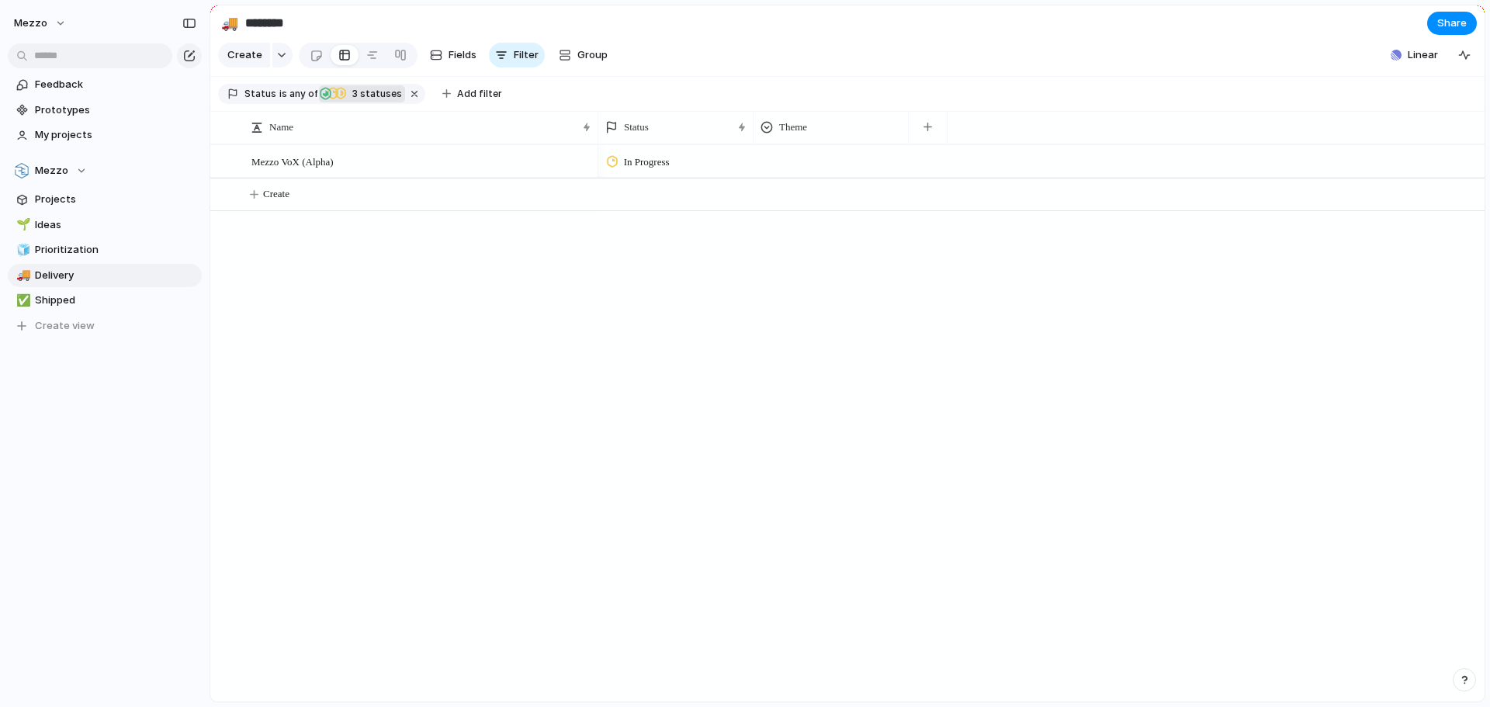
click at [300, 289] on div "Backlog Planned In Progress Final Testing Ready for Deploy Done Canceled Active…" at bounding box center [745, 353] width 1490 height 707
click at [334, 170] on span "Mezzo VoX (Alpha)" at bounding box center [292, 161] width 82 height 18
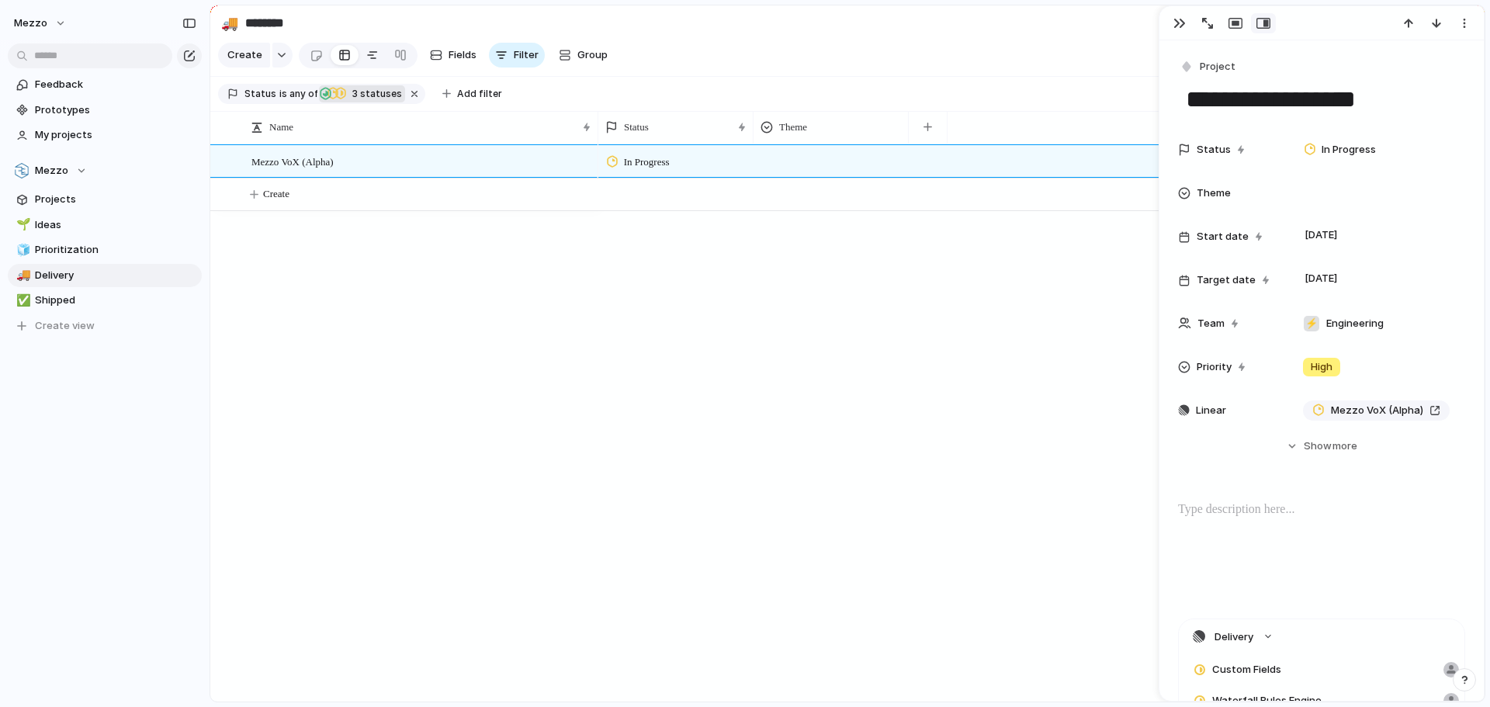
click at [371, 63] on div at bounding box center [372, 55] width 12 height 25
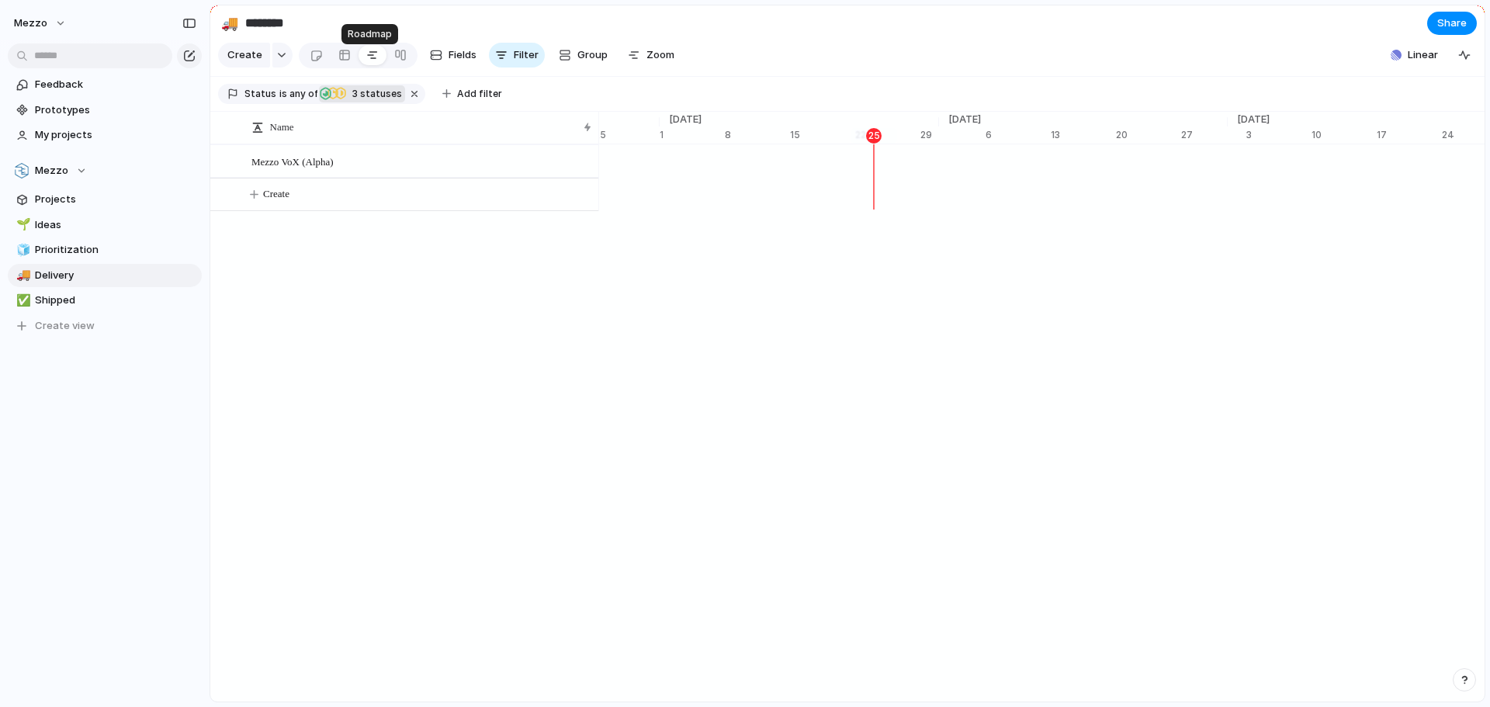
scroll to position [0, 10147]
click at [333, 170] on span "Mezzo VoX (Alpha)" at bounding box center [292, 161] width 82 height 18
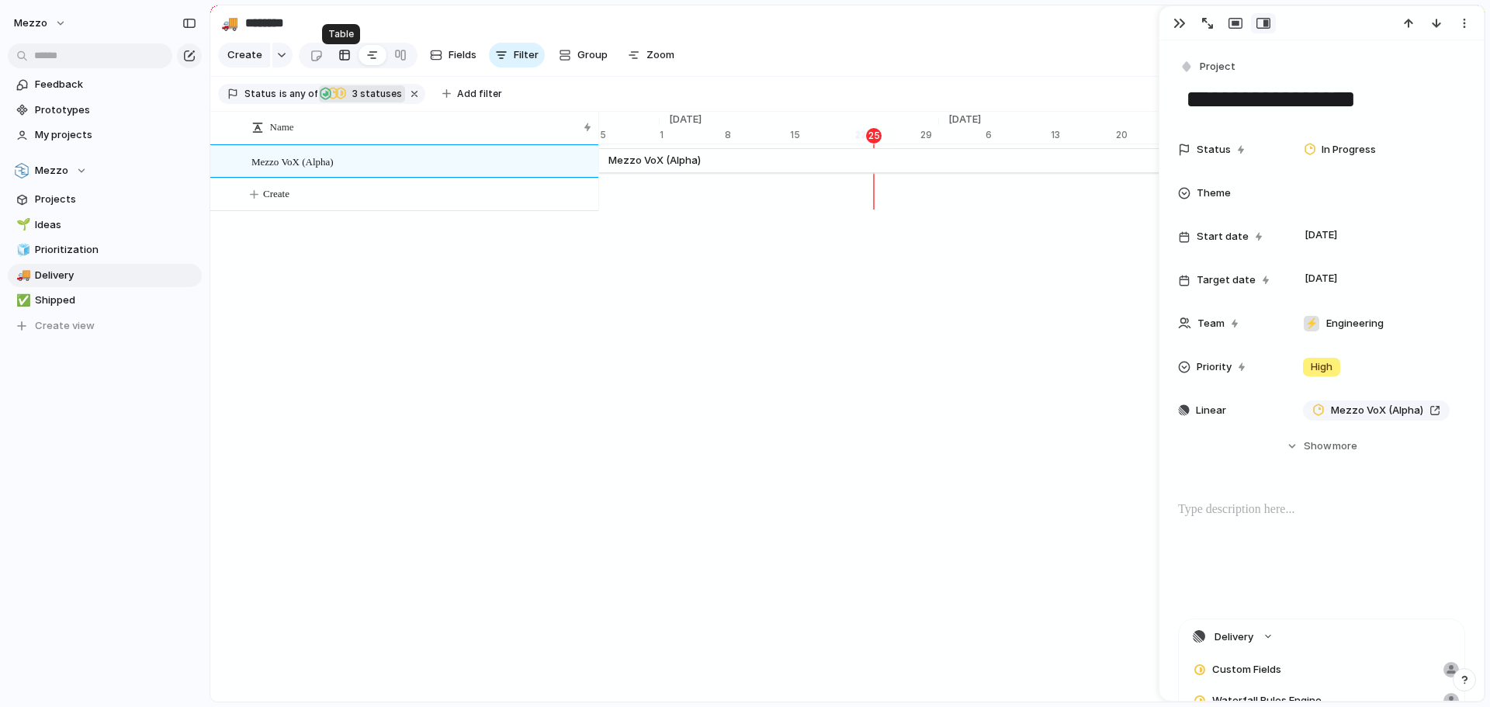
click at [345, 57] on div at bounding box center [344, 55] width 12 height 25
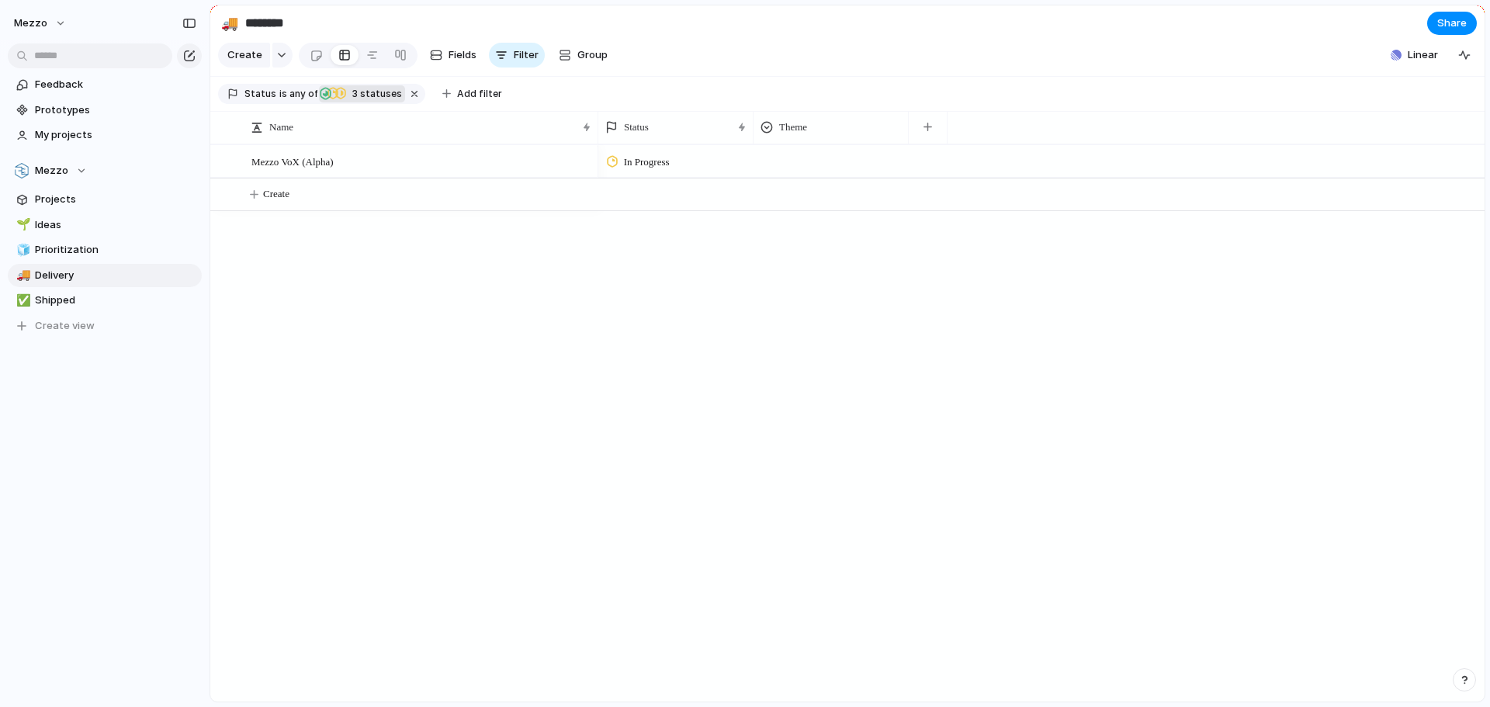
click at [355, 101] on span "3 statuses" at bounding box center [375, 94] width 54 height 14
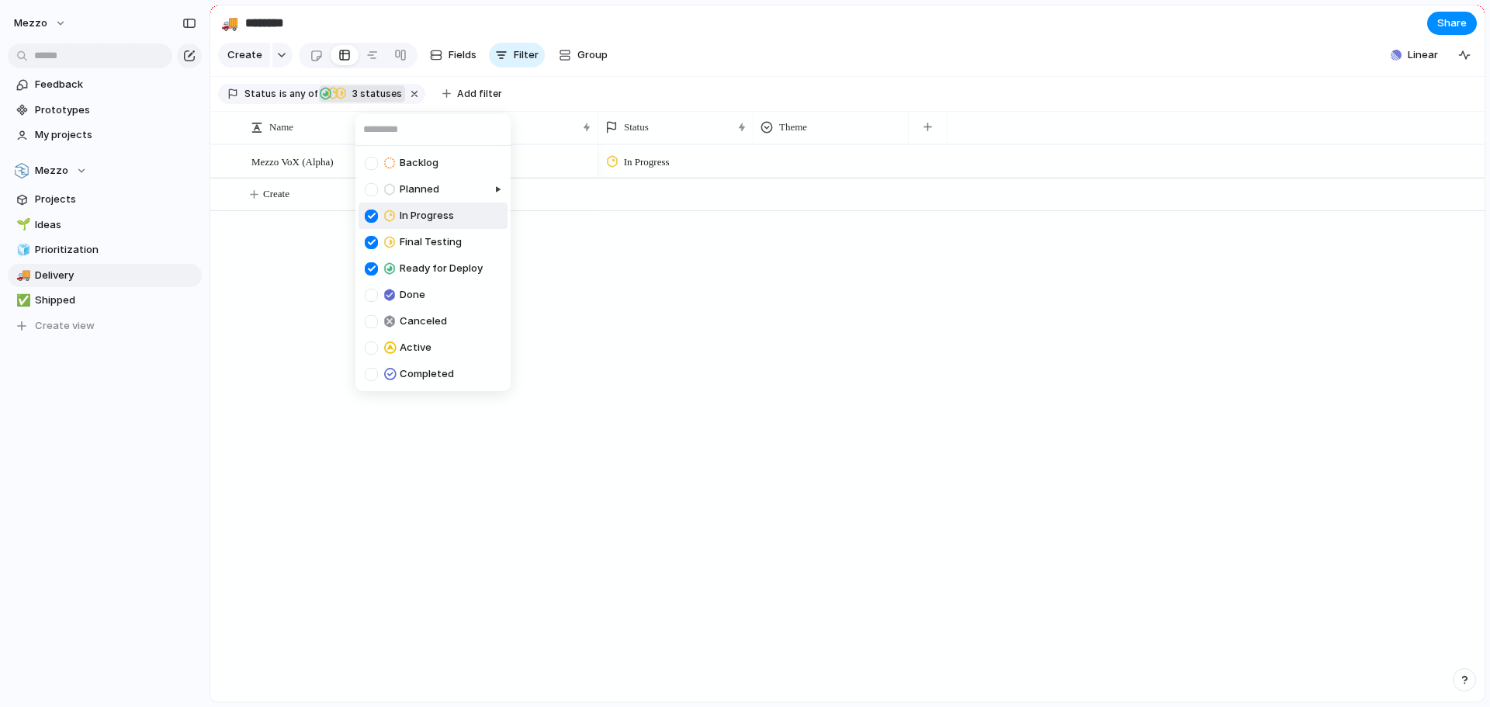
click at [292, 272] on div "Backlog Planned In Progress Final Testing Ready for Deploy Done Canceled Active…" at bounding box center [745, 353] width 1490 height 707
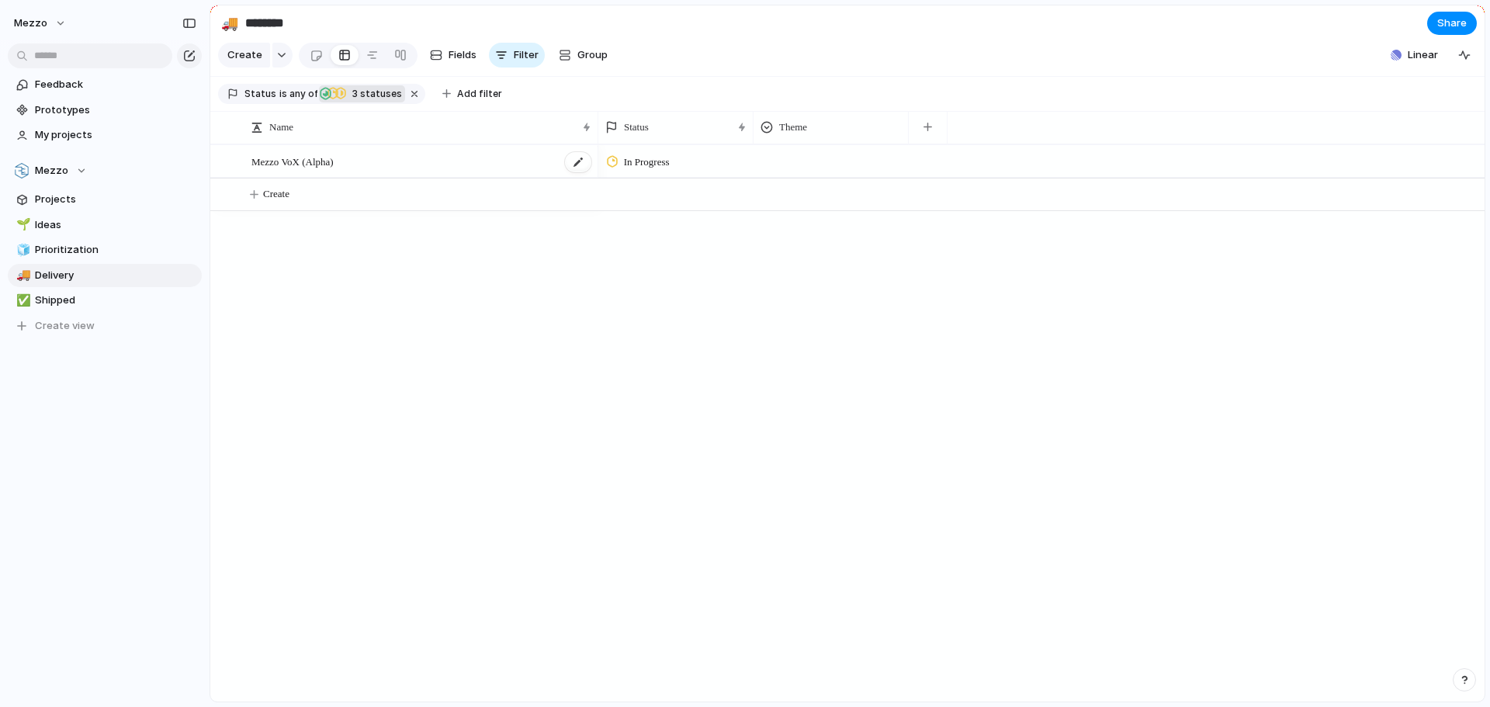
click at [325, 170] on span "Mezzo VoX (Alpha)" at bounding box center [292, 161] width 82 height 18
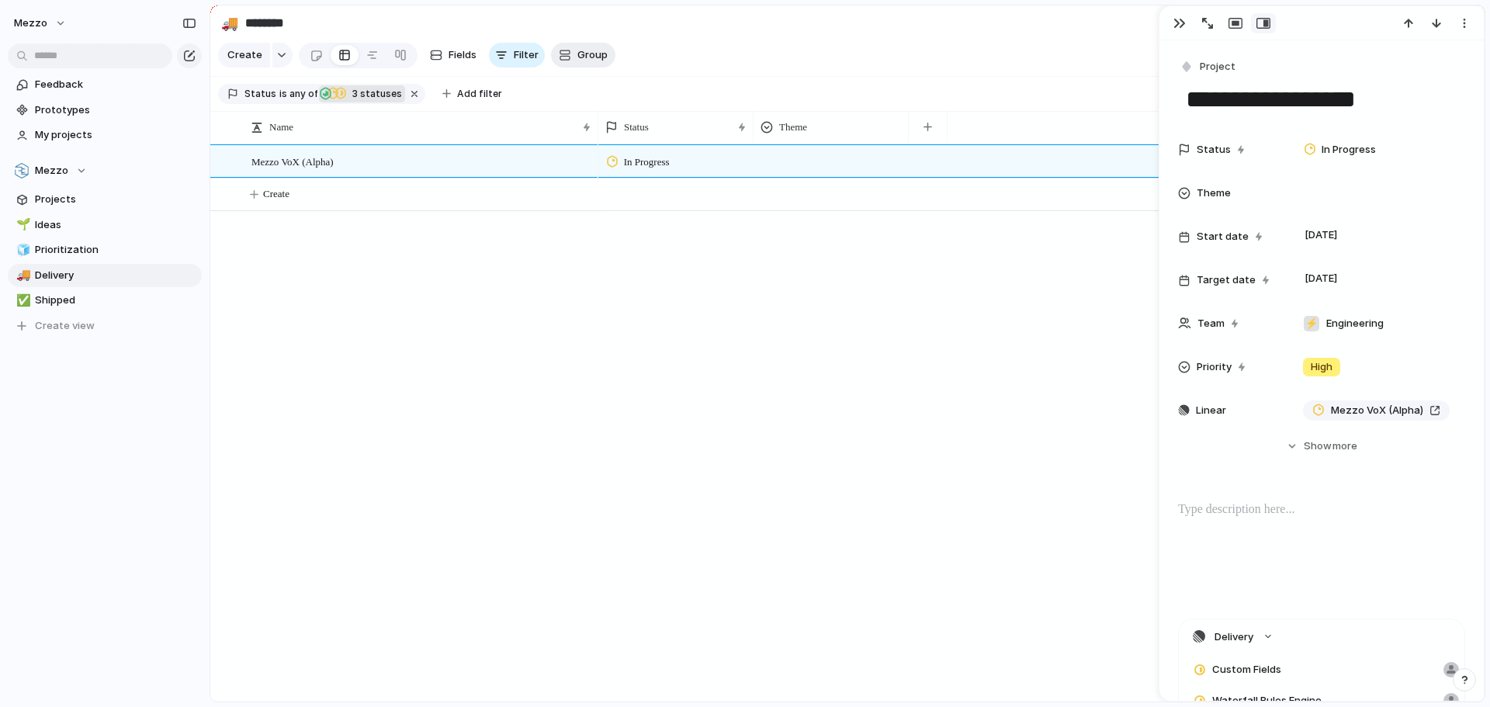
click at [563, 58] on div "button" at bounding box center [565, 55] width 12 height 12
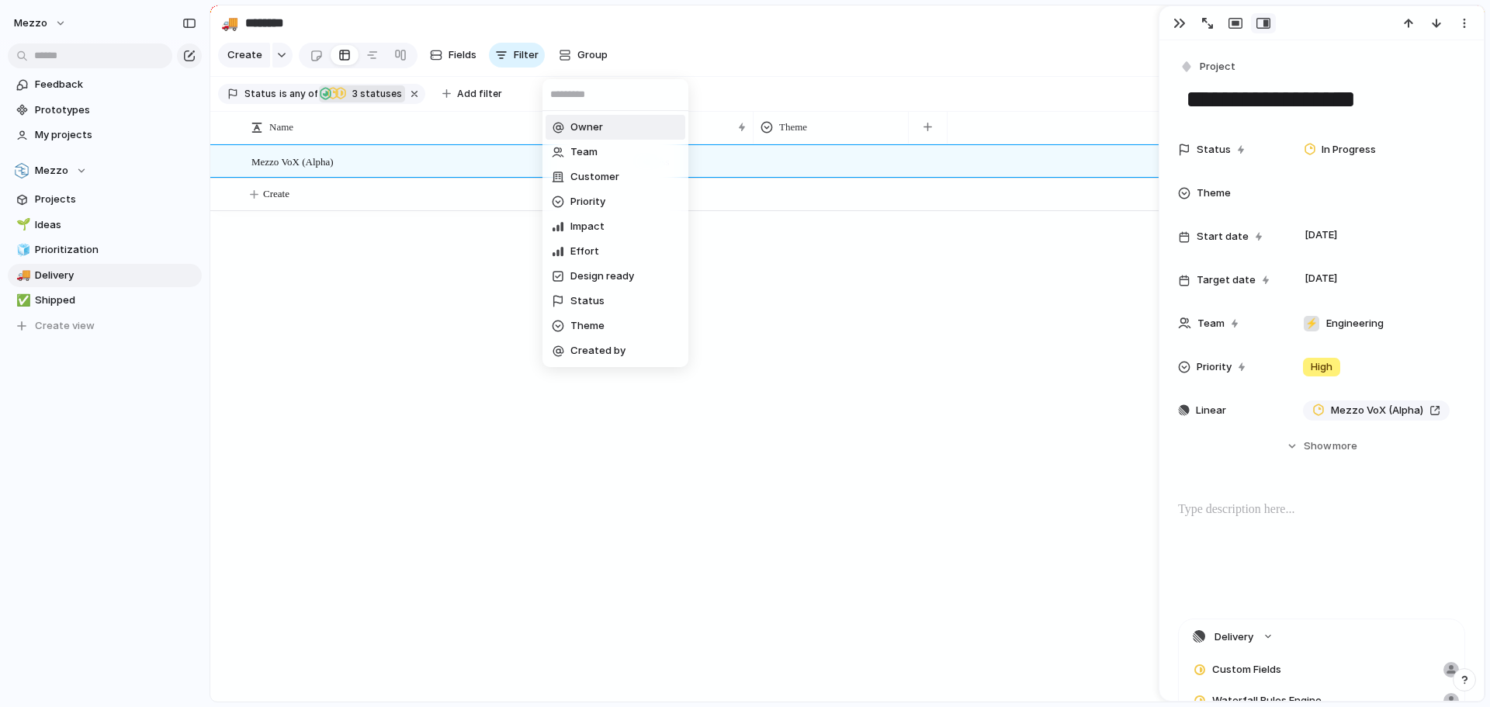
click at [672, 51] on div "Owner Team Customer Priority Impact Effort Design ready Status Theme Created by" at bounding box center [745, 353] width 1490 height 707
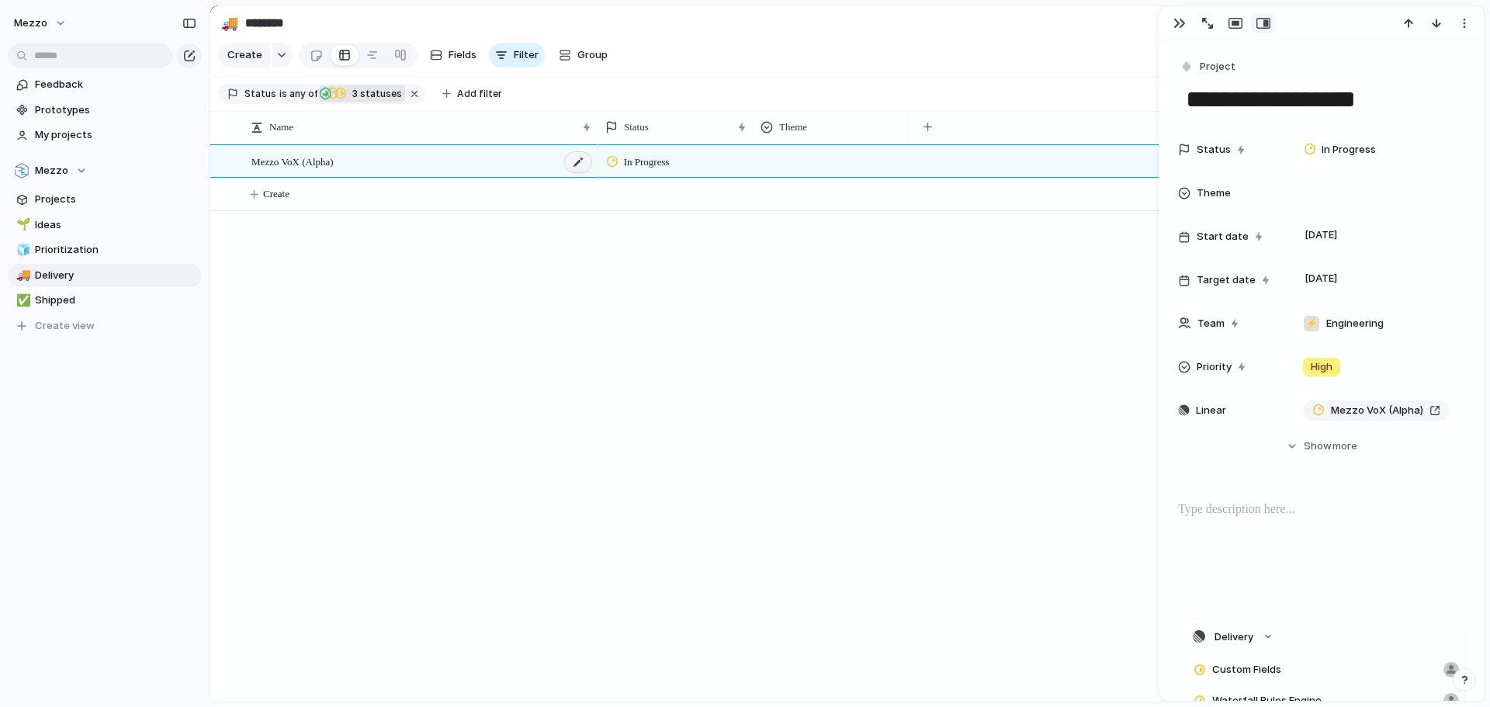
click at [580, 172] on div at bounding box center [578, 162] width 26 height 20
click at [326, 165] on span "Mezzo VoX (Alpha)" at bounding box center [292, 161] width 82 height 18
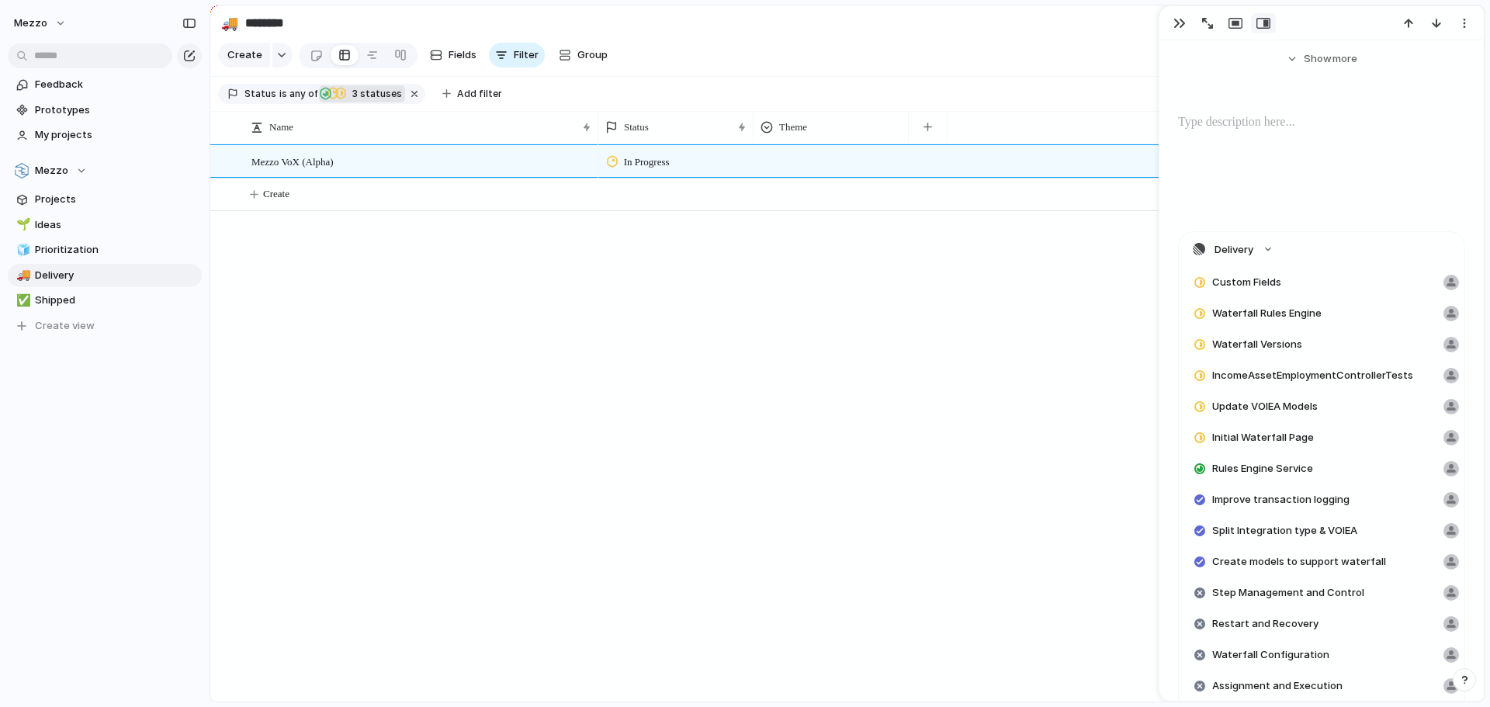
scroll to position [388, 0]
click at [1274, 283] on span "Custom Fields" at bounding box center [1246, 282] width 69 height 16
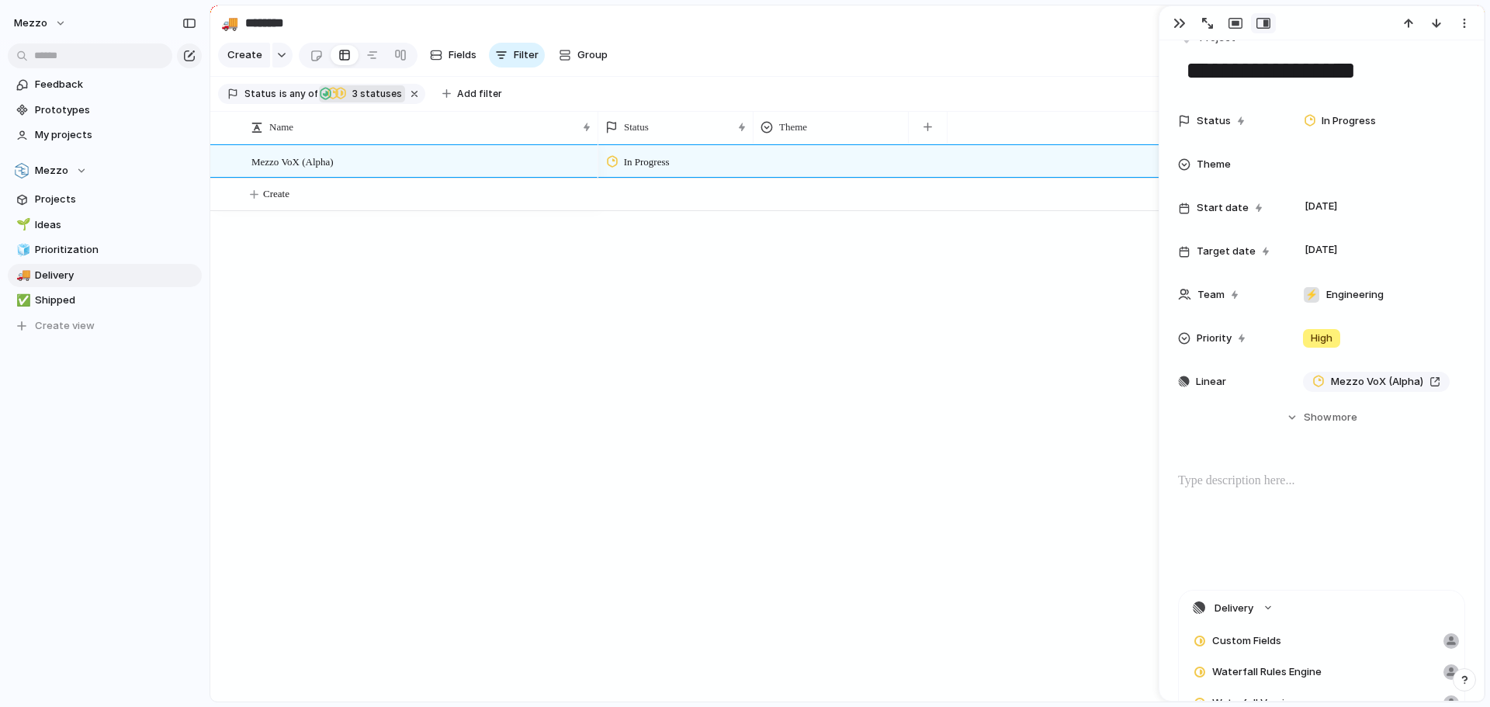
scroll to position [0, 0]
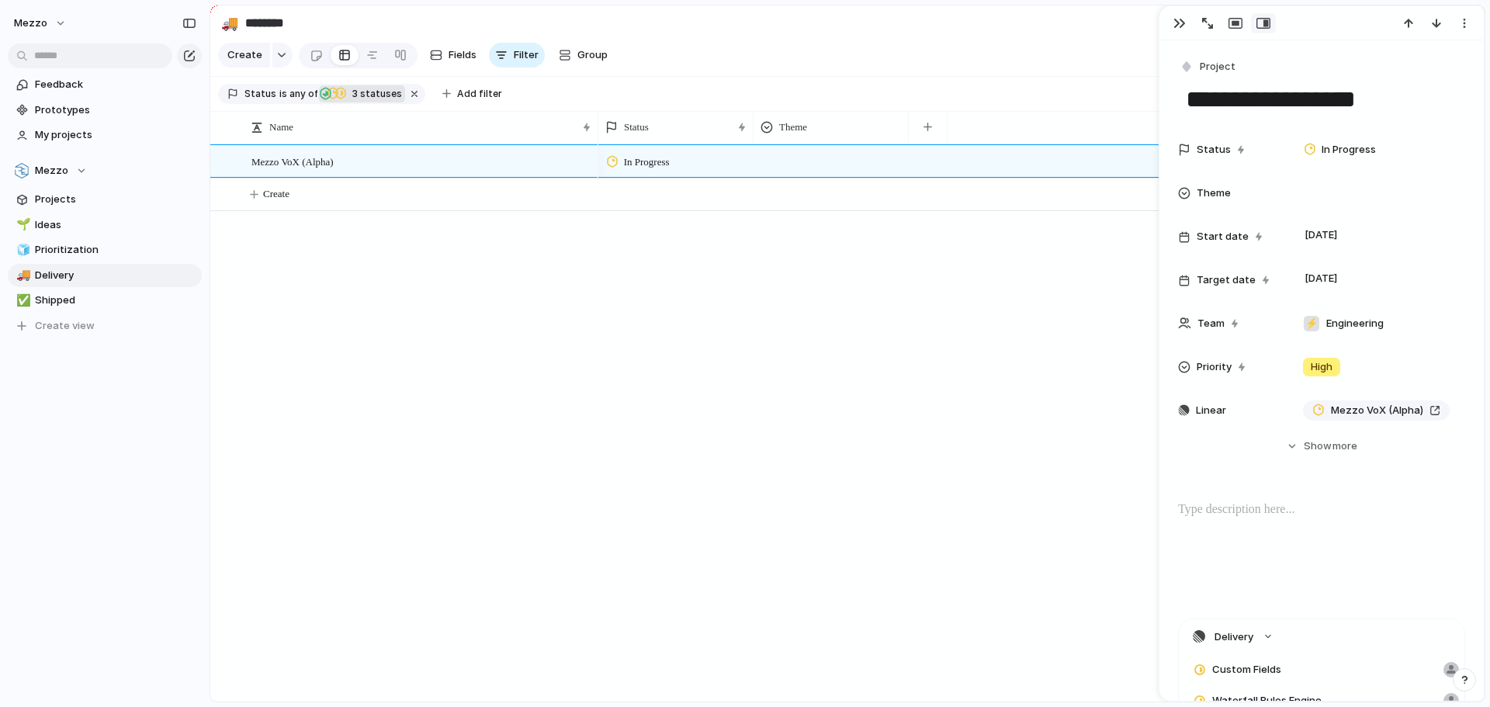
click at [924, 400] on div "In Progress" at bounding box center [1041, 422] width 886 height 557
click at [473, 362] on div "Mezzo VoX (Alpha) In Progress Create" at bounding box center [847, 422] width 1274 height 557
click at [71, 280] on span "Delivery" at bounding box center [115, 276] width 161 height 16
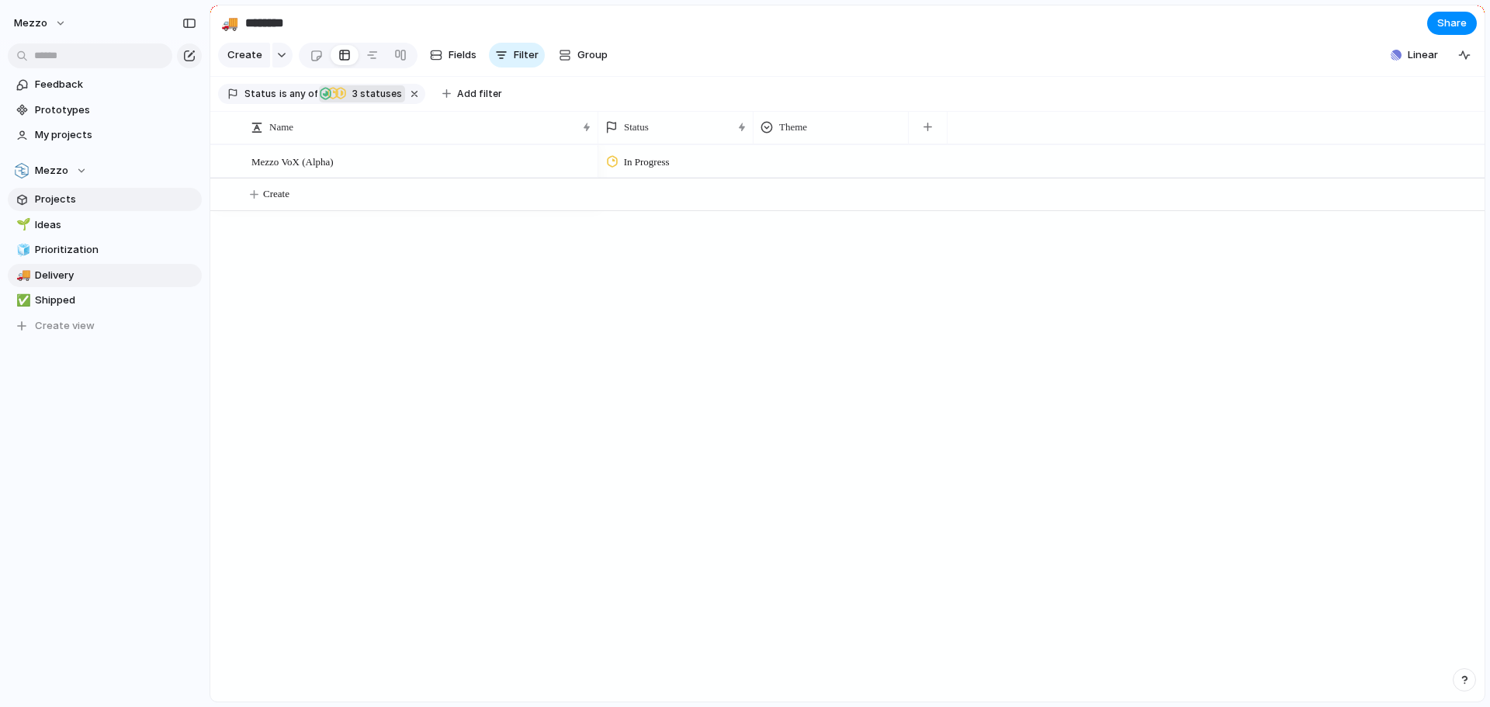
click at [65, 203] on span "Projects" at bounding box center [115, 200] width 161 height 16
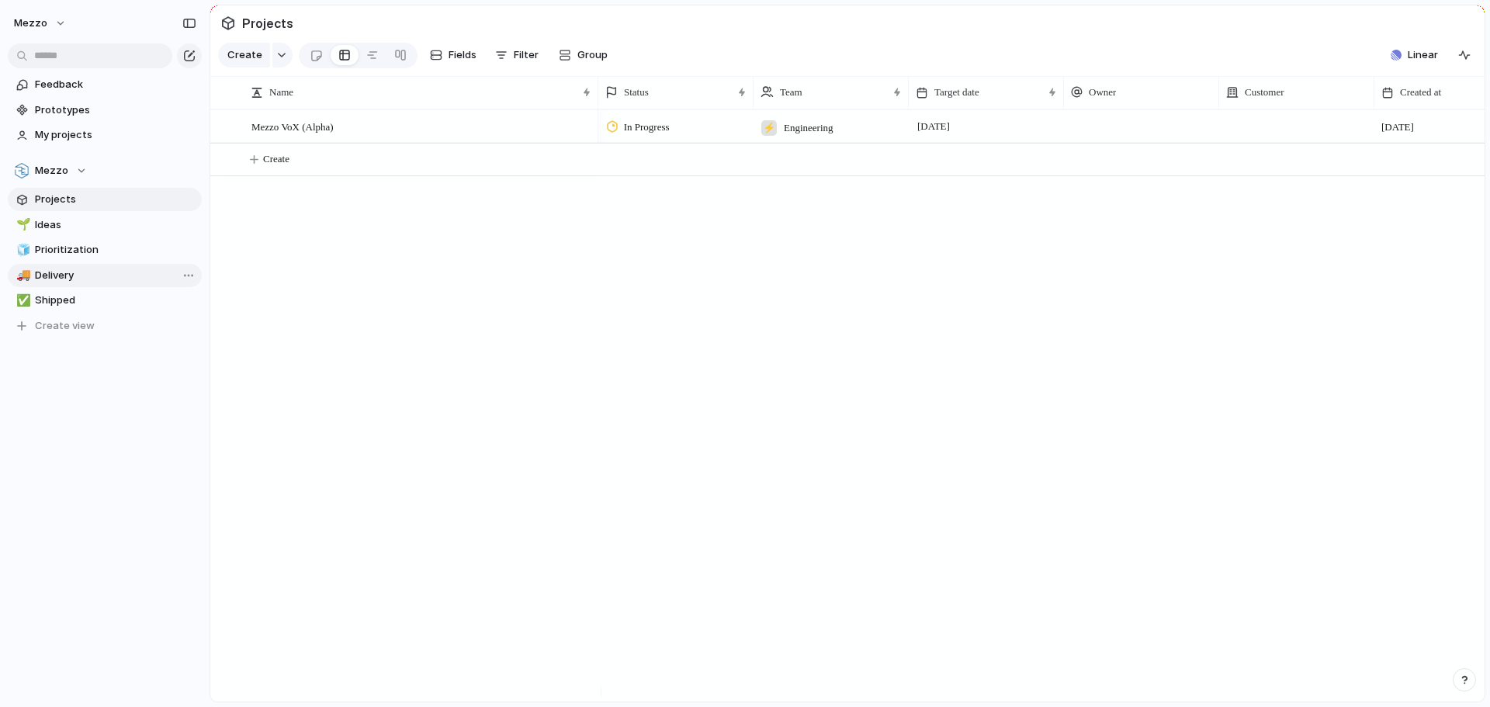
click at [88, 273] on span "Delivery" at bounding box center [115, 276] width 161 height 16
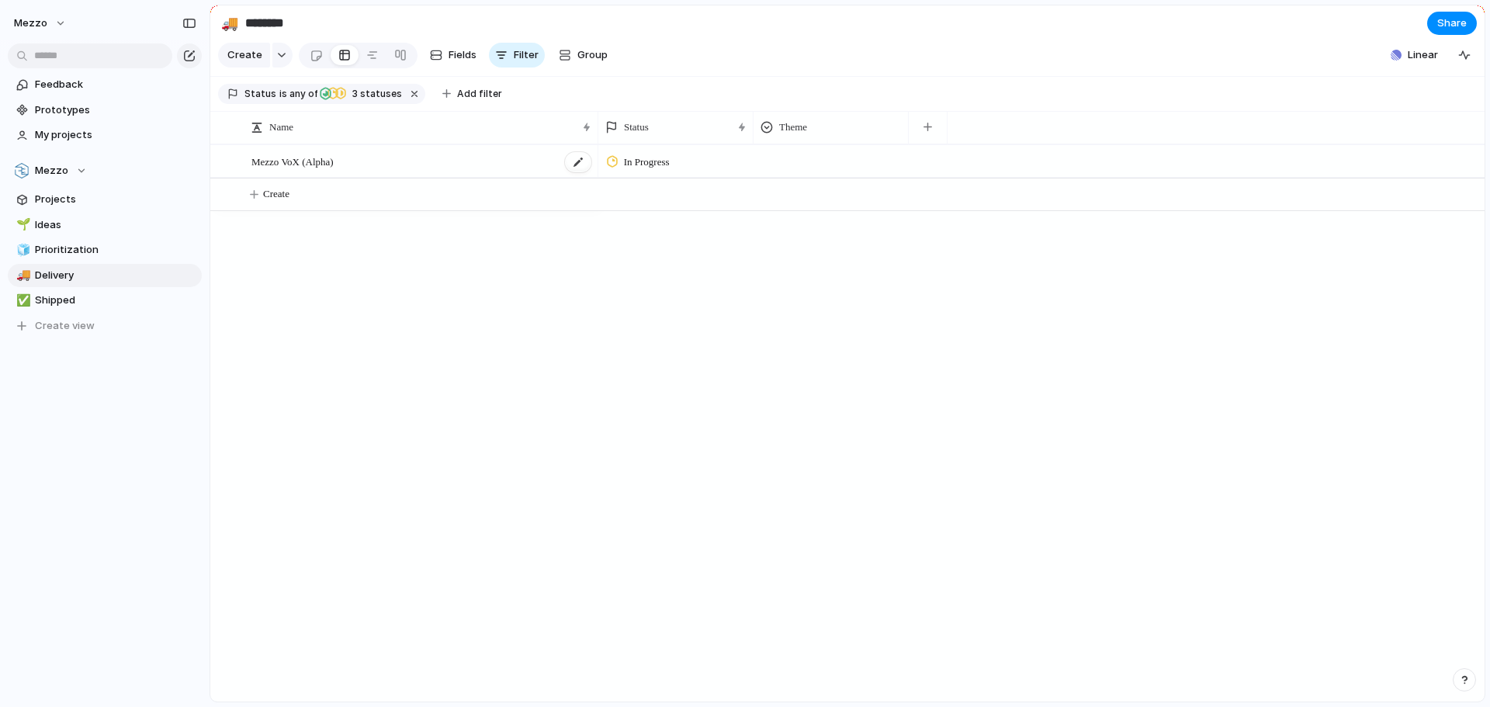
click at [324, 170] on span "Mezzo VoX (Alpha)" at bounding box center [292, 161] width 82 height 18
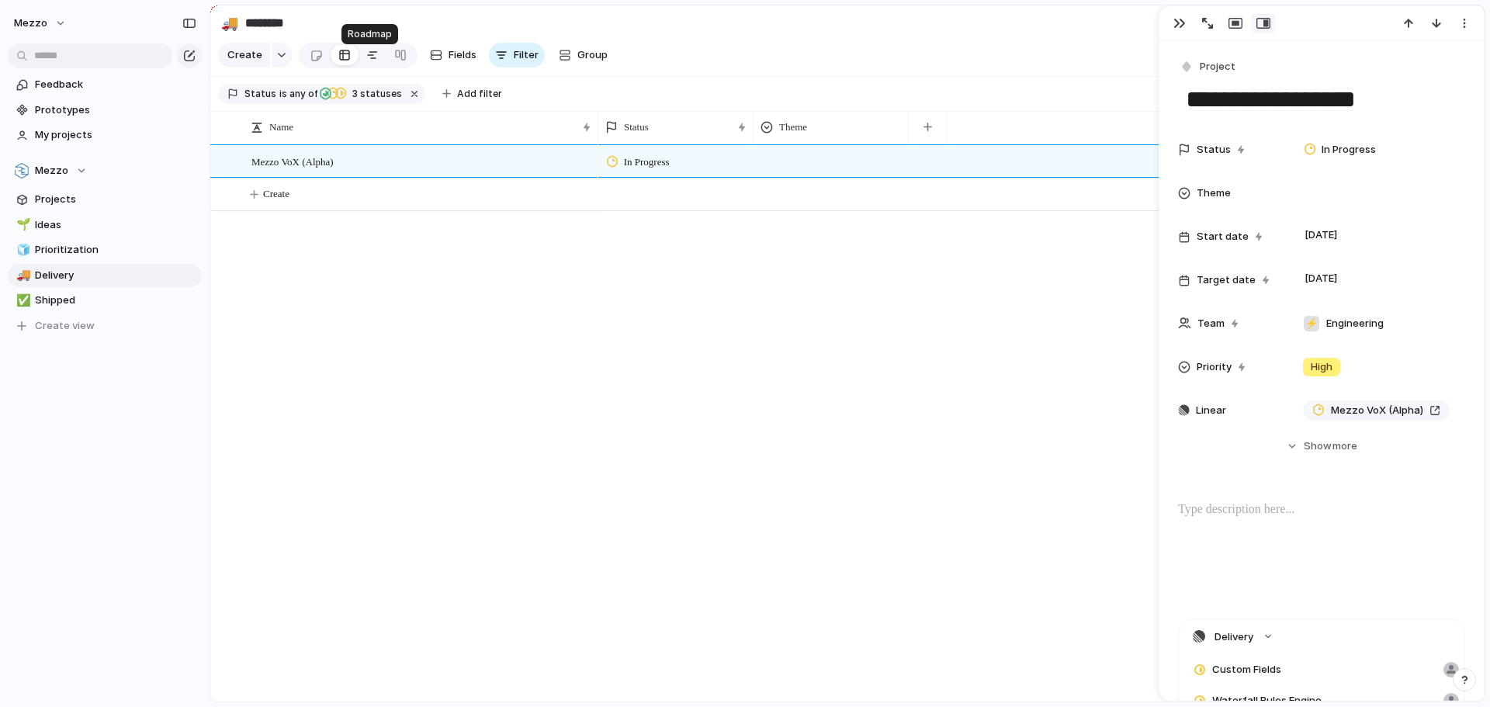
click at [369, 68] on div at bounding box center [372, 55] width 12 height 25
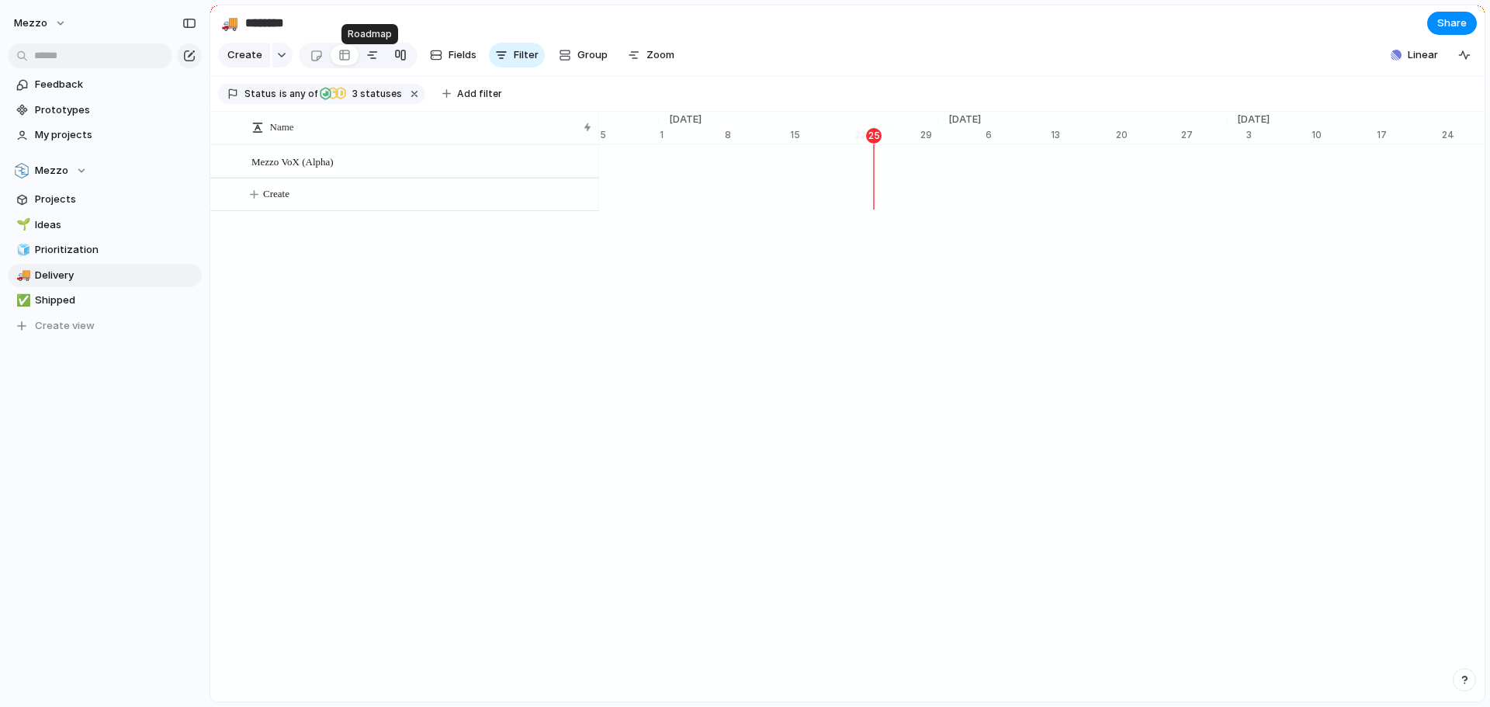
scroll to position [0, 10147]
click at [395, 66] on div at bounding box center [400, 55] width 12 height 25
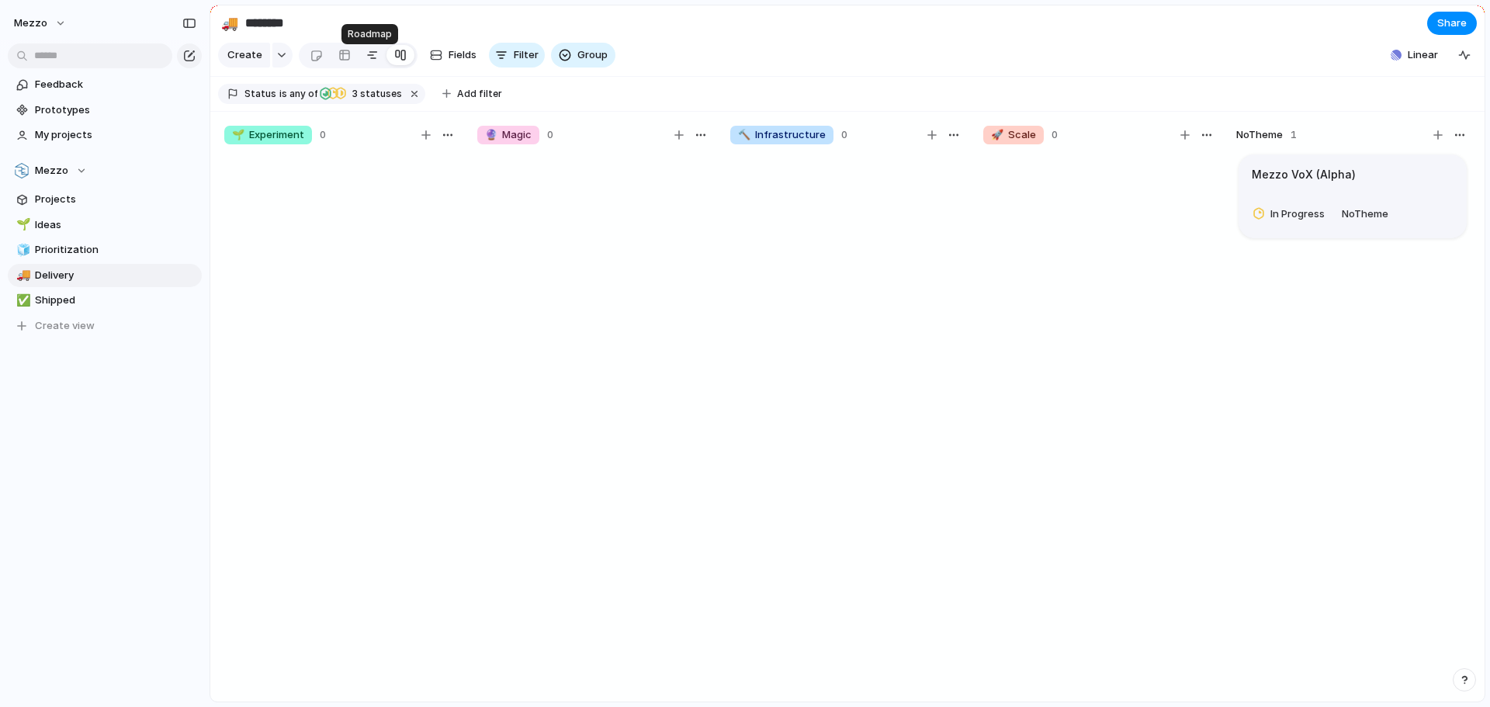
click at [369, 63] on div at bounding box center [372, 55] width 12 height 25
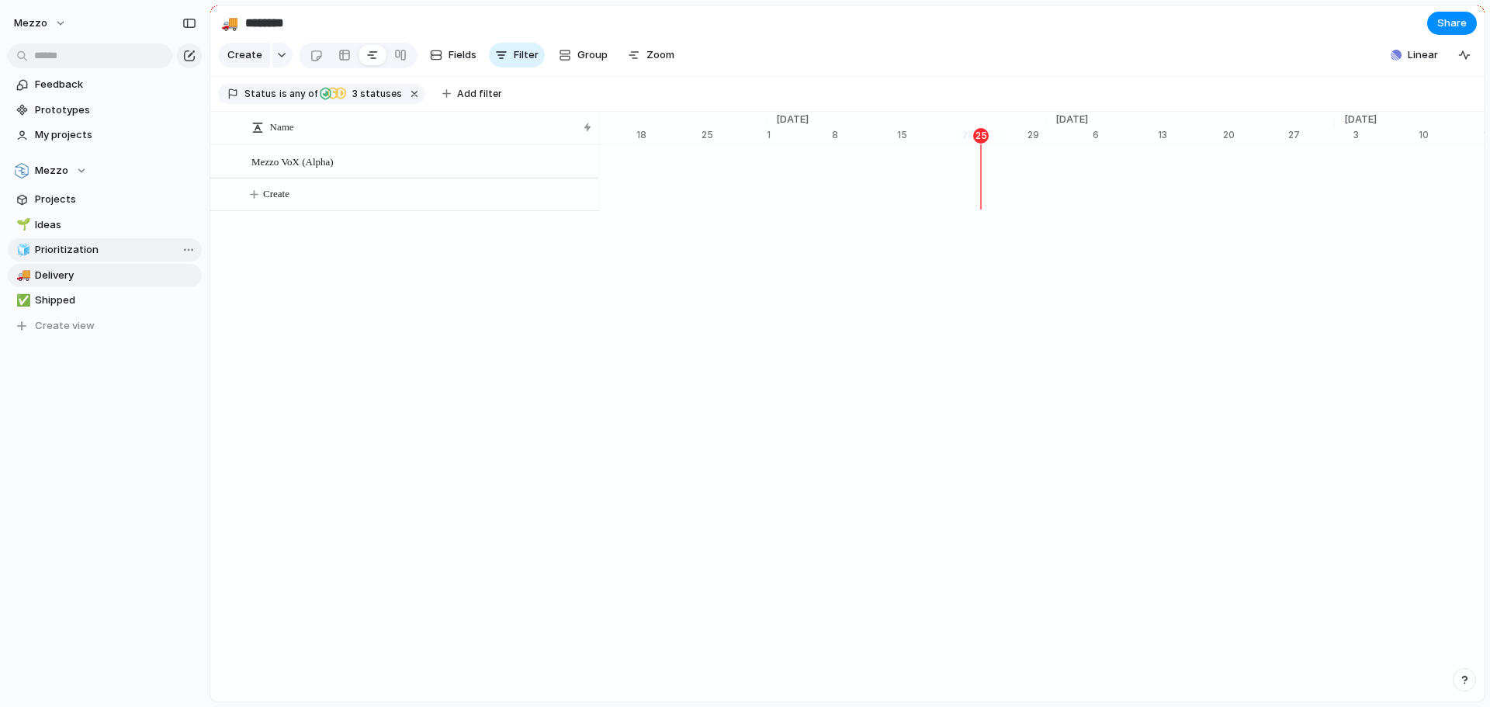
scroll to position [0, 10040]
click at [55, 26] on button "Mezzo" at bounding box center [41, 23] width 68 height 25
click at [57, 59] on span "Settings" at bounding box center [57, 58] width 43 height 16
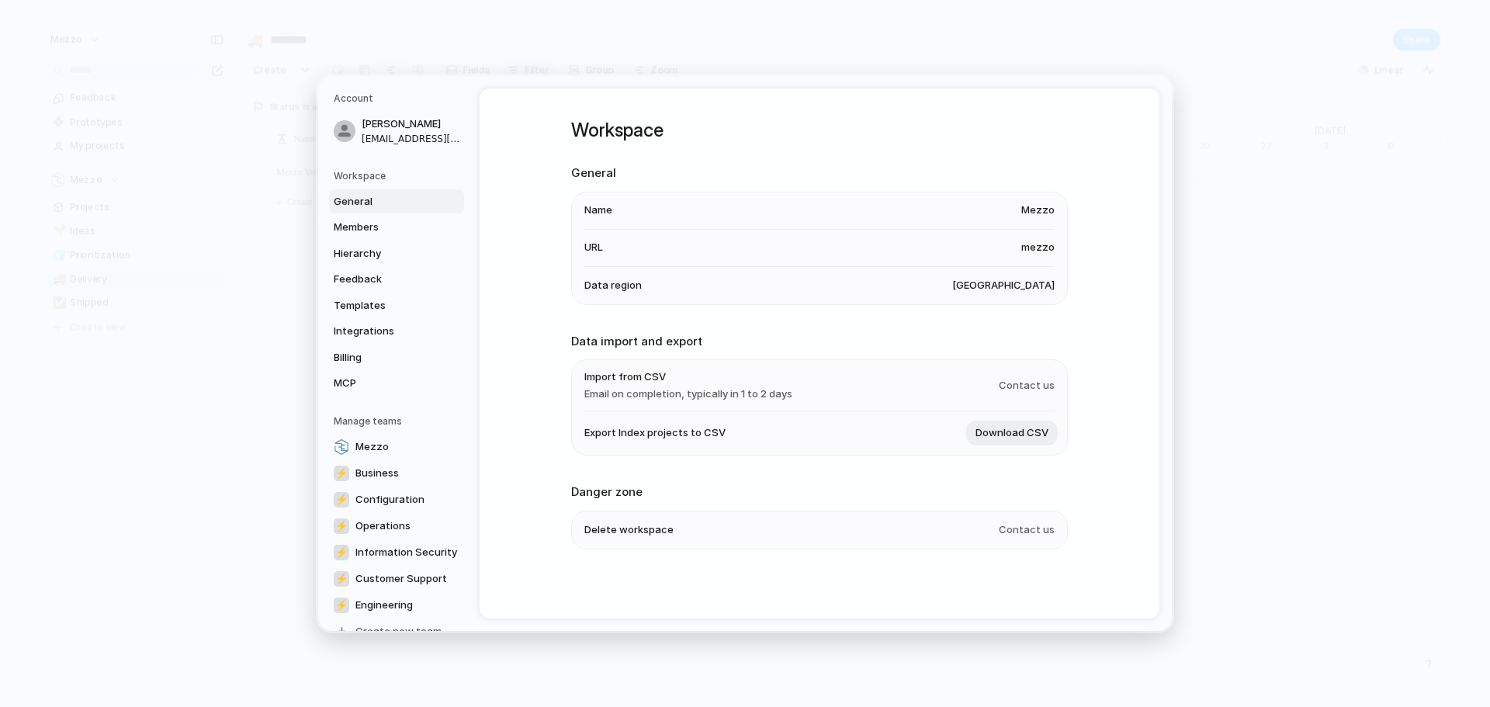
click at [652, 532] on span "Delete workspace" at bounding box center [628, 530] width 89 height 16
click at [633, 529] on span "Delete workspace" at bounding box center [628, 530] width 89 height 16
click at [636, 489] on h2 "Danger zone" at bounding box center [819, 493] width 497 height 18
